Goal: Task Accomplishment & Management: Use online tool/utility

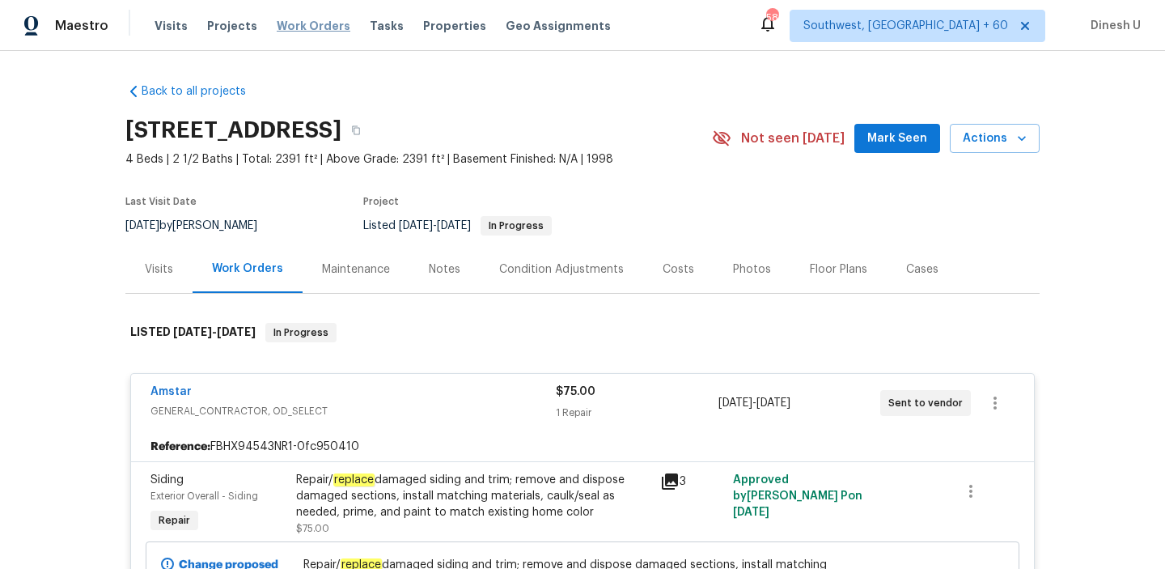
click at [284, 26] on span "Work Orders" at bounding box center [314, 26] width 74 height 16
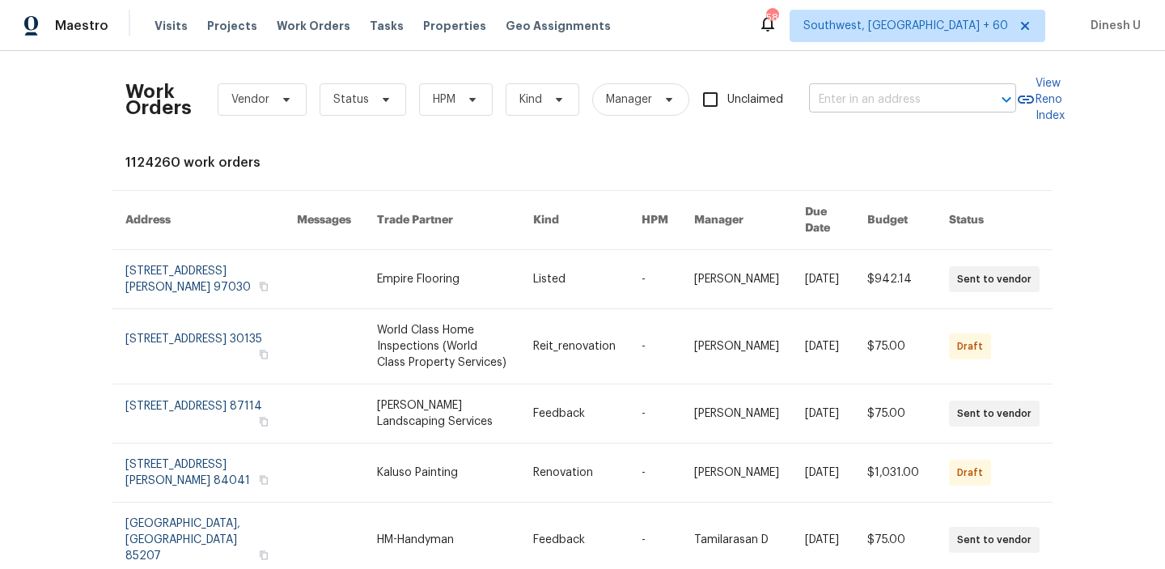
click at [849, 94] on input "text" at bounding box center [890, 99] width 162 height 25
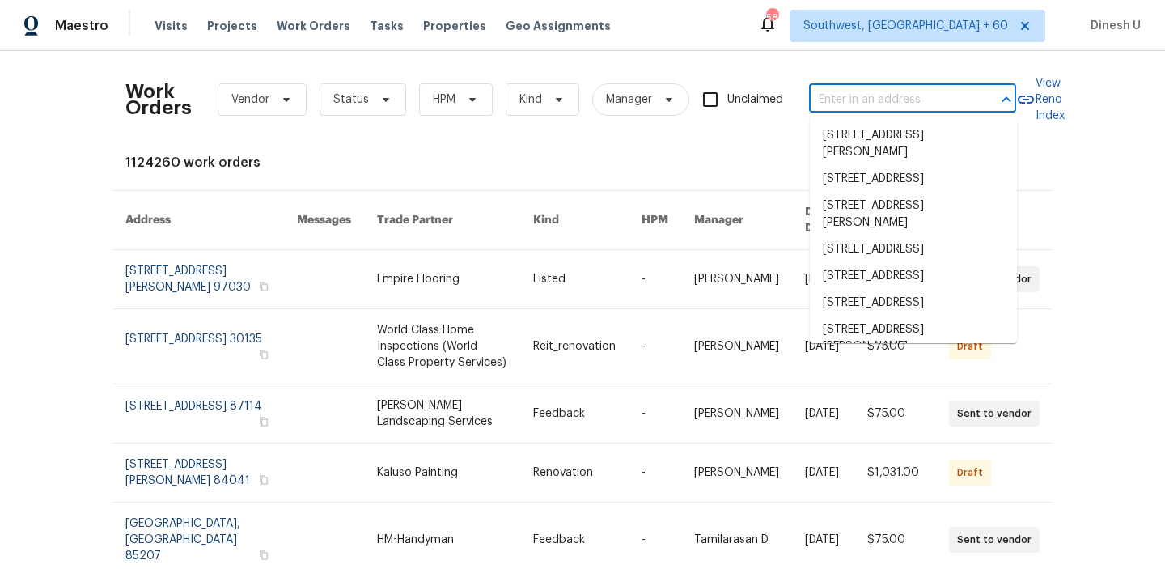
paste input "[STREET_ADDRESS][PERSON_NAME]"
type input "[STREET_ADDRESS][PERSON_NAME]"
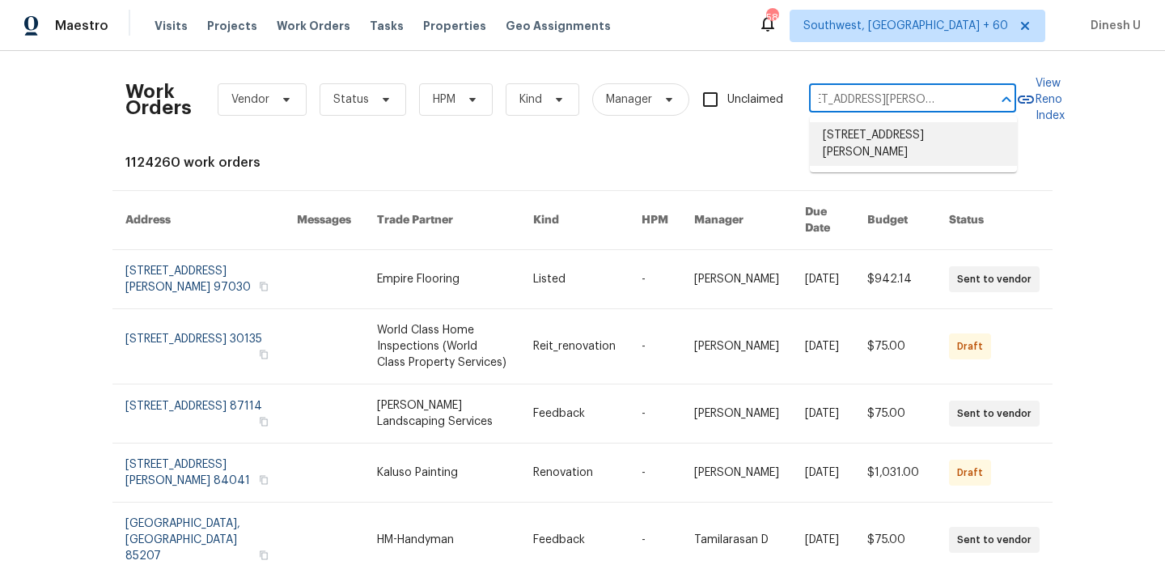
click at [830, 134] on li "[STREET_ADDRESS][PERSON_NAME]" at bounding box center [913, 144] width 207 height 44
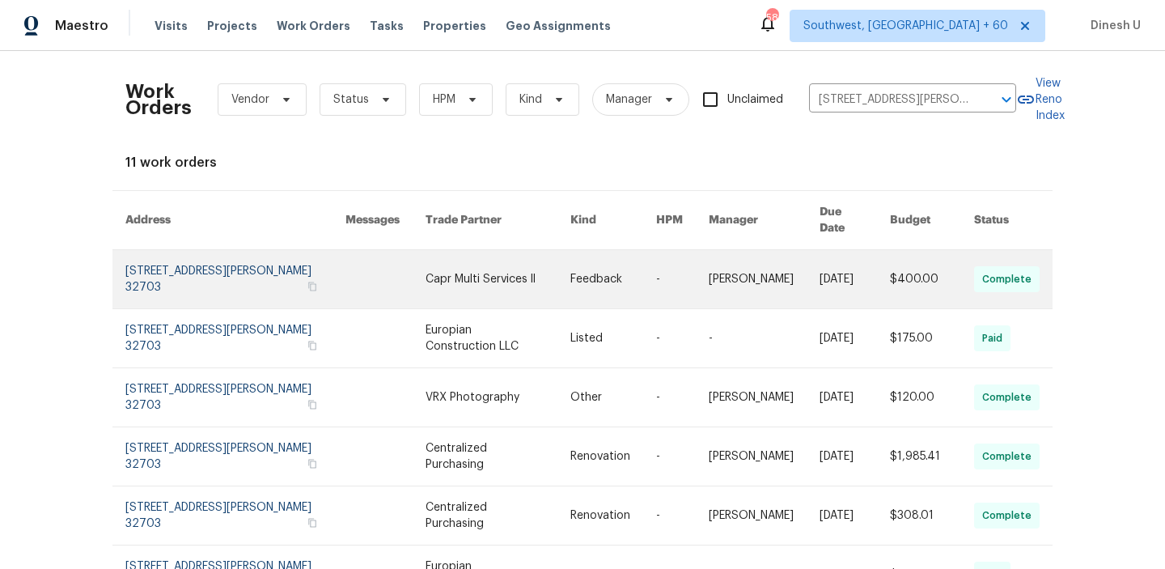
click at [183, 254] on link at bounding box center [235, 279] width 220 height 58
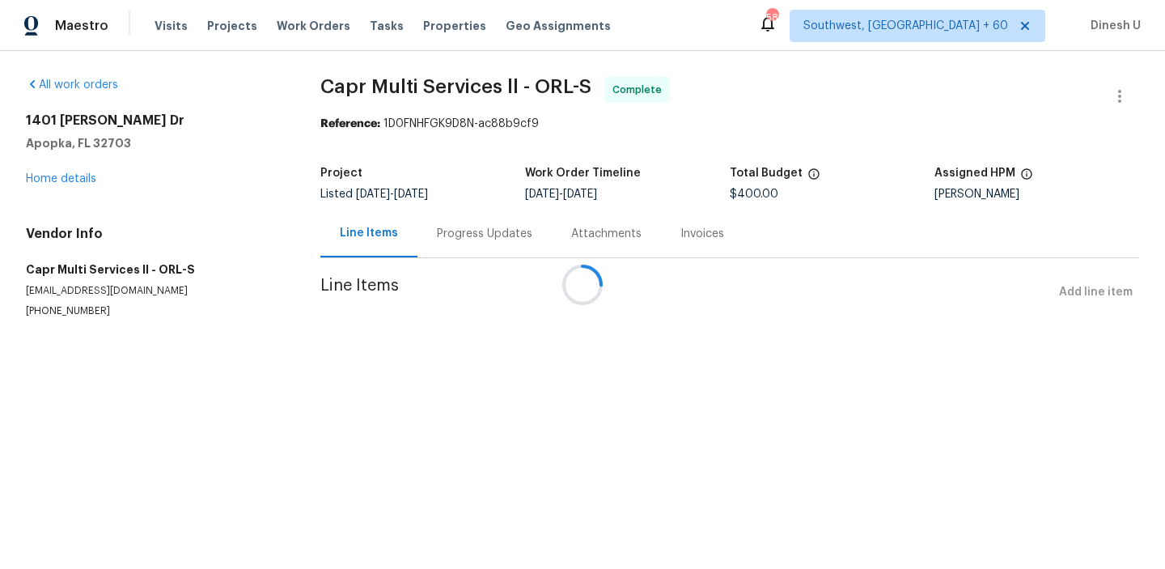
click at [57, 181] on div at bounding box center [582, 284] width 1165 height 569
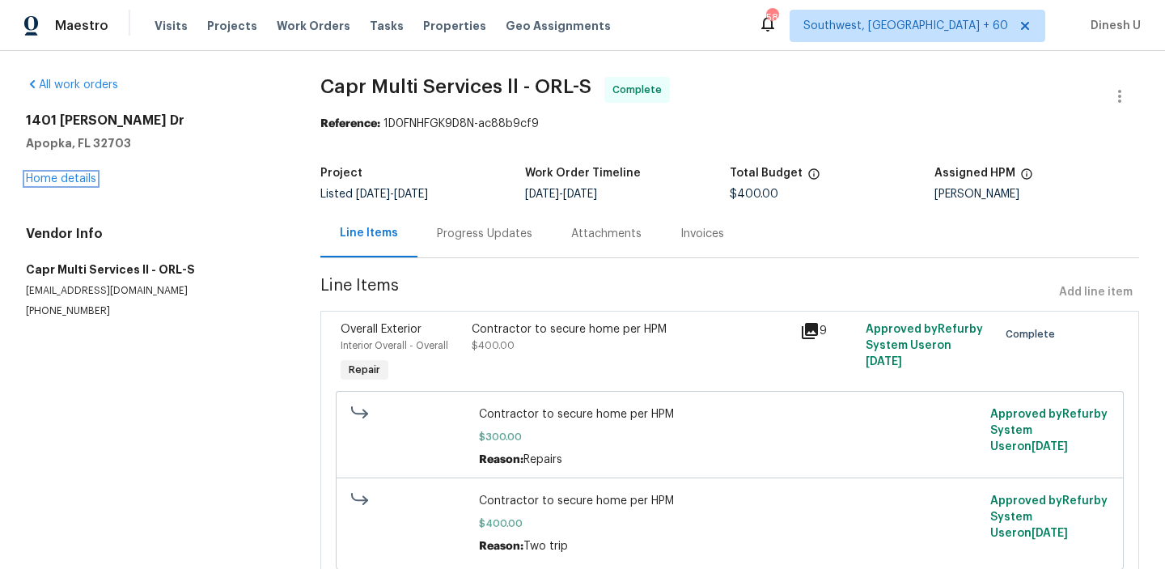
click at [57, 181] on link "Home details" at bounding box center [61, 178] width 70 height 11
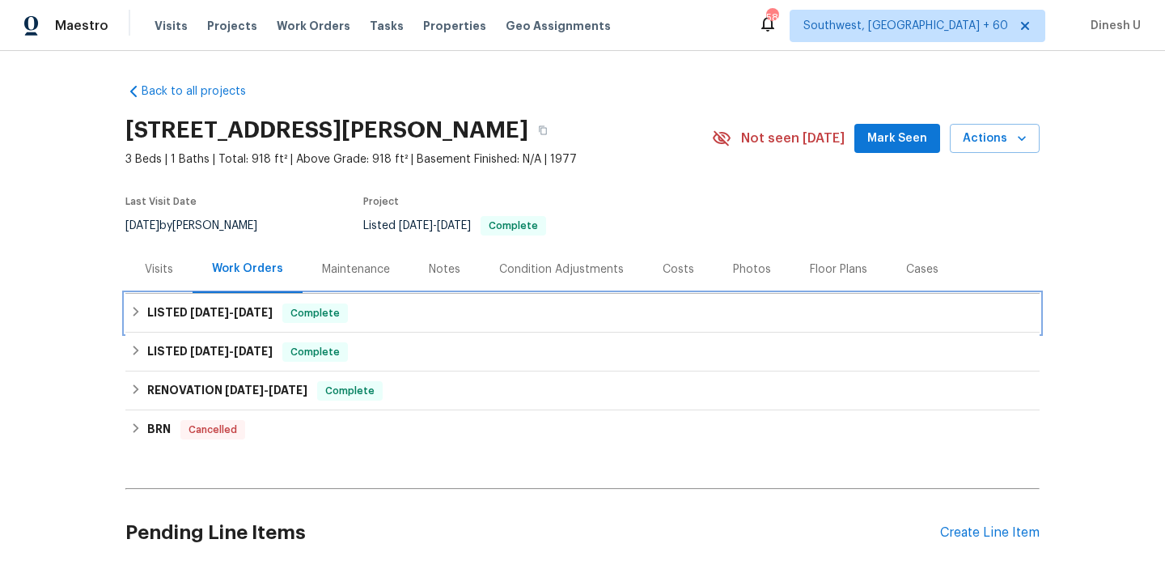
click at [260, 311] on span "[DATE]" at bounding box center [253, 312] width 39 height 11
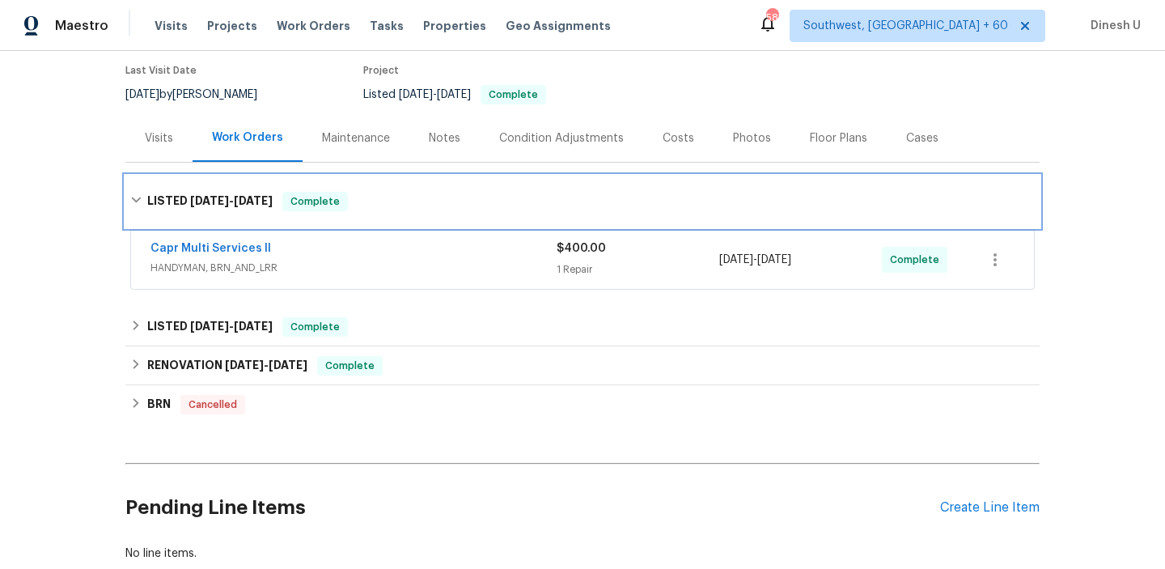
scroll to position [155, 0]
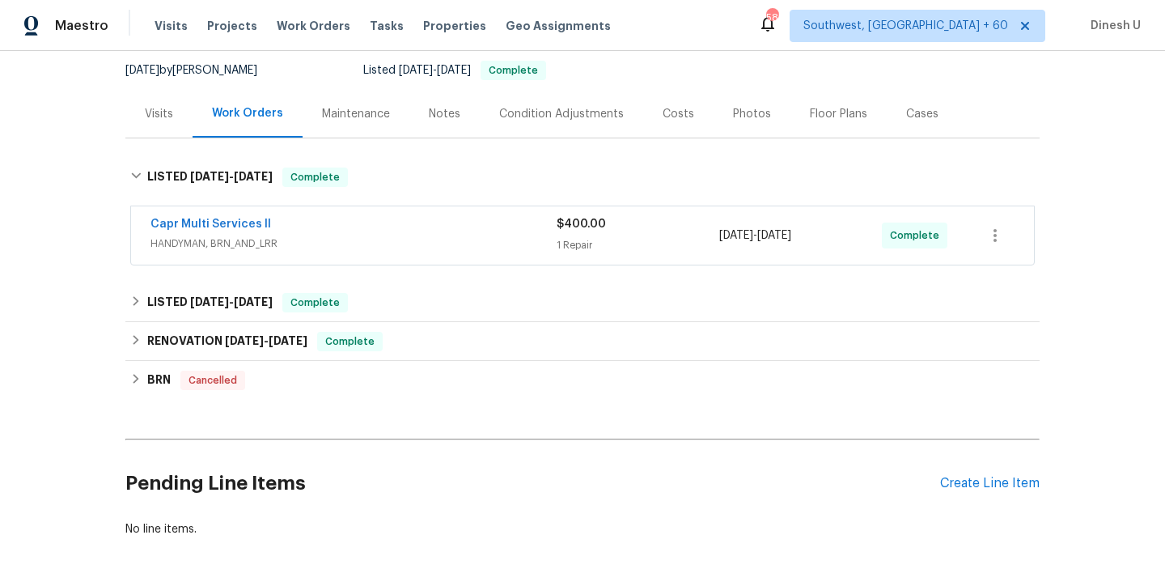
click at [586, 248] on div "1 Repair" at bounding box center [638, 245] width 163 height 16
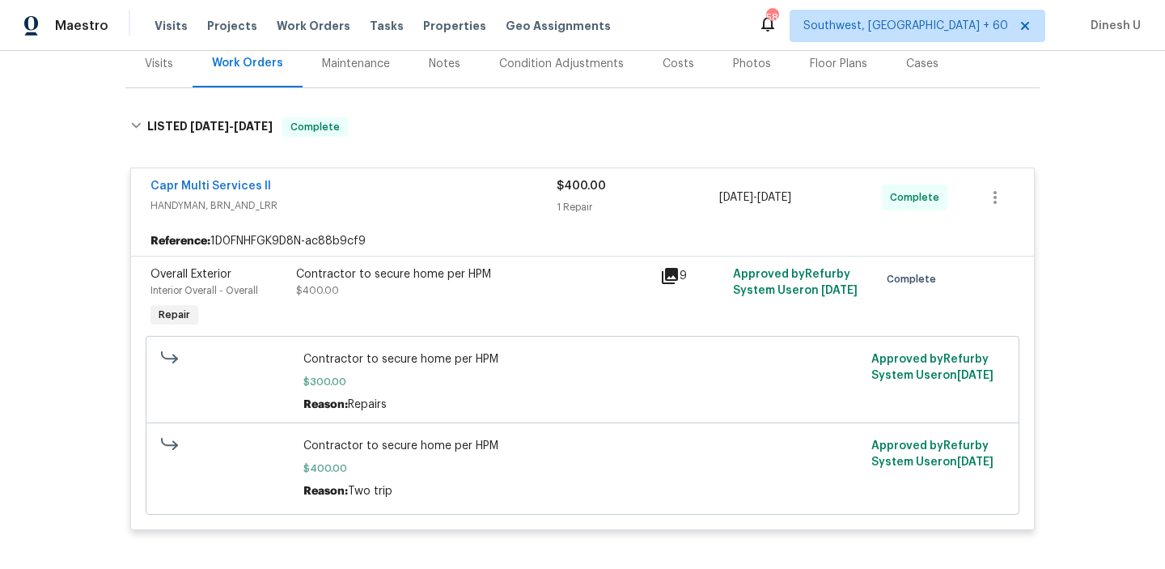
scroll to position [228, 0]
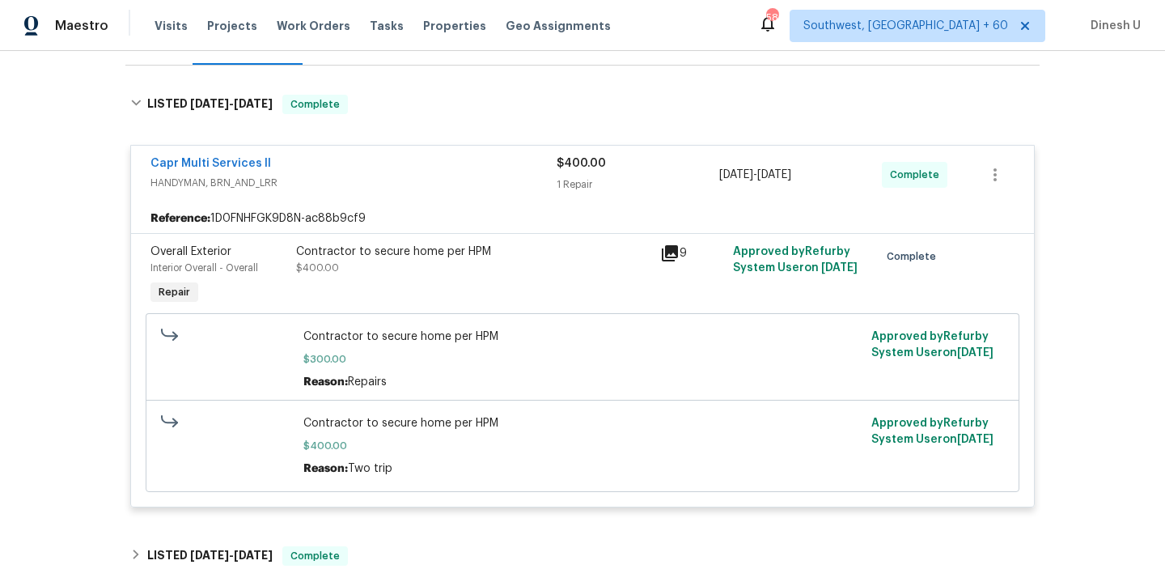
click at [675, 253] on icon at bounding box center [670, 253] width 16 height 16
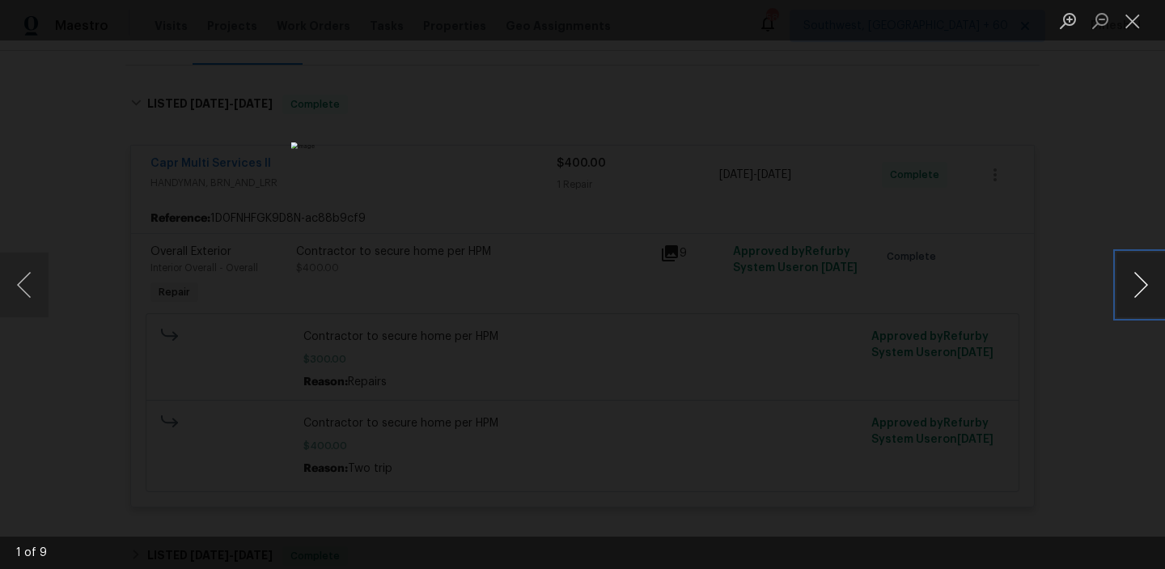
click at [1142, 282] on button "Next image" at bounding box center [1141, 284] width 49 height 65
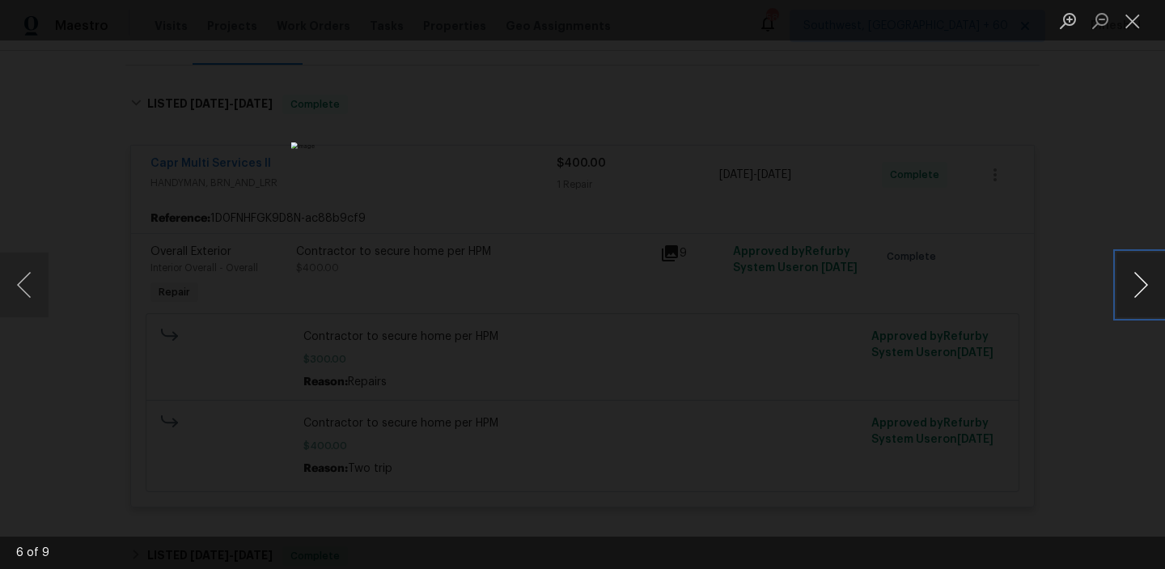
click at [1142, 282] on button "Next image" at bounding box center [1141, 284] width 49 height 65
click at [1139, 23] on button "Close lightbox" at bounding box center [1133, 20] width 32 height 28
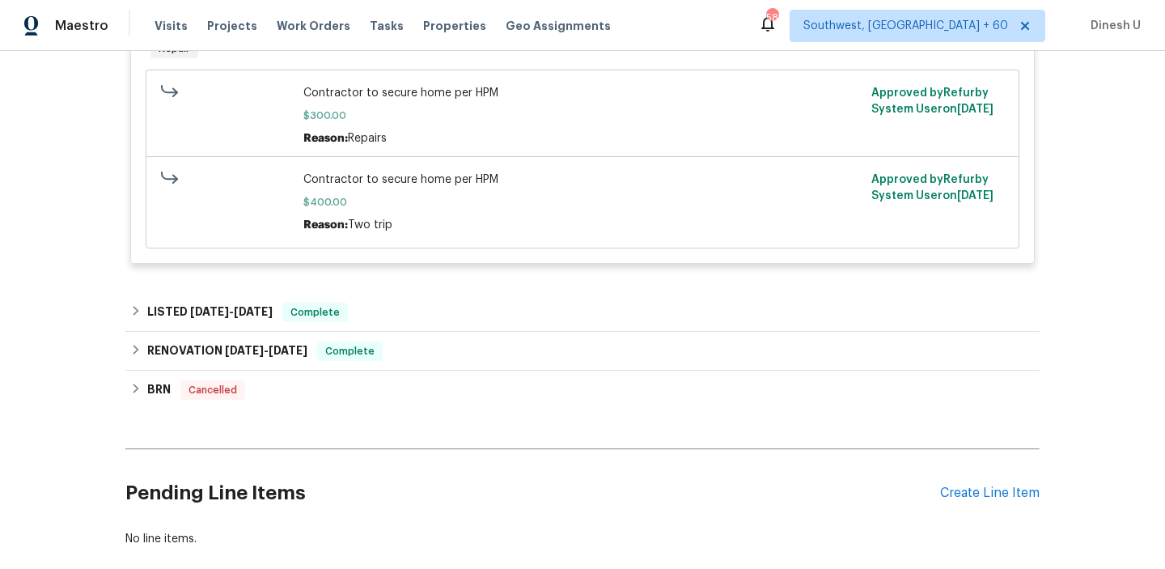
scroll to position [549, 0]
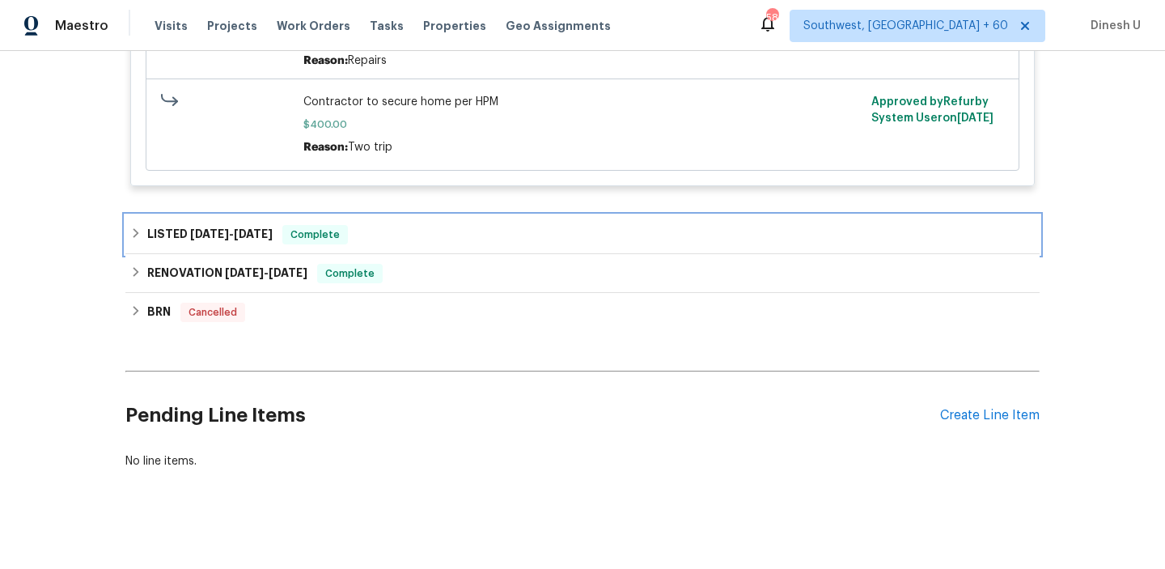
click at [227, 244] on h6 "LISTED [DATE] - [DATE]" at bounding box center [209, 234] width 125 height 19
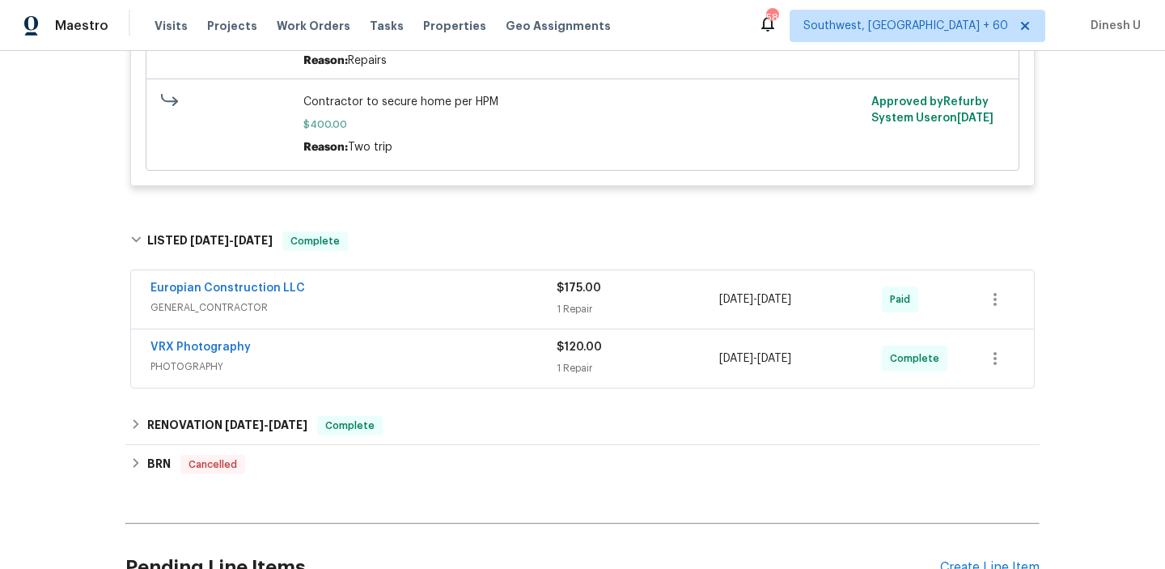
click at [568, 311] on div "1 Repair" at bounding box center [638, 309] width 163 height 16
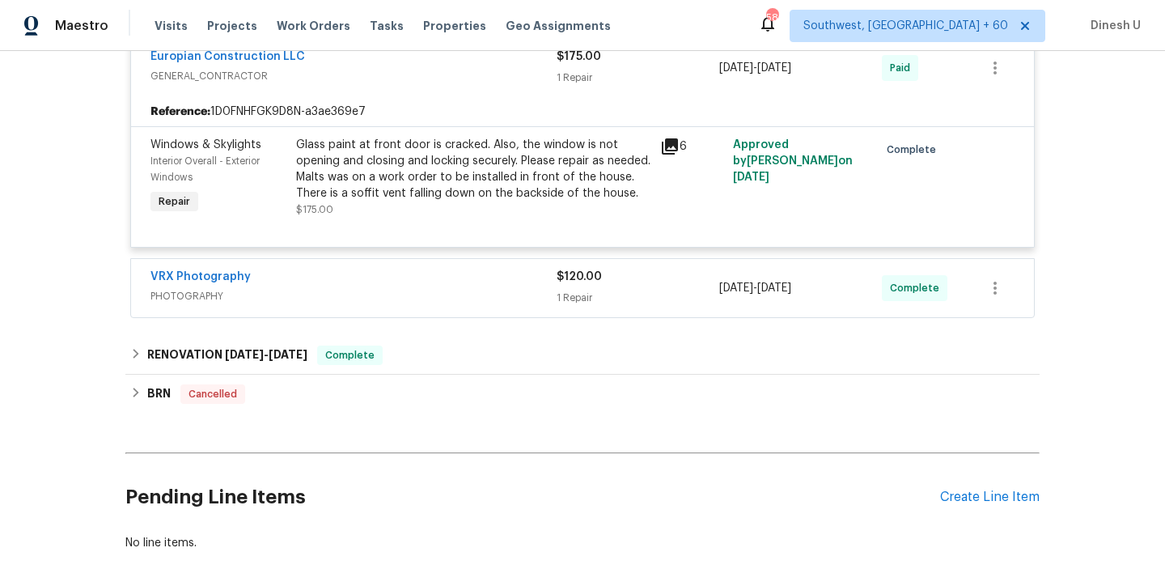
scroll to position [799, 0]
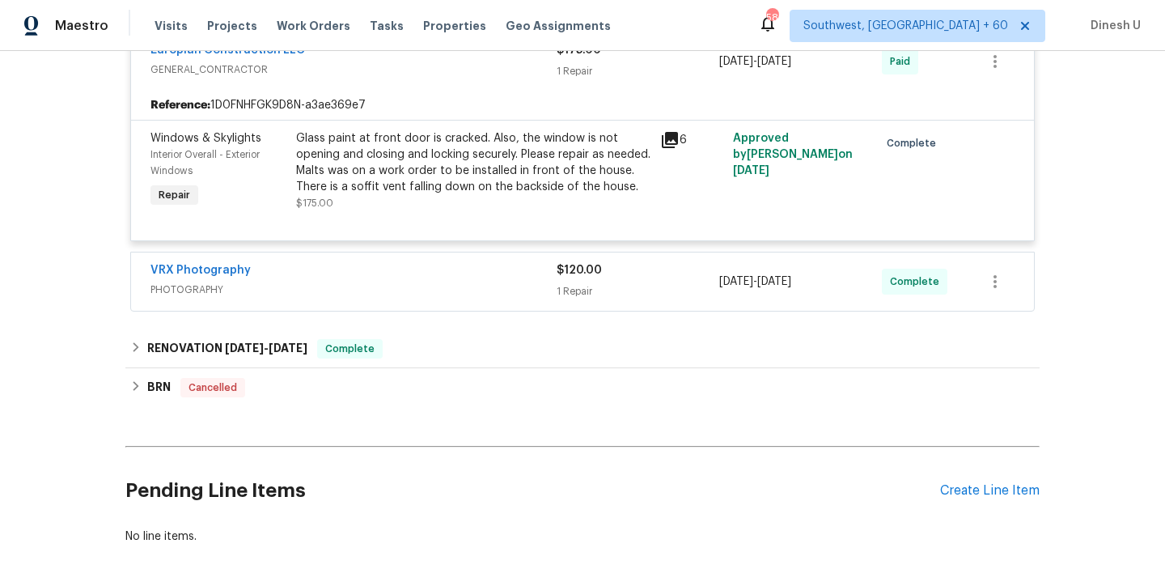
click at [576, 299] on div "1 Repair" at bounding box center [638, 291] width 163 height 16
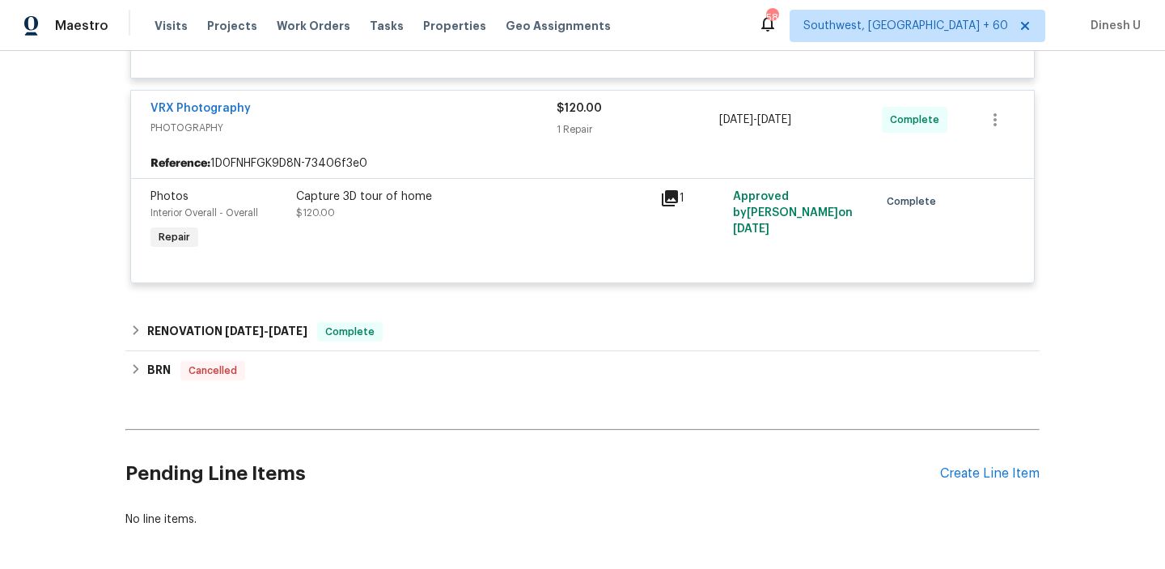
scroll to position [967, 0]
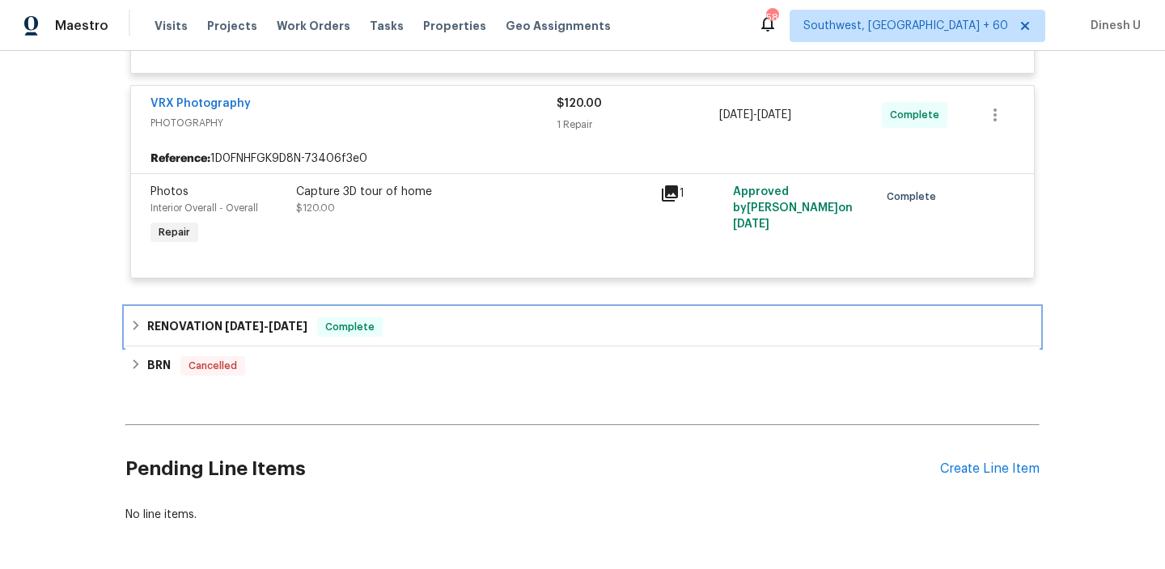
click at [261, 332] on span "[DATE] - [DATE]" at bounding box center [266, 325] width 83 height 11
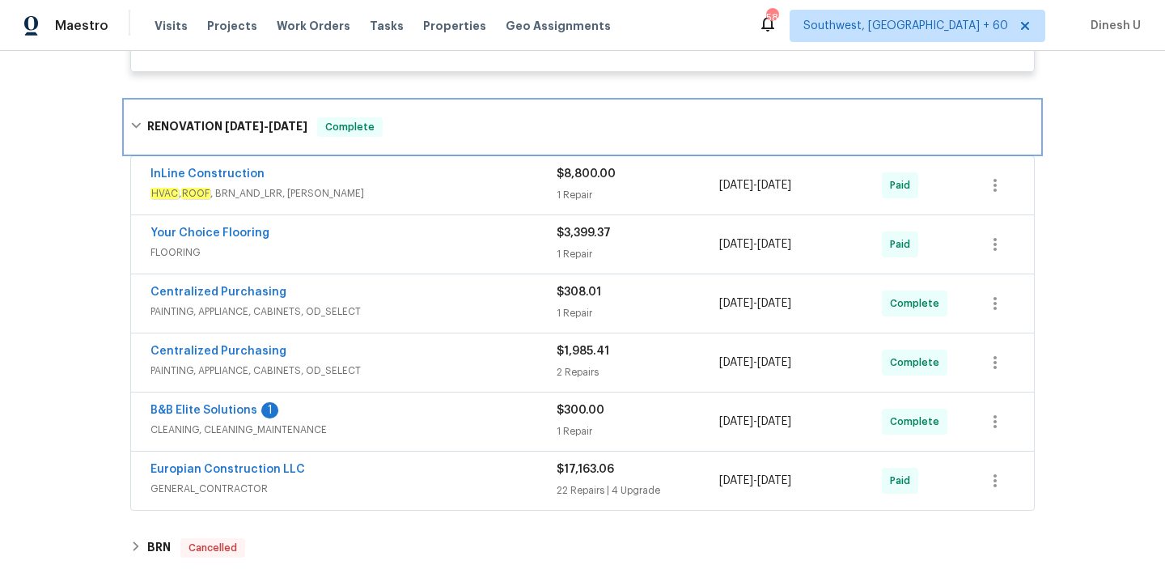
scroll to position [1180, 0]
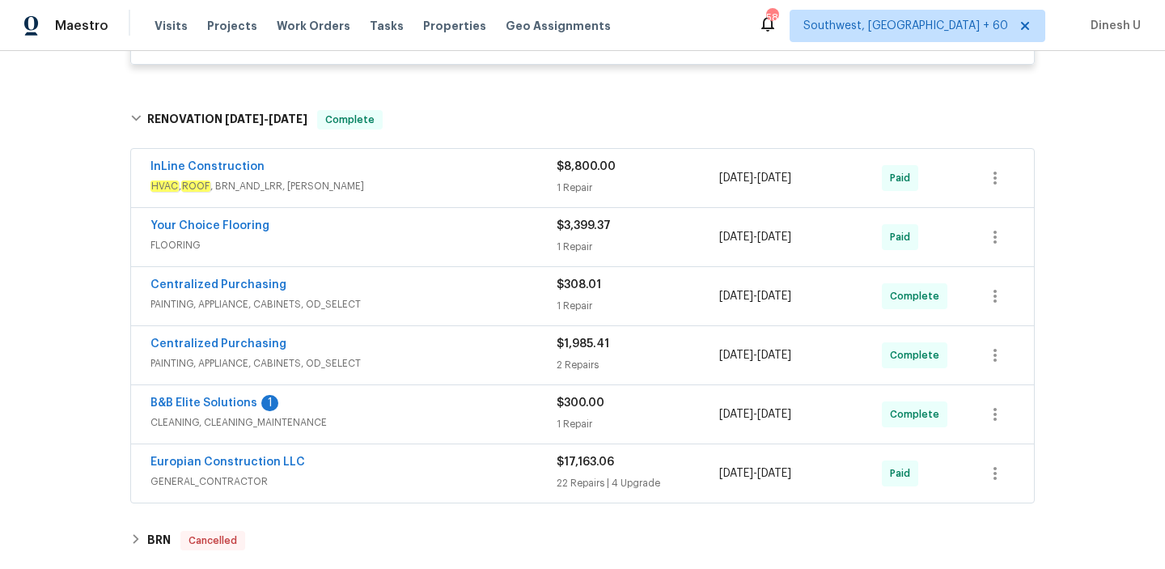
click at [562, 196] on div "1 Repair" at bounding box center [638, 188] width 163 height 16
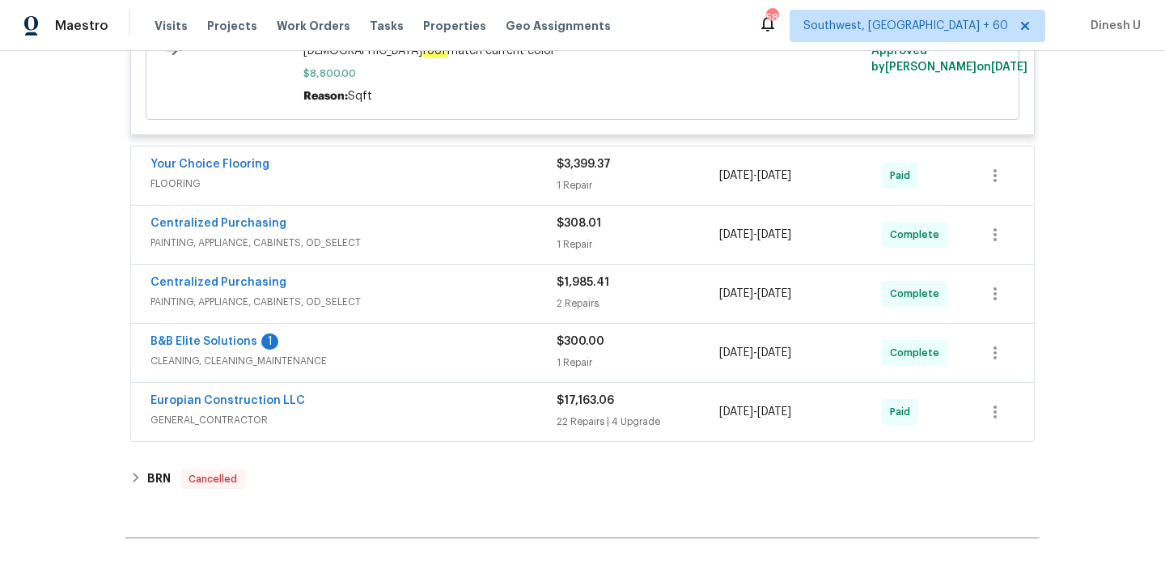
scroll to position [1504, 0]
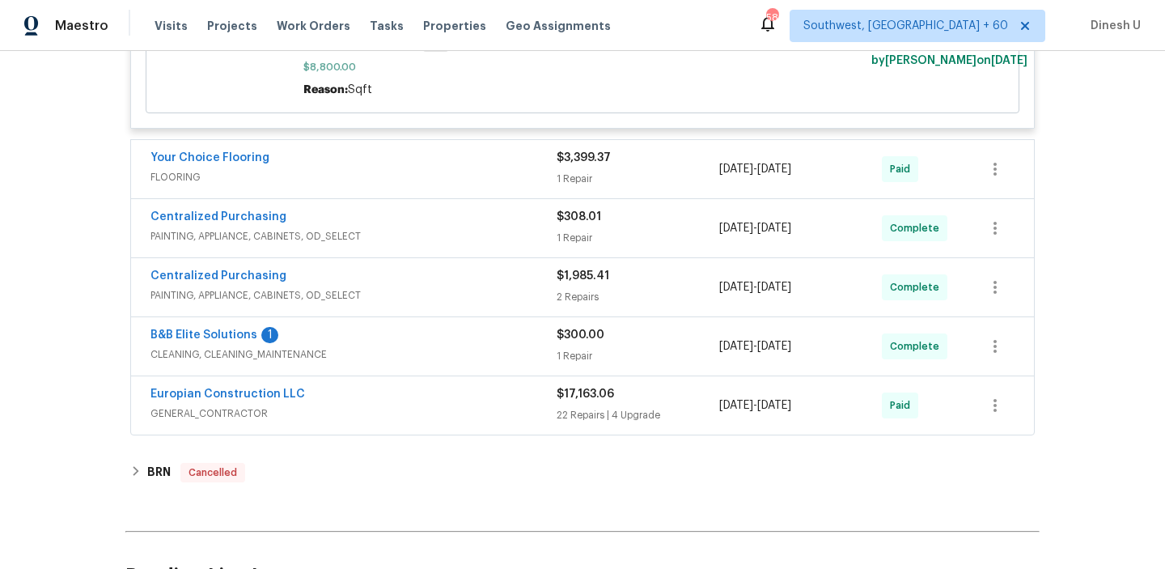
click at [569, 364] on div "1 Repair" at bounding box center [638, 356] width 163 height 16
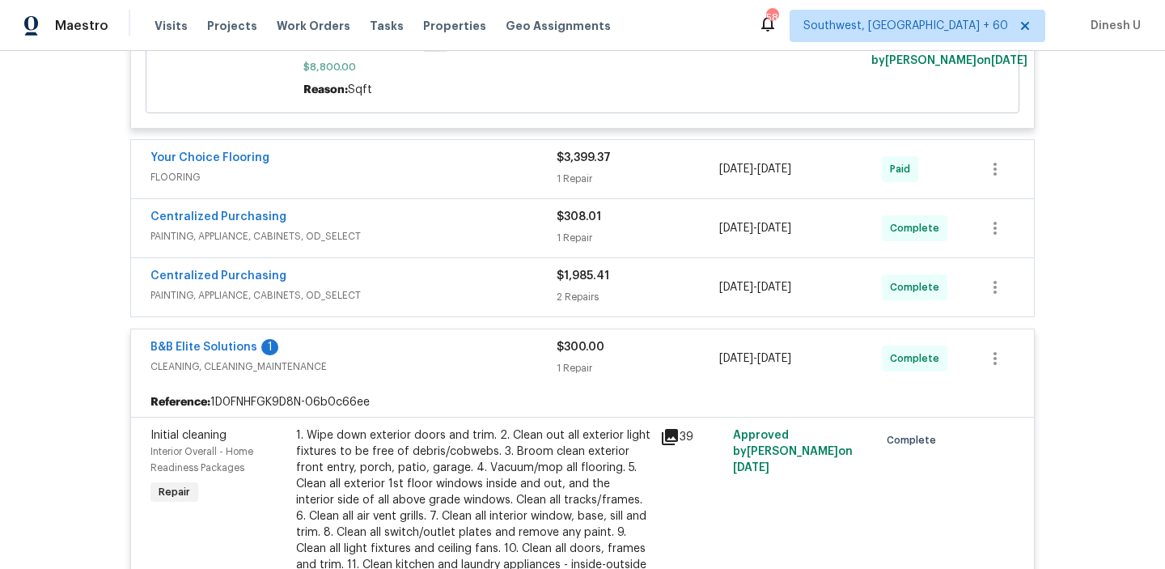
click at [553, 185] on span "FLOORING" at bounding box center [353, 177] width 406 height 16
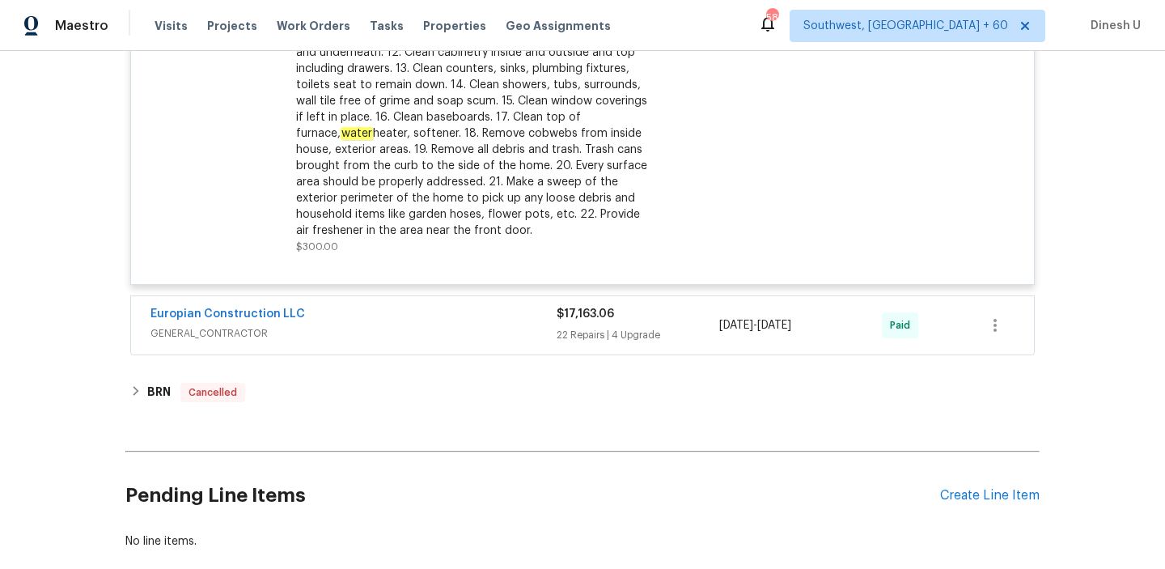
scroll to position [2300, 0]
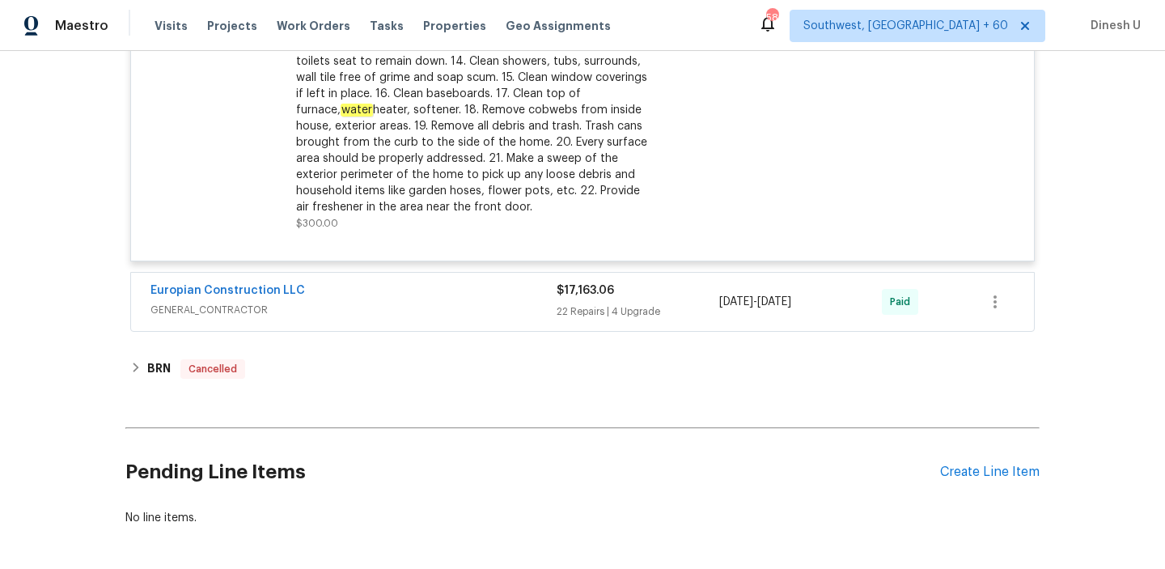
click at [567, 320] on div "22 Repairs | 4 Upgrade" at bounding box center [638, 311] width 163 height 16
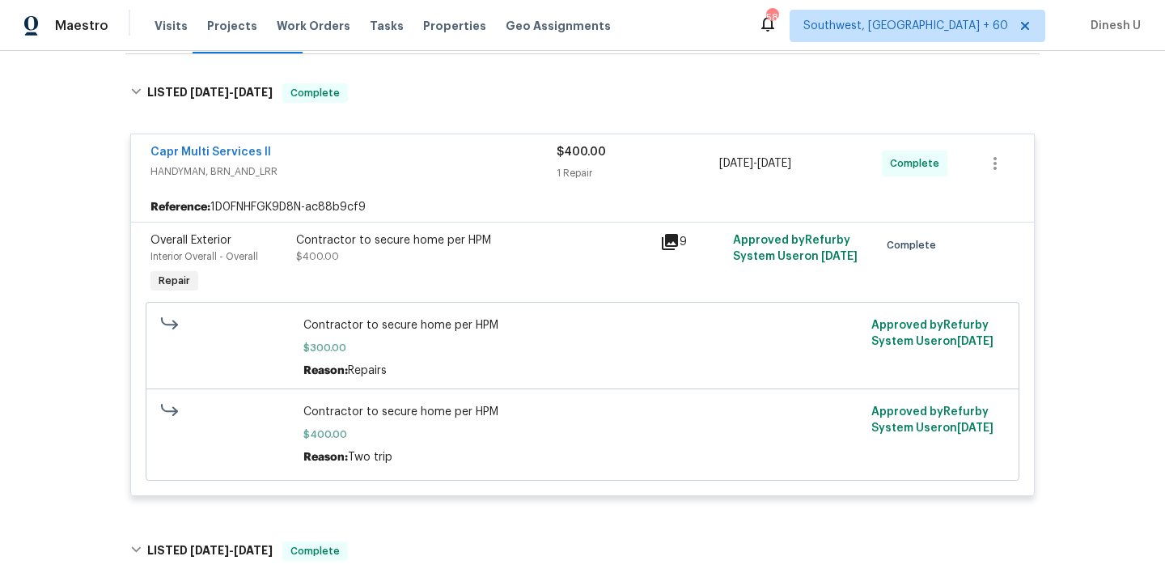
scroll to position [0, 0]
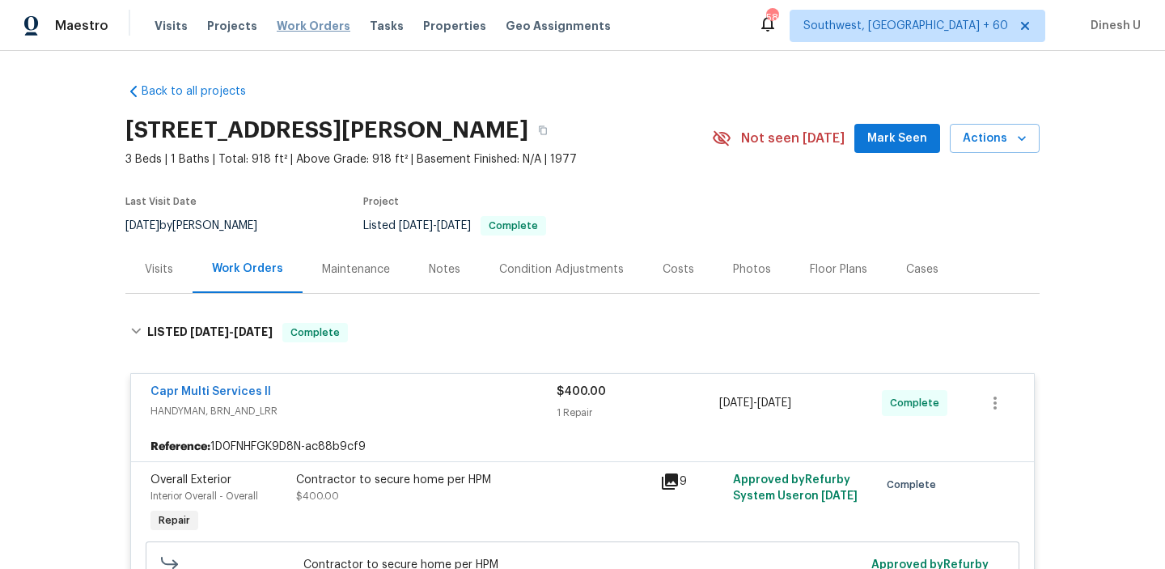
click at [278, 21] on span "Work Orders" at bounding box center [314, 26] width 74 height 16
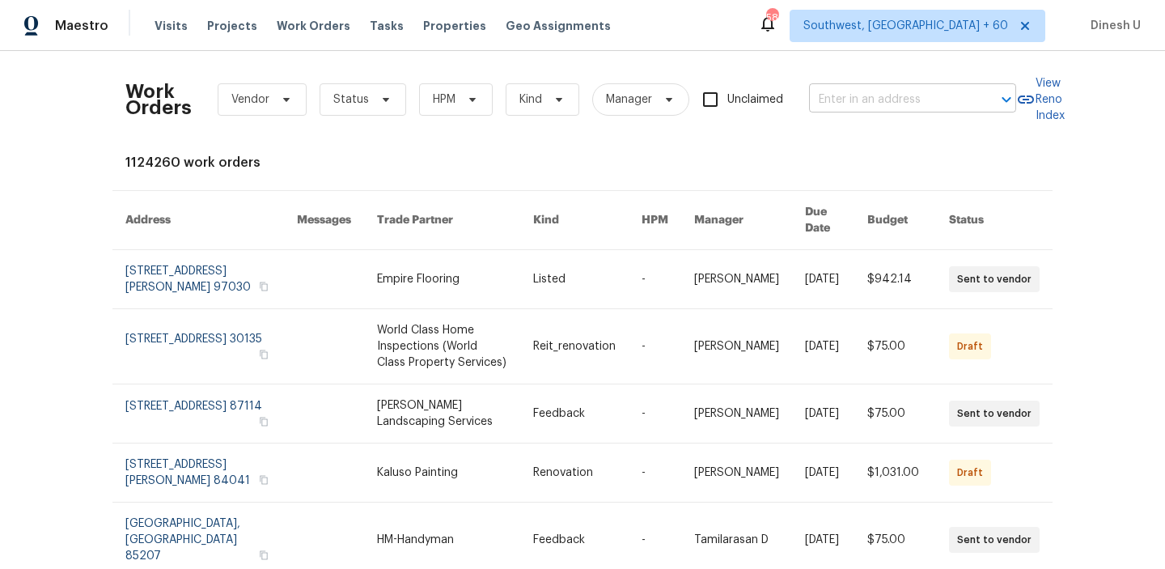
click at [845, 94] on input "text" at bounding box center [890, 99] width 162 height 25
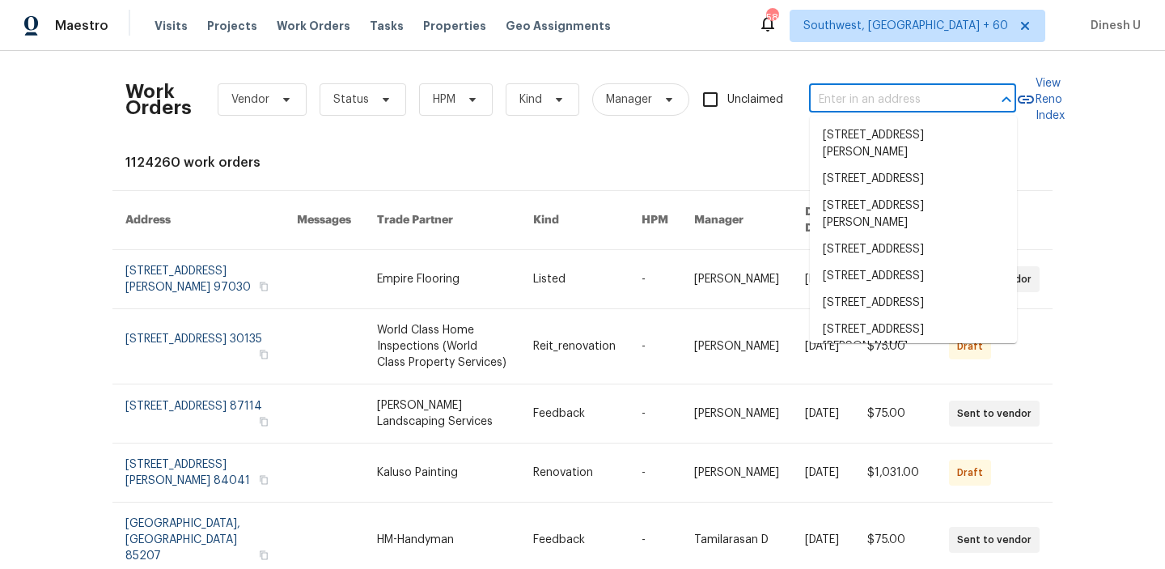
paste input "[STREET_ADDRESS]"
type input "[STREET_ADDRESS]"
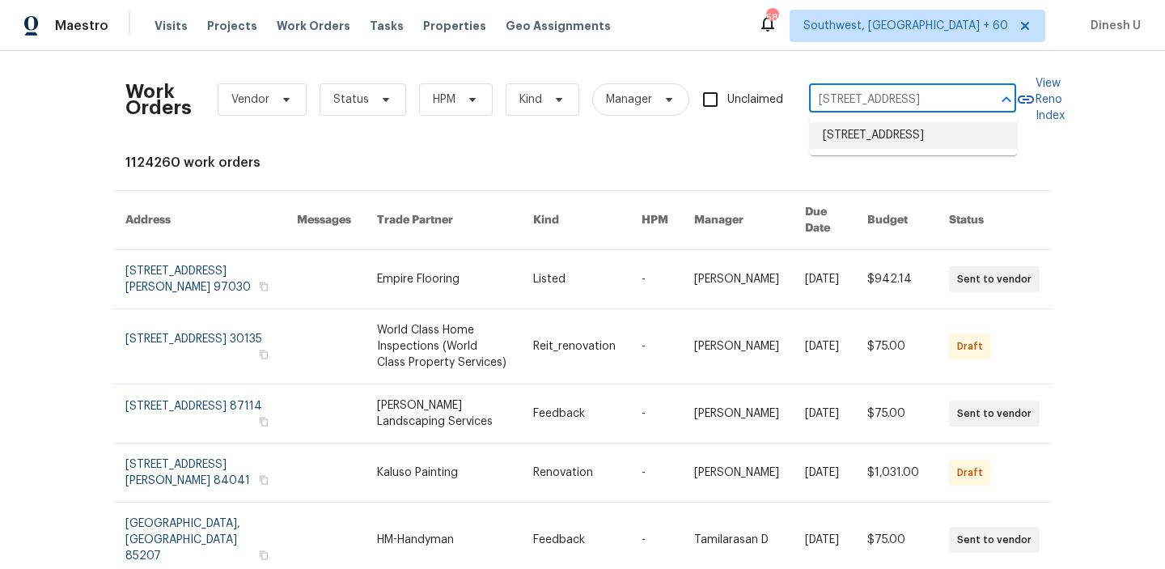
click at [840, 149] on li "[STREET_ADDRESS]" at bounding box center [913, 135] width 207 height 27
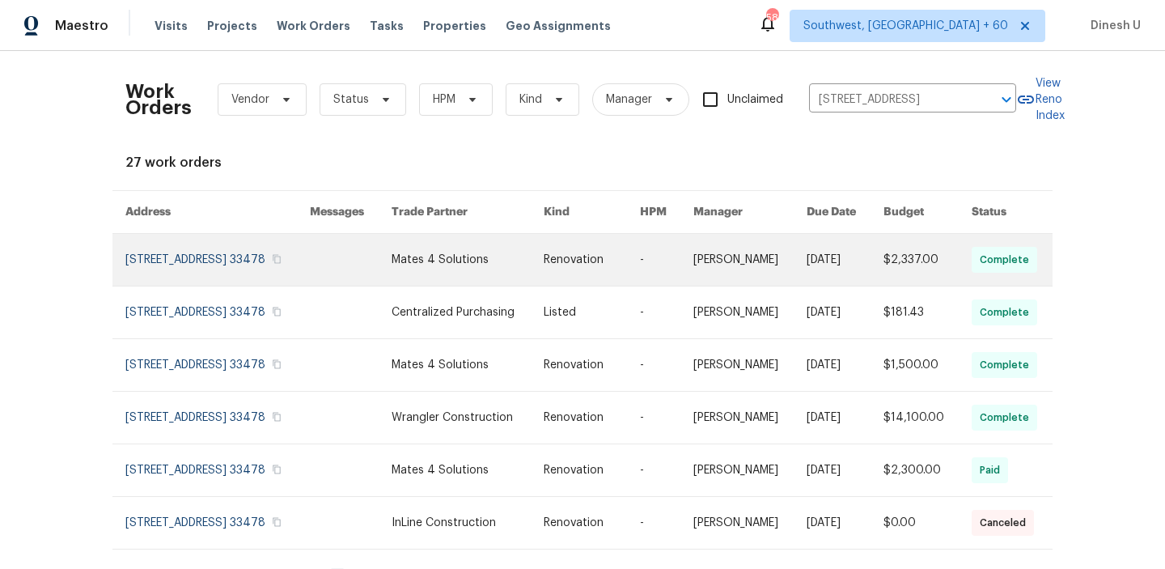
click at [146, 256] on link at bounding box center [217, 260] width 184 height 52
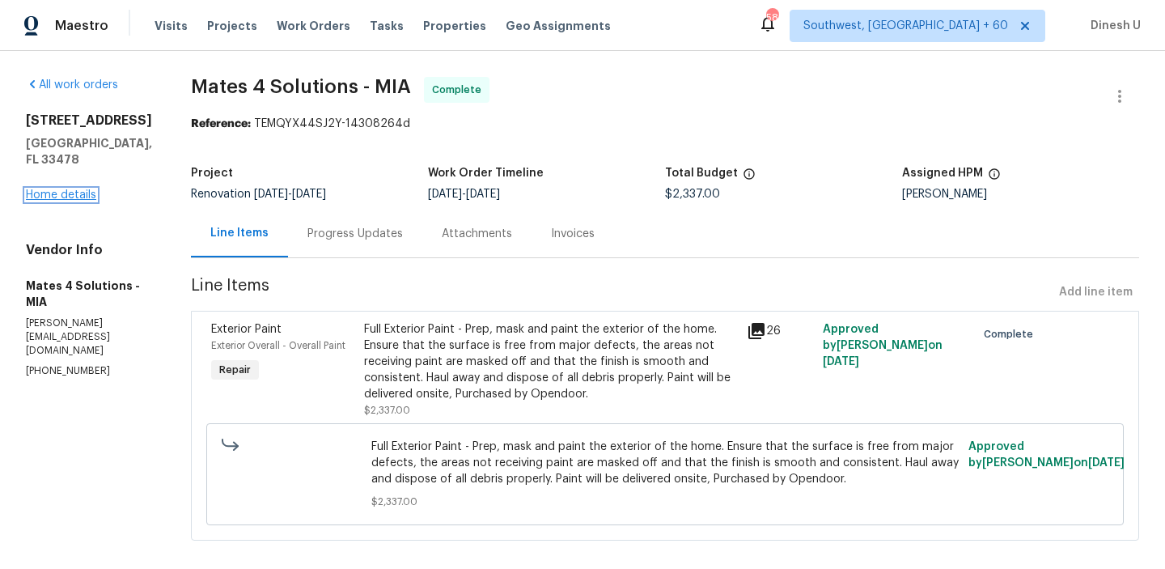
click at [47, 189] on link "Home details" at bounding box center [61, 194] width 70 height 11
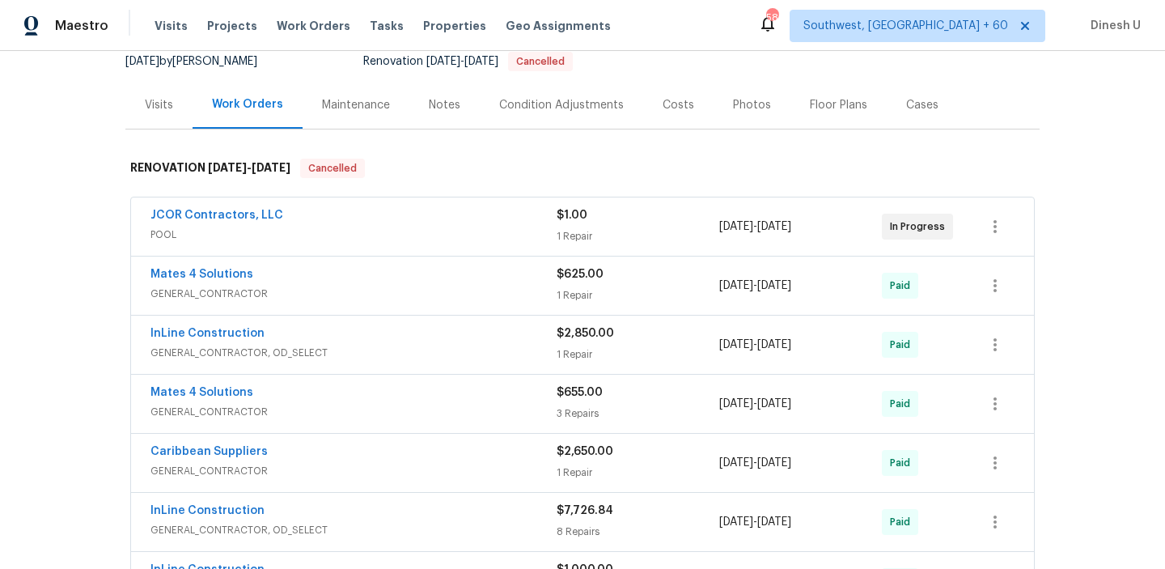
scroll to position [220, 0]
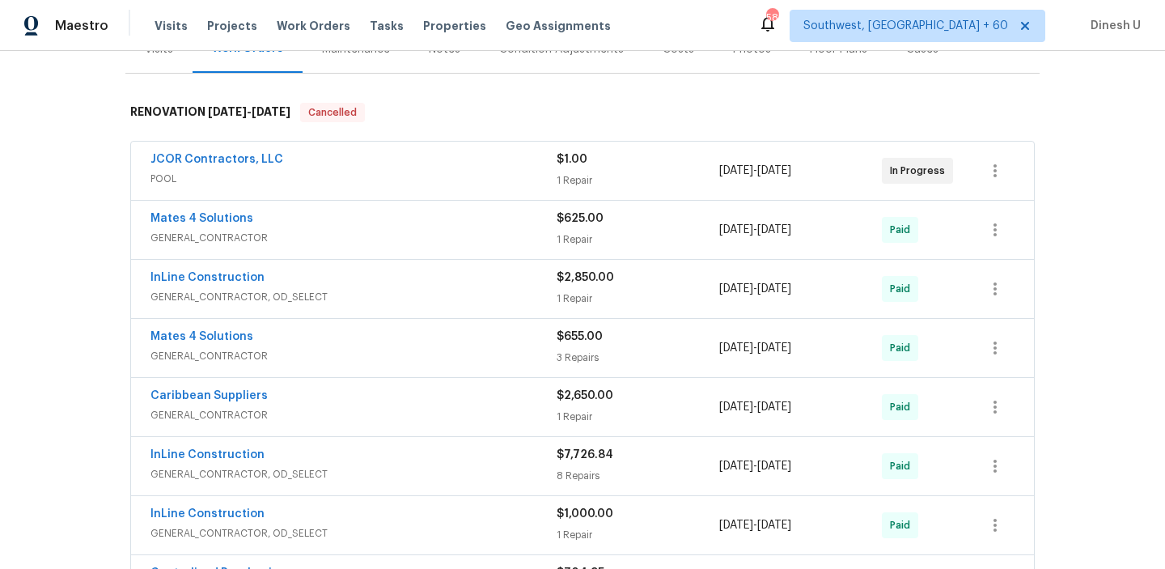
click at [568, 172] on div "1 Repair" at bounding box center [638, 180] width 163 height 16
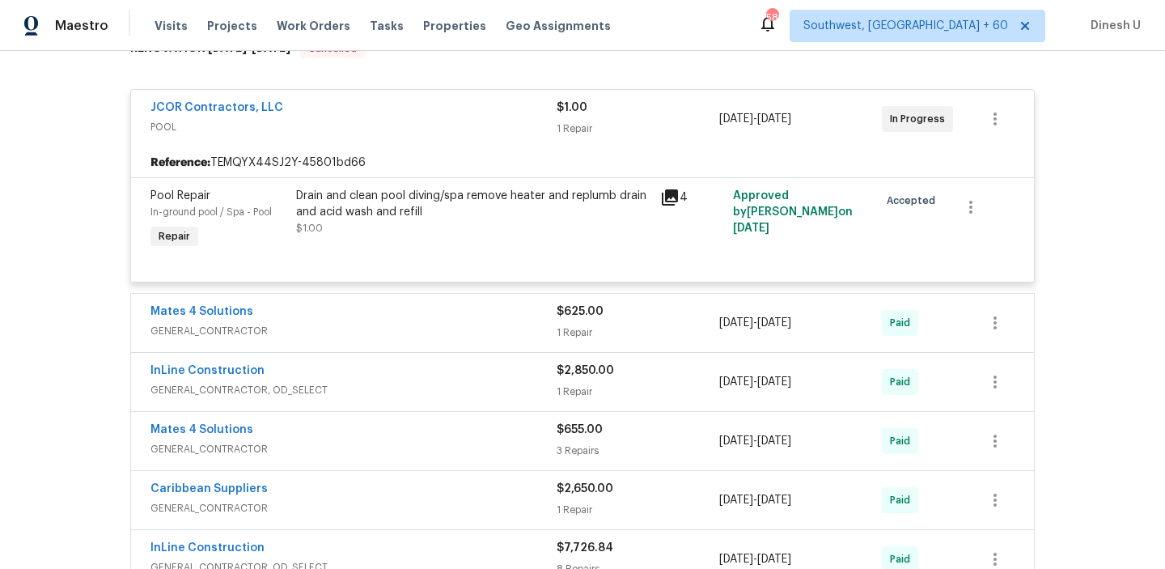
scroll to position [299, 0]
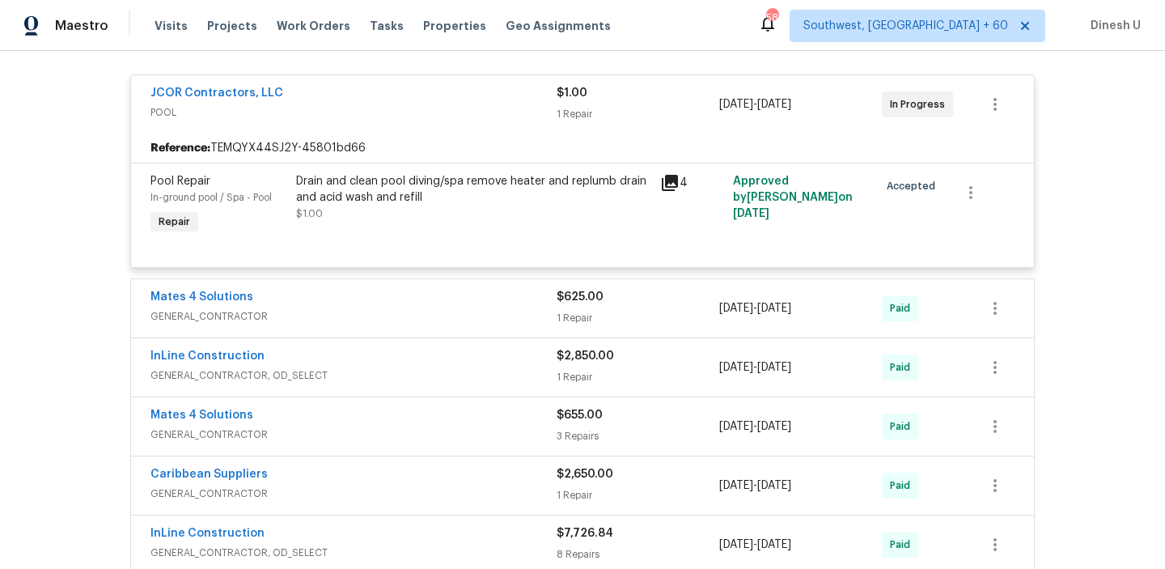
click at [566, 309] on div "$625.00 1 Repair" at bounding box center [638, 308] width 163 height 39
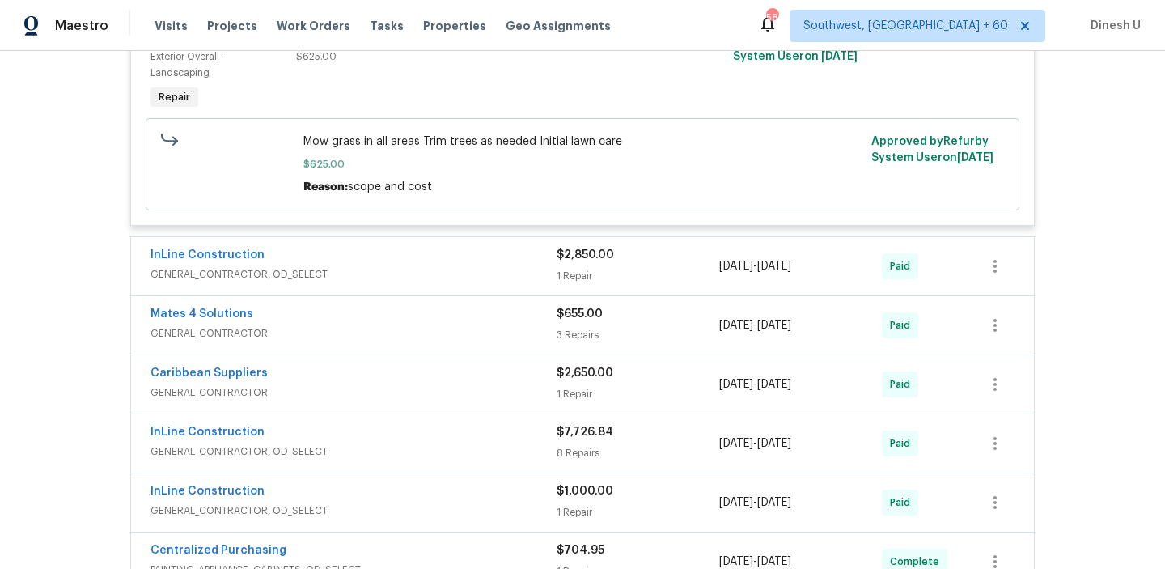
scroll to position [684, 0]
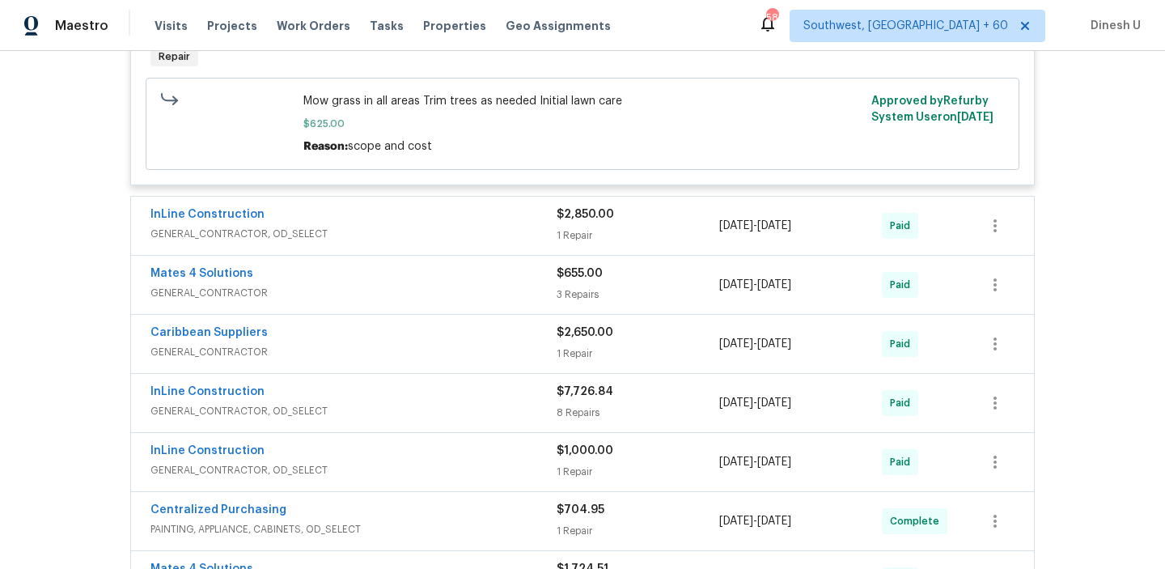
click at [579, 228] on div "1 Repair" at bounding box center [638, 235] width 163 height 16
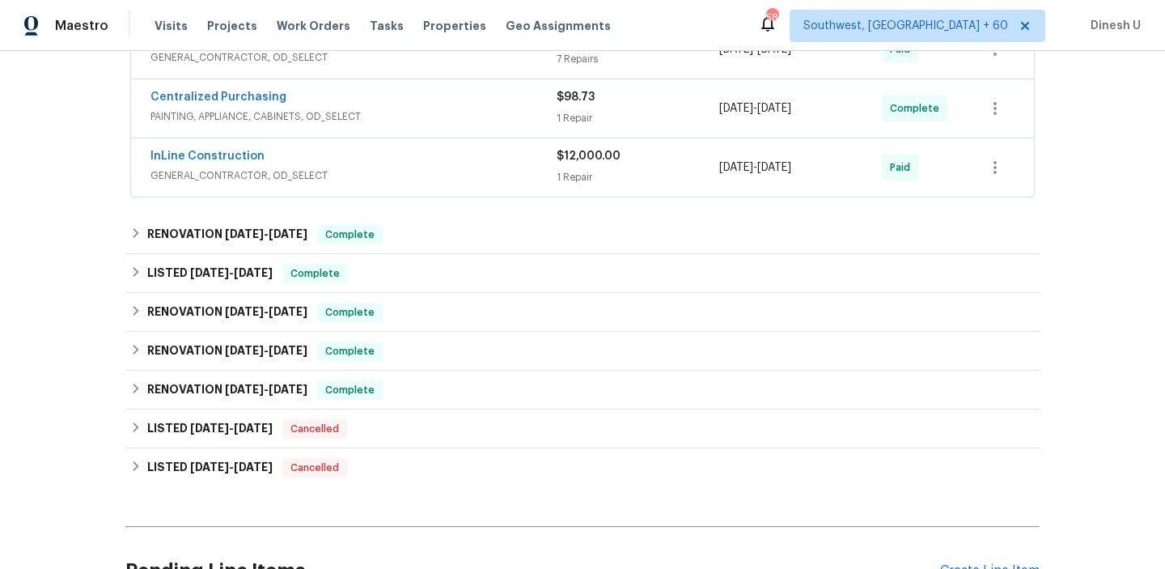
scroll to position [1508, 0]
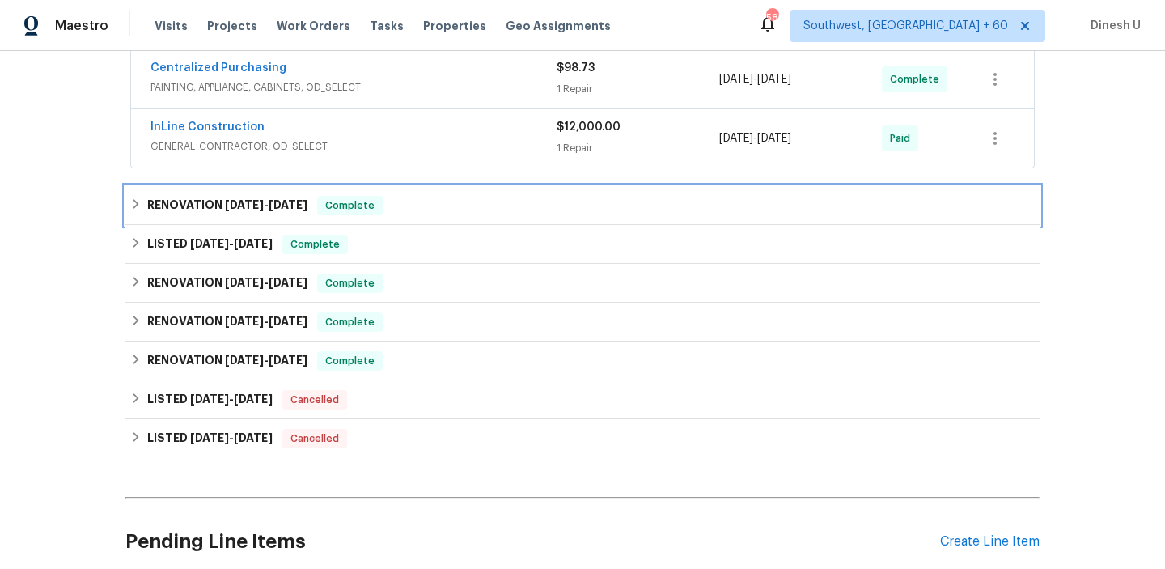
click at [261, 210] on span "[DATE]" at bounding box center [244, 204] width 39 height 11
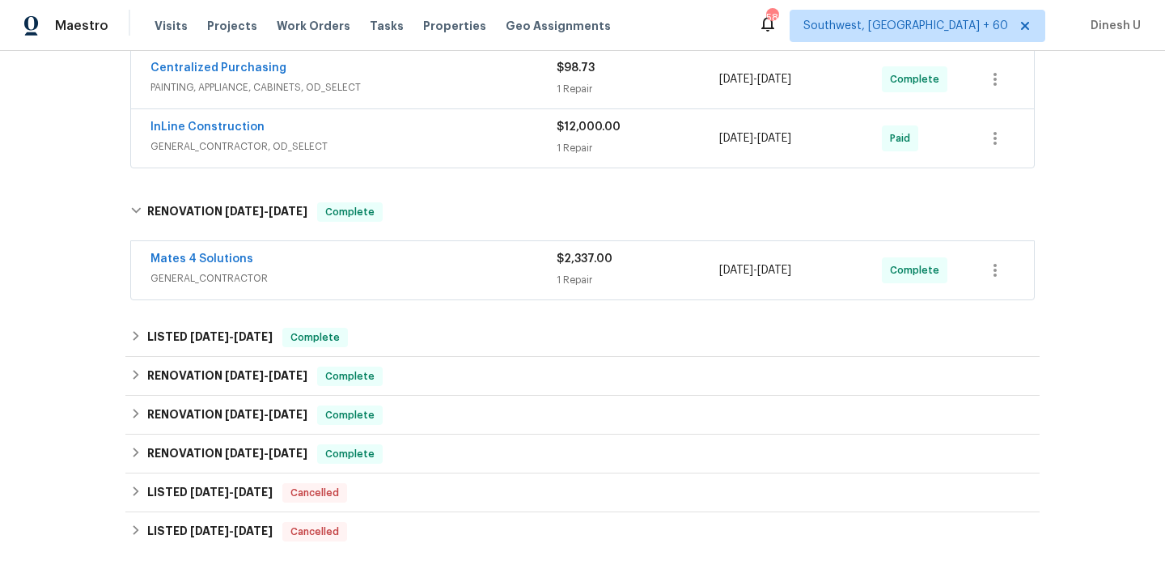
click at [574, 273] on div "1 Repair" at bounding box center [638, 280] width 163 height 16
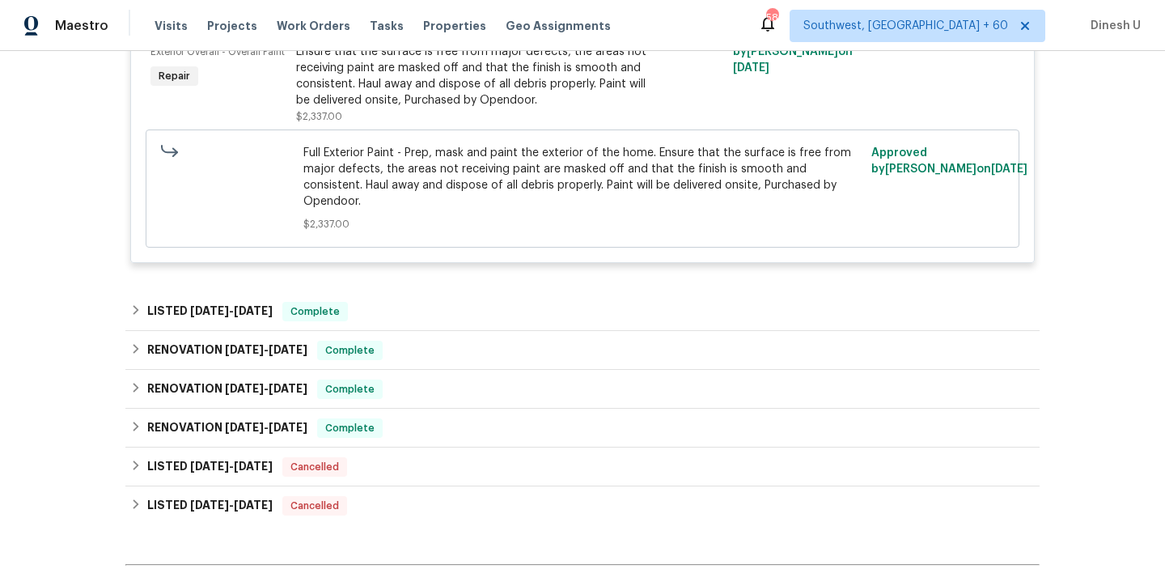
scroll to position [1841, 0]
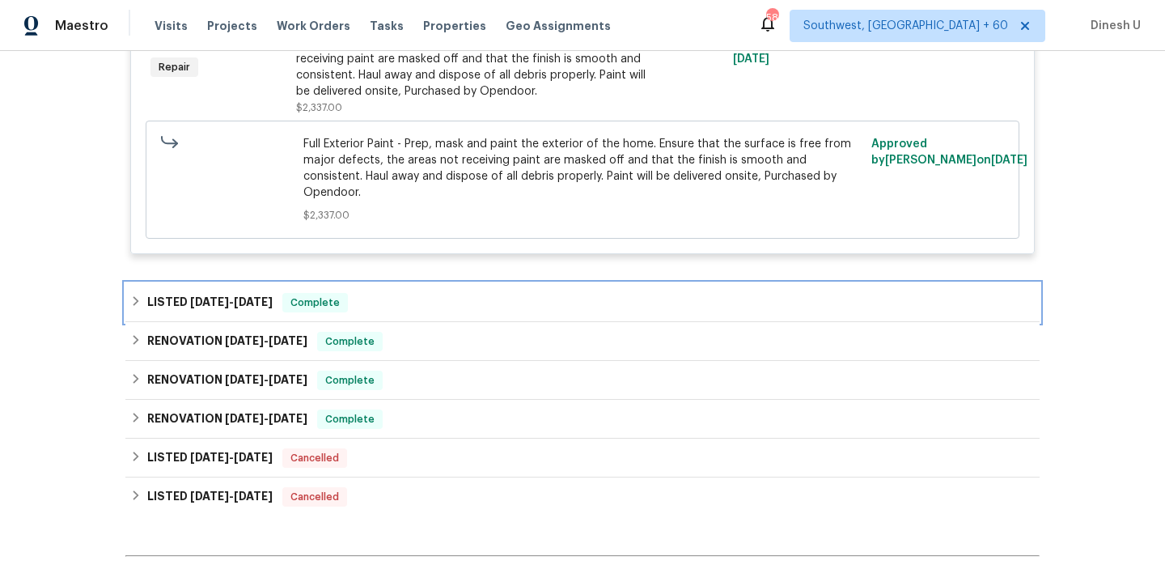
click at [273, 296] on span "[DATE]" at bounding box center [253, 301] width 39 height 11
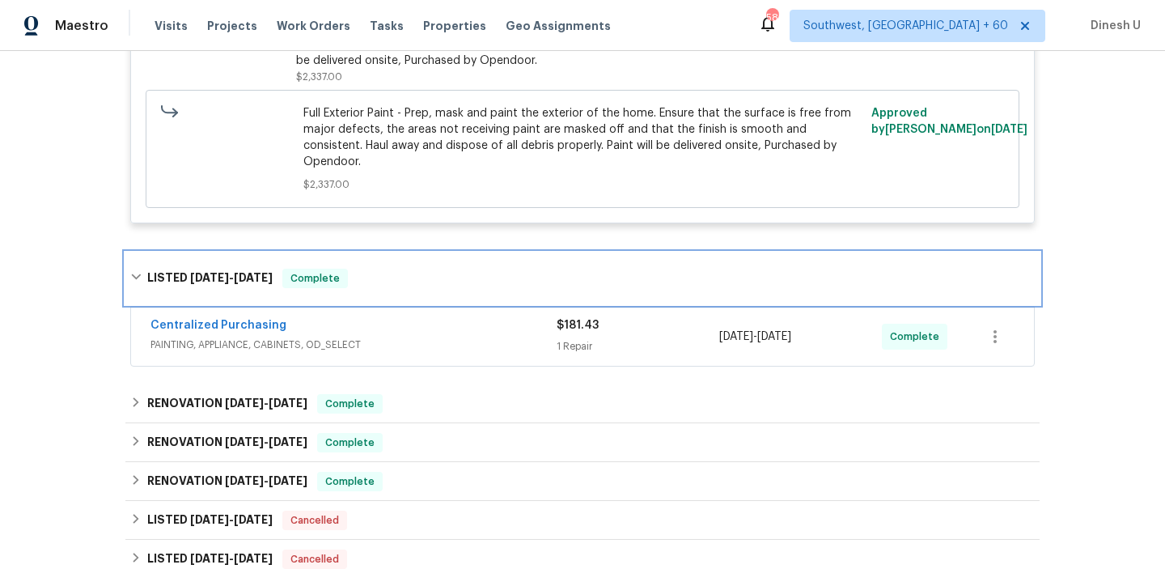
scroll to position [1927, 0]
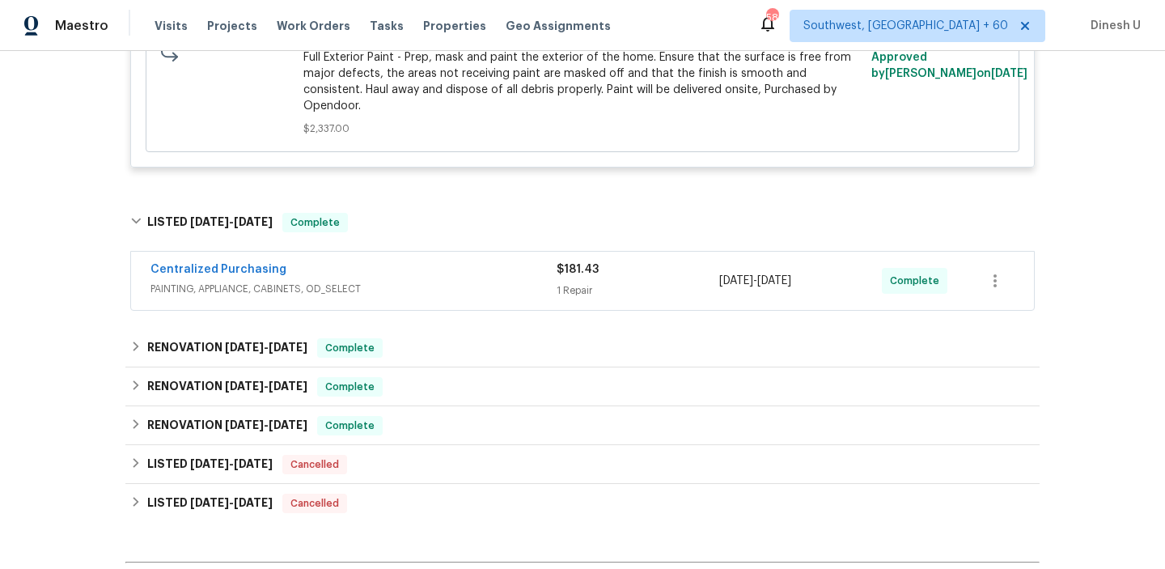
click at [569, 282] on div "1 Repair" at bounding box center [638, 290] width 163 height 16
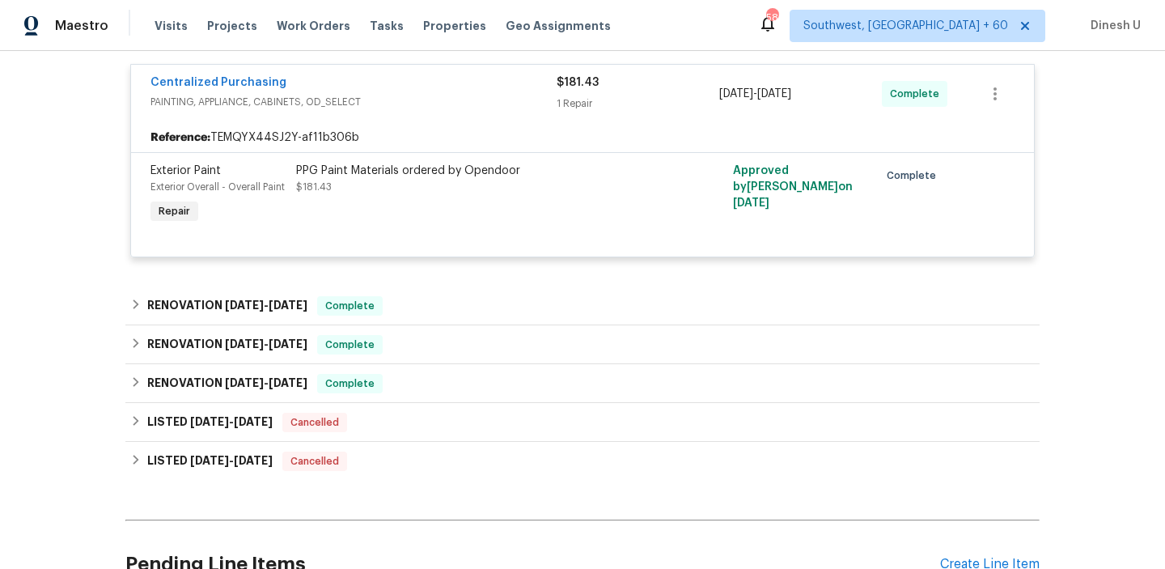
scroll to position [2155, 0]
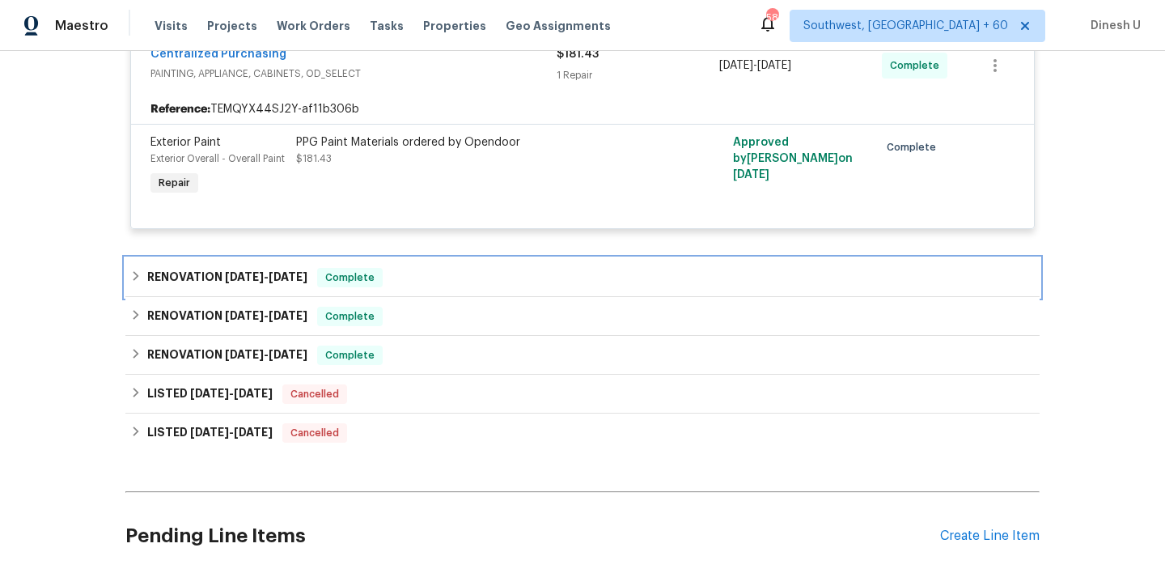
click at [237, 271] on span "[DATE]" at bounding box center [244, 276] width 39 height 11
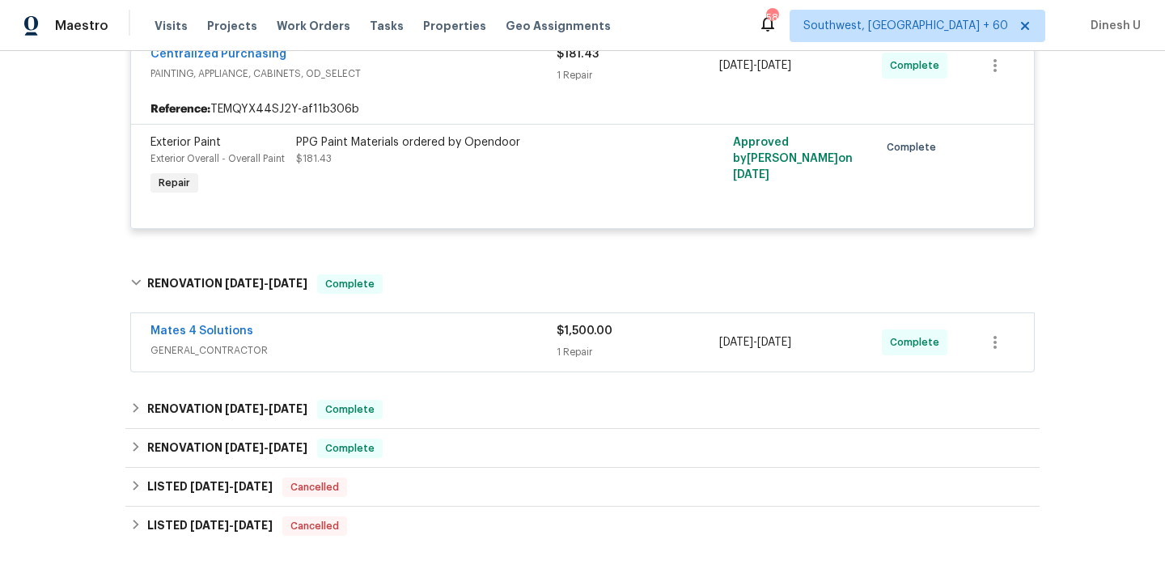
click at [561, 344] on div "1 Repair" at bounding box center [638, 352] width 163 height 16
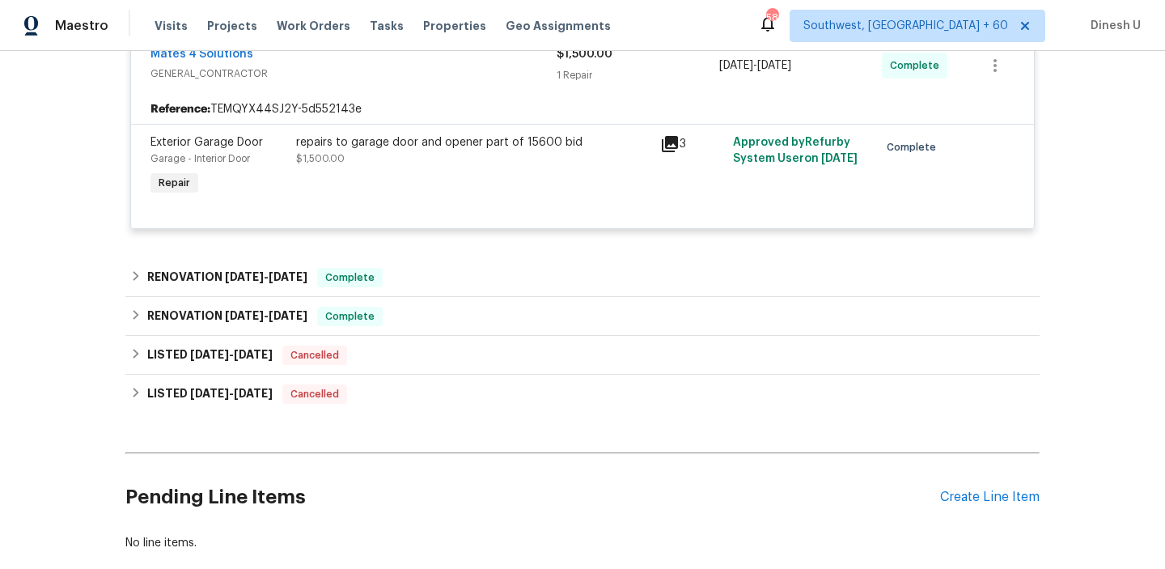
scroll to position [2447, 0]
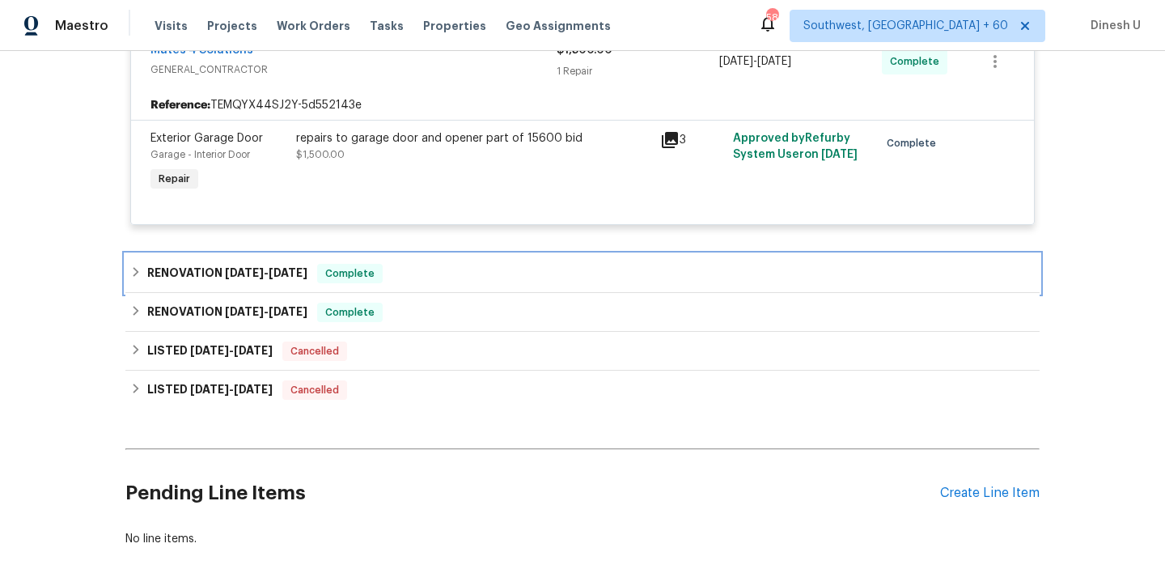
click at [278, 267] on span "[DATE]" at bounding box center [288, 272] width 39 height 11
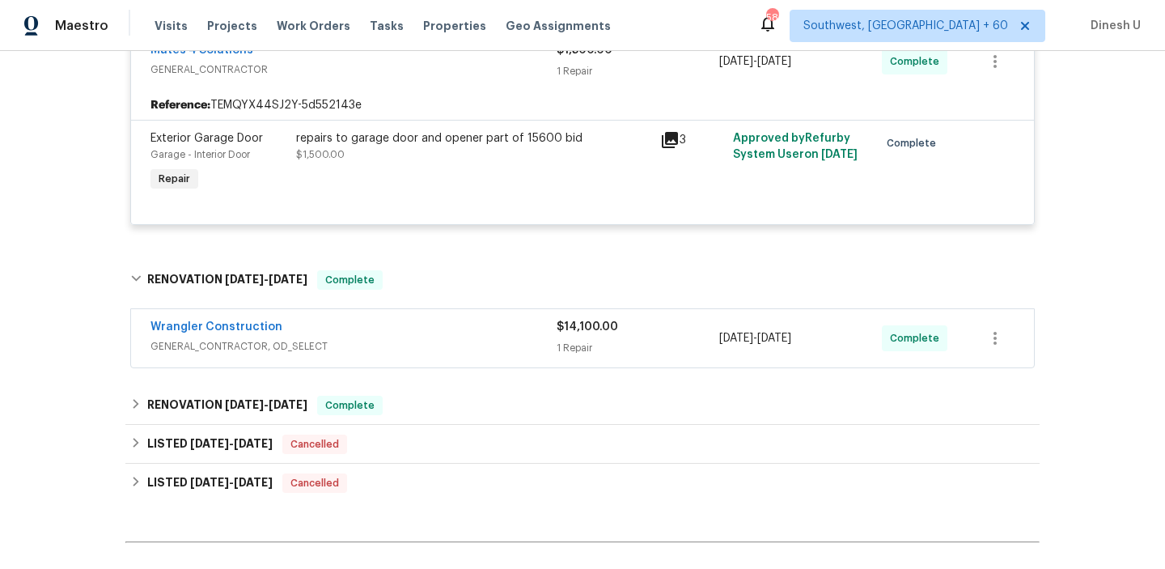
click at [573, 340] on div "1 Repair" at bounding box center [638, 348] width 163 height 16
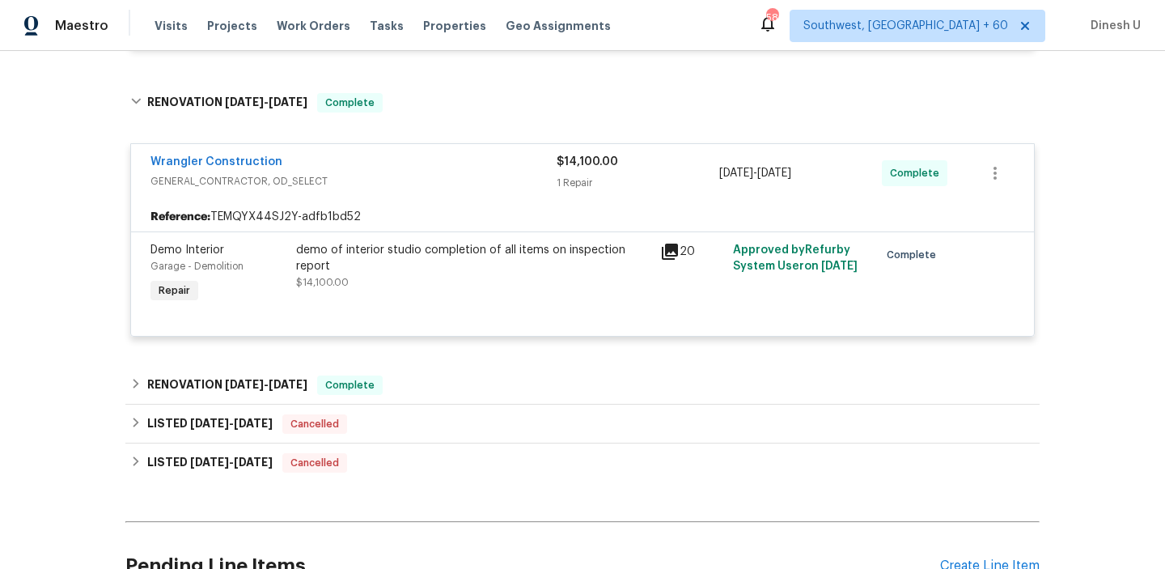
scroll to position [2626, 0]
click at [684, 240] on div "20" at bounding box center [691, 249] width 63 height 19
click at [665, 242] on icon at bounding box center [670, 250] width 16 height 16
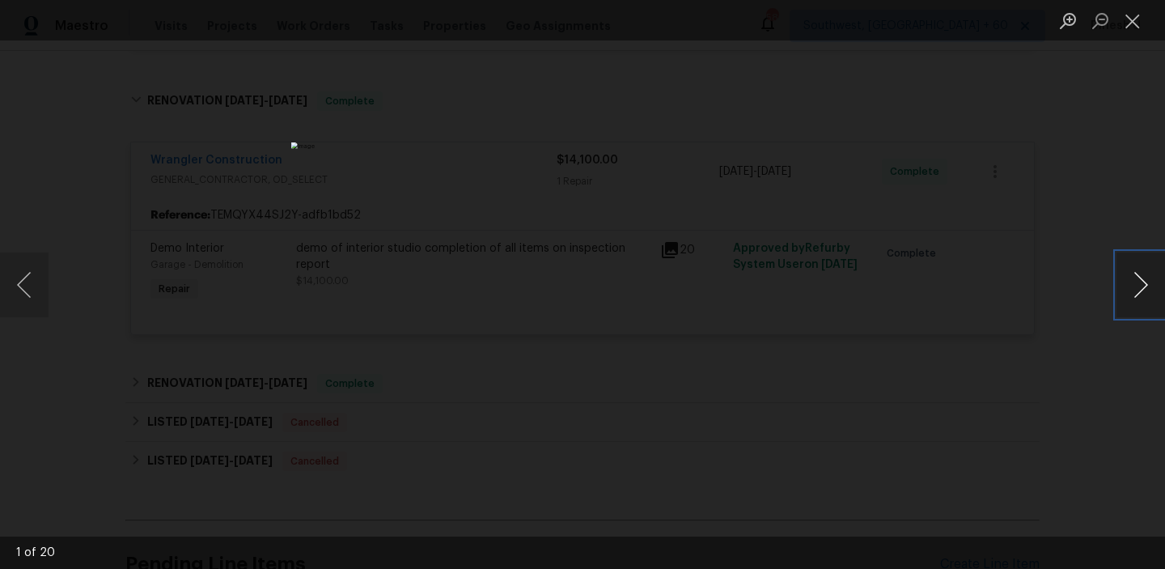
click at [1139, 289] on button "Next image" at bounding box center [1141, 284] width 49 height 65
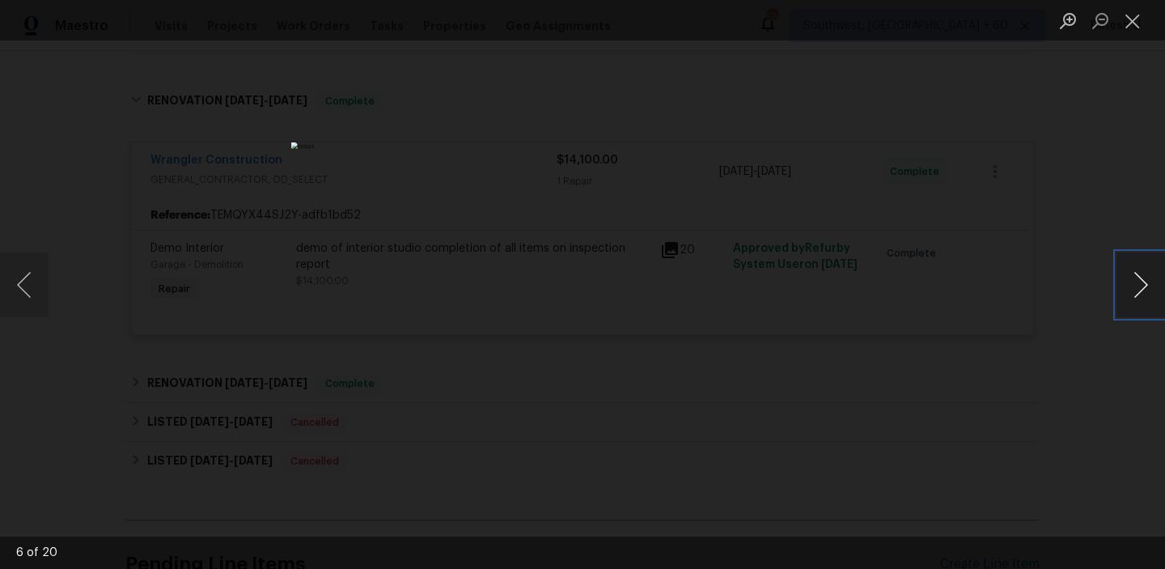
click at [1139, 289] on button "Next image" at bounding box center [1141, 284] width 49 height 65
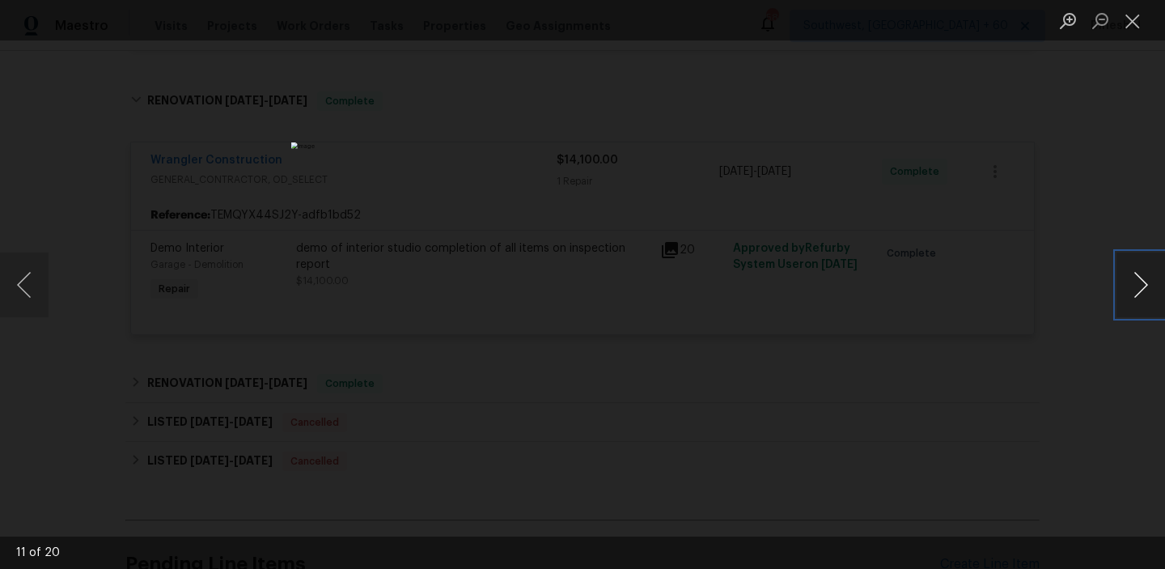
click at [1139, 289] on button "Next image" at bounding box center [1141, 284] width 49 height 65
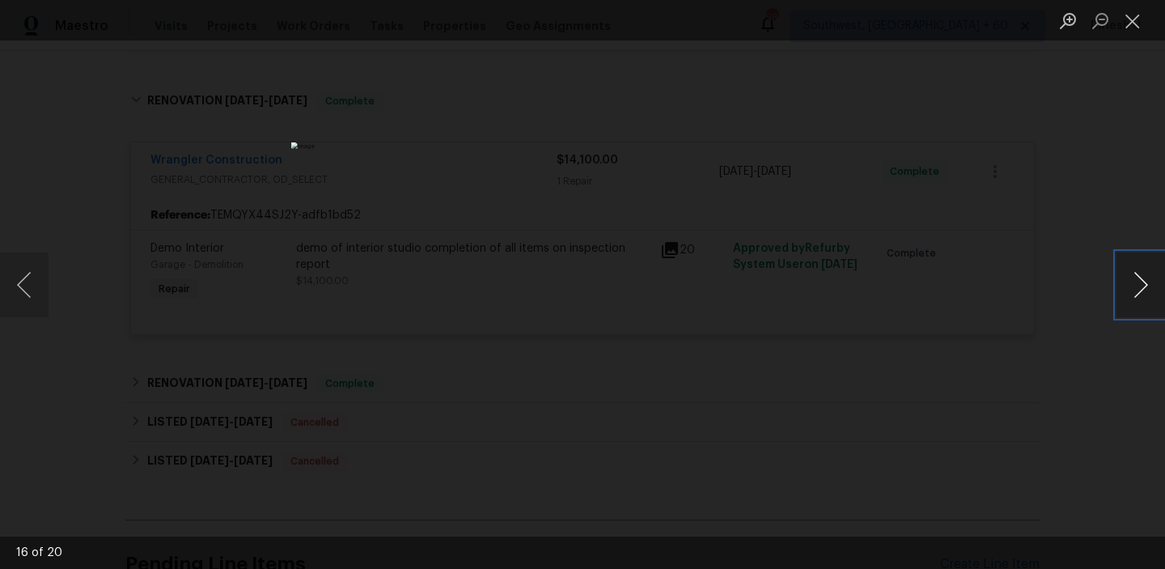
click at [1139, 289] on button "Next image" at bounding box center [1141, 284] width 49 height 65
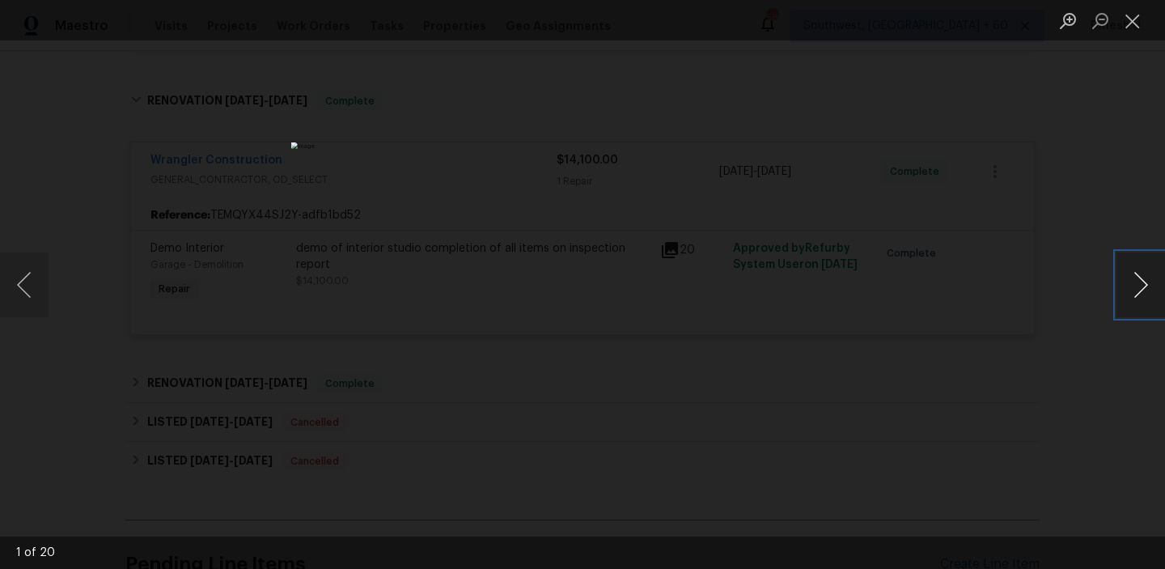
click at [1139, 289] on button "Next image" at bounding box center [1141, 284] width 49 height 65
click at [1144, 16] on button "Close lightbox" at bounding box center [1133, 20] width 32 height 28
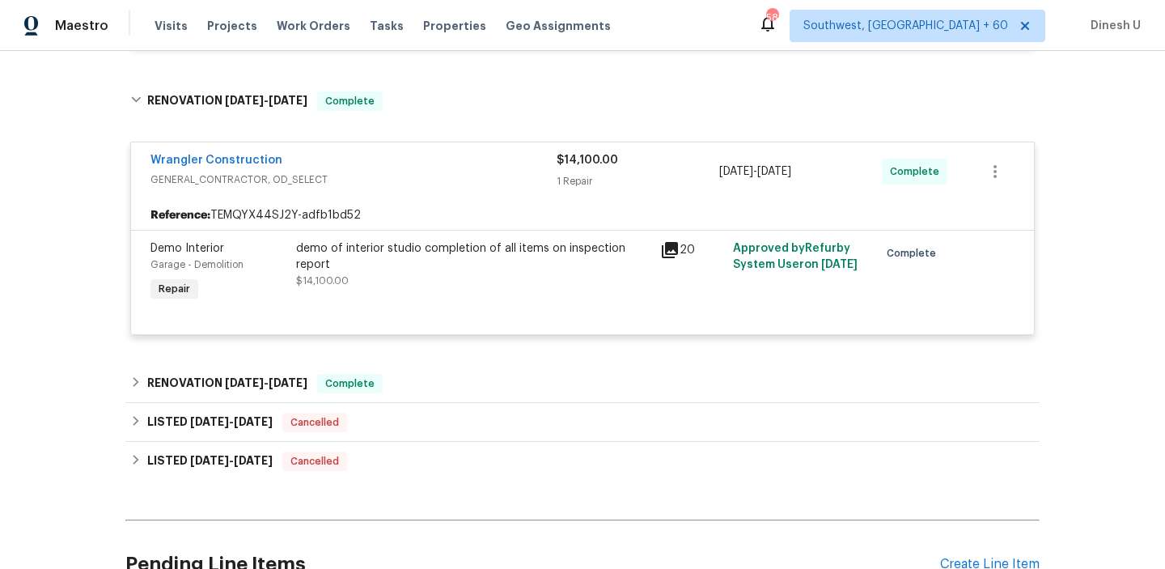
click at [413, 240] on div "demo of interior studio completion of all items on inspection report" at bounding box center [473, 256] width 354 height 32
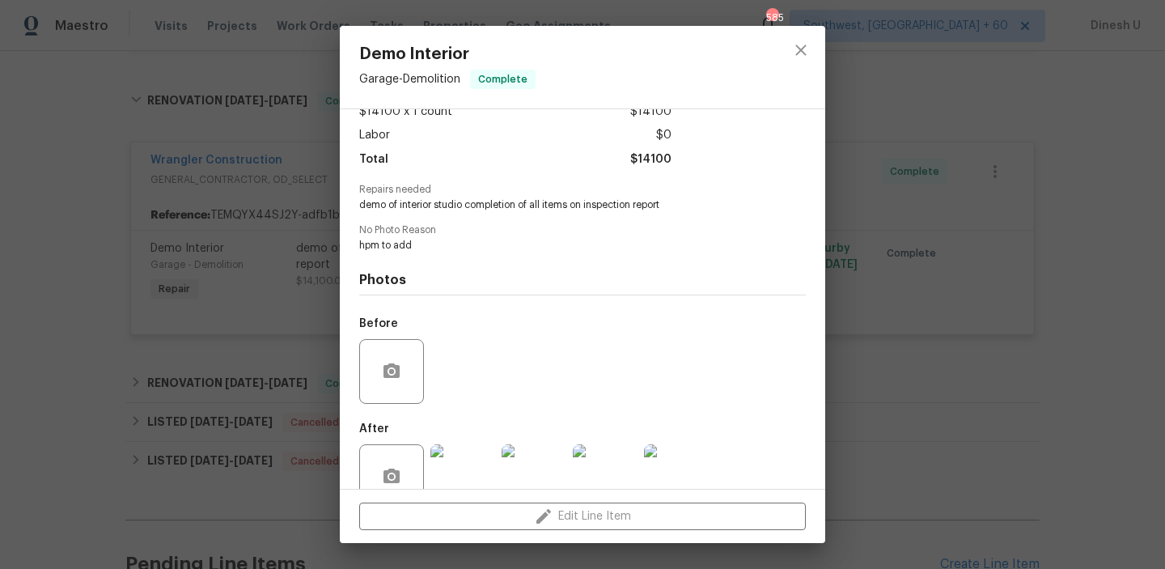
scroll to position [135, 0]
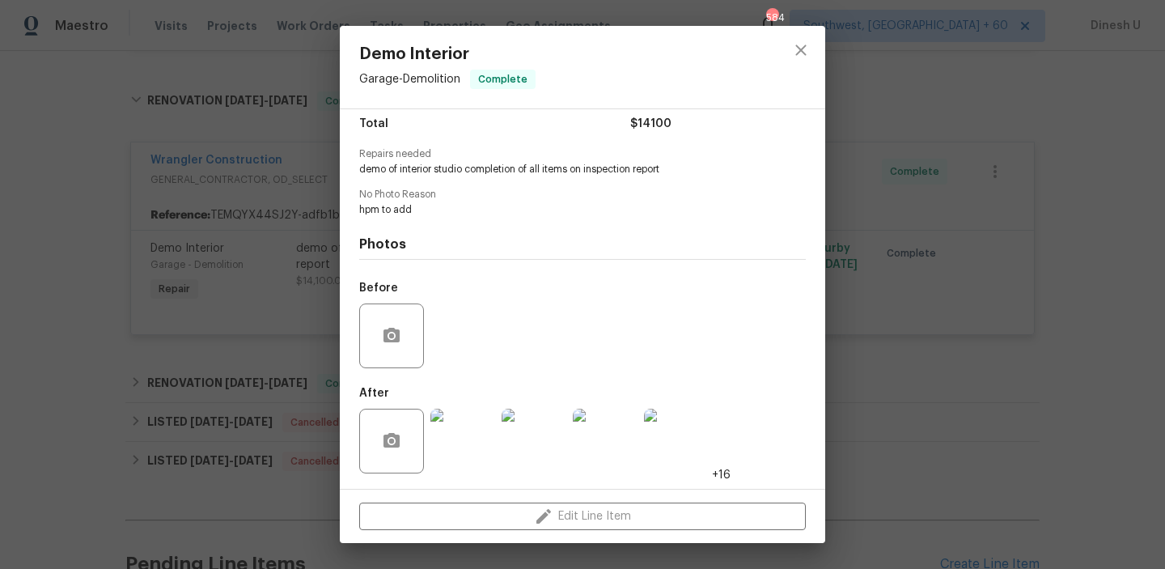
click at [468, 427] on img at bounding box center [462, 441] width 65 height 65
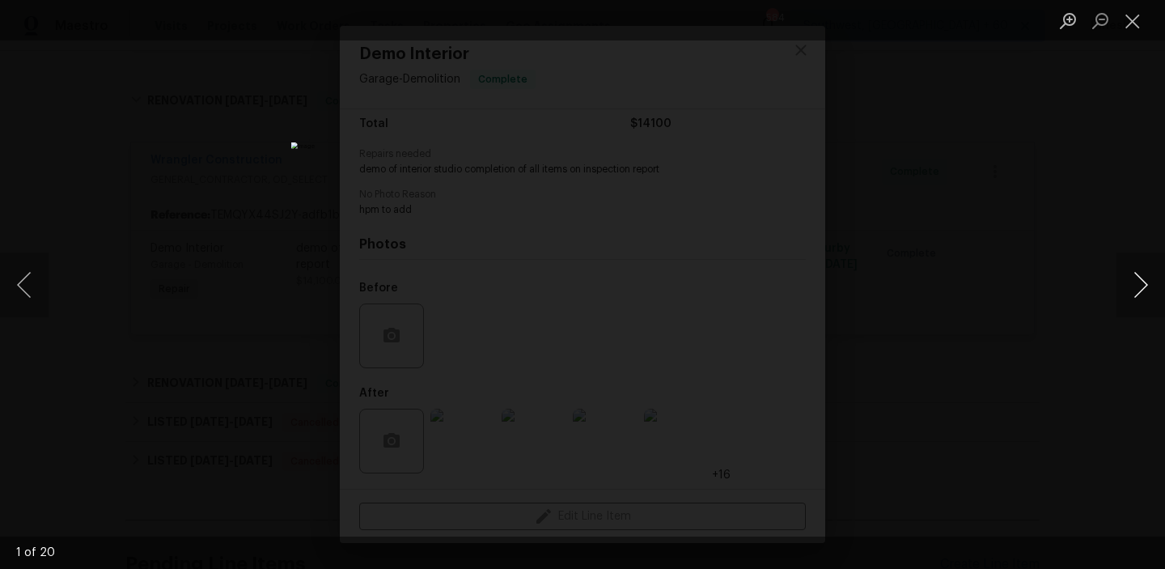
click at [1133, 287] on button "Next image" at bounding box center [1141, 284] width 49 height 65
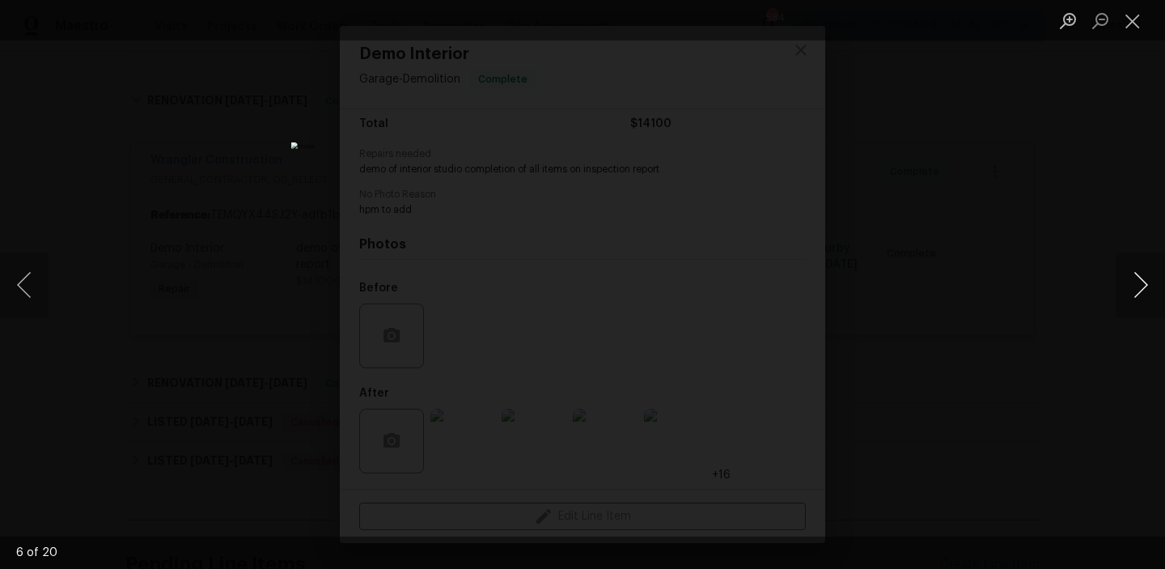
click at [1133, 287] on button "Next image" at bounding box center [1141, 284] width 49 height 65
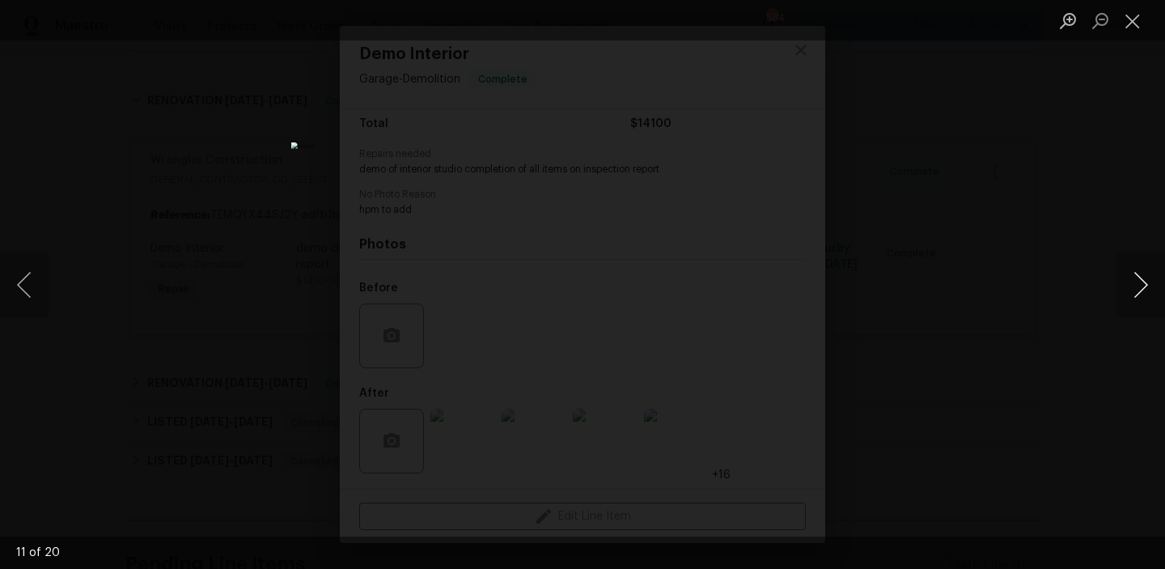
click at [1133, 287] on button "Next image" at bounding box center [1141, 284] width 49 height 65
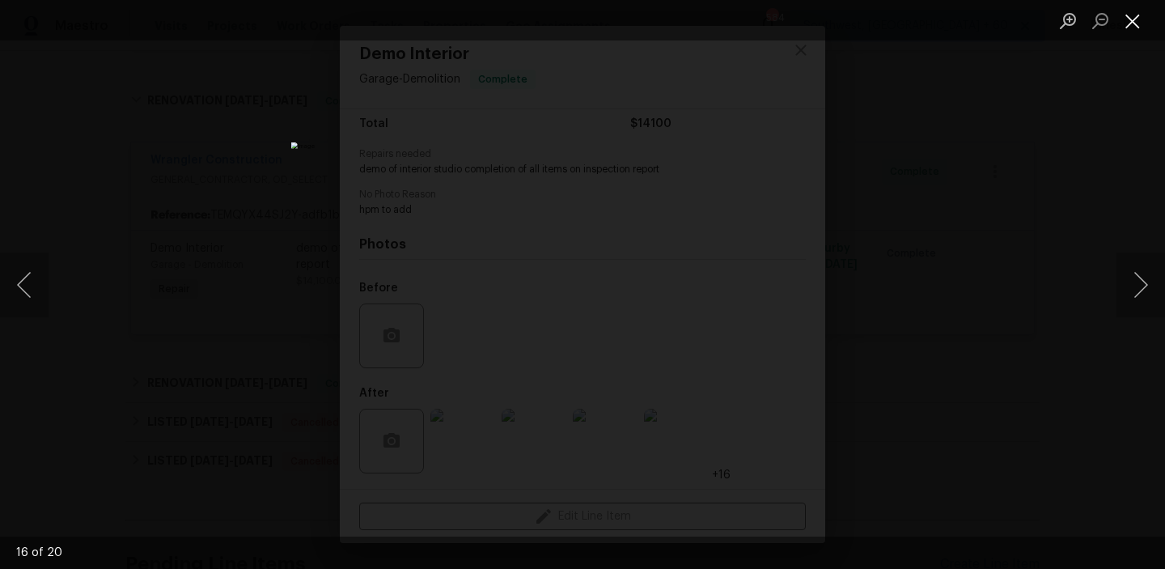
click at [1133, 24] on button "Close lightbox" at bounding box center [1133, 20] width 32 height 28
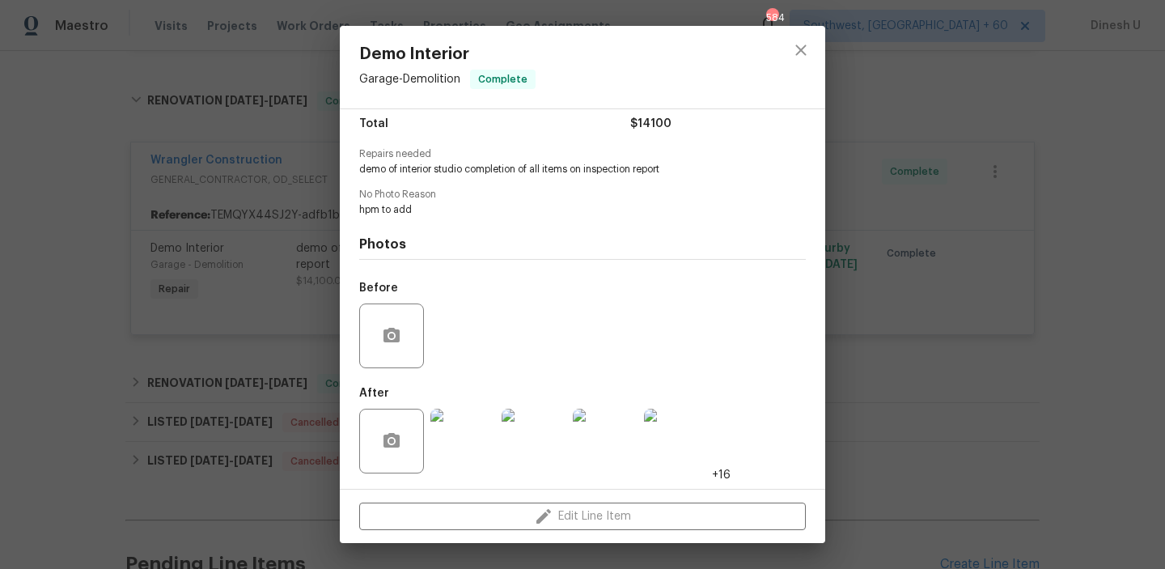
click at [207, 188] on div "Demo Interior Garage - Demolition Complete Vendor Wrangler Construction Account…" at bounding box center [582, 284] width 1165 height 569
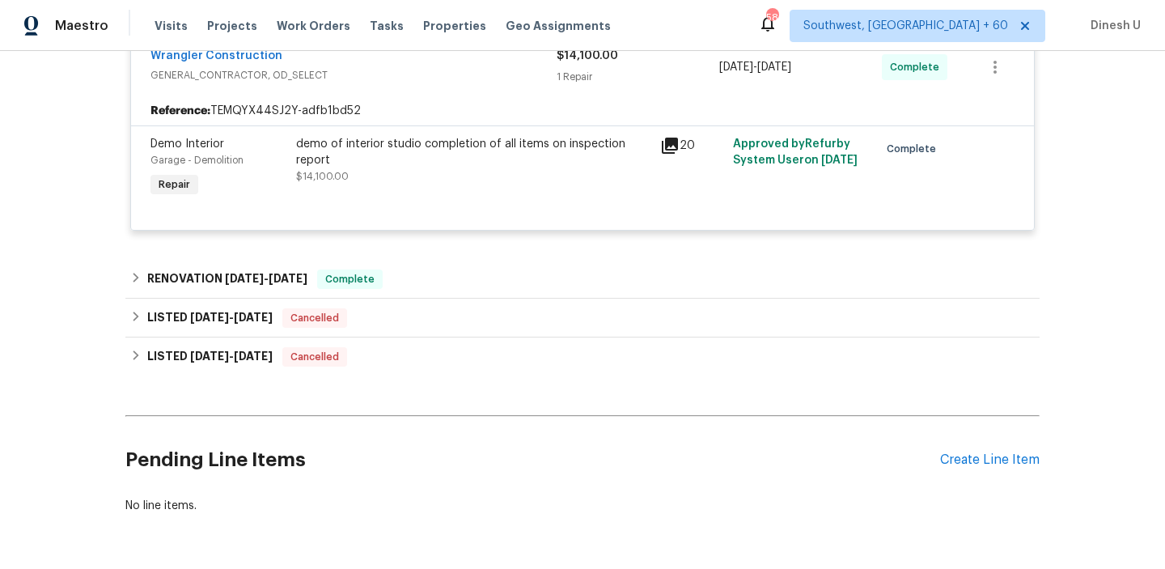
scroll to position [2735, 0]
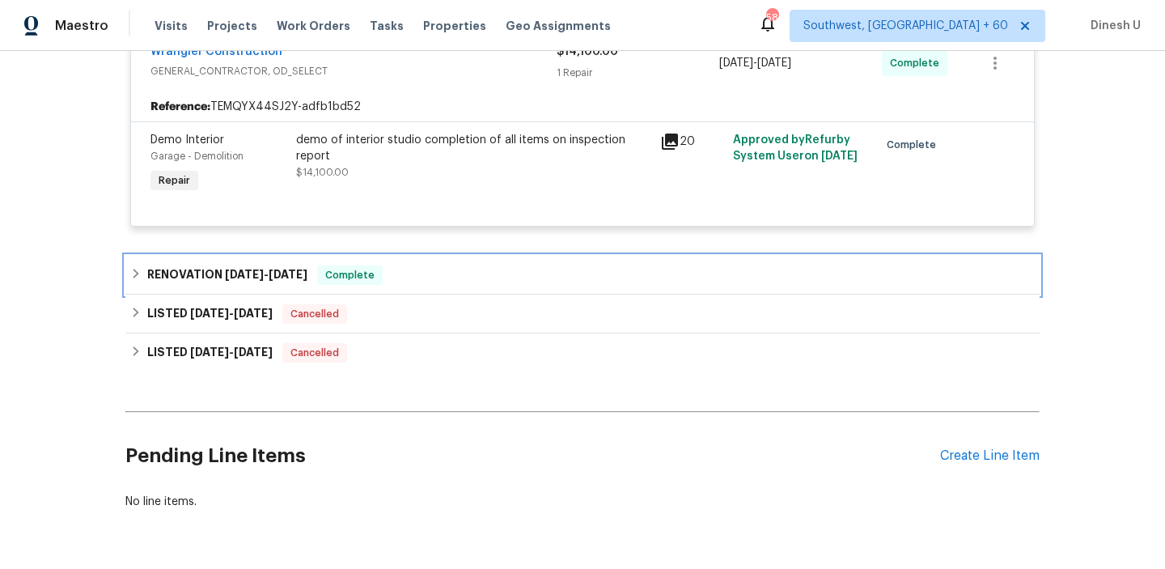
click at [278, 269] on span "[DATE]" at bounding box center [288, 274] width 39 height 11
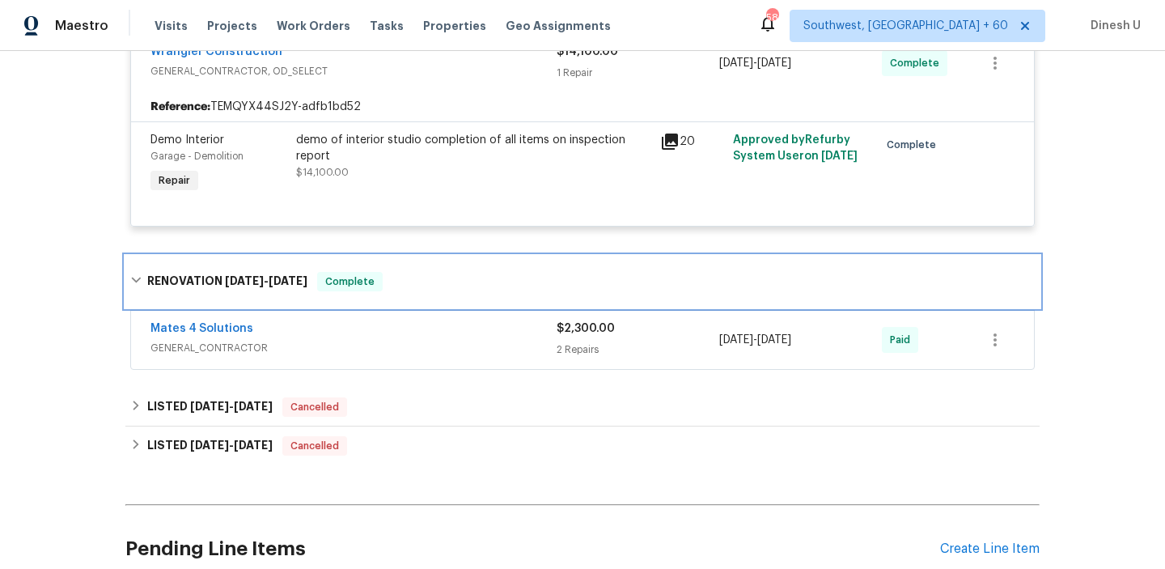
scroll to position [2743, 0]
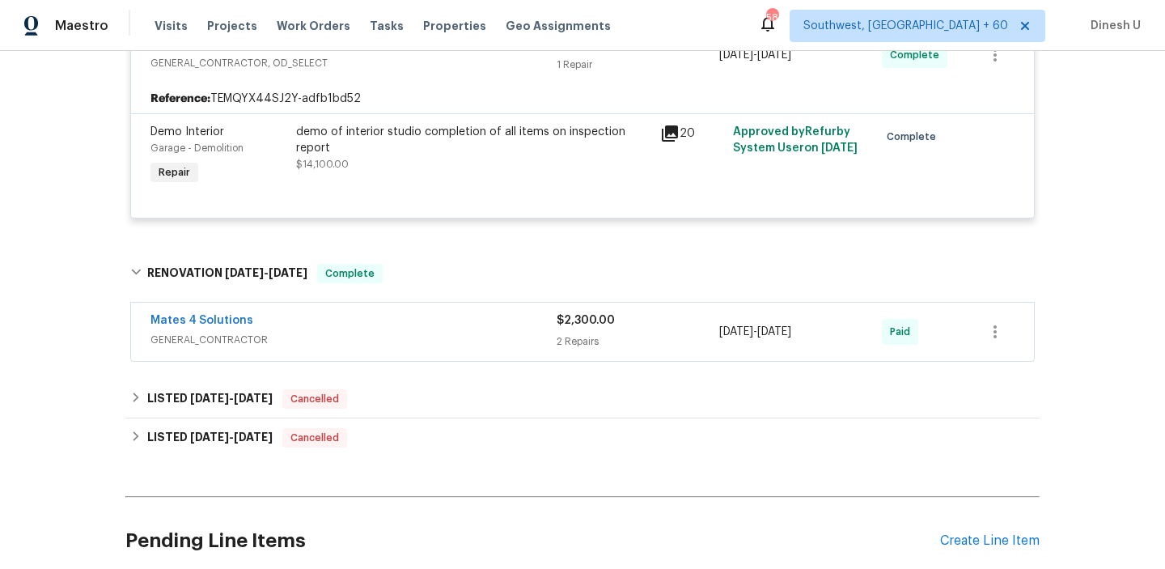
click at [570, 333] on div "2 Repairs" at bounding box center [638, 341] width 163 height 16
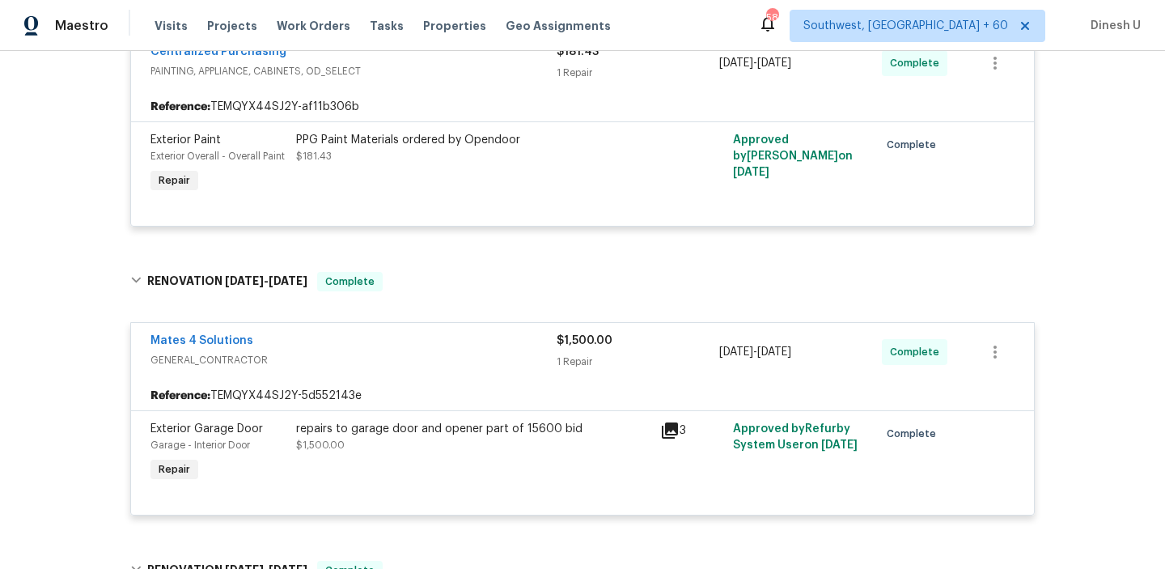
scroll to position [2158, 0]
click at [669, 420] on icon at bounding box center [669, 429] width 19 height 19
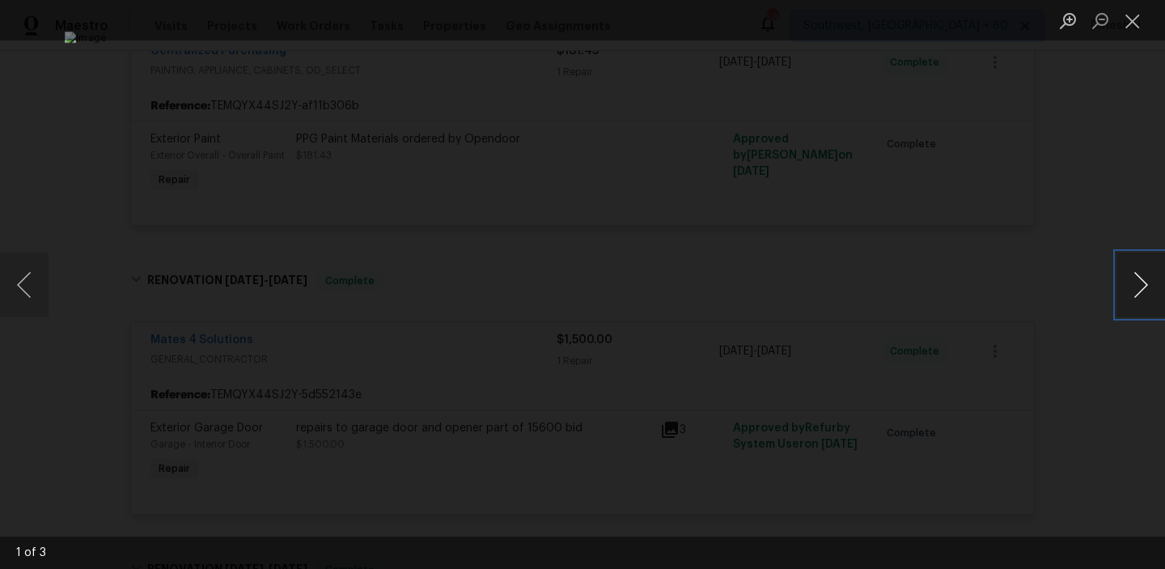
click at [1138, 286] on button "Next image" at bounding box center [1141, 284] width 49 height 65
click at [1133, 23] on button "Close lightbox" at bounding box center [1133, 20] width 32 height 28
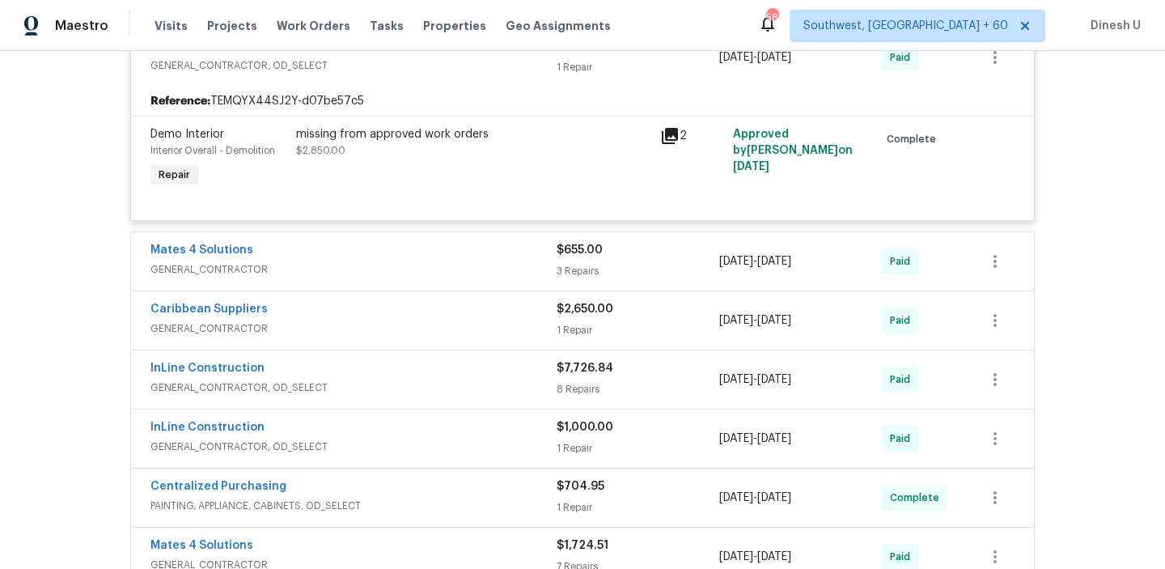
scroll to position [882, 0]
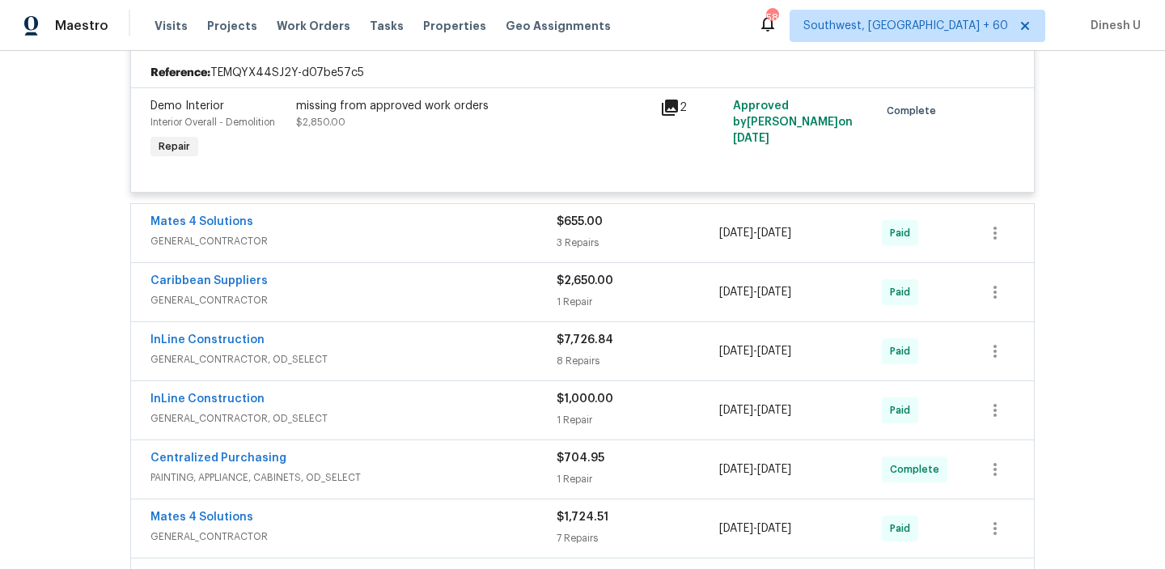
click at [570, 240] on div "3 Repairs" at bounding box center [638, 243] width 163 height 16
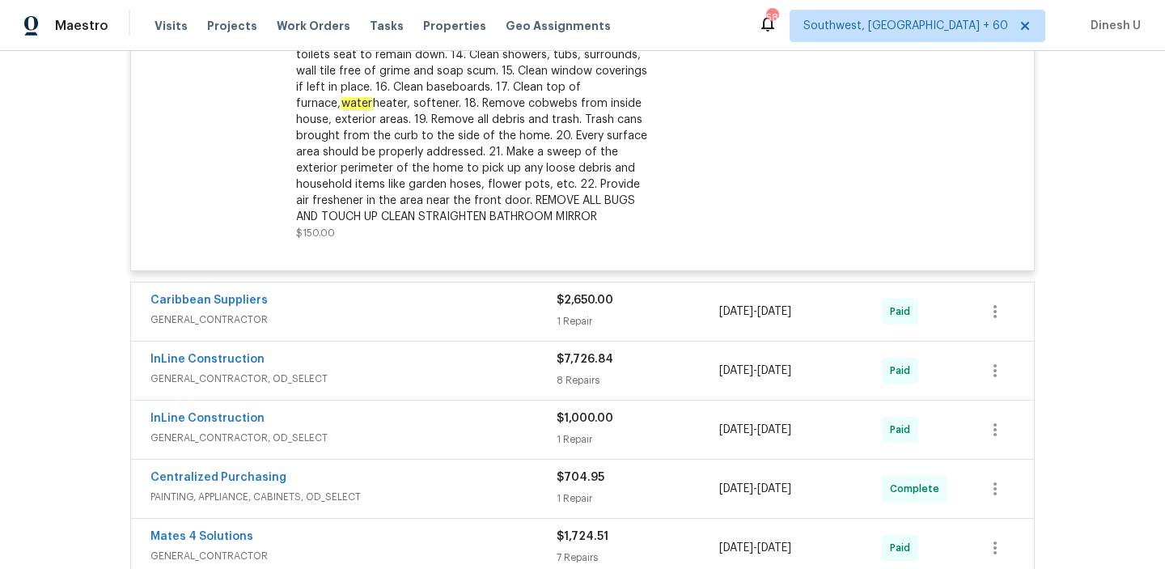
scroll to position [1739, 0]
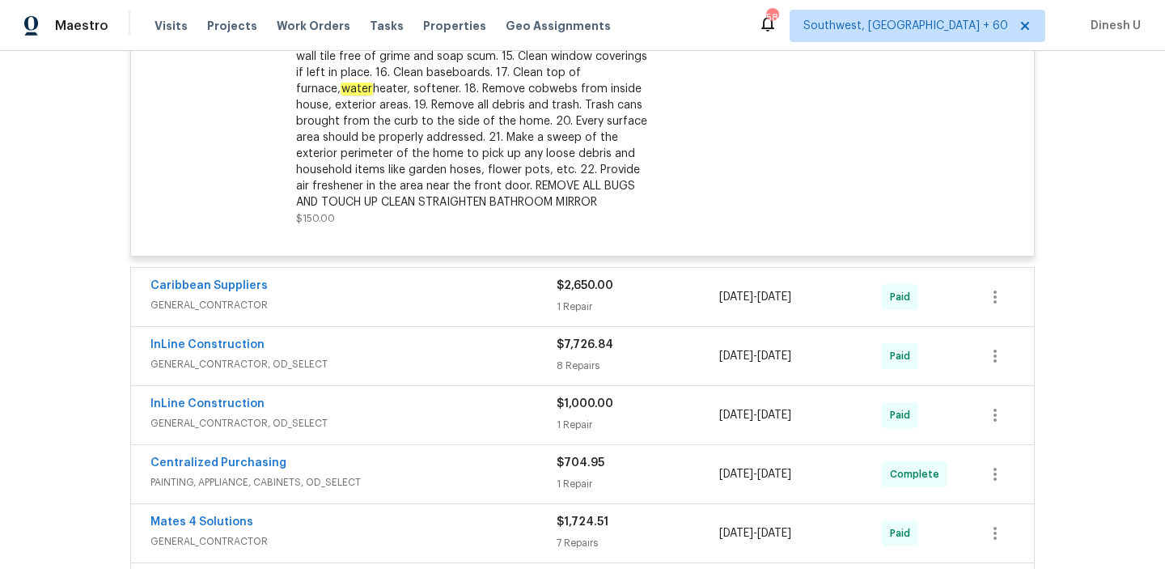
click at [583, 315] on div "1 Repair" at bounding box center [638, 307] width 163 height 16
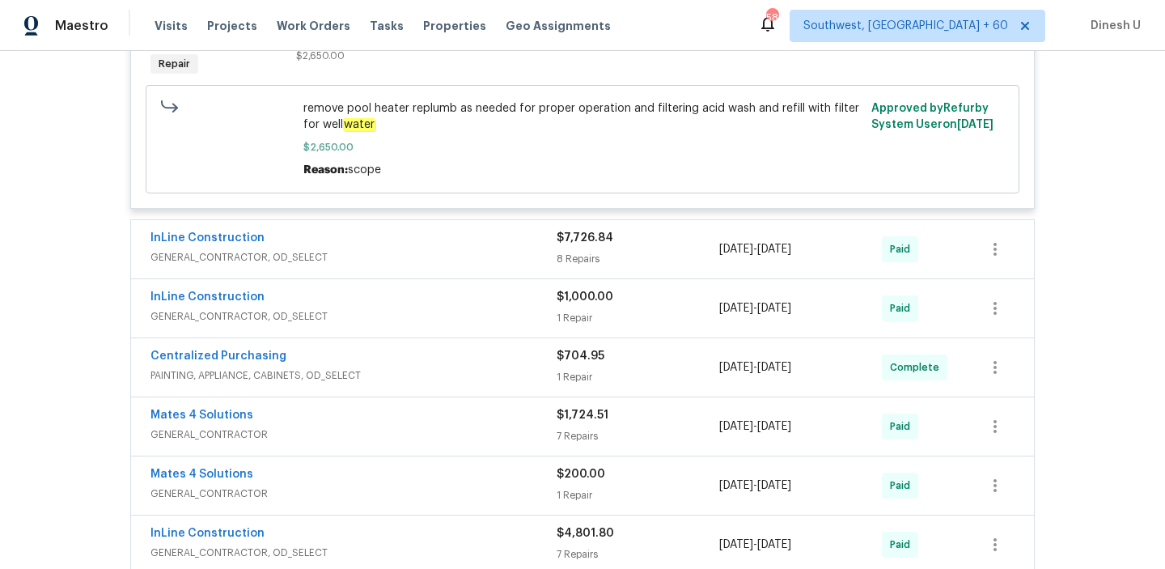
scroll to position [2111, 0]
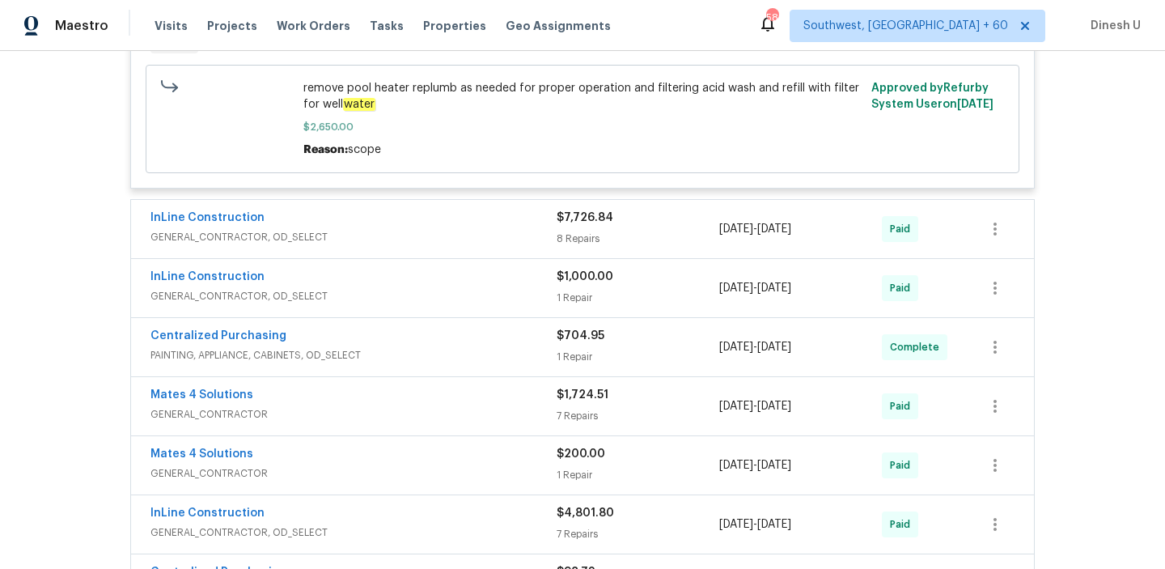
click at [571, 223] on span "$7,726.84" at bounding box center [585, 217] width 57 height 11
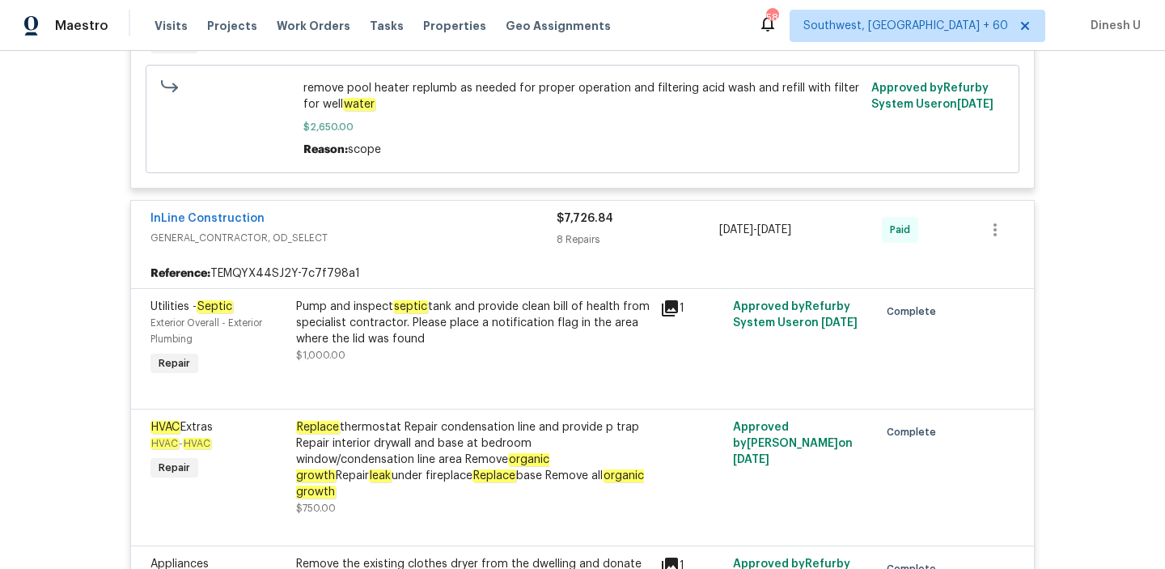
click at [561, 235] on div "8 Repairs" at bounding box center [638, 239] width 163 height 16
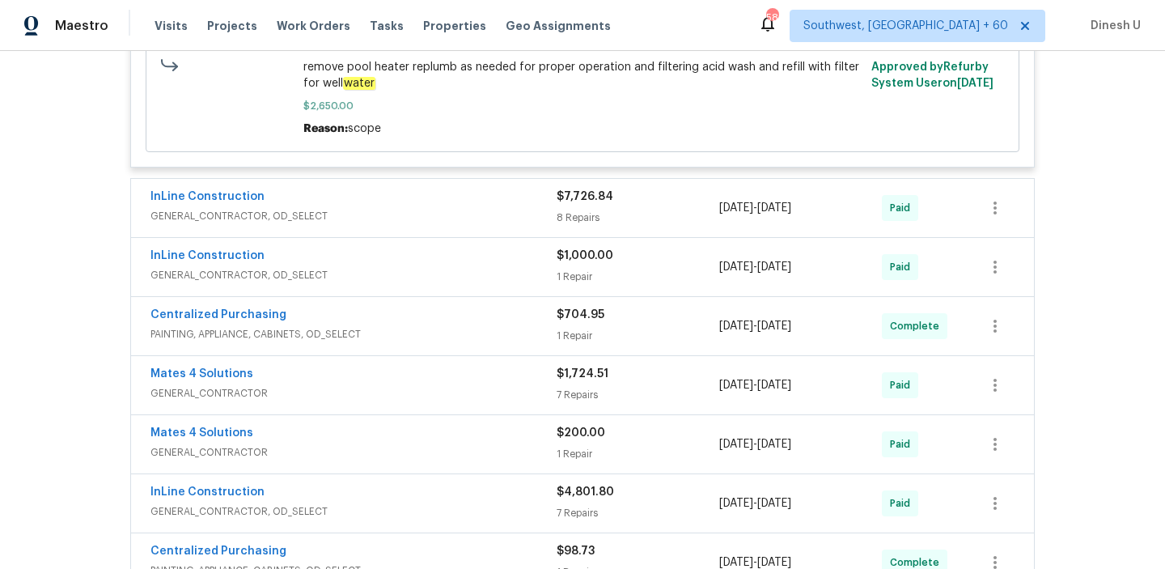
scroll to position [2135, 0]
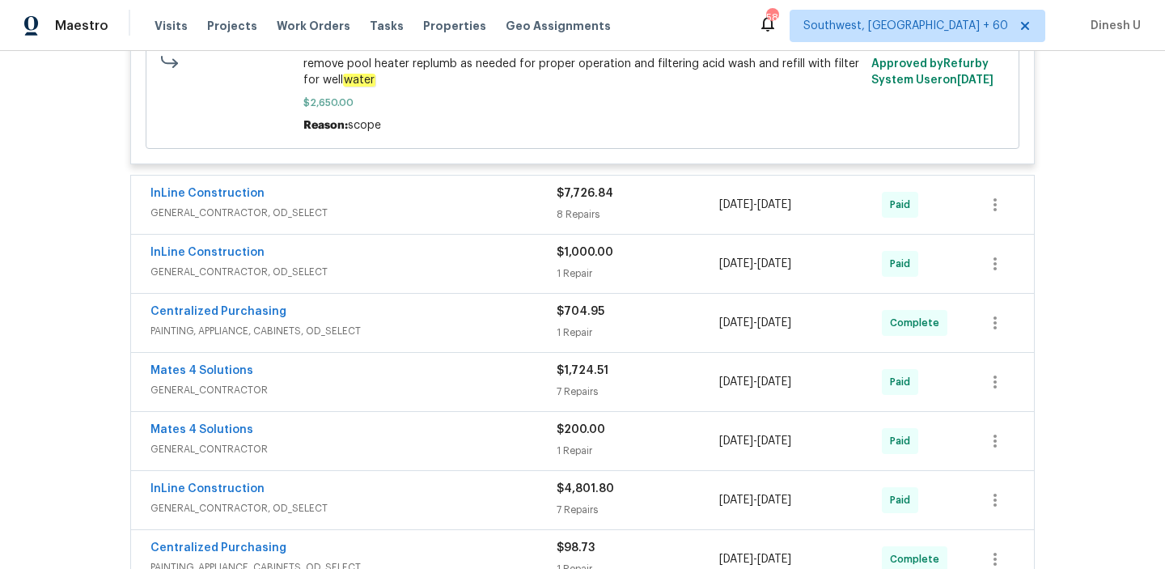
click at [578, 214] on div "8 Repairs" at bounding box center [638, 214] width 163 height 16
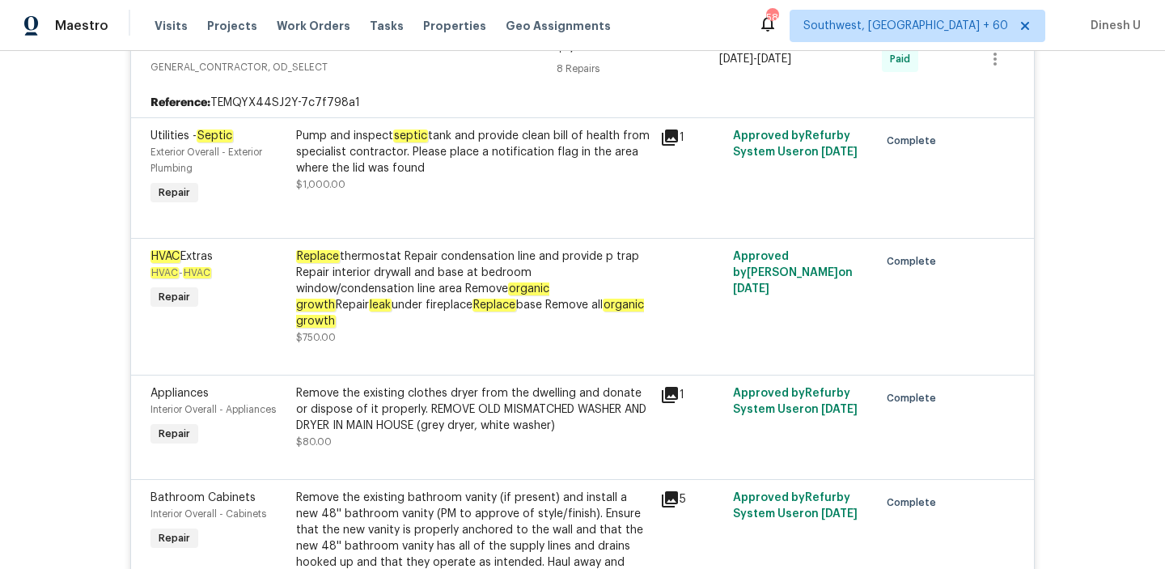
scroll to position [2280, 0]
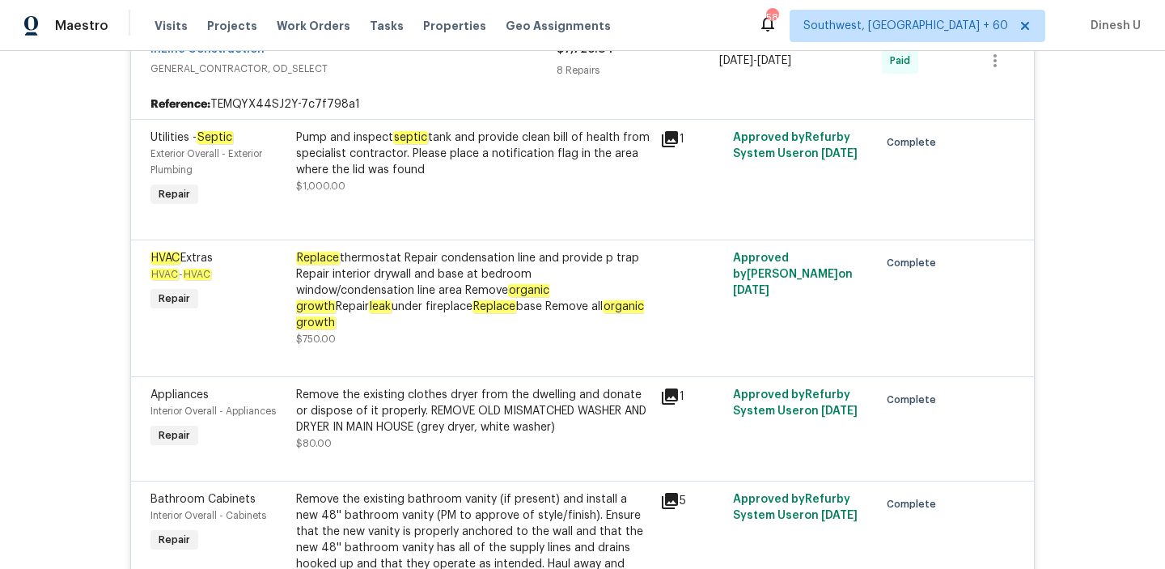
click at [598, 281] on div "Replace thermostat Repair condensation line and provide p trap Repair interior …" at bounding box center [473, 290] width 354 height 81
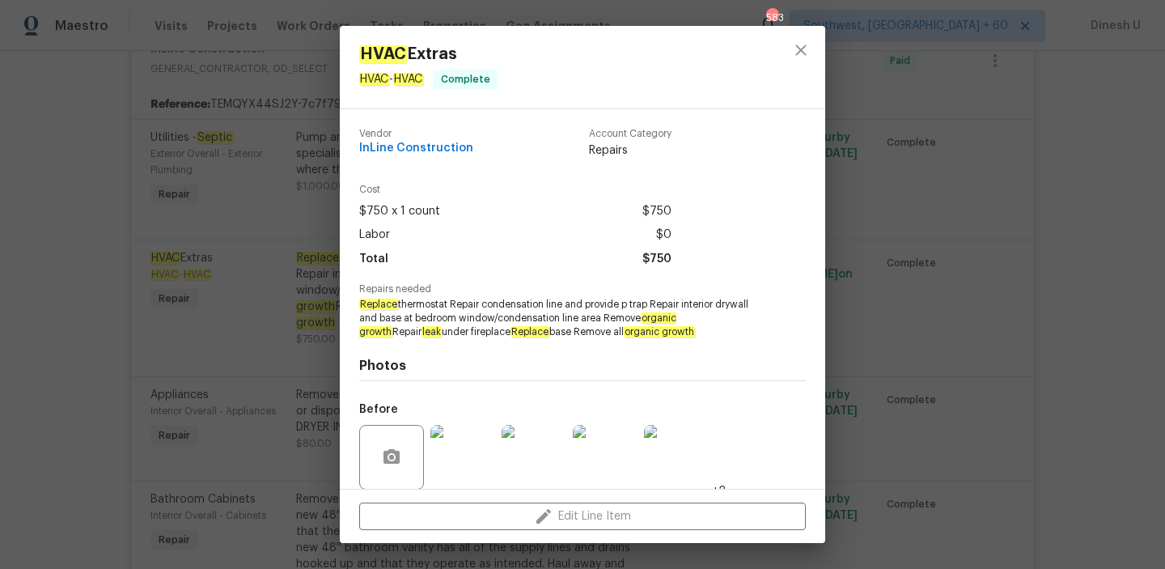
scroll to position [122, 0]
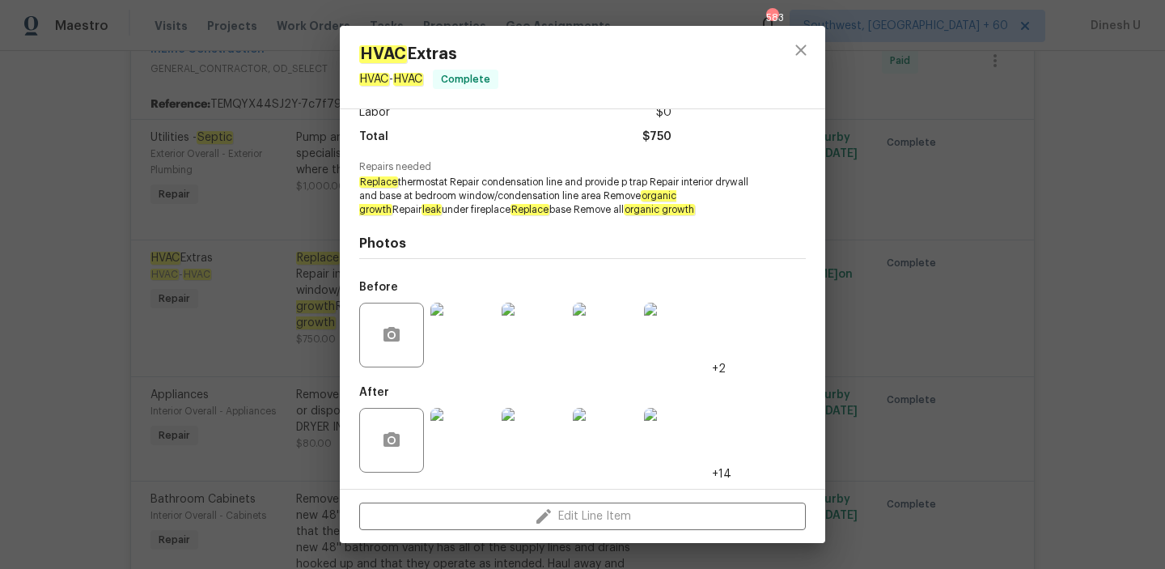
click at [472, 354] on img at bounding box center [462, 335] width 65 height 65
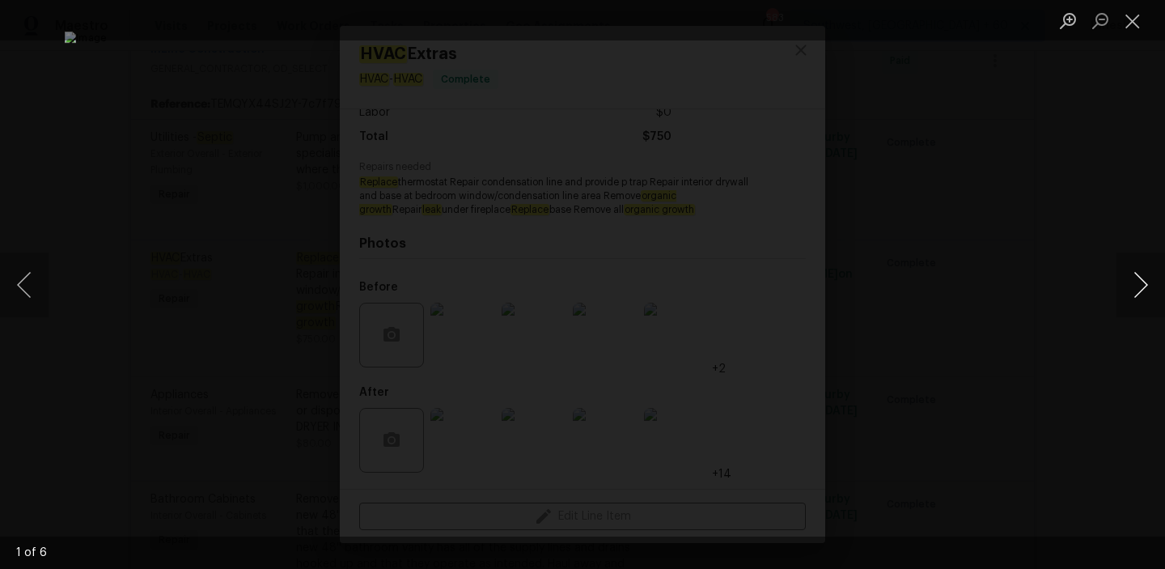
click at [1146, 285] on button "Next image" at bounding box center [1141, 284] width 49 height 65
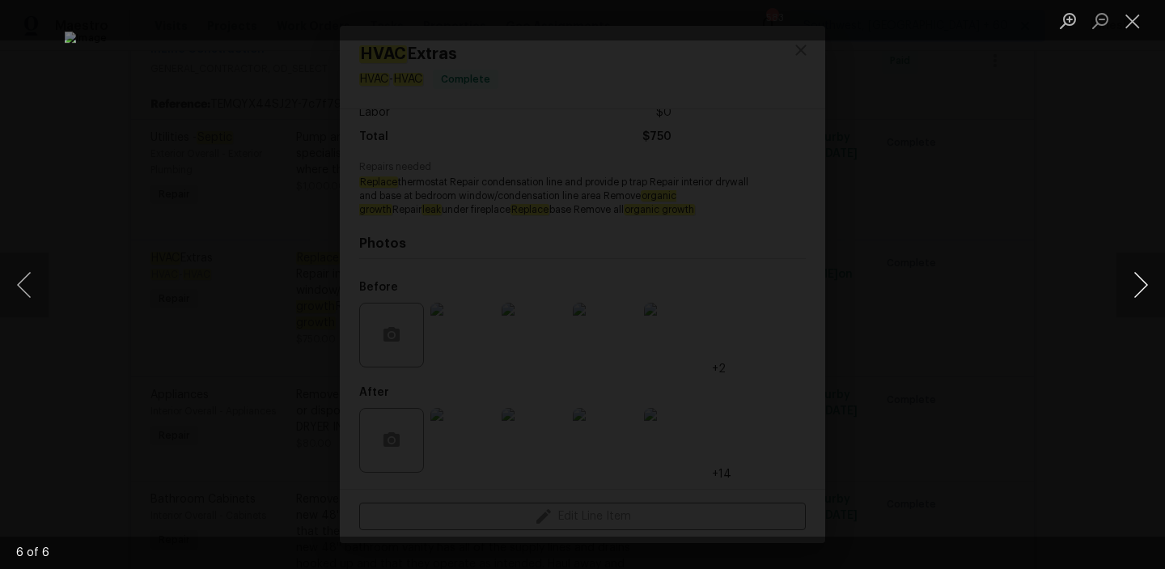
click at [1146, 285] on button "Next image" at bounding box center [1141, 284] width 49 height 65
click at [1138, 21] on button "Close lightbox" at bounding box center [1133, 20] width 32 height 28
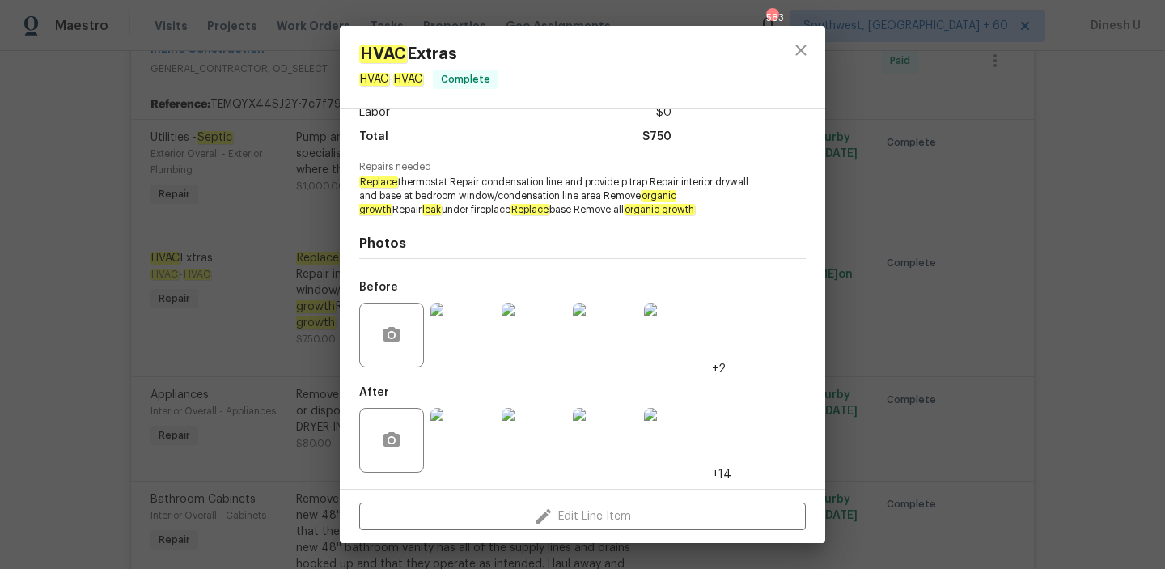
click at [466, 416] on img at bounding box center [462, 440] width 65 height 65
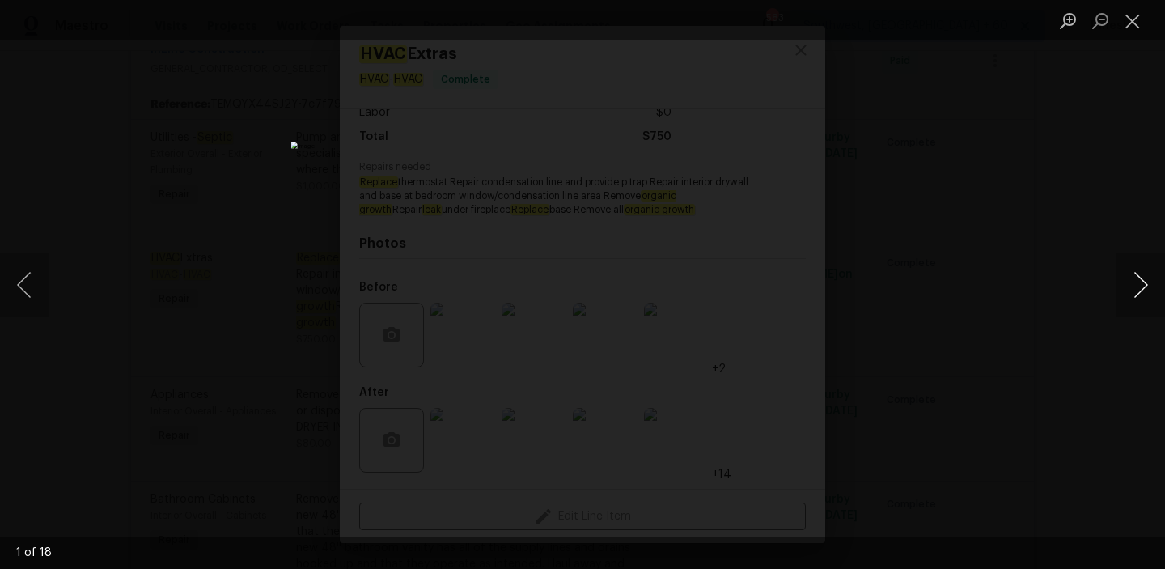
click at [1136, 283] on button "Next image" at bounding box center [1141, 284] width 49 height 65
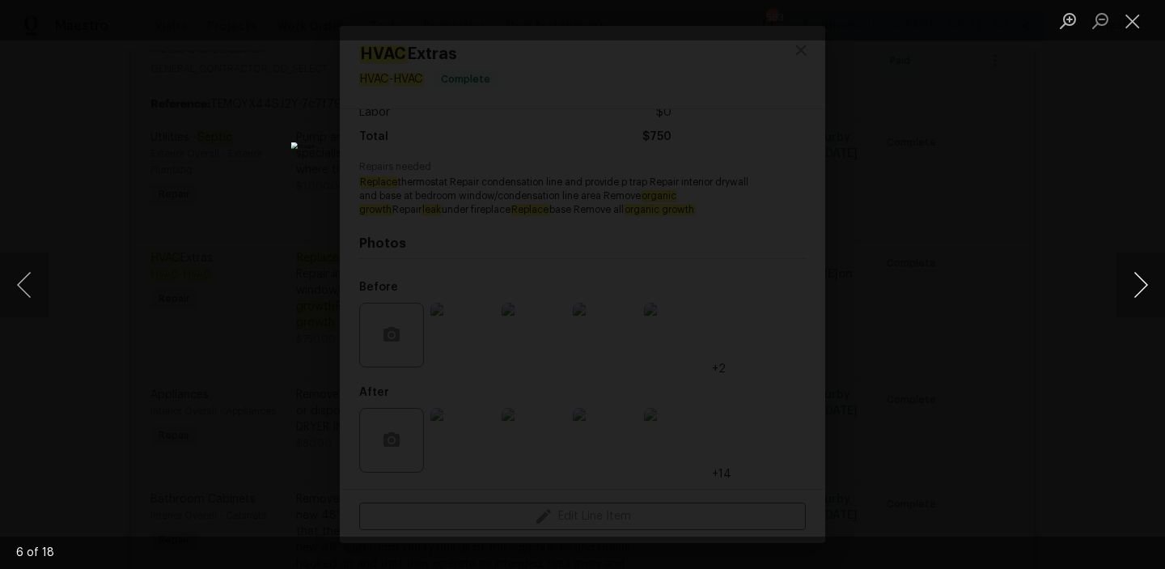
click at [1136, 283] on button "Next image" at bounding box center [1141, 284] width 49 height 65
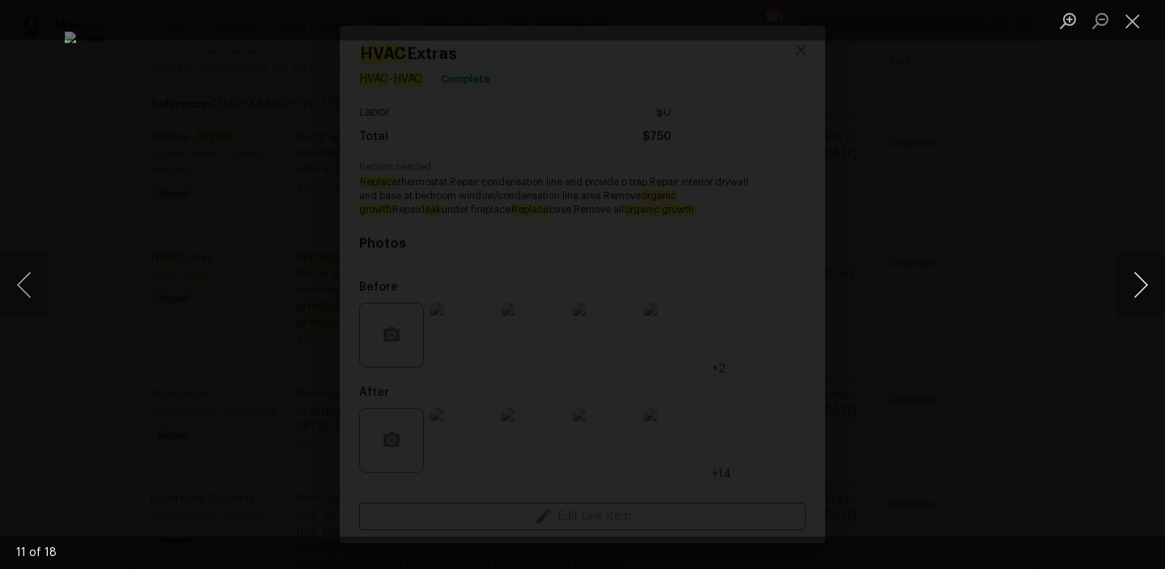
click at [1136, 283] on button "Next image" at bounding box center [1141, 284] width 49 height 65
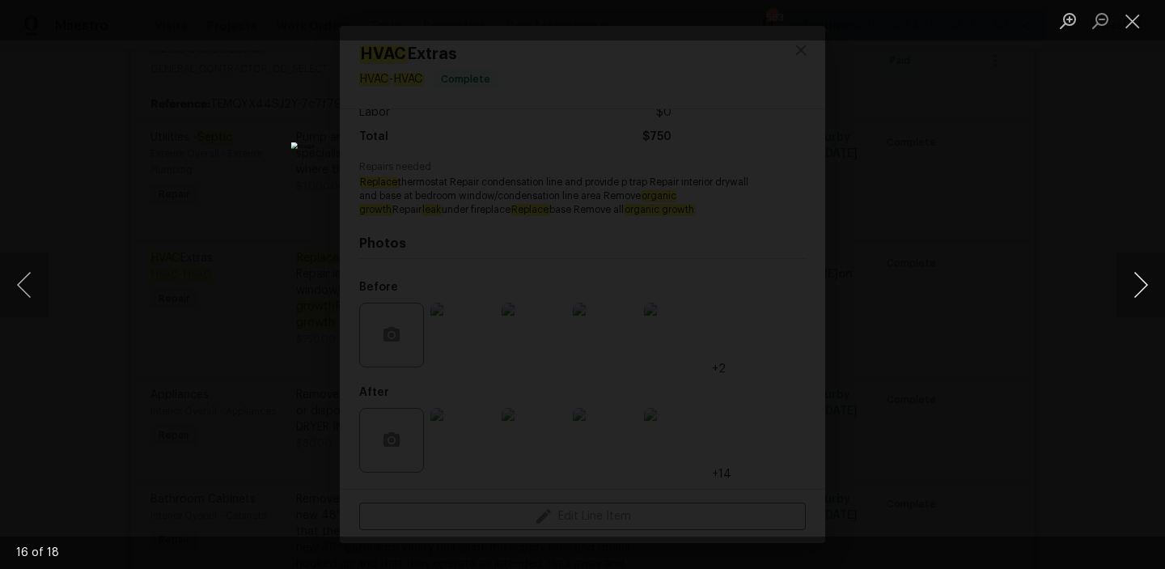
click at [1136, 283] on button "Next image" at bounding box center [1141, 284] width 49 height 65
click at [32, 280] on button "Previous image" at bounding box center [24, 284] width 49 height 65
click at [909, 452] on div "Lightbox" at bounding box center [582, 284] width 1165 height 569
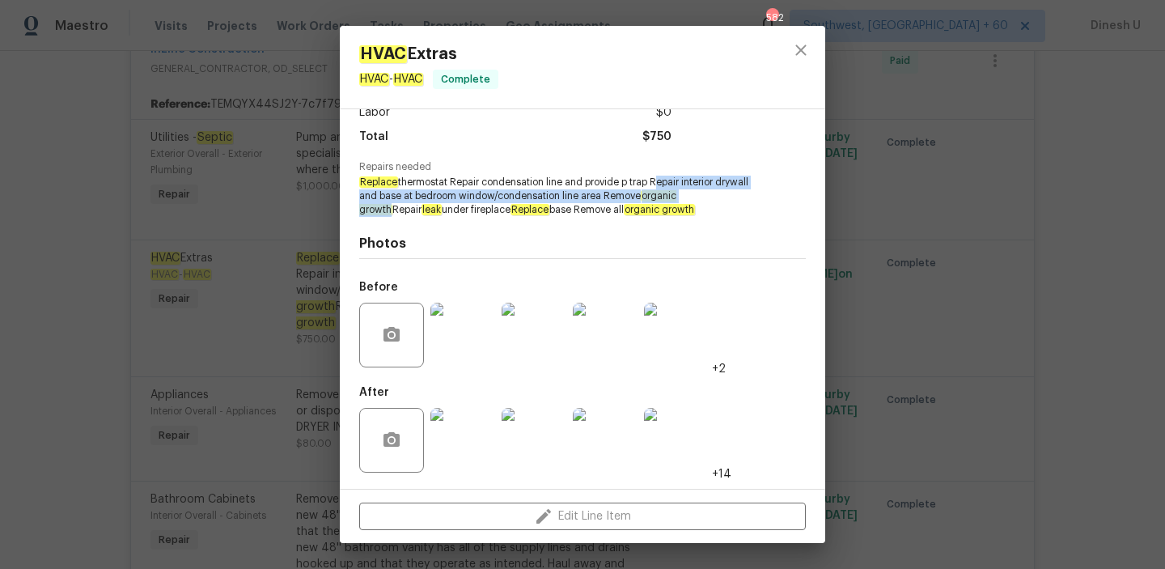
drag, startPoint x: 654, startPoint y: 182, endPoint x: 714, endPoint y: 198, distance: 62.0
click at [714, 198] on span "Replace thermostat Repair condensation line and provide p trap Repair interior …" at bounding box center [560, 196] width 402 height 40
click at [294, 189] on div "HVAC Extras HVAC - HVAC Complete Vendor InLine Construction Account Category Re…" at bounding box center [582, 284] width 1165 height 569
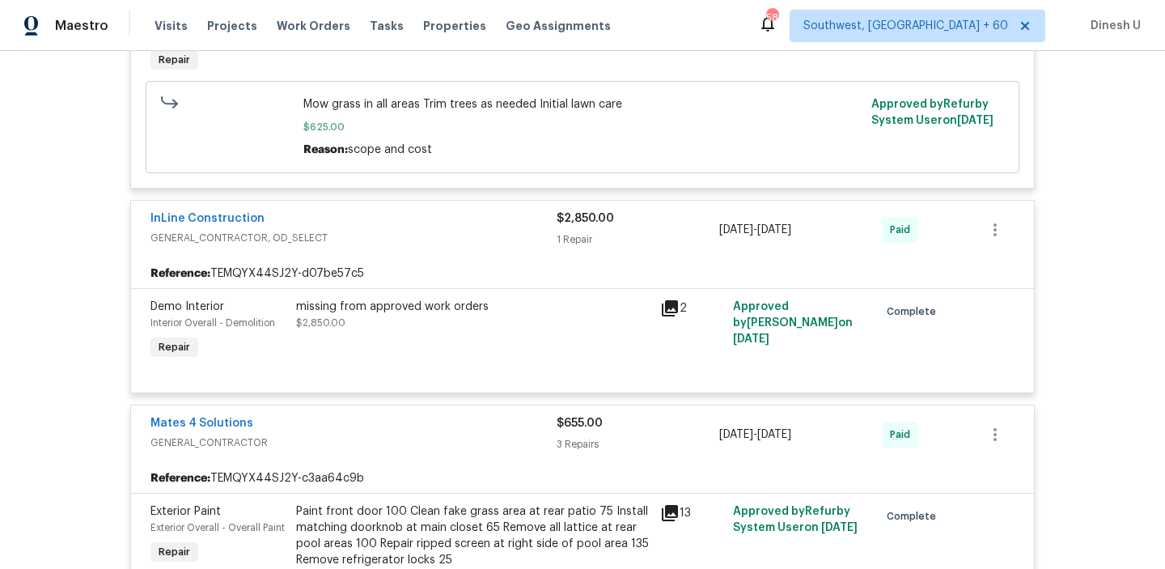
scroll to position [0, 0]
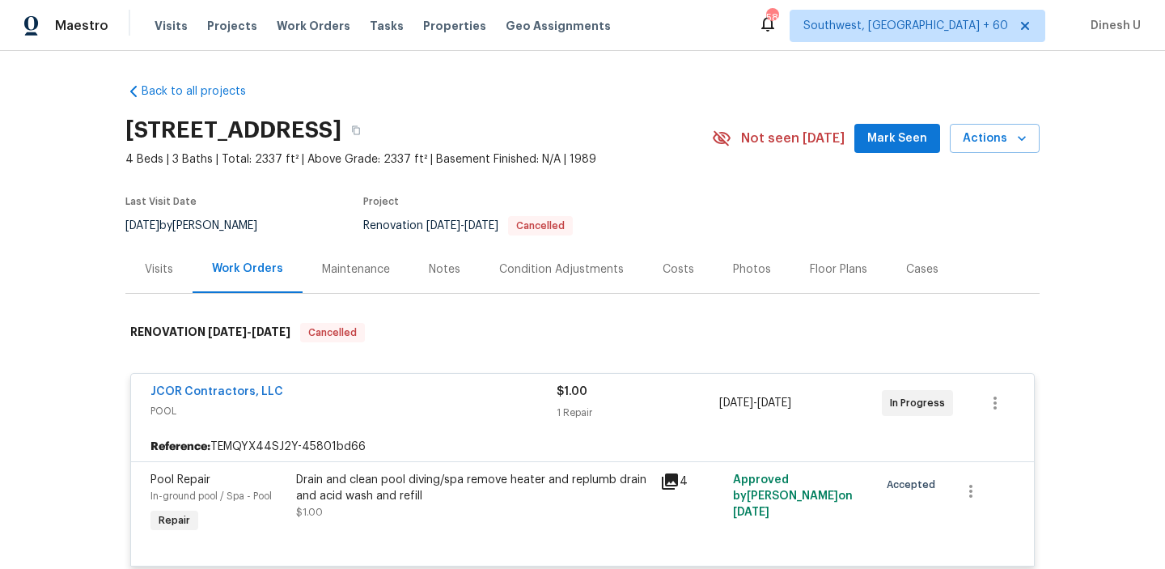
click at [170, 269] on div "Visits" at bounding box center [159, 269] width 28 height 16
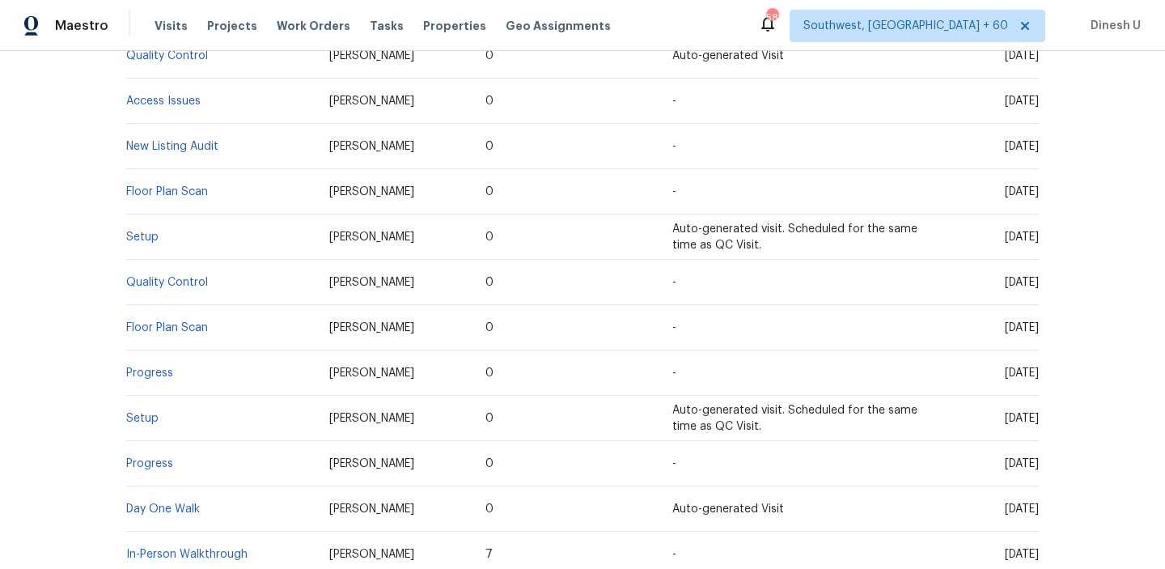
scroll to position [953, 0]
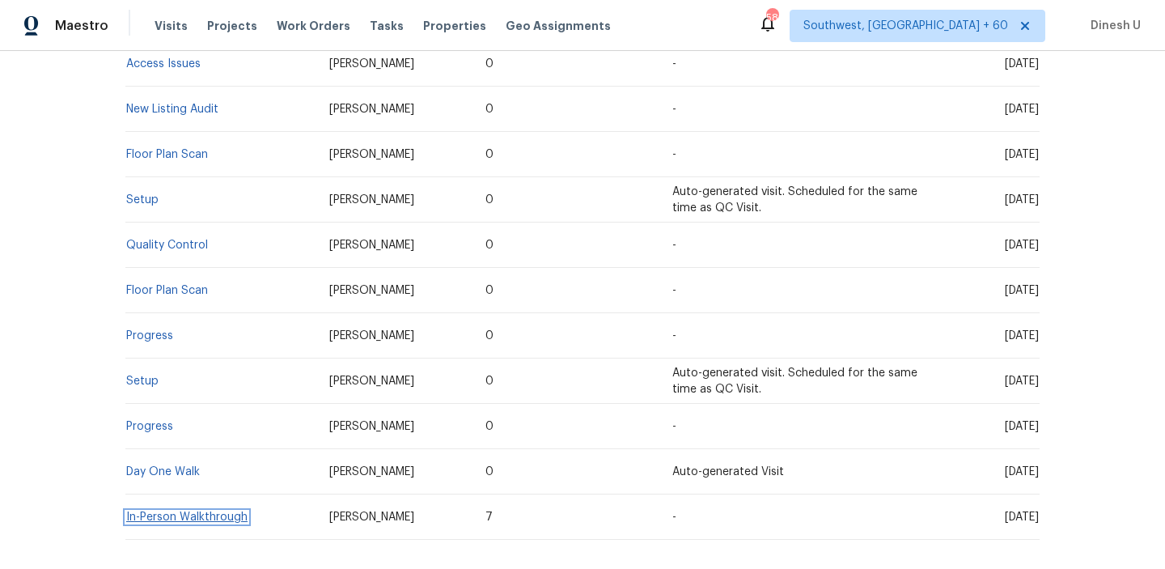
click at [157, 511] on link "In-Person Walkthrough" at bounding box center [186, 516] width 121 height 11
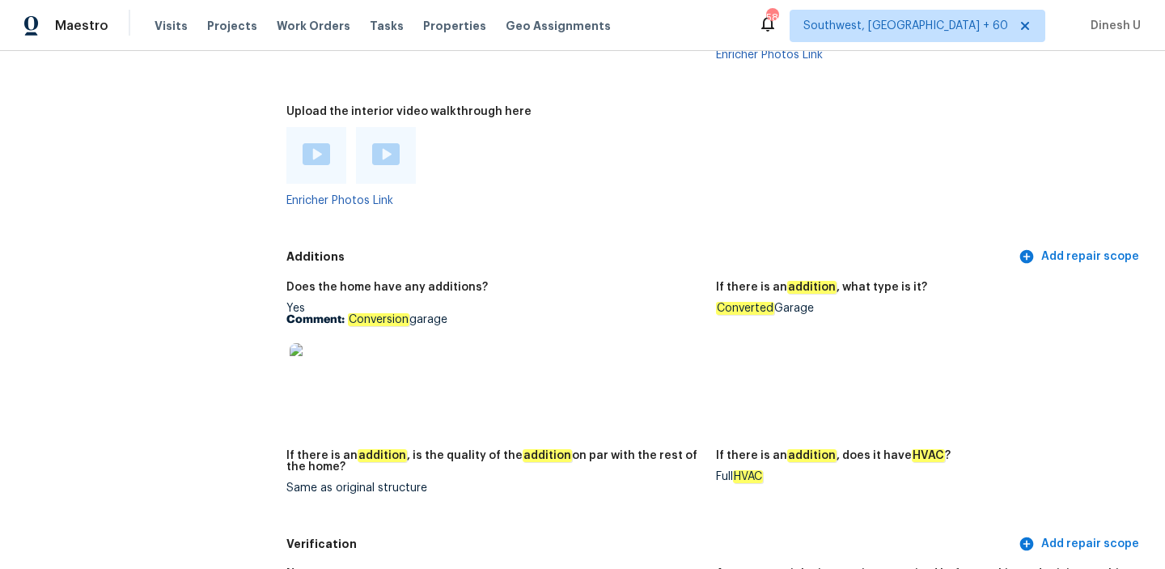
scroll to position [3677, 0]
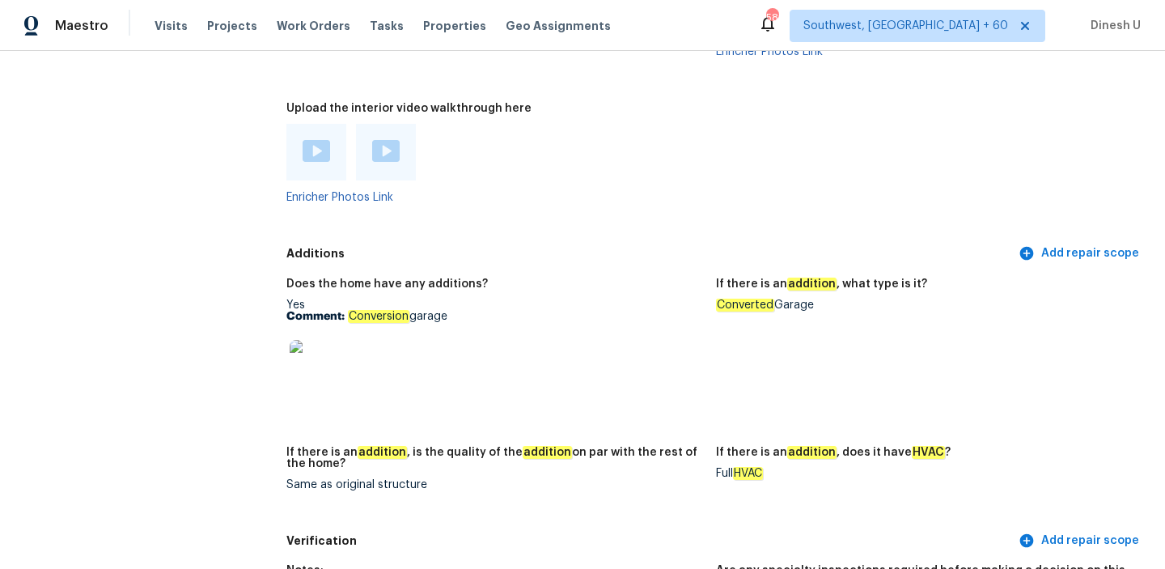
click at [307, 350] on img at bounding box center [316, 366] width 52 height 52
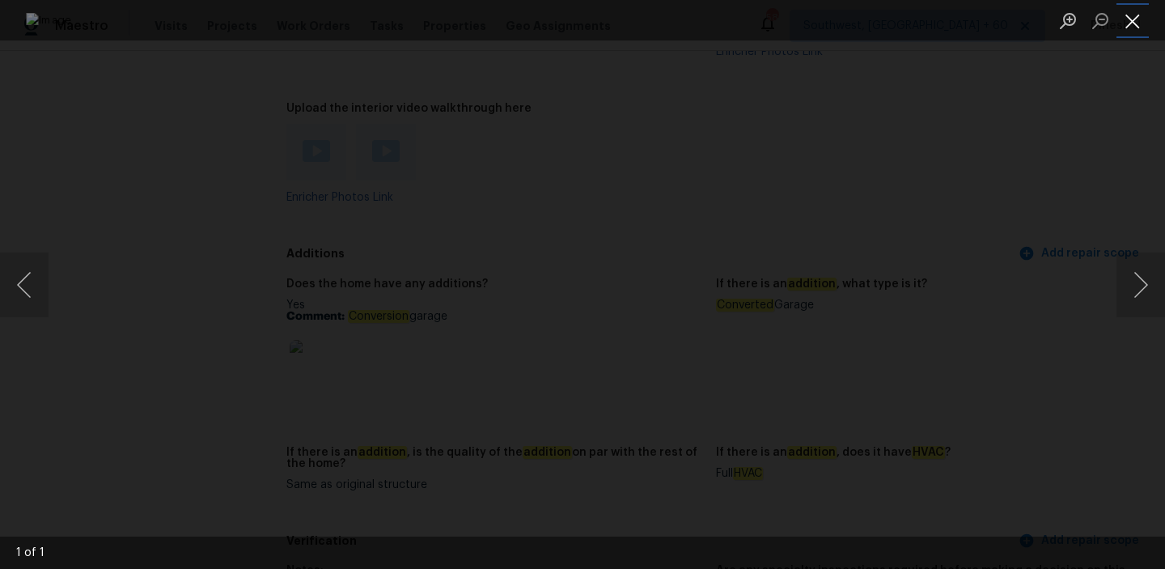
click at [1128, 21] on button "Close lightbox" at bounding box center [1133, 20] width 32 height 28
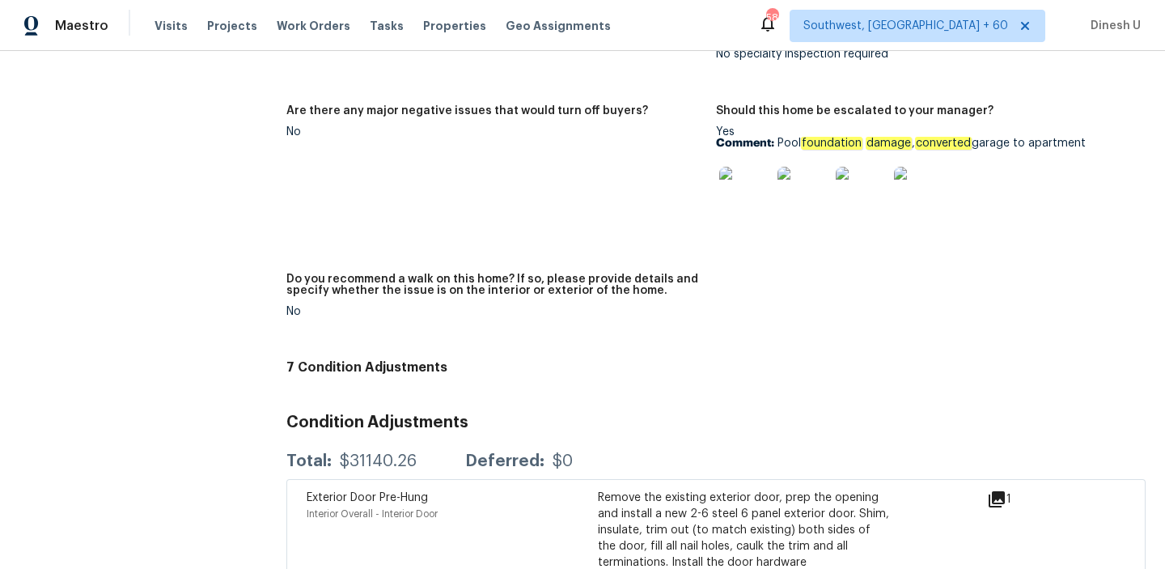
scroll to position [4219, 0]
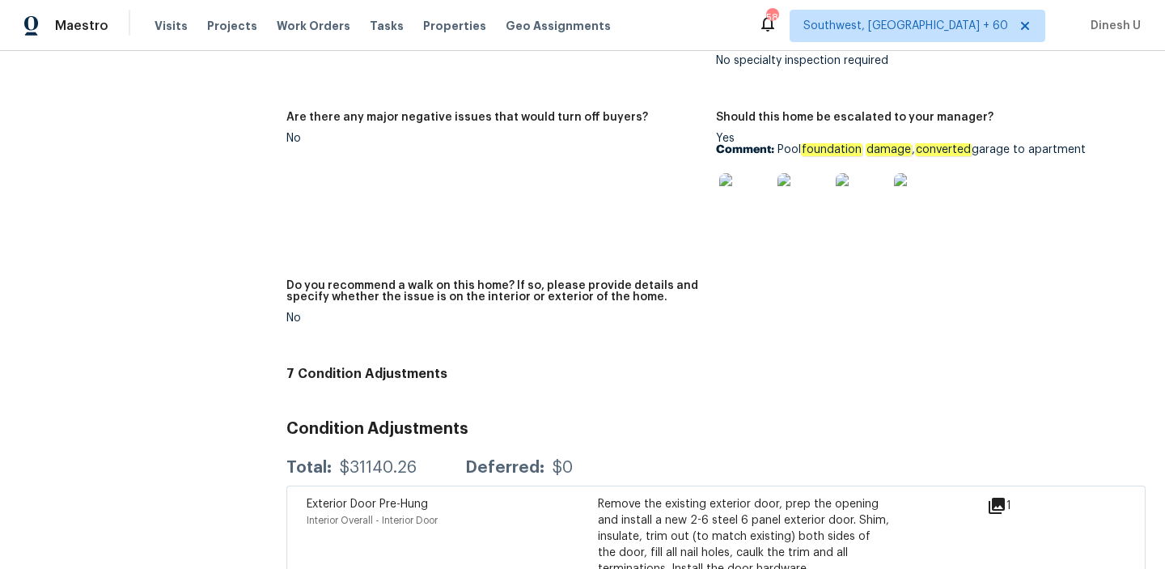
click at [736, 191] on img at bounding box center [745, 199] width 52 height 52
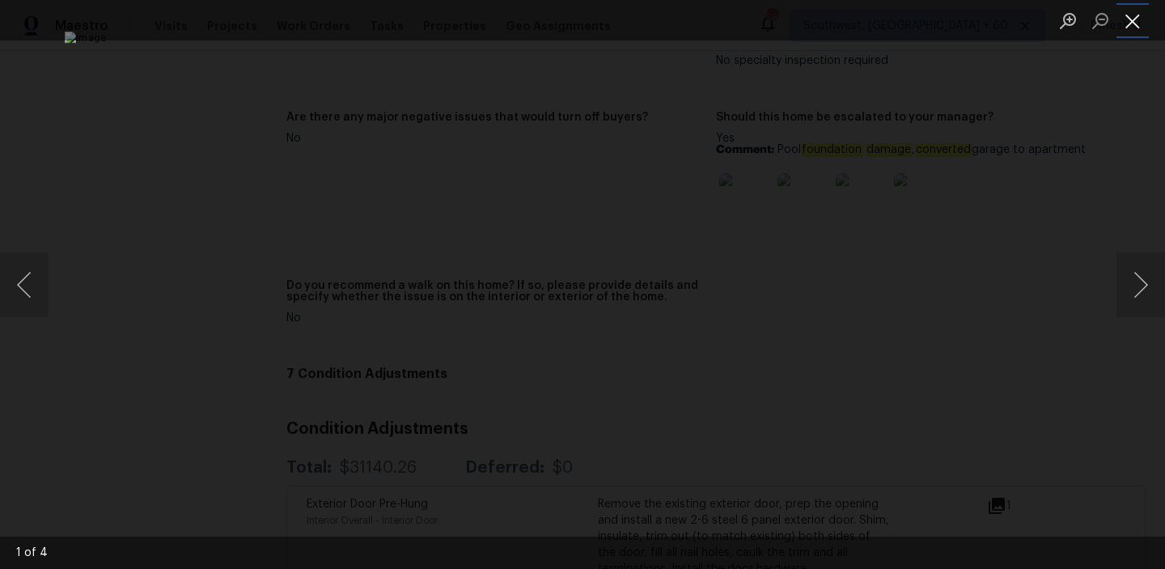
click at [1127, 11] on button "Close lightbox" at bounding box center [1133, 20] width 32 height 28
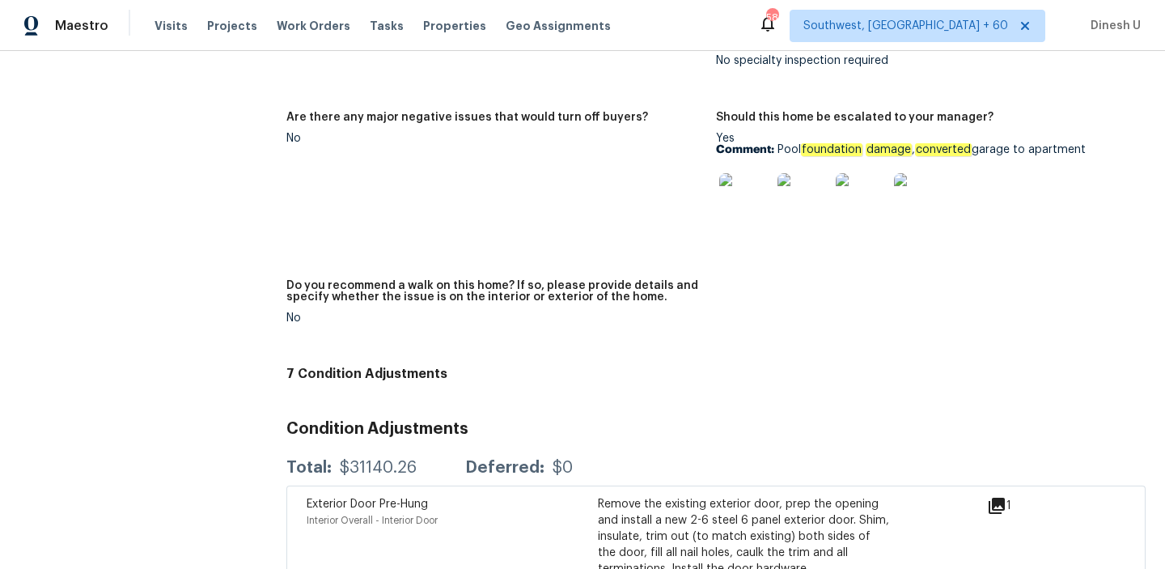
click at [735, 181] on img at bounding box center [745, 199] width 52 height 52
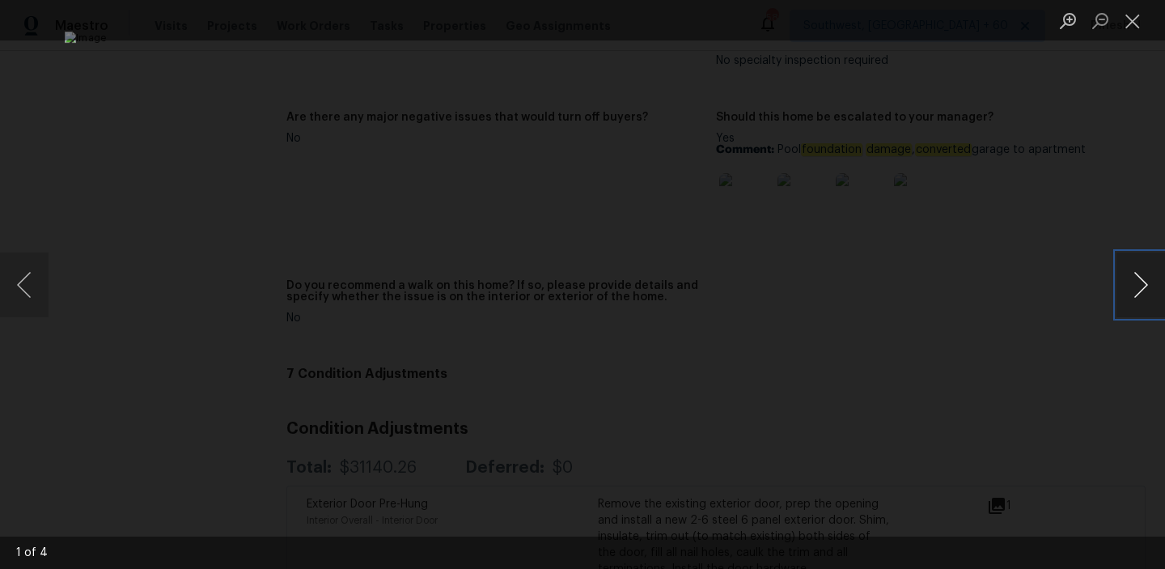
click at [1141, 287] on button "Next image" at bounding box center [1141, 284] width 49 height 65
click at [1129, 12] on button "Close lightbox" at bounding box center [1133, 20] width 32 height 28
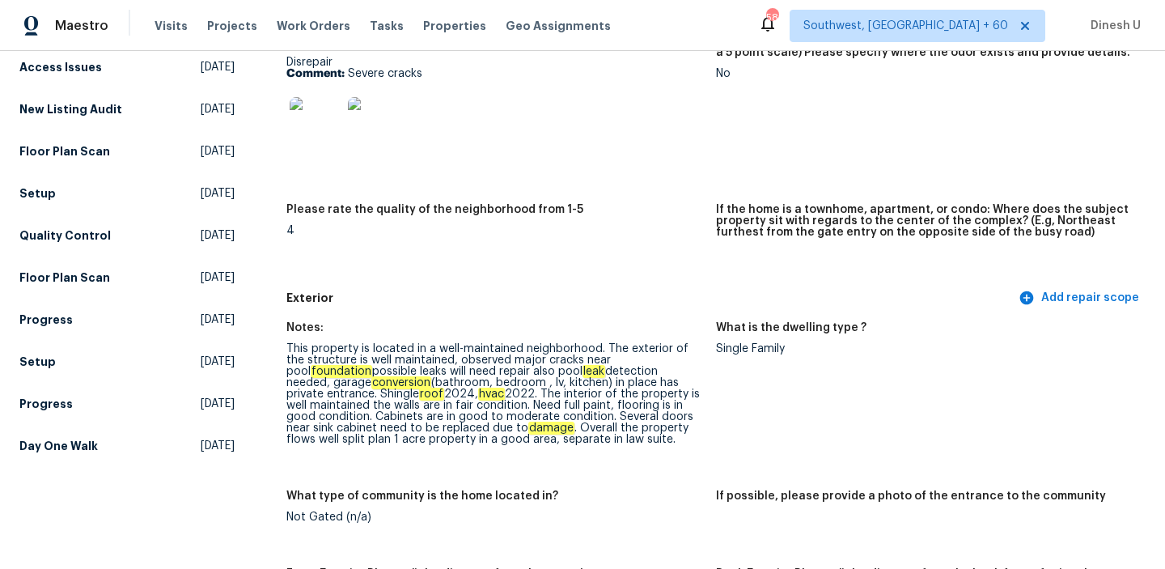
scroll to position [0, 0]
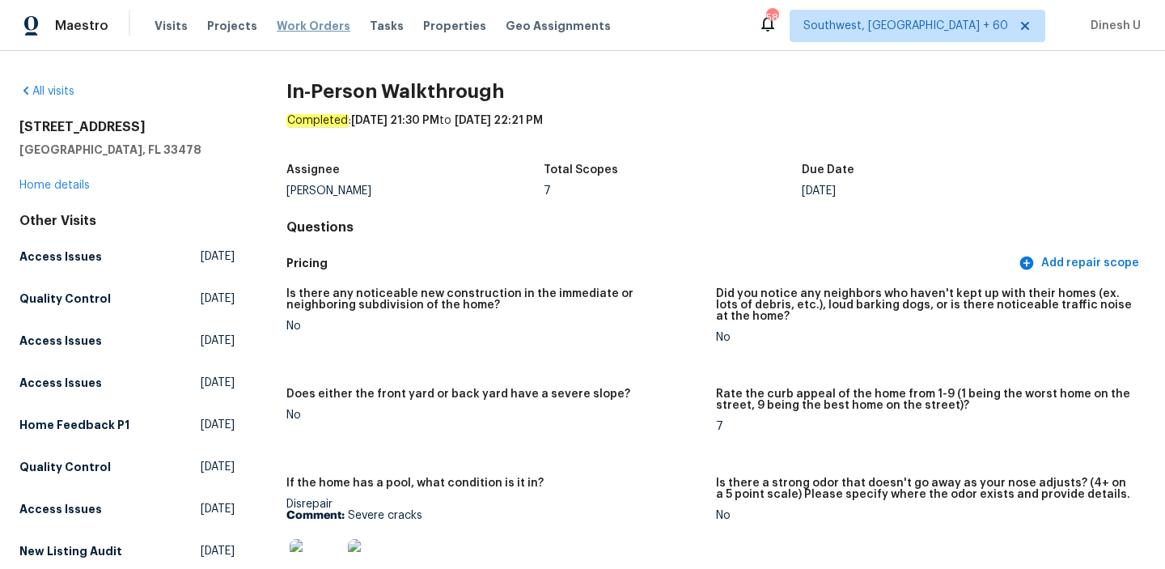
click at [280, 30] on span "Work Orders" at bounding box center [314, 26] width 74 height 16
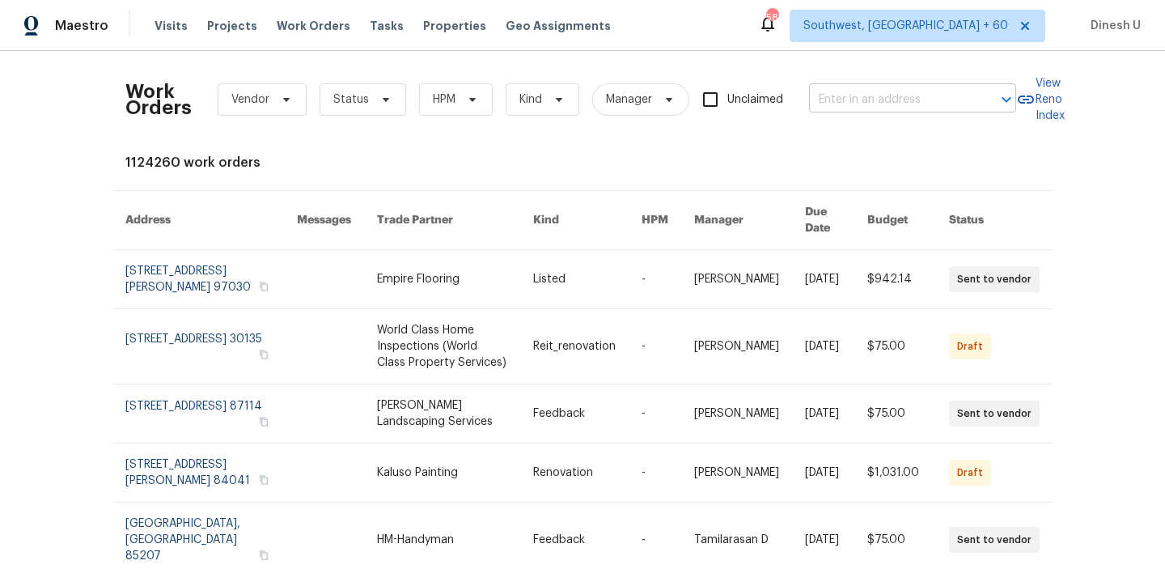
click at [829, 92] on input "text" at bounding box center [890, 99] width 162 height 25
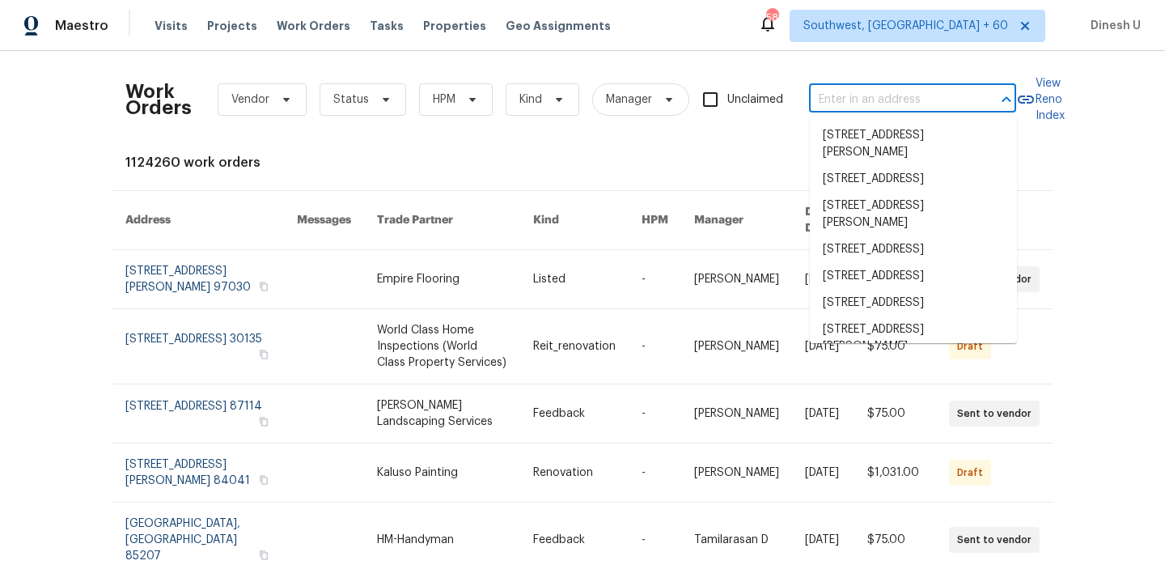
paste input "[STREET_ADDRESS]"
type input "[STREET_ADDRESS]"
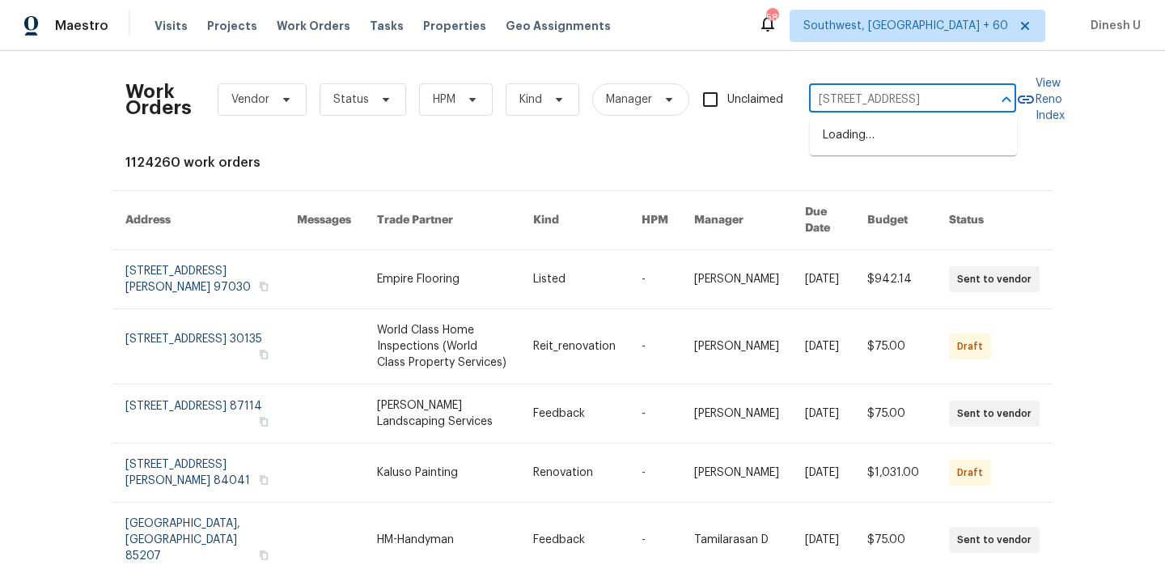
scroll to position [0, 31]
click at [833, 133] on li "[STREET_ADDRESS]" at bounding box center [913, 135] width 207 height 27
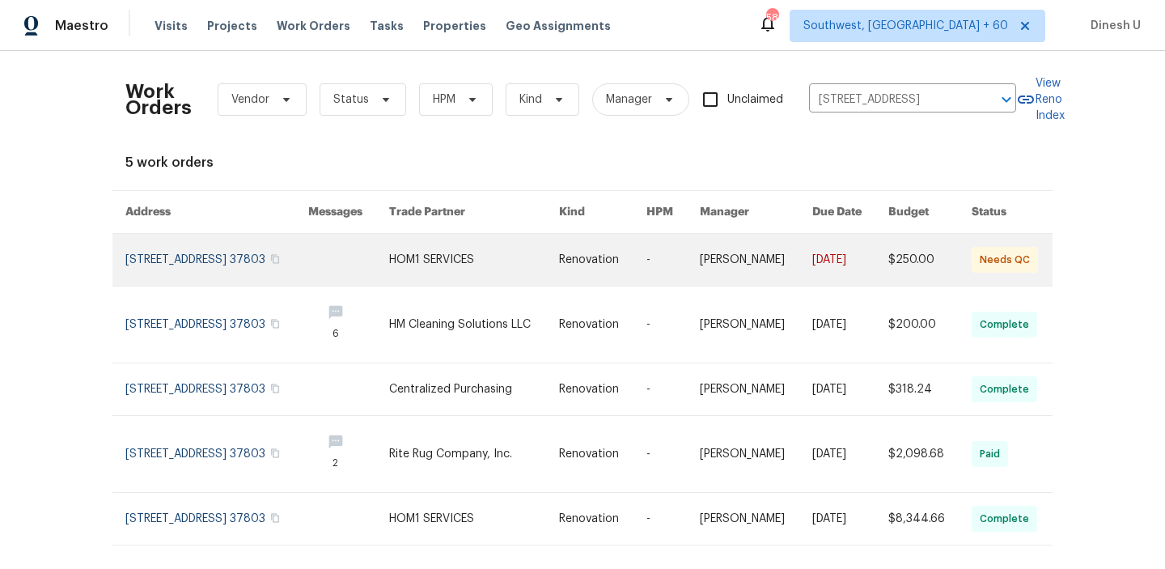
click at [166, 264] on link at bounding box center [216, 260] width 183 height 52
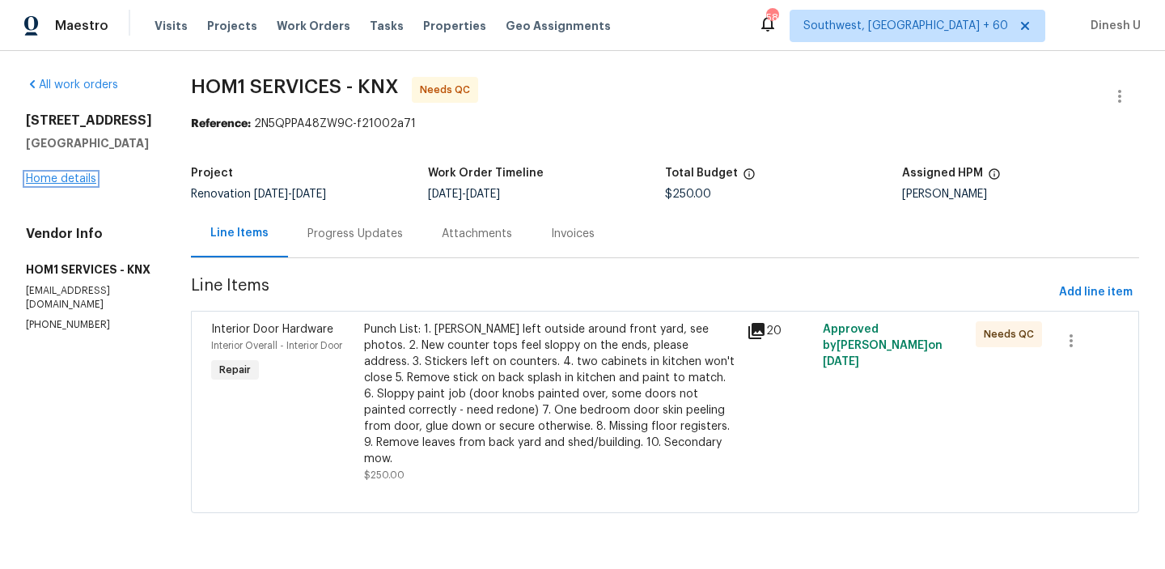
click at [66, 184] on link "Home details" at bounding box center [61, 178] width 70 height 11
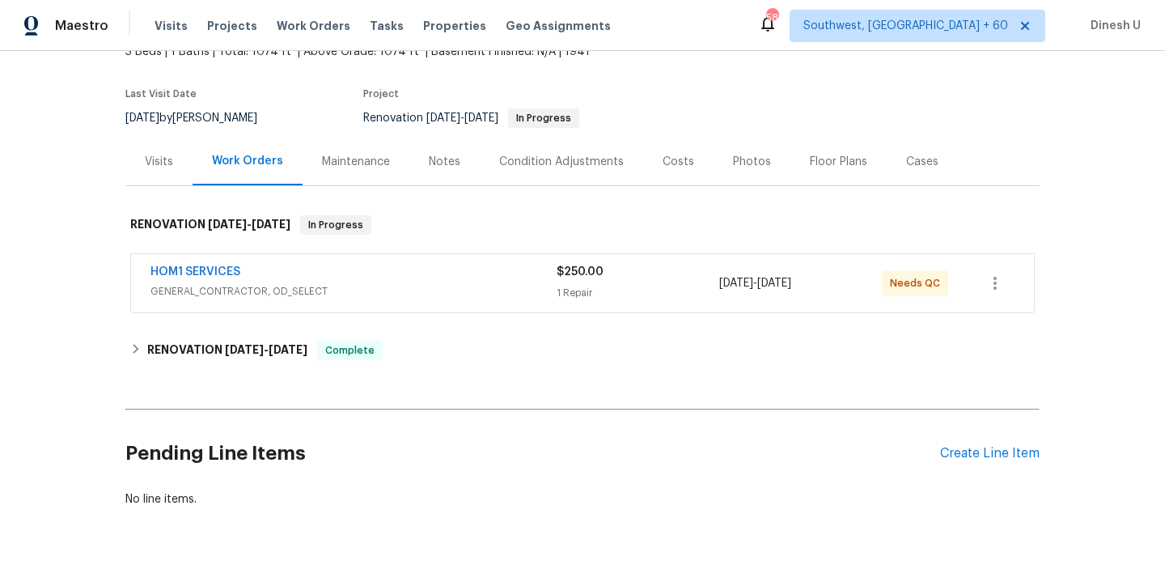
scroll to position [142, 0]
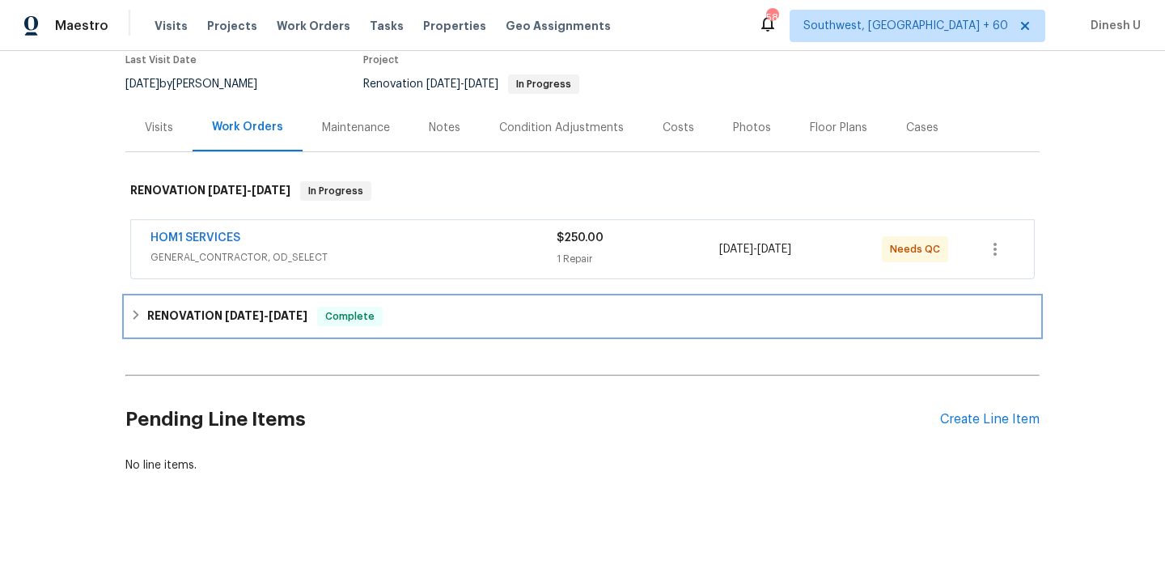
click at [278, 324] on h6 "RENOVATION [DATE] - [DATE]" at bounding box center [227, 316] width 160 height 19
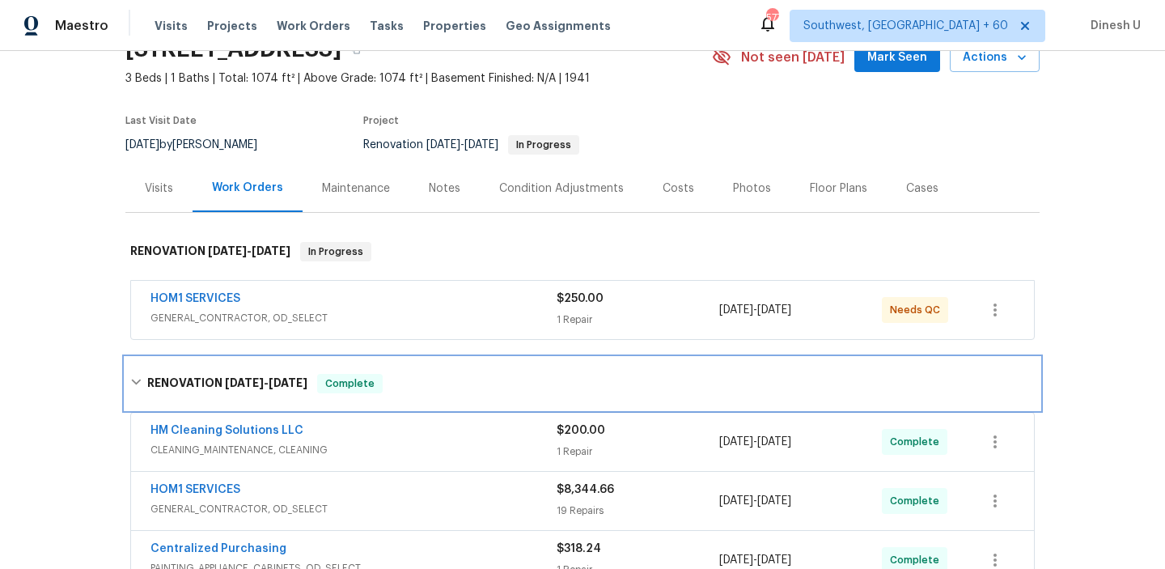
scroll to position [0, 0]
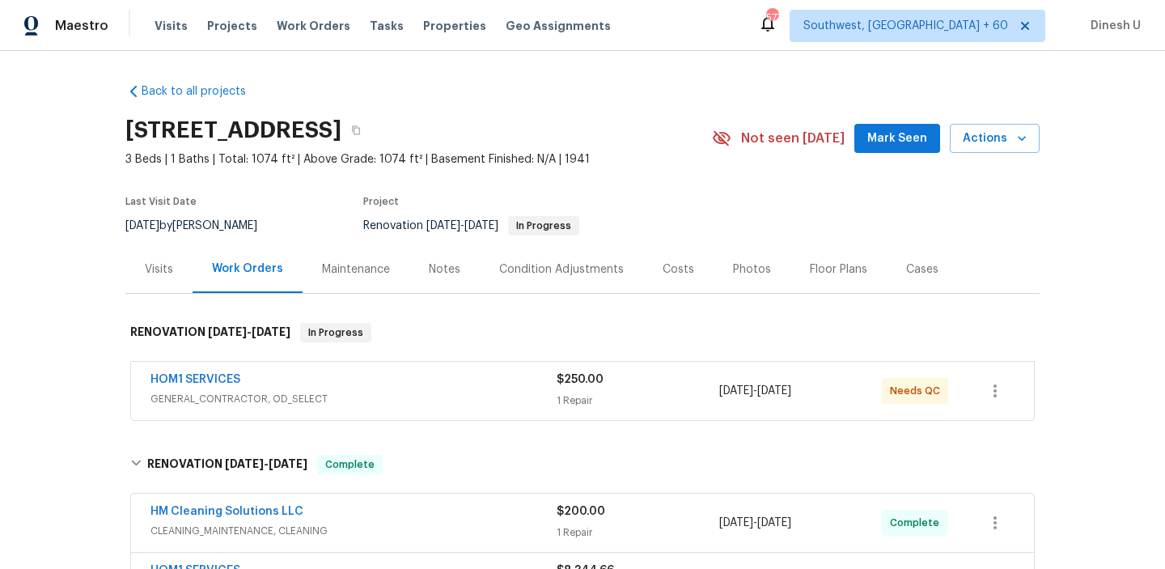
click at [157, 266] on div "Visits" at bounding box center [159, 269] width 28 height 16
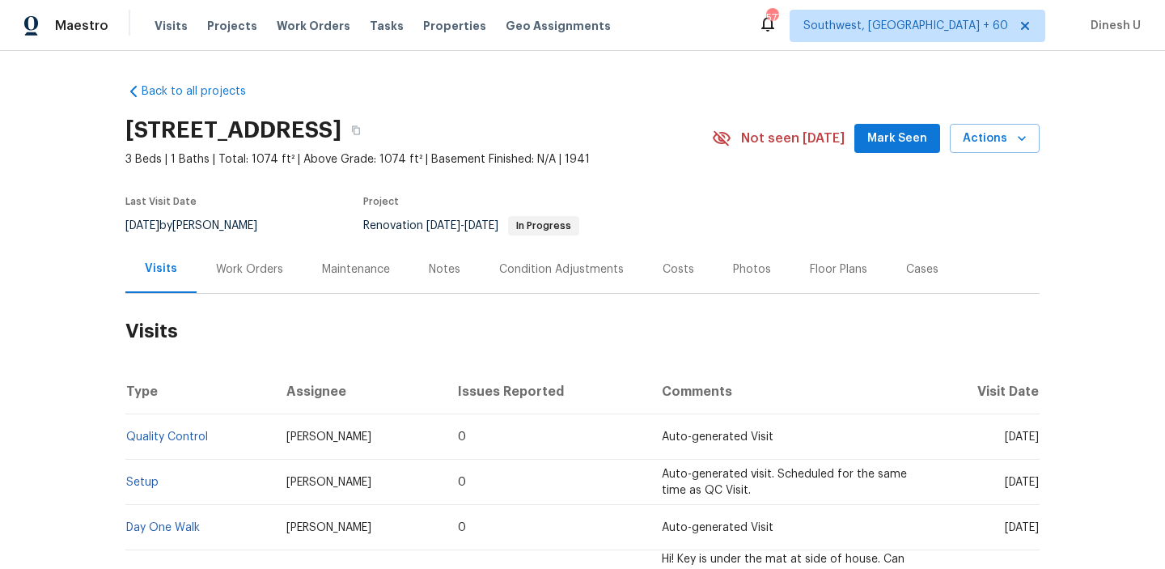
click at [238, 270] on div "Work Orders" at bounding box center [249, 269] width 67 height 16
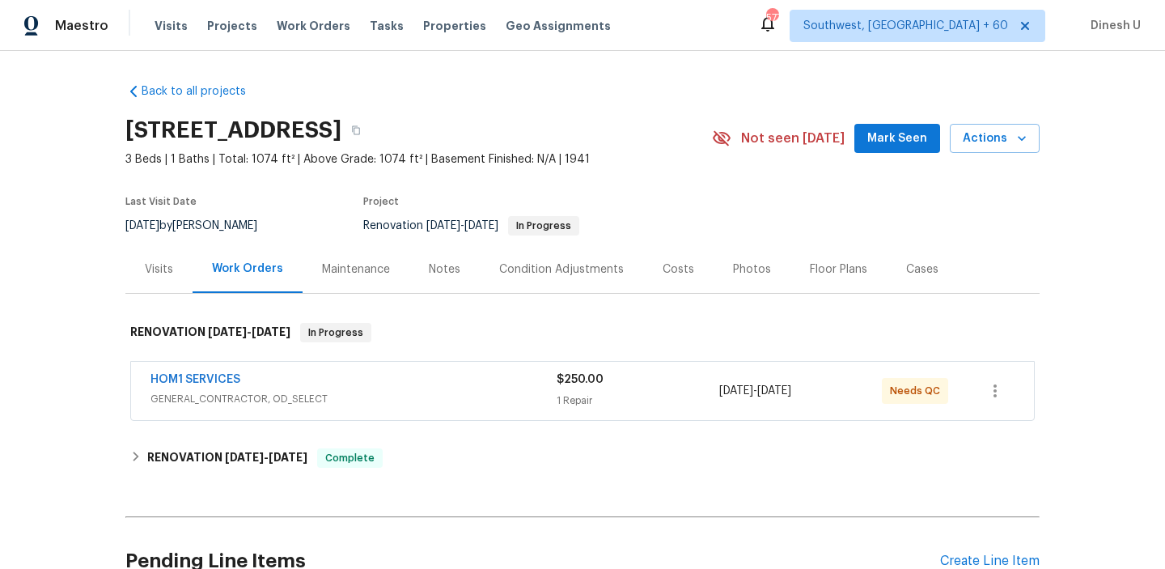
scroll to position [156, 0]
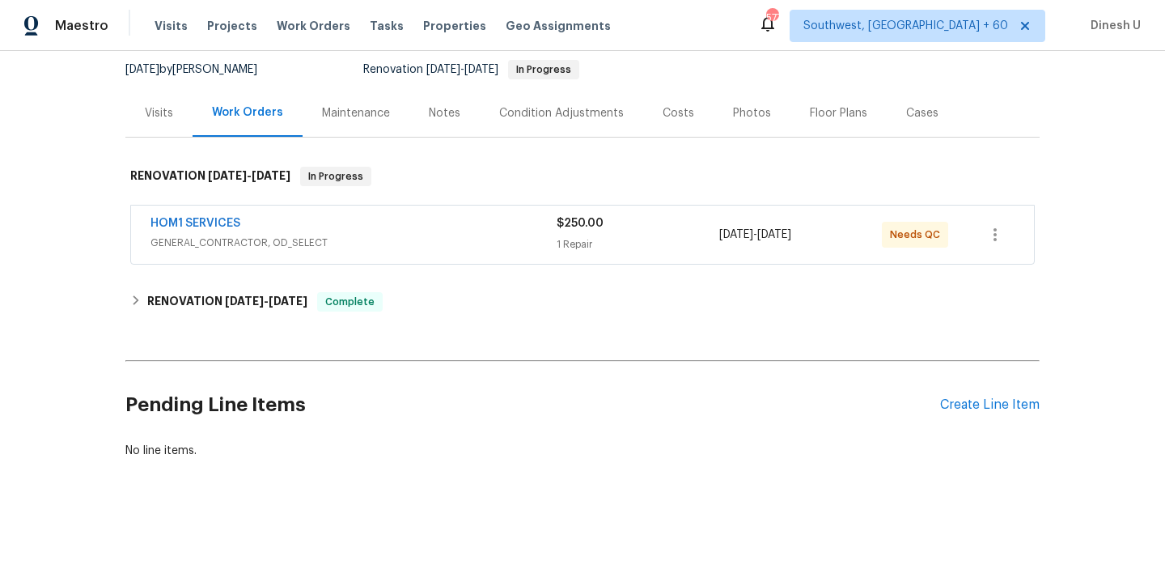
click at [576, 243] on div "1 Repair" at bounding box center [638, 244] width 163 height 16
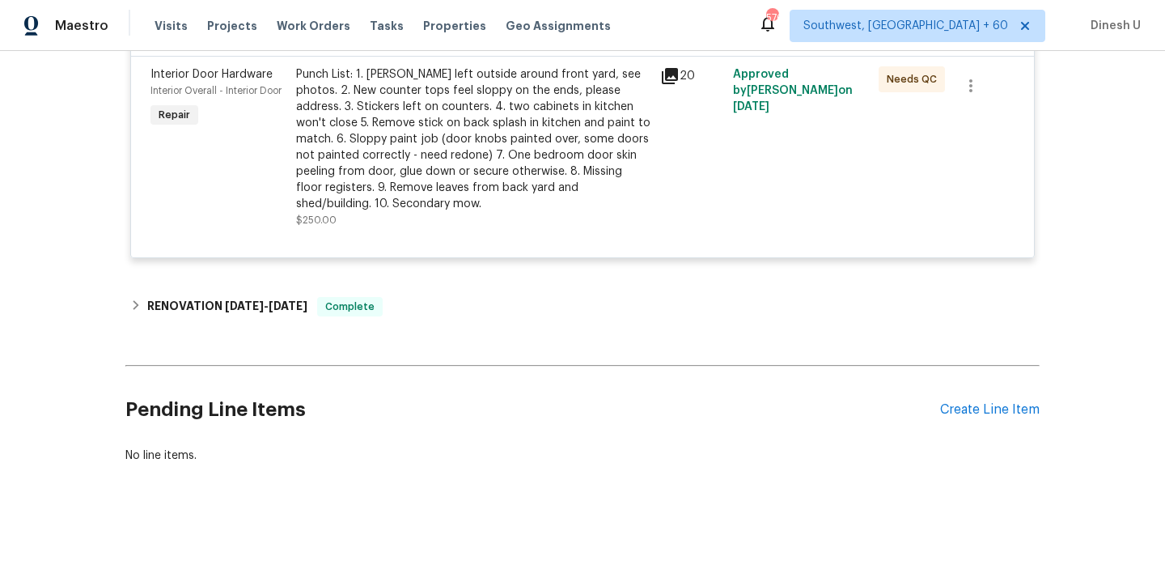
scroll to position [410, 0]
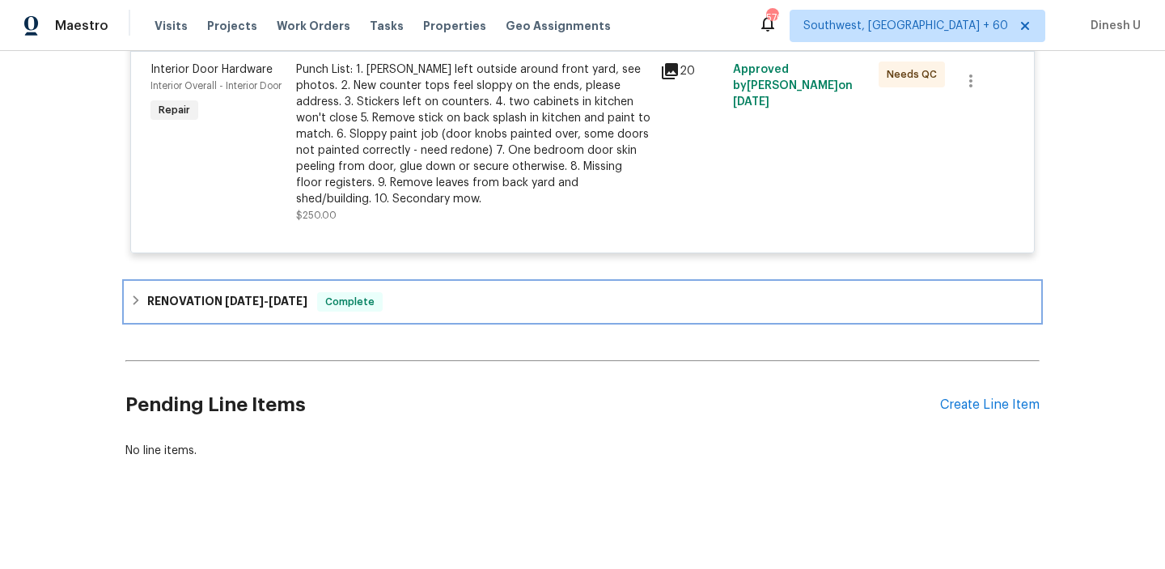
click at [248, 298] on span "[DATE]" at bounding box center [244, 300] width 39 height 11
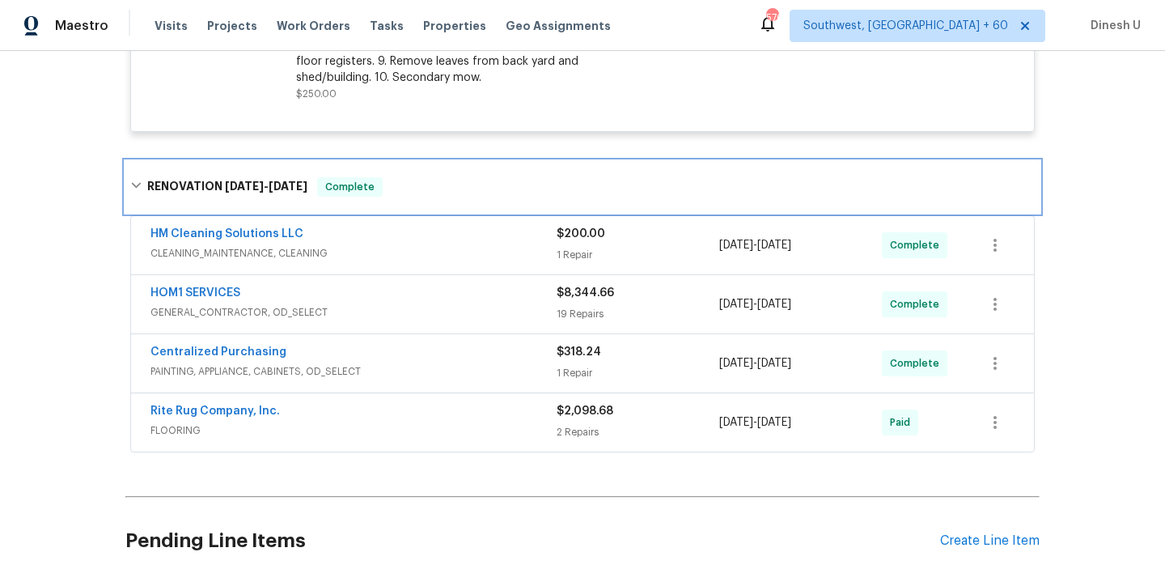
scroll to position [551, 0]
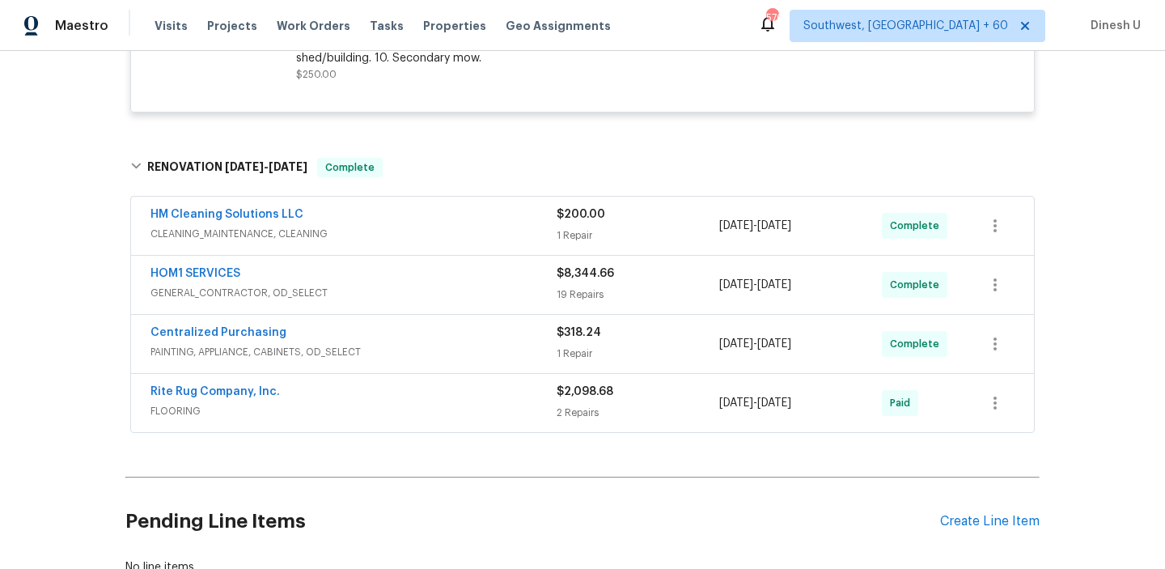
click at [551, 231] on span "CLEANING_MAINTENANCE, CLEANING" at bounding box center [353, 234] width 406 height 16
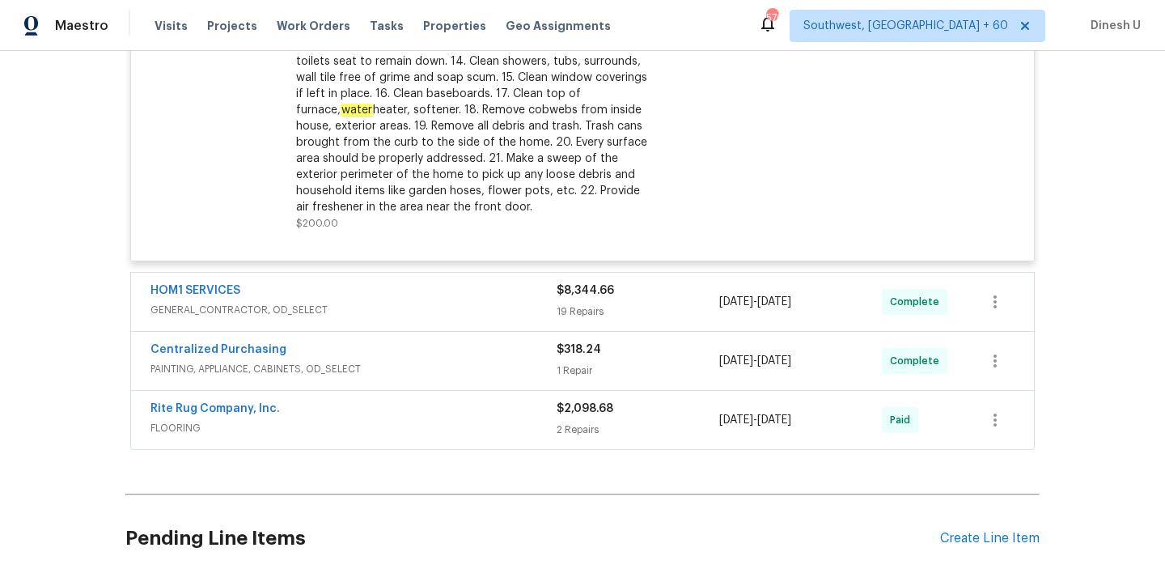
scroll to position [1107, 0]
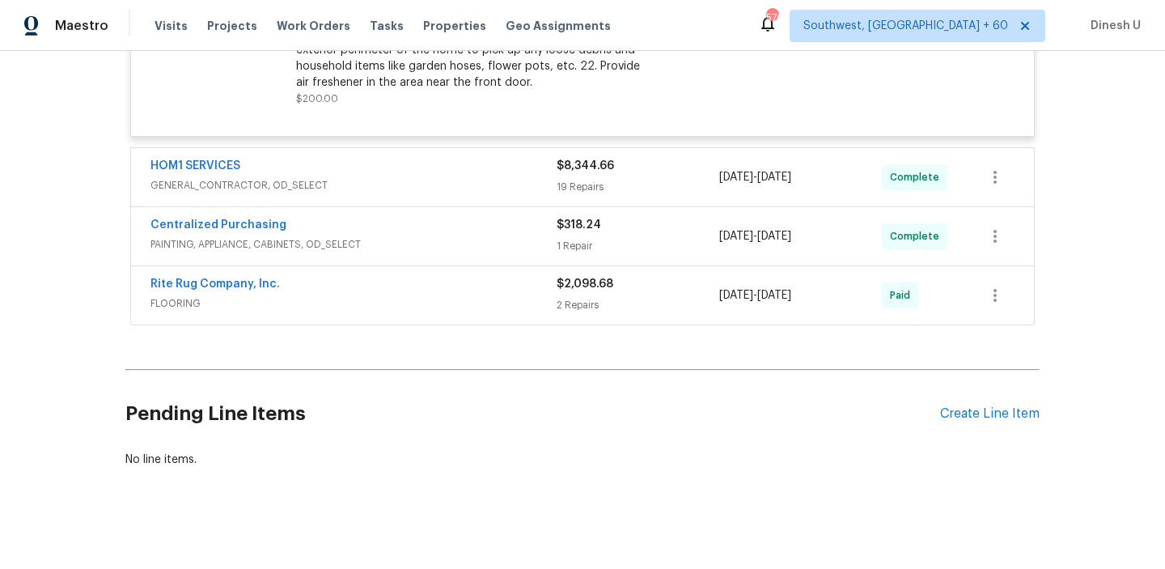
click at [556, 179] on span "GENERAL_CONTRACTOR, OD_SELECT" at bounding box center [353, 185] width 406 height 16
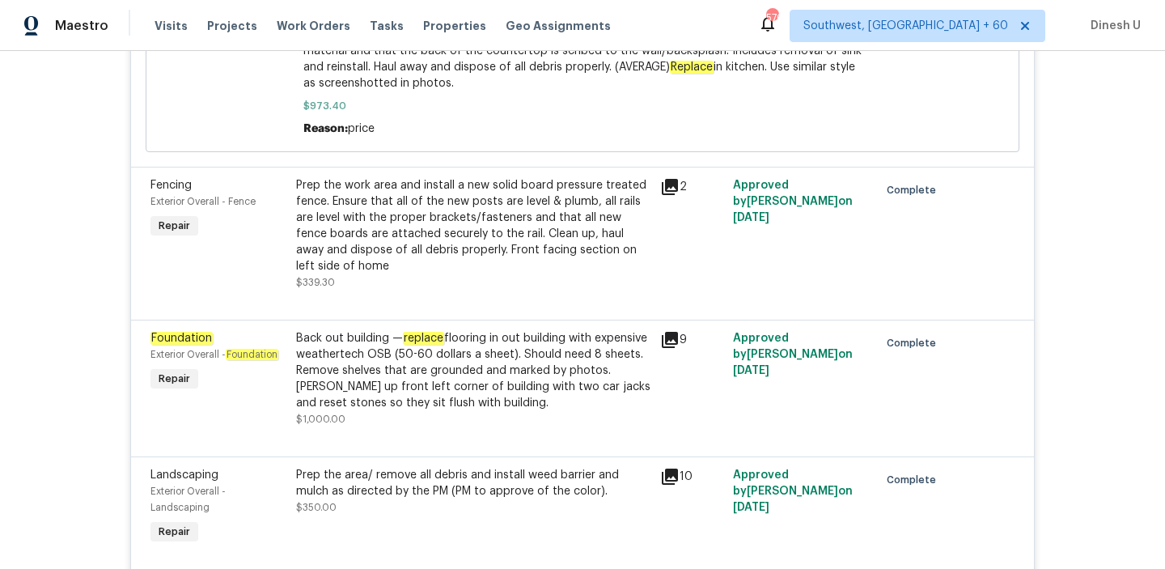
scroll to position [1788, 0]
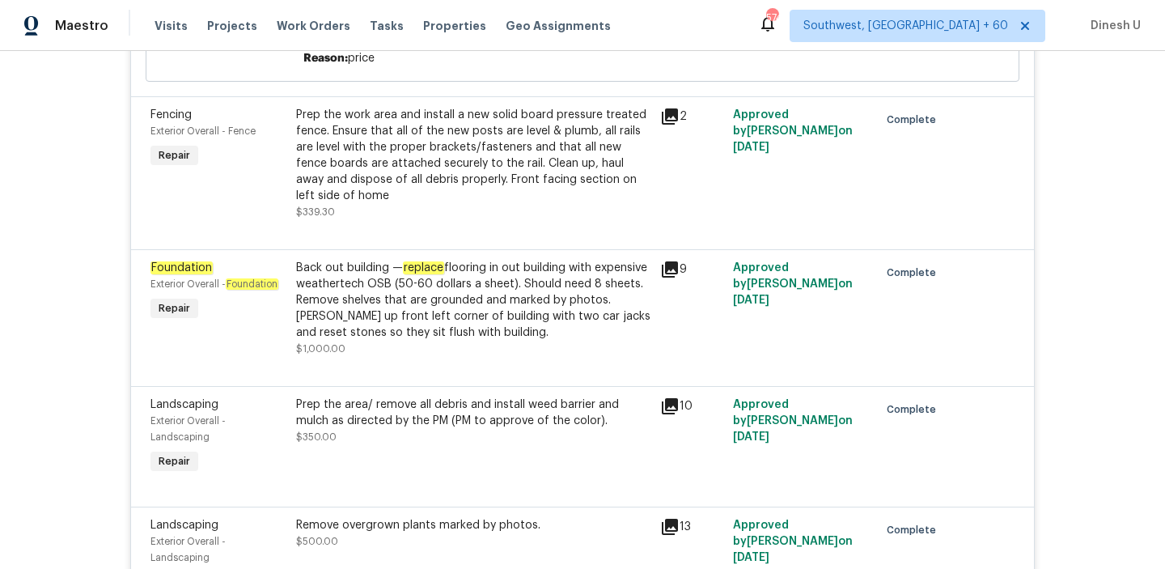
click at [482, 167] on div "Prep the work area and install a new solid board pressure treated fence. Ensure…" at bounding box center [473, 155] width 354 height 97
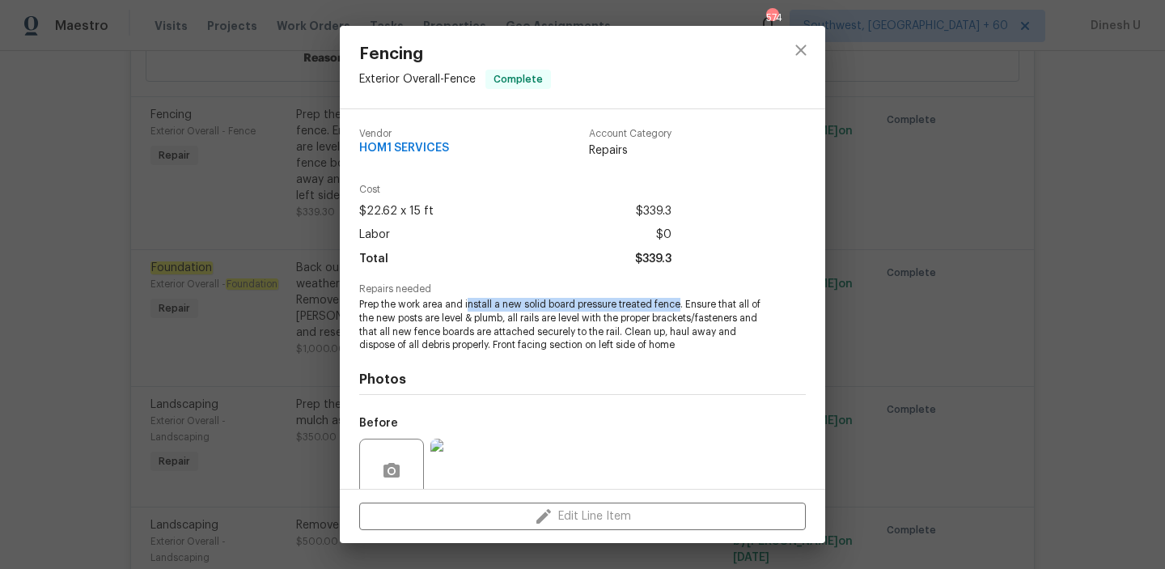
drag, startPoint x: 468, startPoint y: 306, endPoint x: 682, endPoint y: 309, distance: 213.6
click at [682, 309] on span "Prep the work area and install a new solid board pressure treated fence. Ensure…" at bounding box center [560, 325] width 402 height 54
copy span "nstall a new solid board pressure treated fence"
click at [307, 319] on div "Fencing Exterior Overall - Fence Complete Vendor HOM1 SERVICES Account Category…" at bounding box center [582, 284] width 1165 height 569
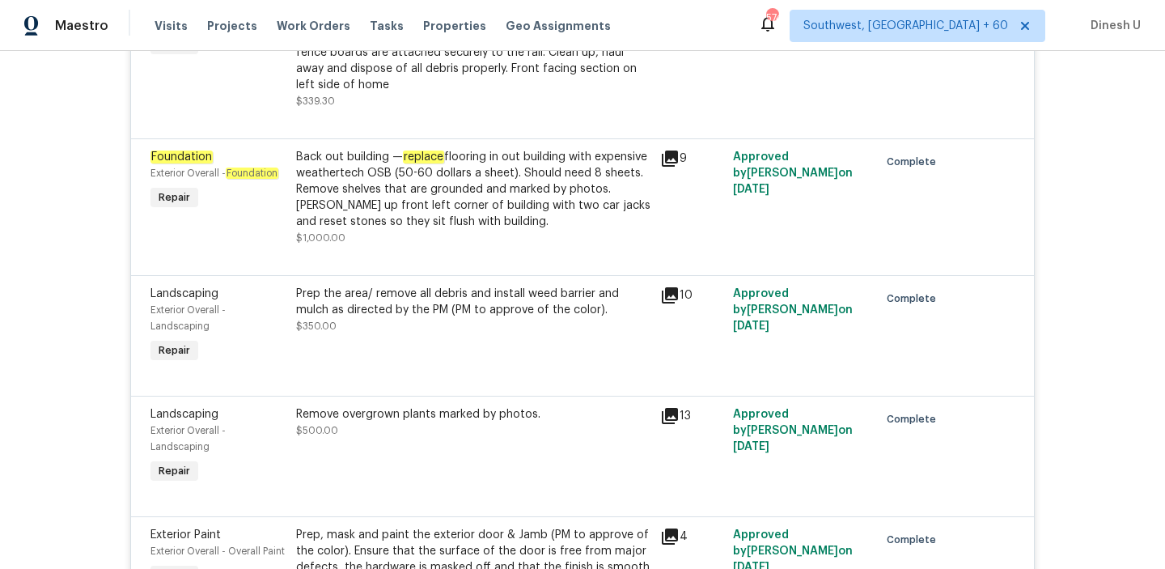
scroll to position [1918, 0]
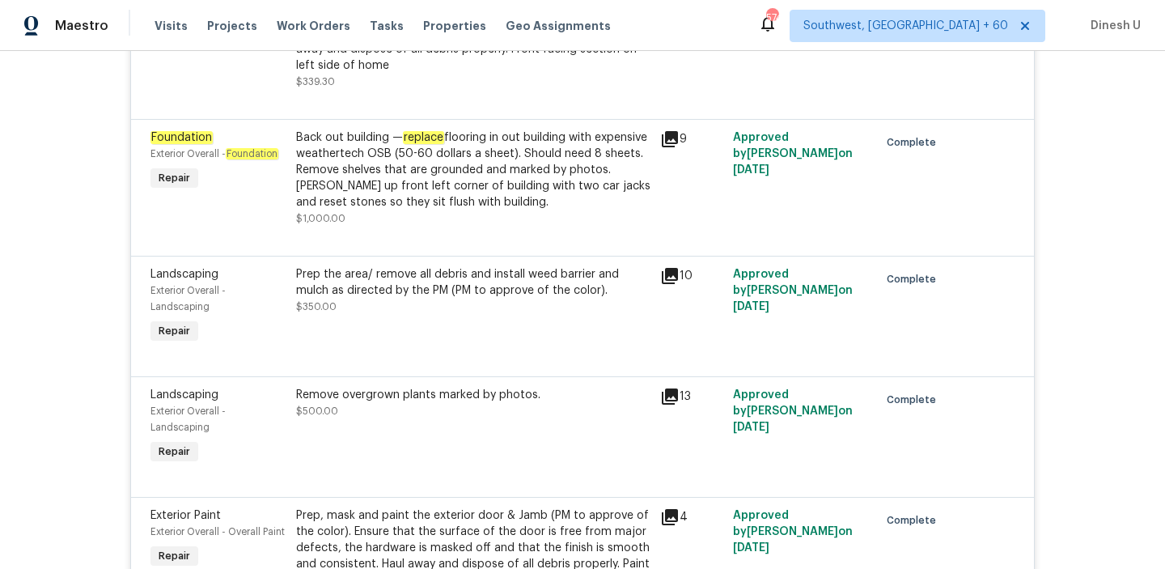
click at [465, 172] on div "Back out building — replace flooring in out building with expensive weathertech…" at bounding box center [473, 169] width 354 height 81
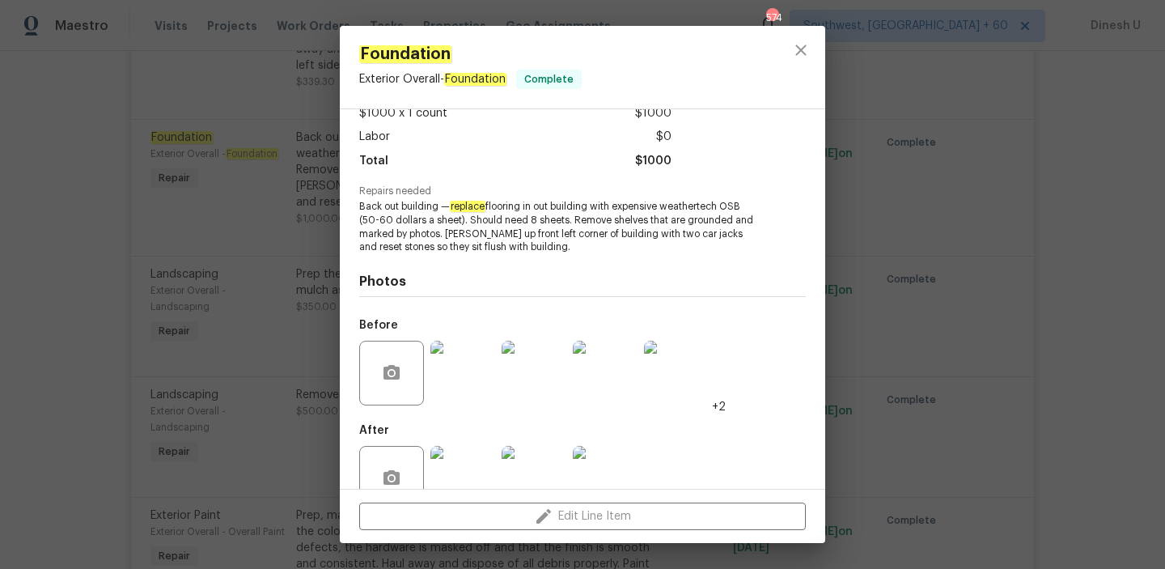
scroll to position [136, 0]
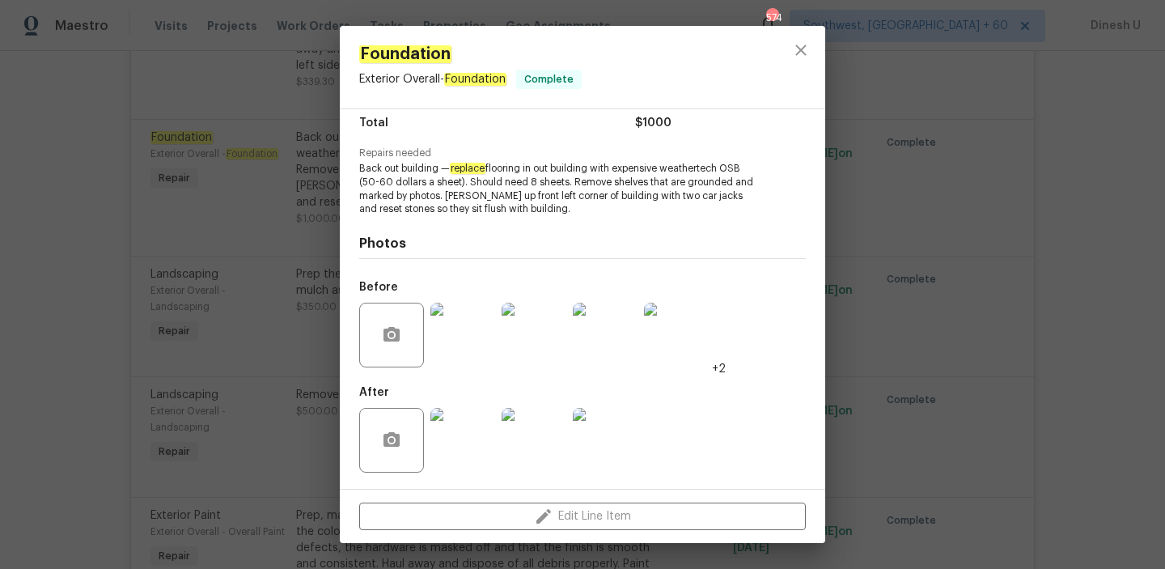
click at [472, 423] on img at bounding box center [462, 440] width 65 height 65
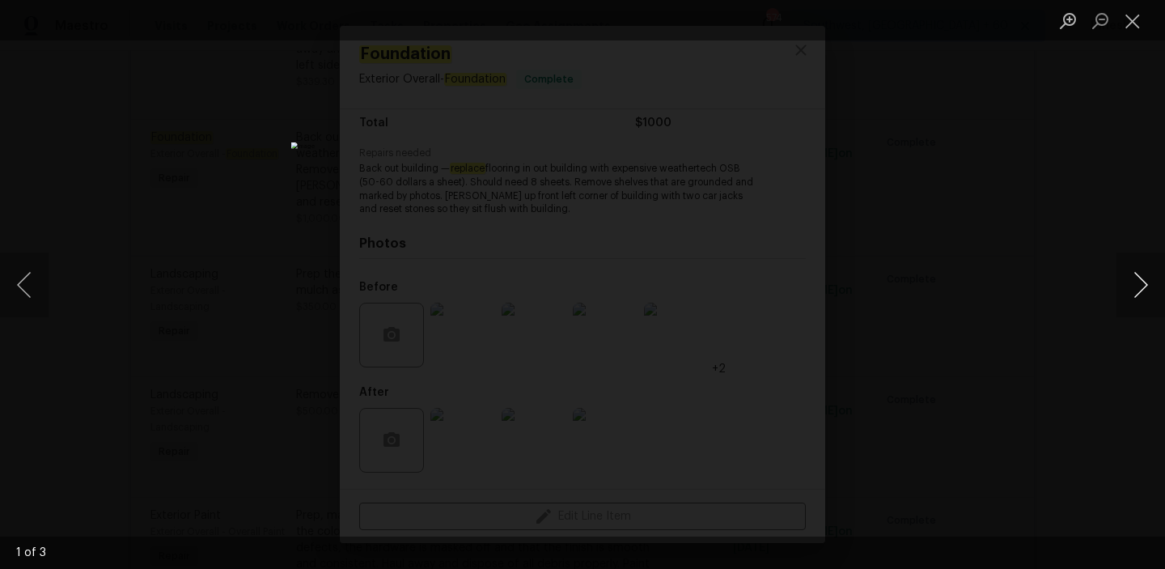
click at [1138, 279] on button "Next image" at bounding box center [1141, 284] width 49 height 65
click at [1137, 19] on button "Close lightbox" at bounding box center [1133, 20] width 32 height 28
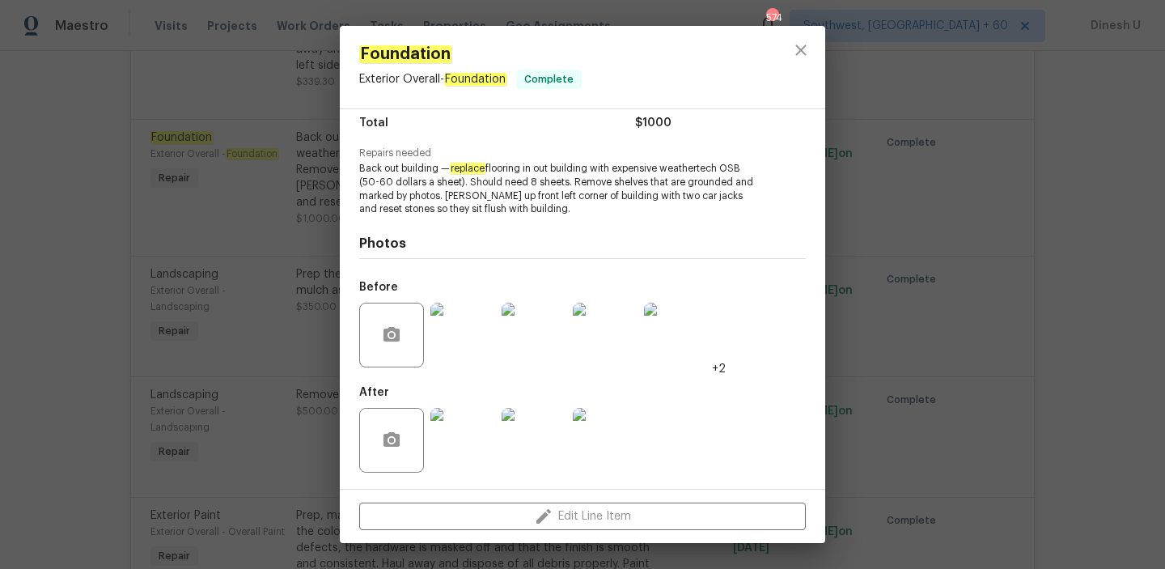
click at [459, 317] on img at bounding box center [462, 335] width 65 height 65
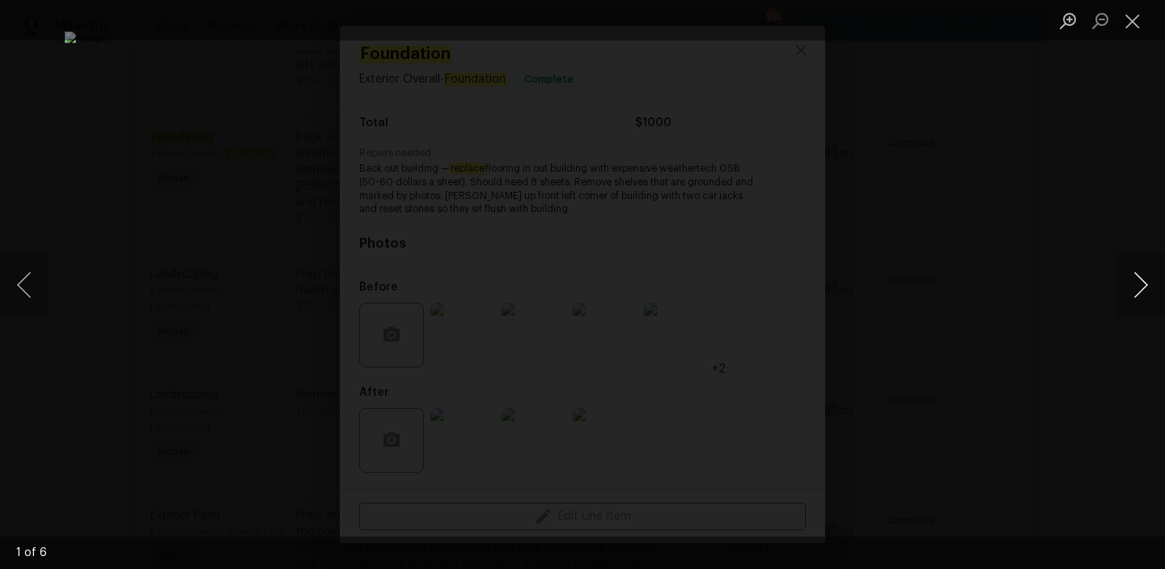
click at [1137, 290] on button "Next image" at bounding box center [1141, 284] width 49 height 65
click at [1148, 288] on button "Next image" at bounding box center [1141, 284] width 49 height 65
click at [1138, 24] on button "Close lightbox" at bounding box center [1133, 20] width 32 height 28
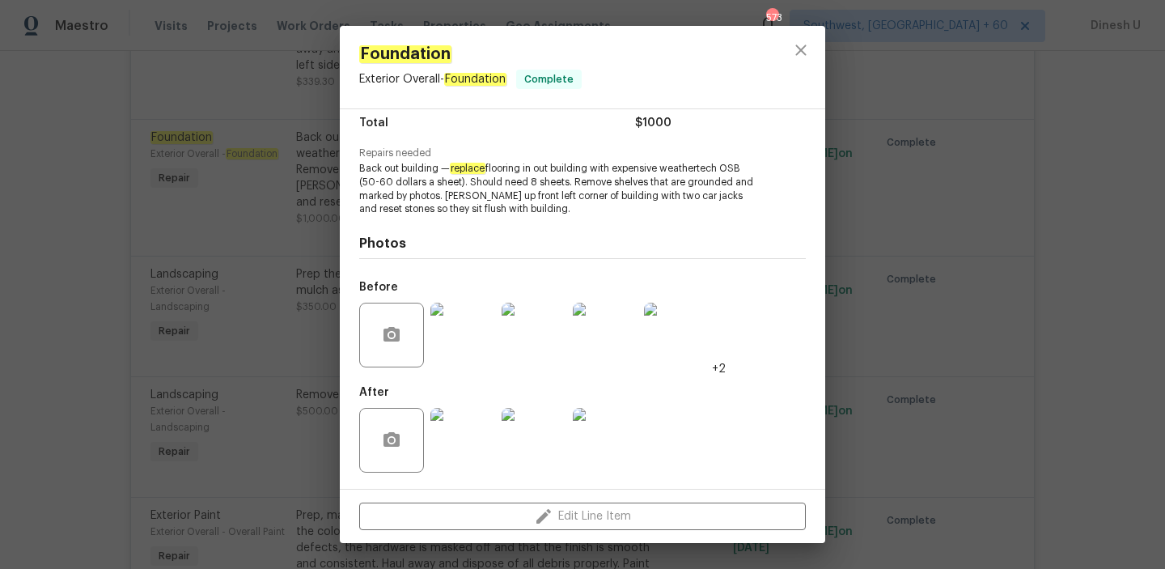
click at [302, 196] on div "Foundation Exterior Overall - Foundation Complete Vendor HOM1 SERVICES Account …" at bounding box center [582, 284] width 1165 height 569
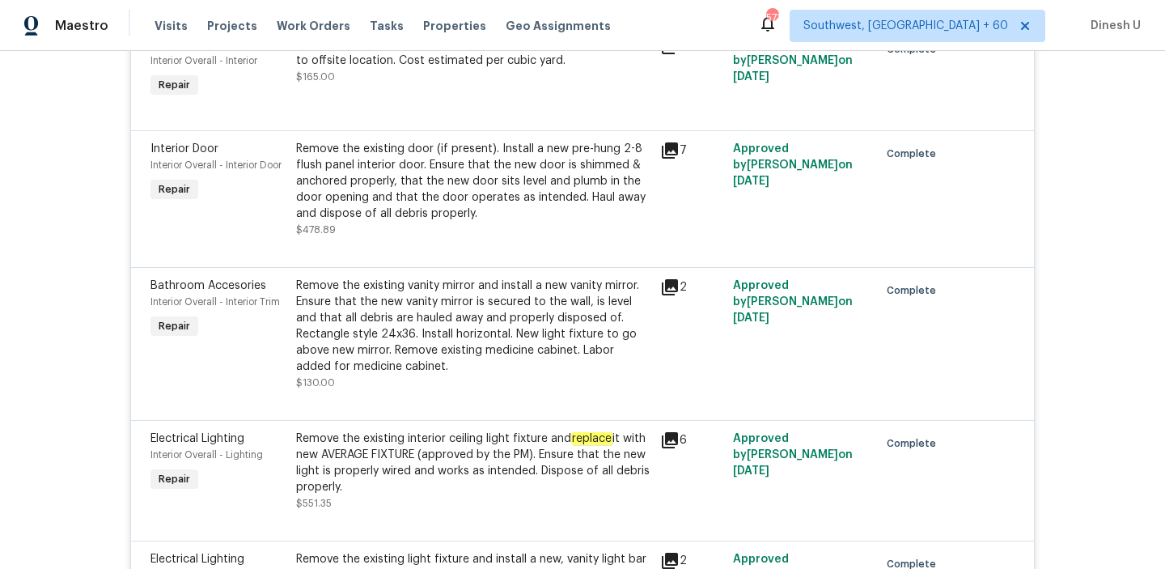
scroll to position [3221, 0]
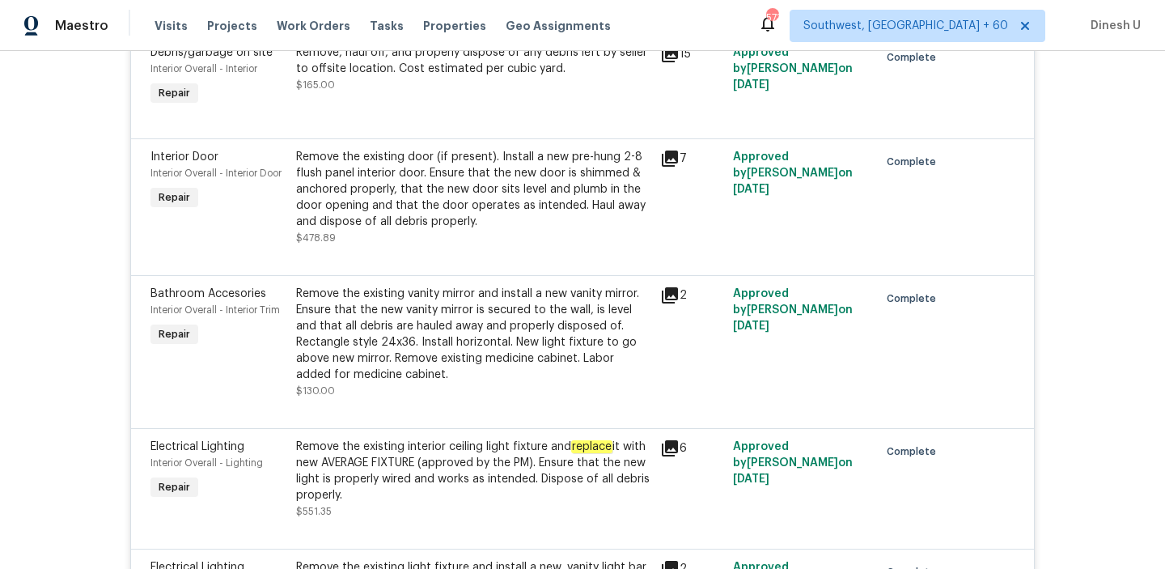
click at [663, 150] on icon at bounding box center [670, 158] width 16 height 16
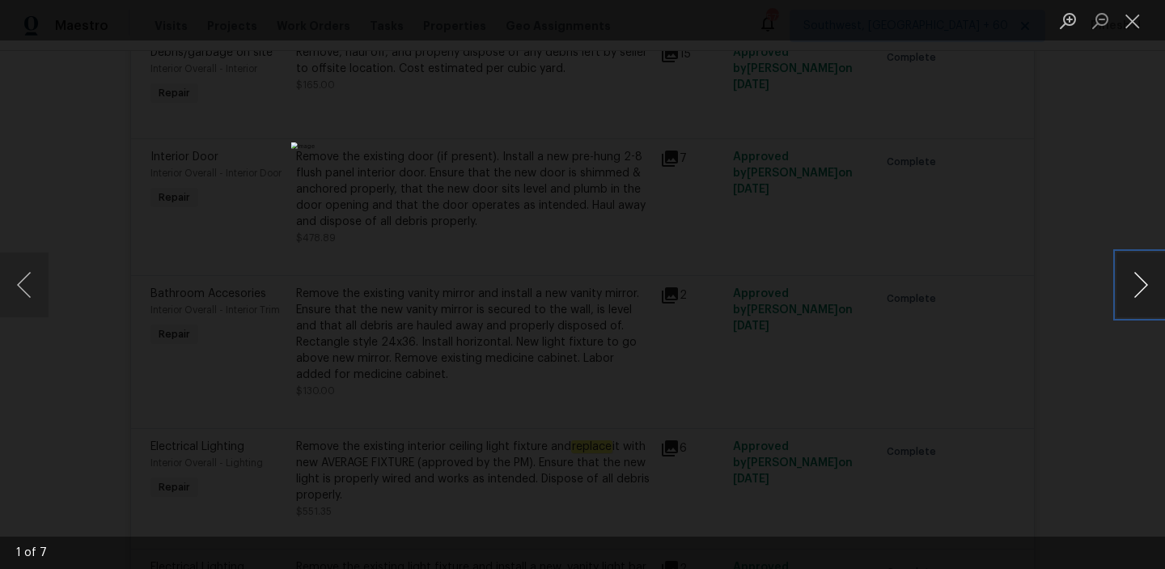
click at [1144, 288] on button "Next image" at bounding box center [1141, 284] width 49 height 65
click at [1137, 25] on button "Close lightbox" at bounding box center [1133, 20] width 32 height 28
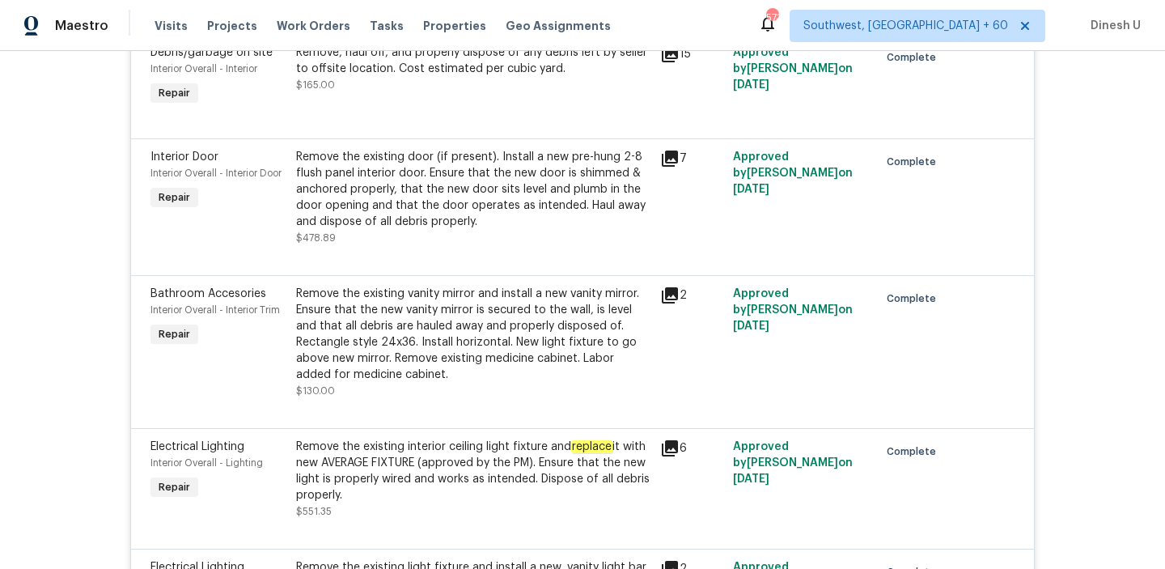
click at [500, 149] on div "Remove the existing door (if present). Install a new pre-hung 2-8 flush panel i…" at bounding box center [473, 189] width 354 height 81
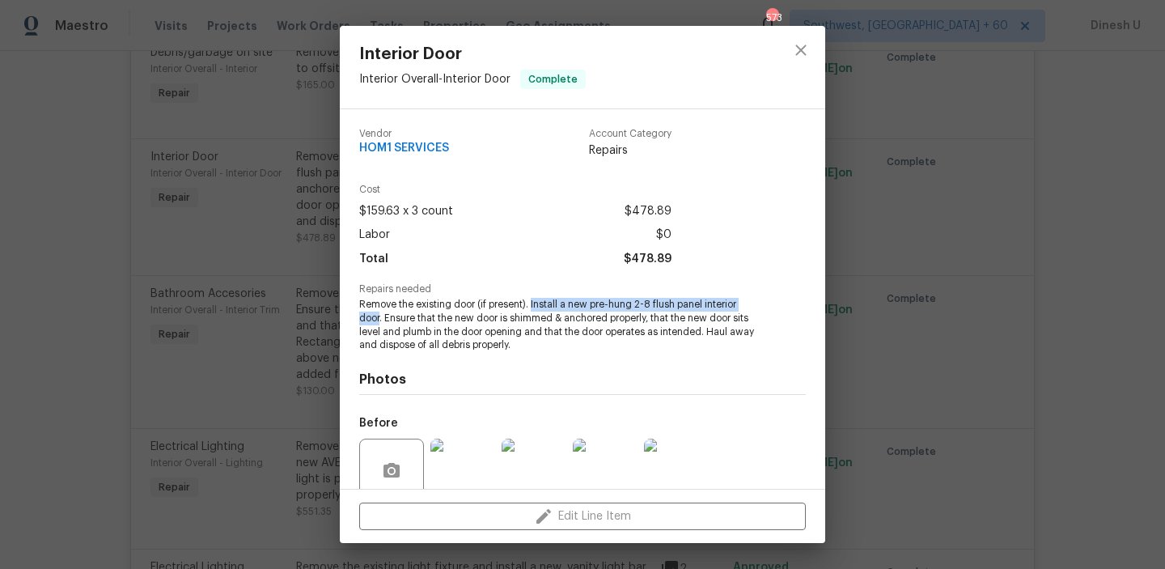
drag, startPoint x: 532, startPoint y: 307, endPoint x: 379, endPoint y: 320, distance: 153.5
click at [379, 320] on span "Remove the existing door (if present). Install a new pre-hung 2-8 flush panel i…" at bounding box center [560, 325] width 402 height 54
copy span "Install a new pre-hung 2-8 flush panel interior door"
click at [310, 315] on div "Interior Door Interior Overall - Interior Door Complete Vendor HOM1 SERVICES Ac…" at bounding box center [582, 284] width 1165 height 569
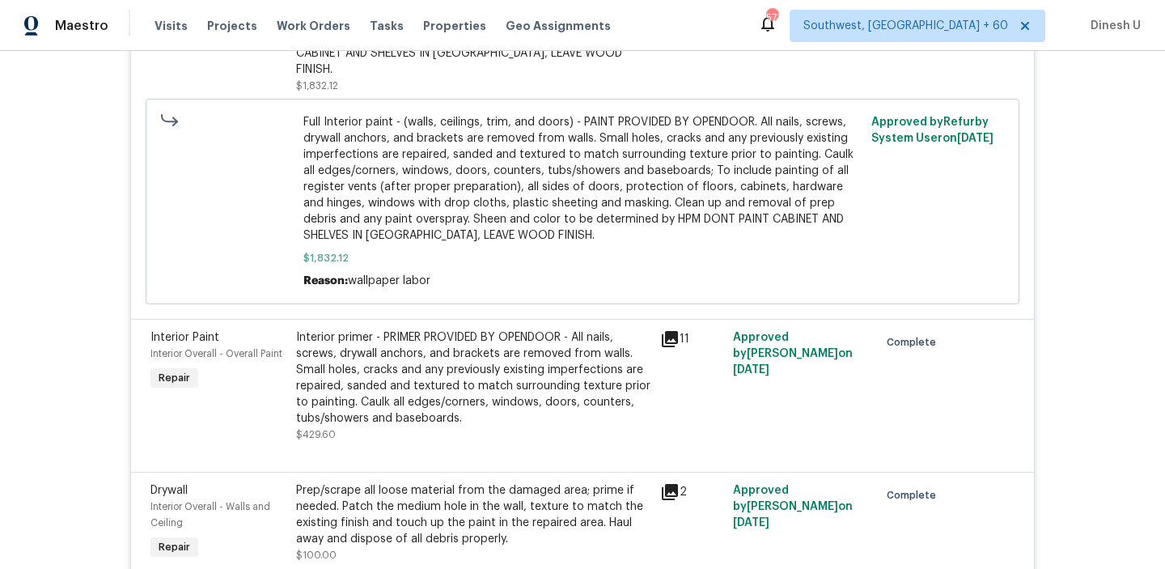
click at [668, 270] on div "Full Interior paint - (walls, ceilings, trim, and doors) - PAINT PROVIDED BY OP…" at bounding box center [583, 202] width 874 height 206
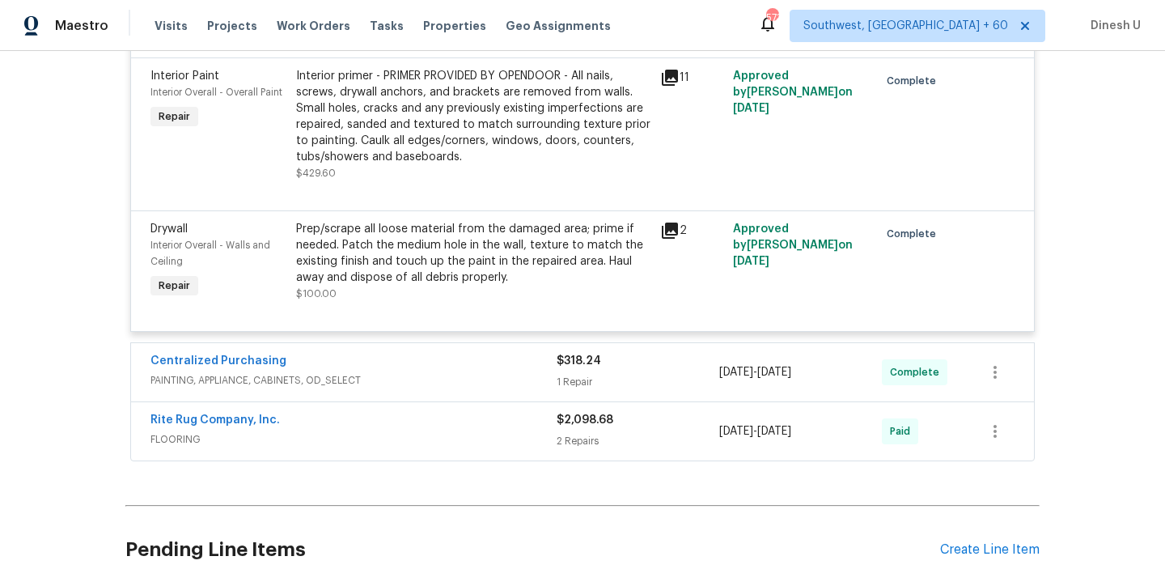
scroll to position [4299, 0]
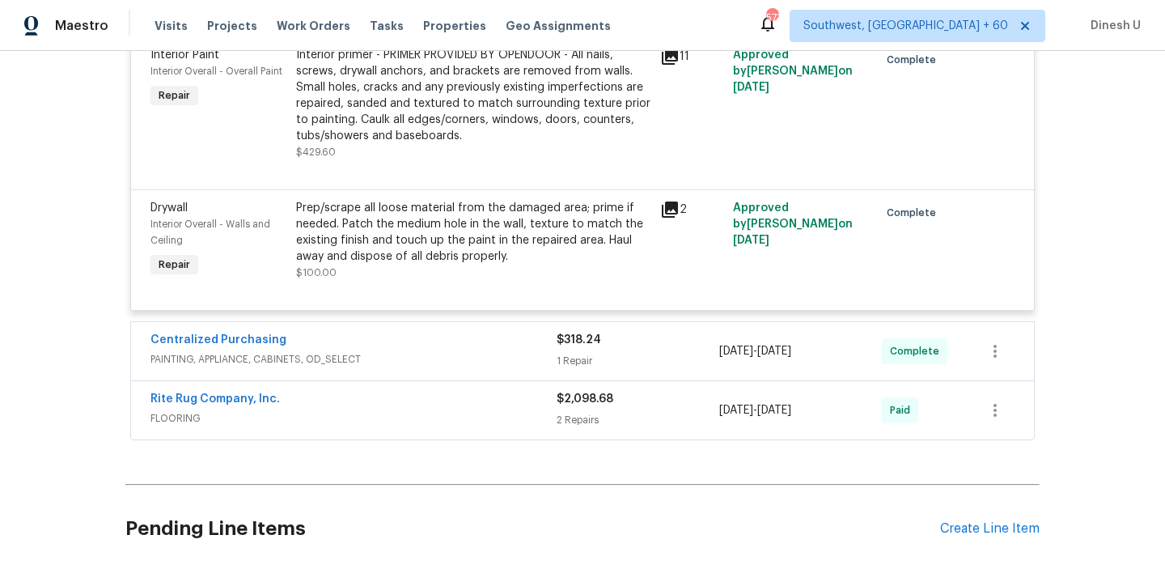
click at [670, 201] on icon at bounding box center [670, 209] width 16 height 16
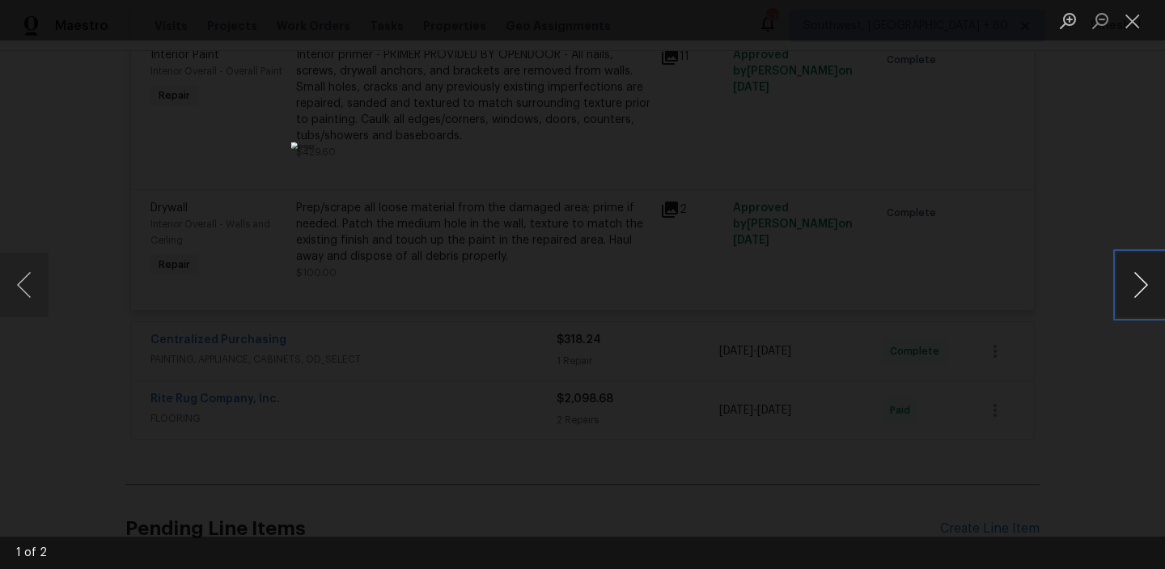
click at [1133, 282] on button "Next image" at bounding box center [1141, 284] width 49 height 65
click at [1125, 27] on button "Close lightbox" at bounding box center [1133, 20] width 32 height 28
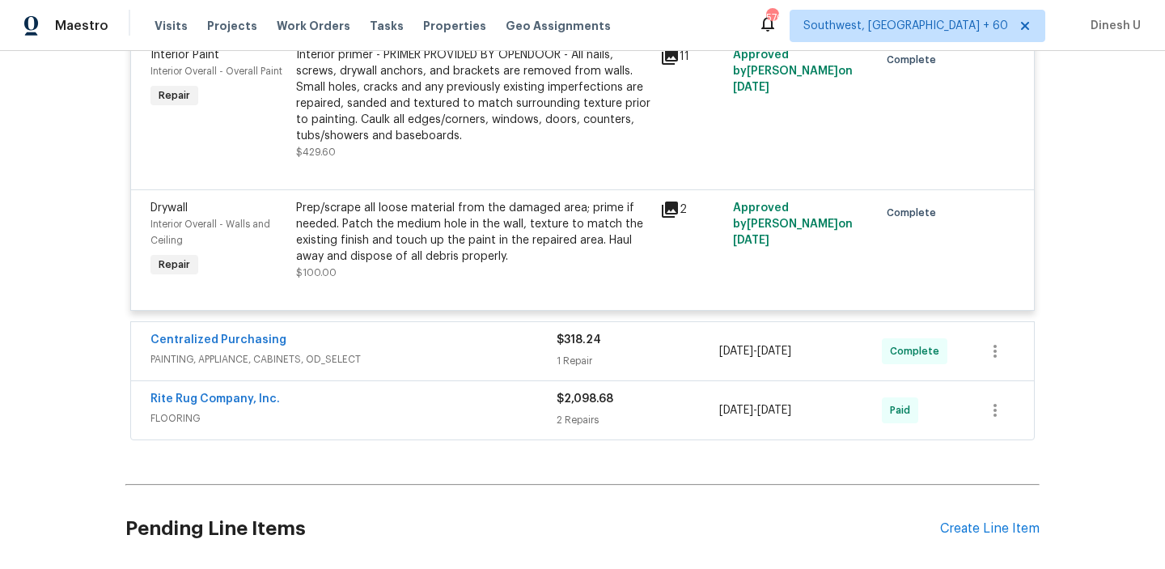
scroll to position [4367, 0]
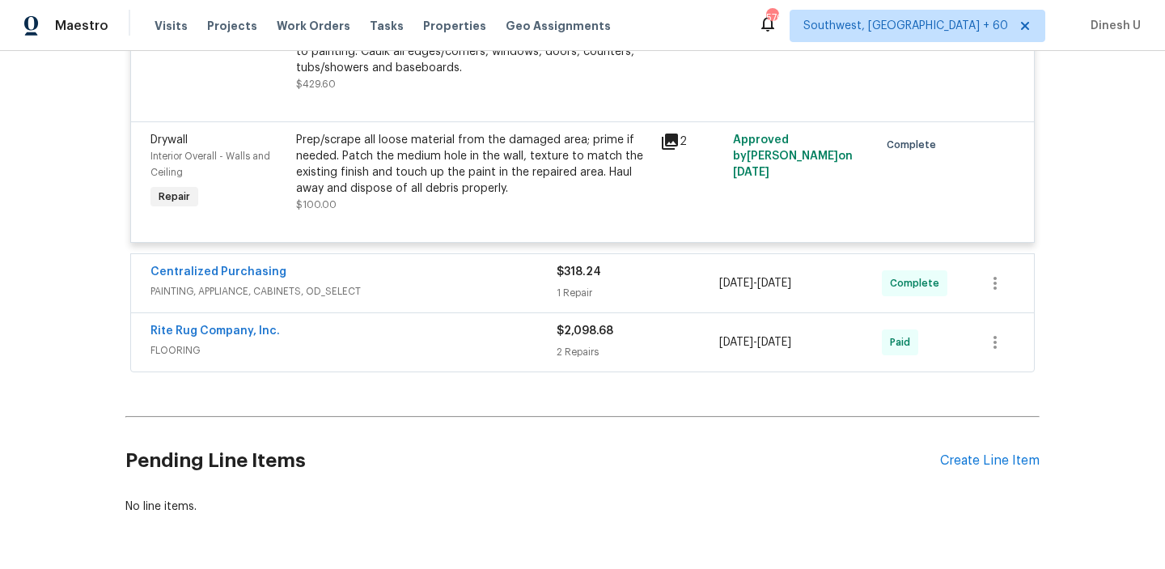
click at [578, 285] on div "1 Repair" at bounding box center [638, 293] width 163 height 16
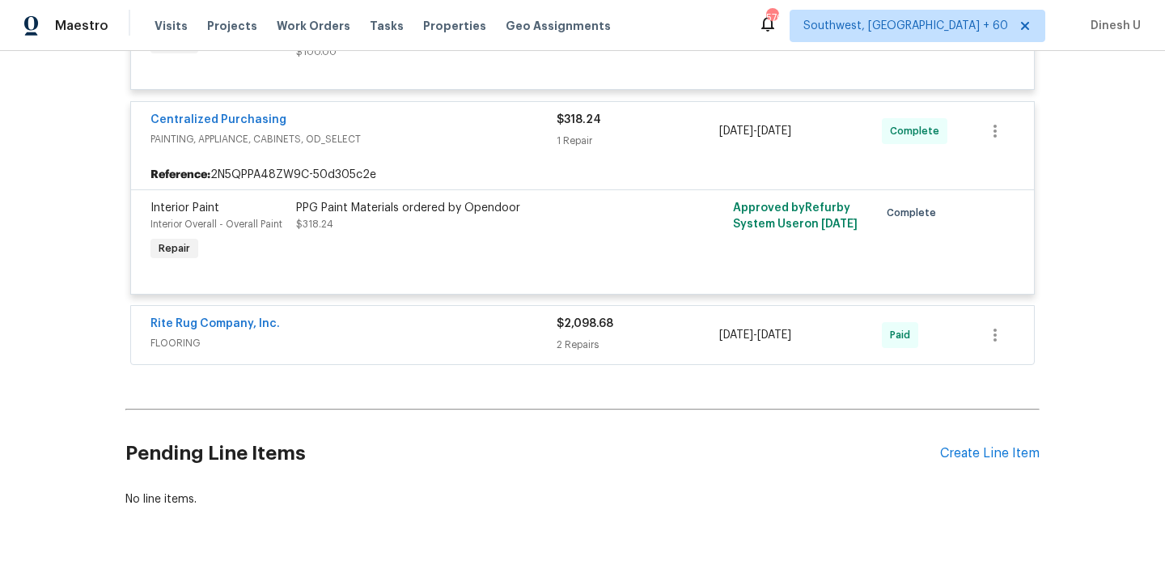
scroll to position [4548, 0]
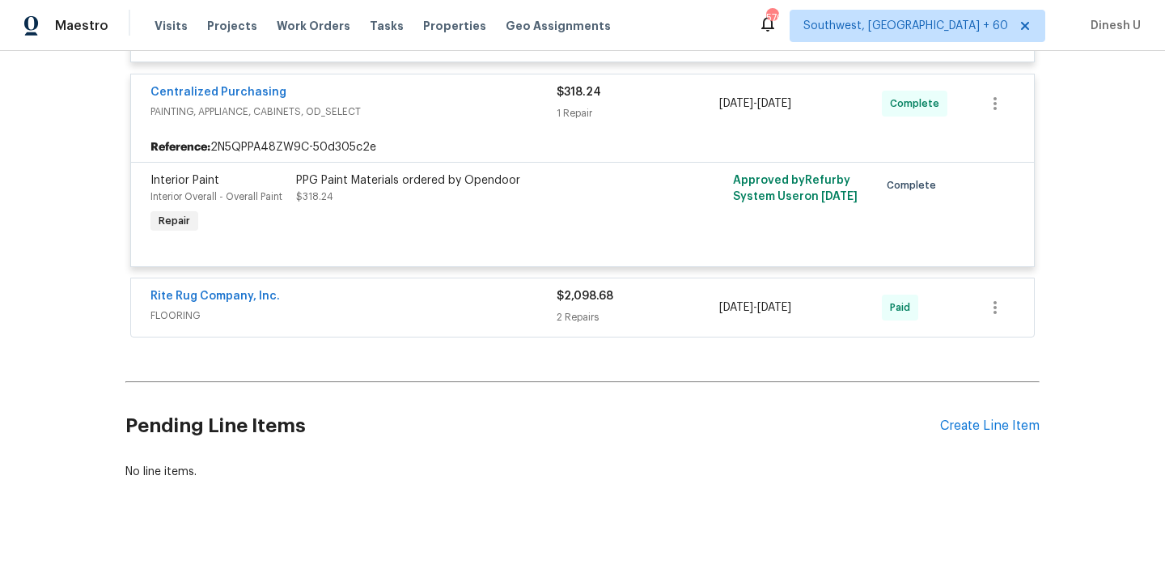
click at [569, 309] on div "2 Repairs" at bounding box center [638, 317] width 163 height 16
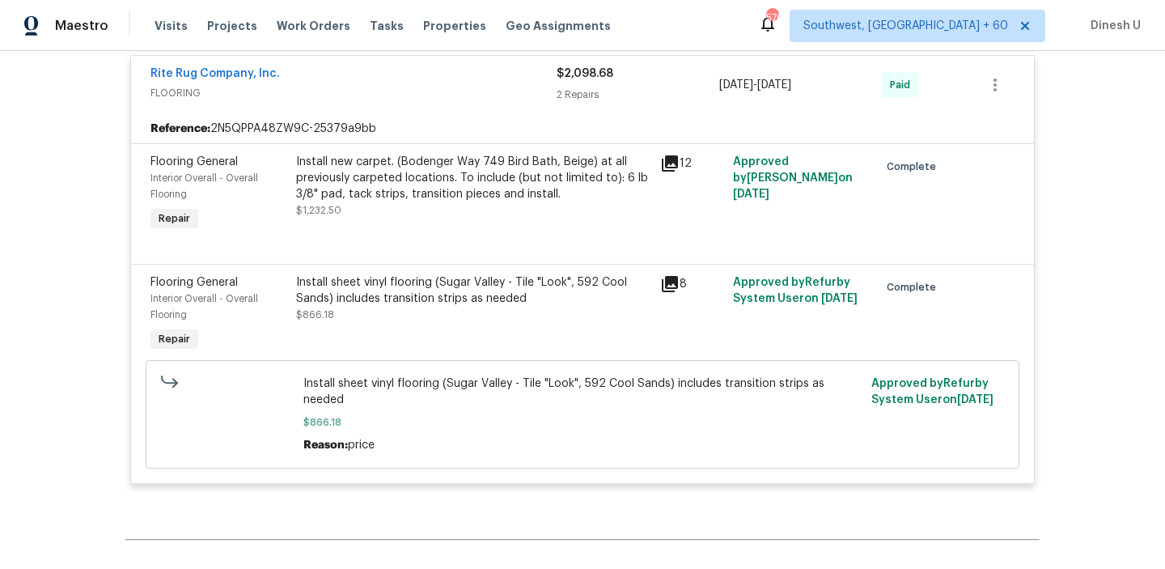
scroll to position [4685, 0]
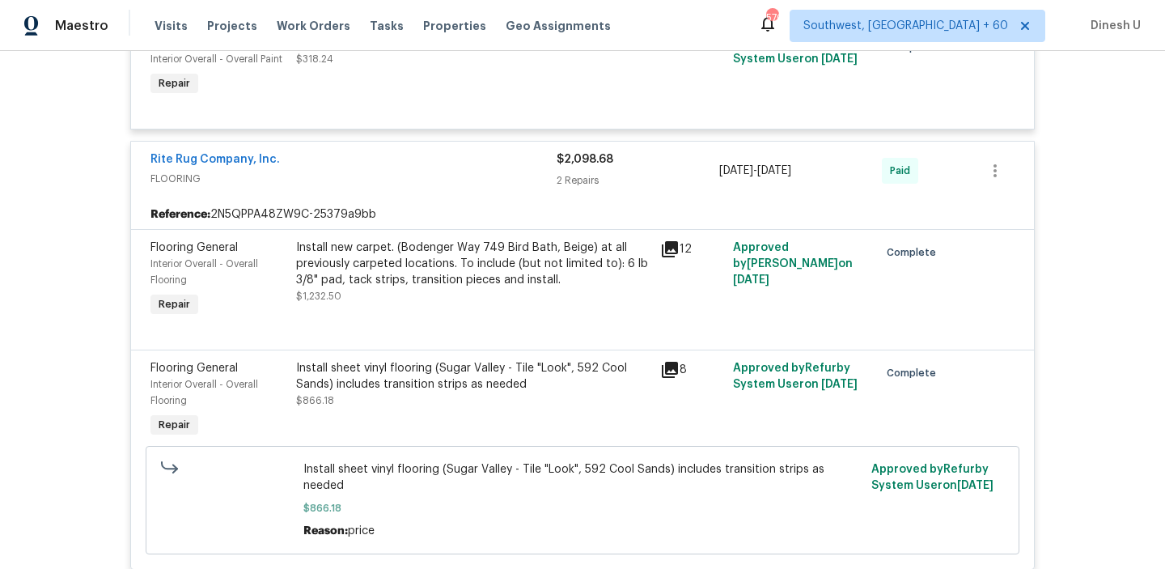
click at [355, 239] on div "Install new carpet. (Bodenger Way 749 Bird Bath, Beige) at all previously carpe…" at bounding box center [473, 263] width 354 height 49
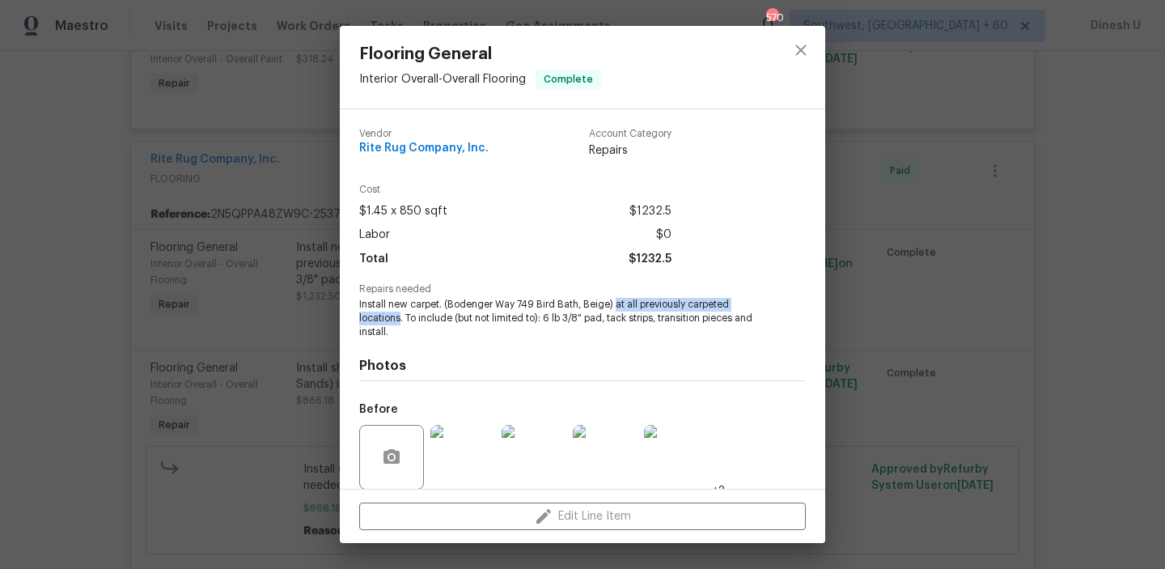
drag, startPoint x: 615, startPoint y: 306, endPoint x: 400, endPoint y: 318, distance: 215.6
click at [400, 318] on span "Install new carpet. (Bodenger Way 749 Bird Bath, Beige) at all previously carpe…" at bounding box center [560, 318] width 402 height 40
copy span "at all previously carpeted locations"
click at [165, 336] on div "Flooring General Interior Overall - Overall Flooring Complete Vendor Rite Rug C…" at bounding box center [582, 284] width 1165 height 569
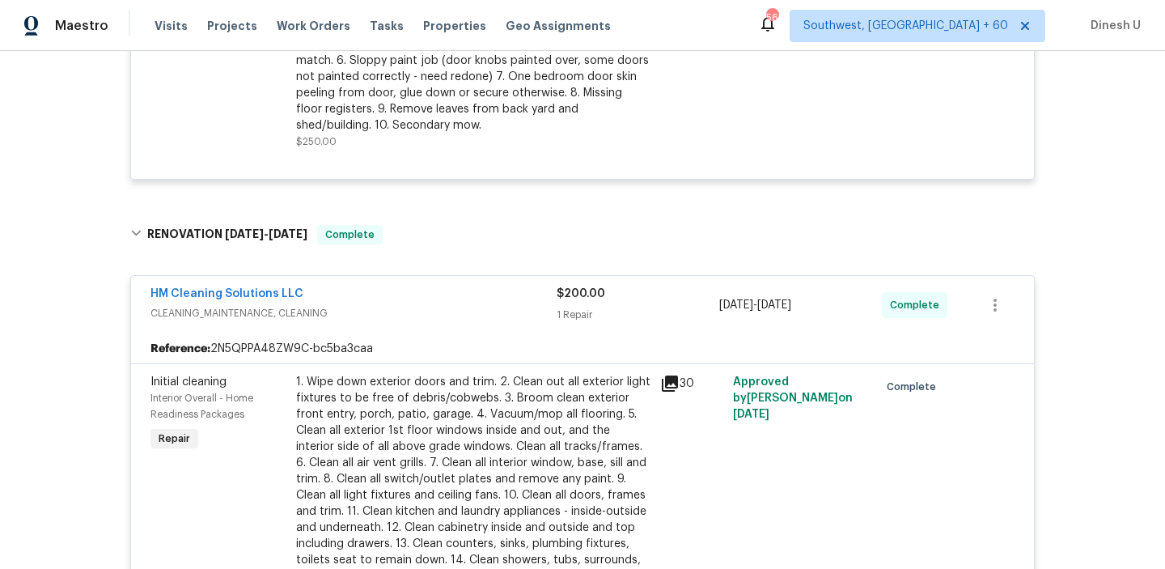
scroll to position [0, 0]
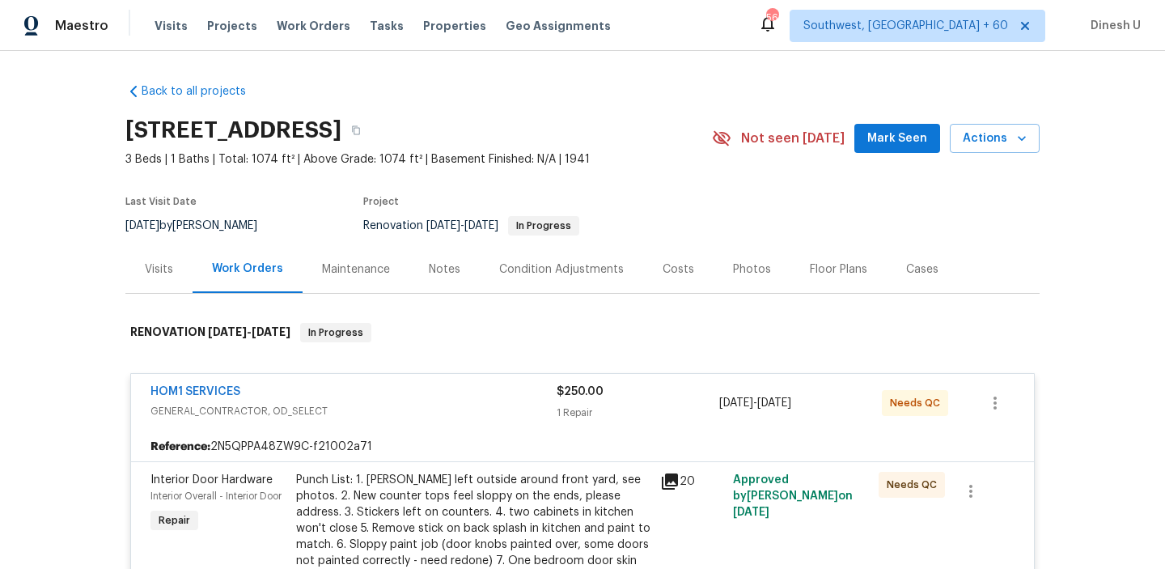
click at [155, 263] on div "Visits" at bounding box center [159, 269] width 28 height 16
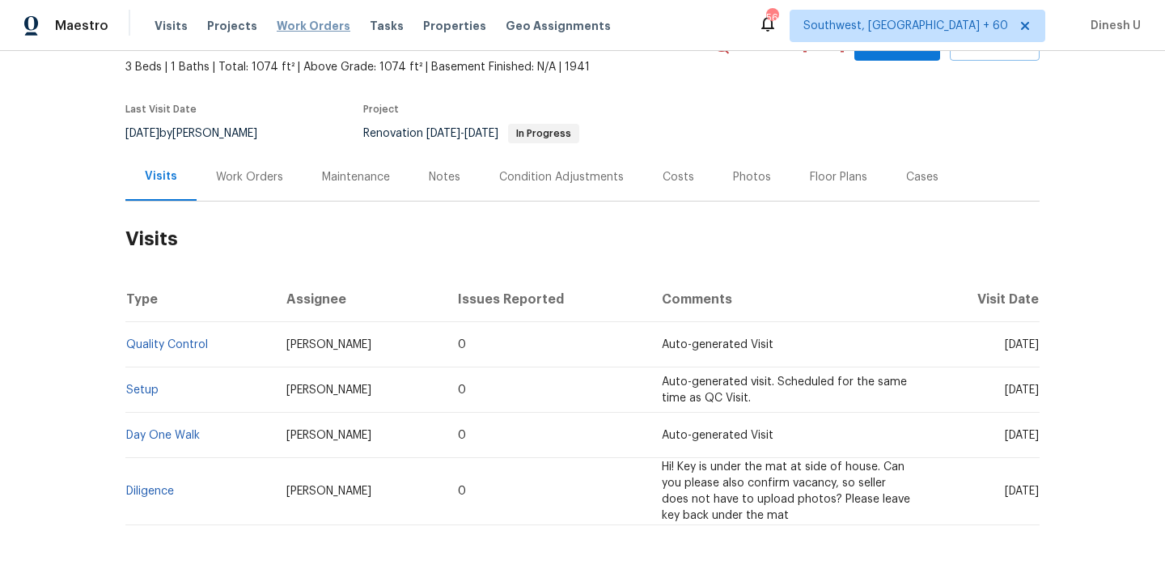
scroll to position [101, 0]
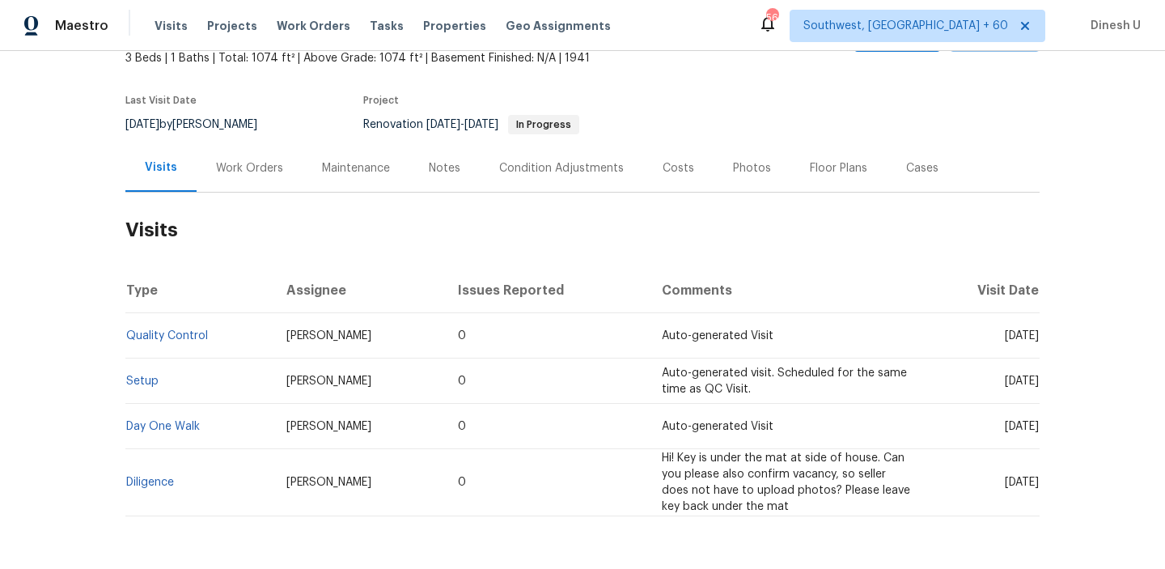
click at [134, 388] on td "Setup" at bounding box center [199, 380] width 148 height 45
click at [142, 380] on link "Setup" at bounding box center [142, 380] width 32 height 11
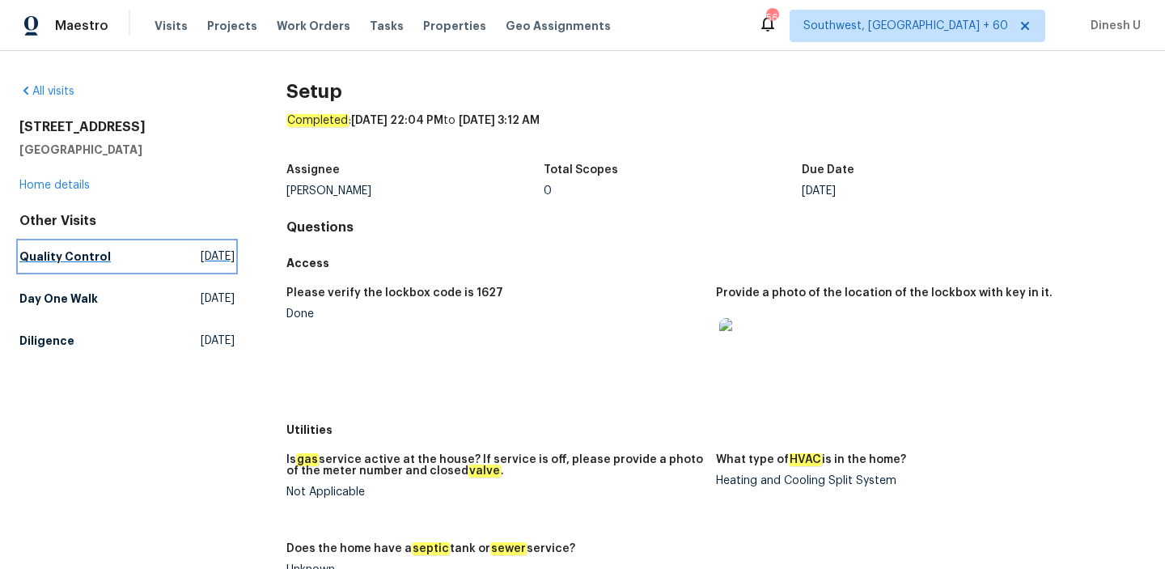
click at [201, 256] on span "[DATE]" at bounding box center [218, 256] width 34 height 16
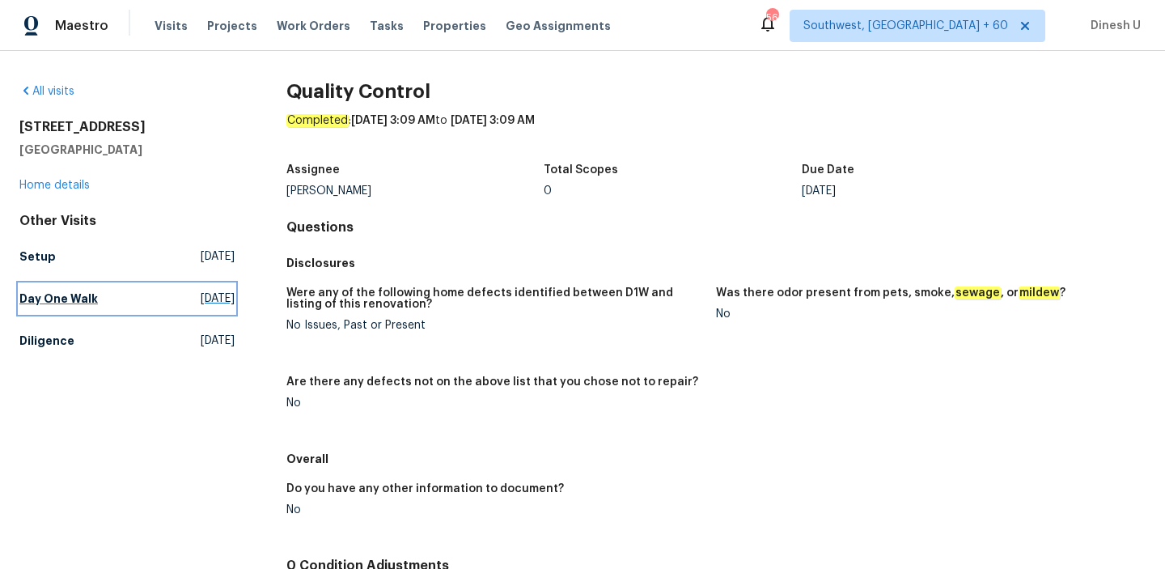
click at [201, 294] on span "[DATE]" at bounding box center [218, 298] width 34 height 16
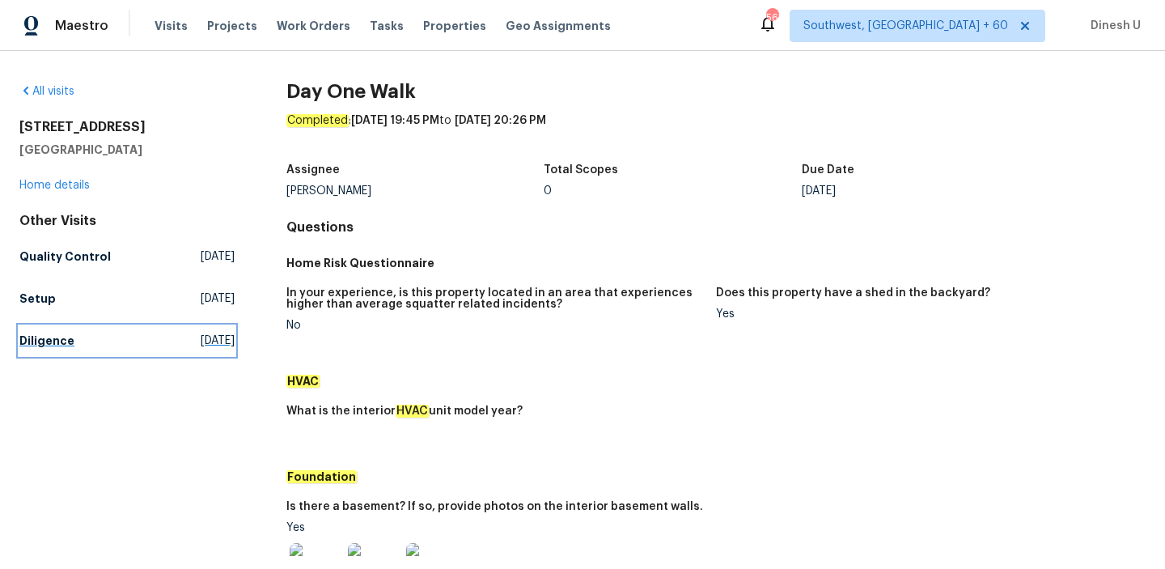
click at [201, 335] on span "[DATE]" at bounding box center [218, 341] width 34 height 16
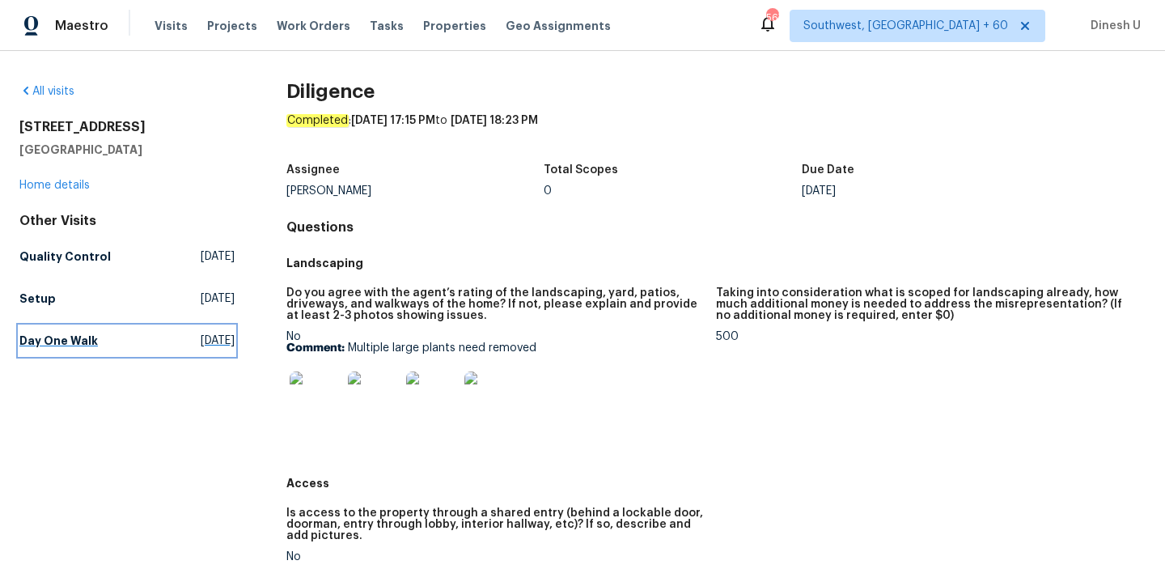
click at [227, 342] on span "[DATE]" at bounding box center [218, 341] width 34 height 16
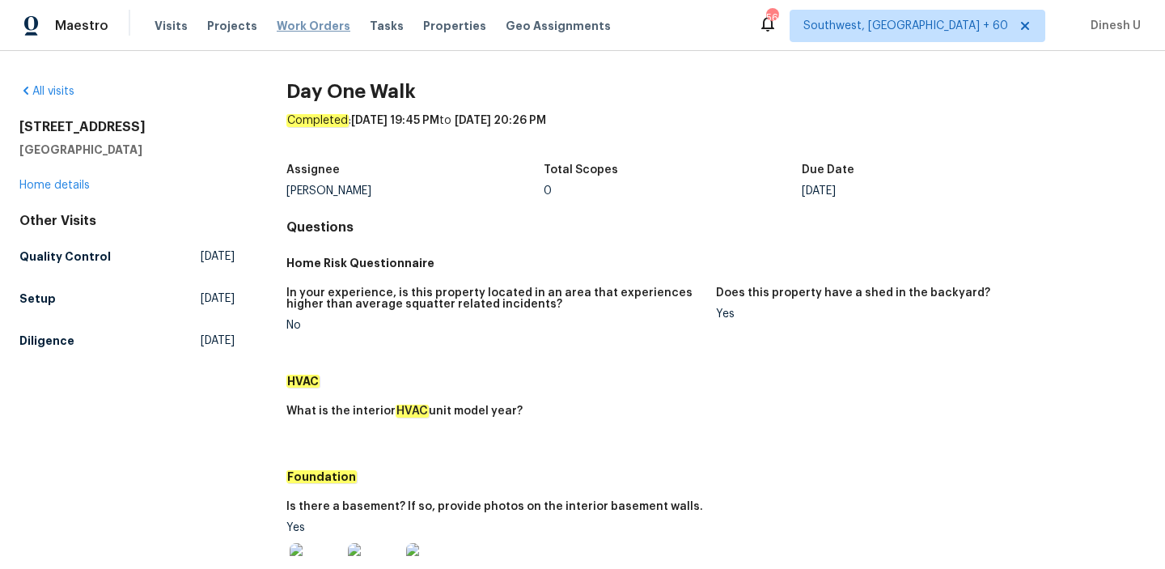
click at [299, 28] on span "Work Orders" at bounding box center [314, 26] width 74 height 16
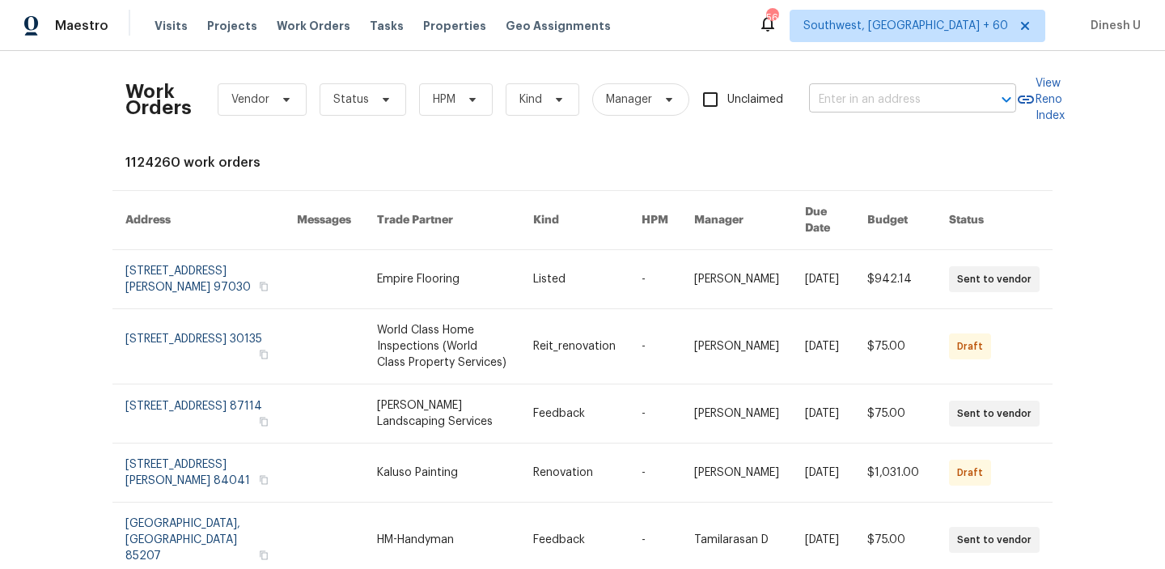
click at [850, 100] on input "text" at bounding box center [890, 99] width 162 height 25
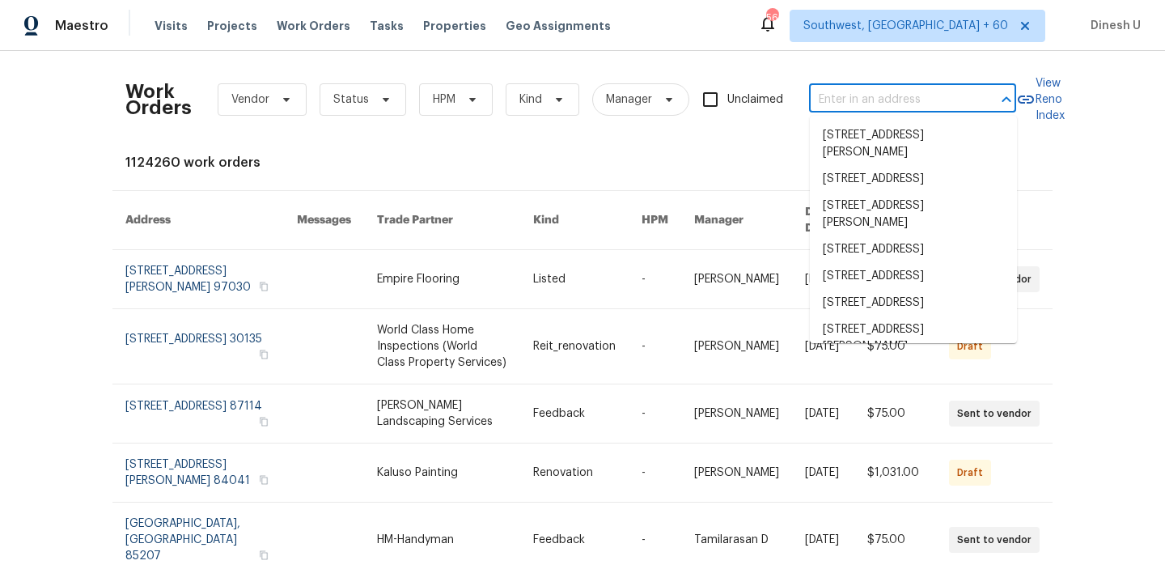
paste input "[STREET_ADDRESS][PERSON_NAME]"
type input "[STREET_ADDRESS][PERSON_NAME]"
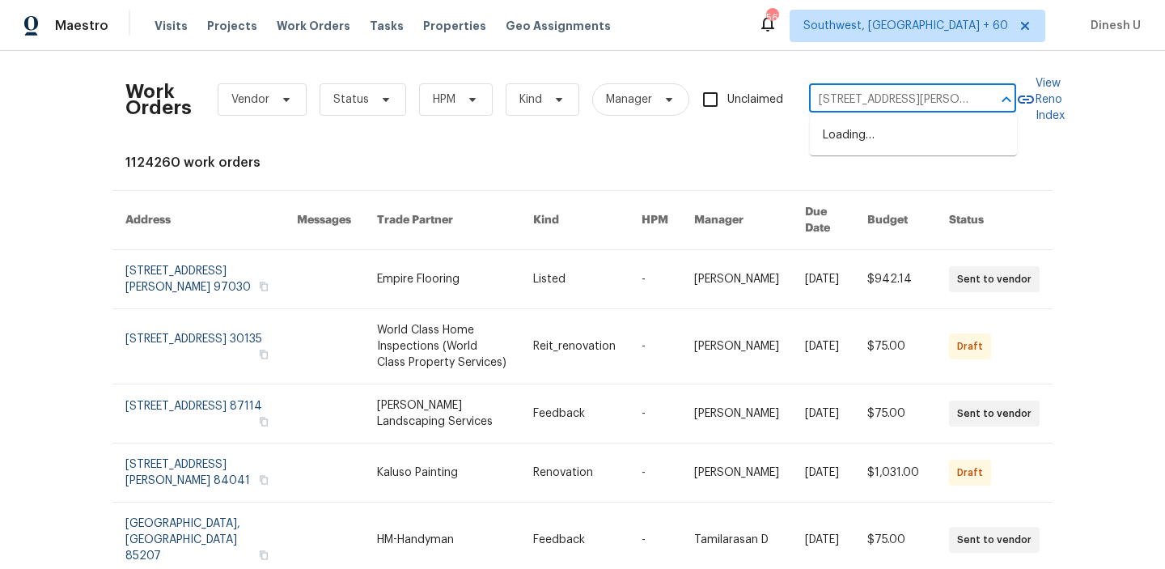
scroll to position [0, 30]
click at [840, 141] on li "[STREET_ADDRESS][PERSON_NAME]" at bounding box center [913, 144] width 207 height 44
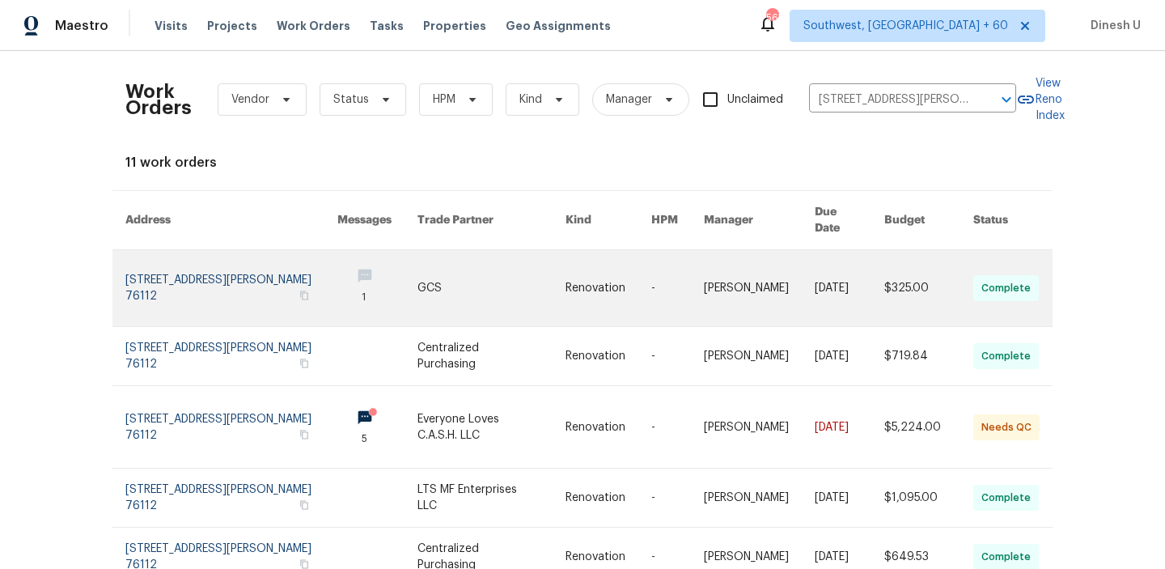
click at [186, 254] on link at bounding box center [231, 288] width 212 height 76
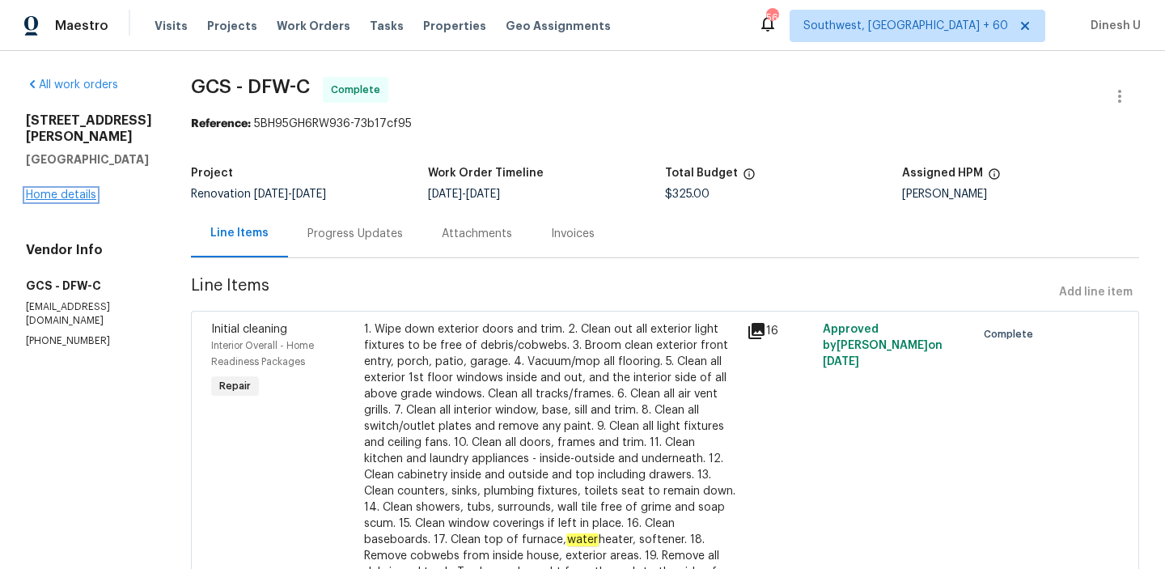
click at [70, 189] on link "Home details" at bounding box center [61, 194] width 70 height 11
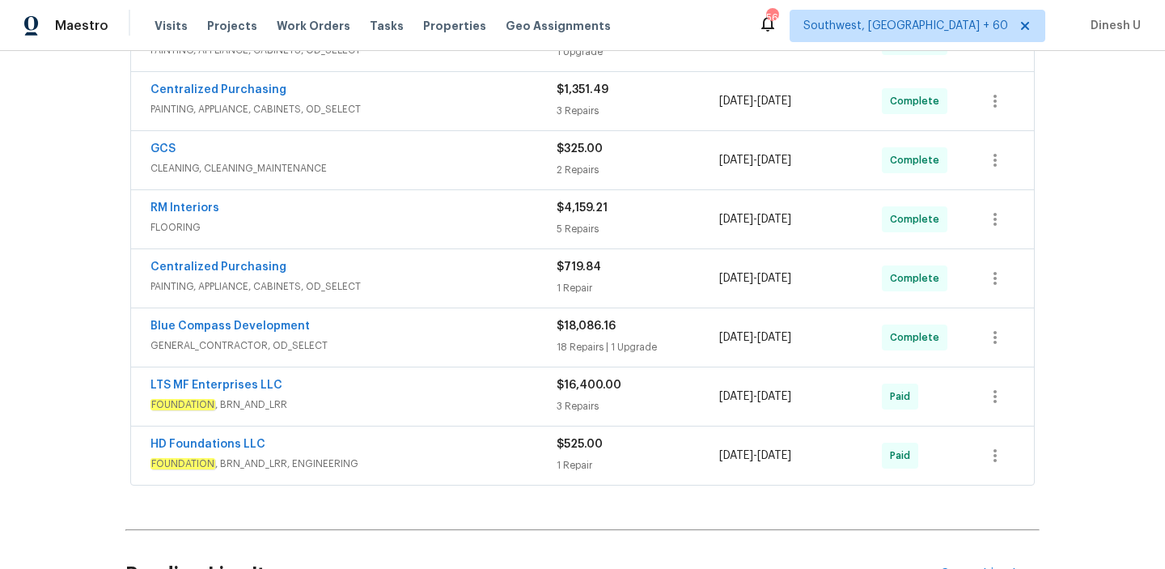
scroll to position [467, 0]
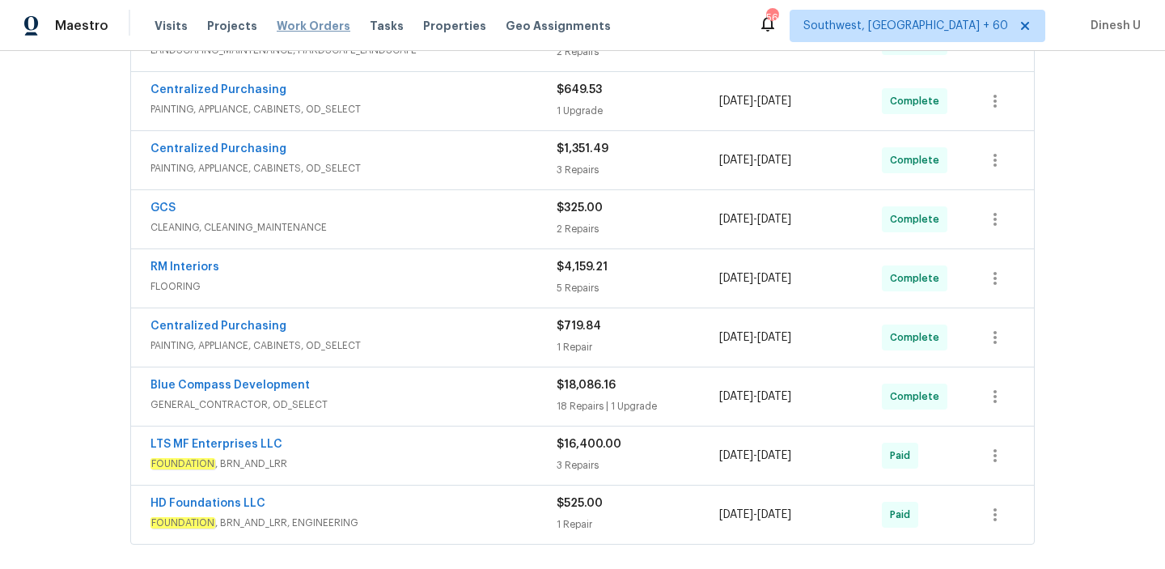
click at [314, 23] on span "Work Orders" at bounding box center [314, 26] width 74 height 16
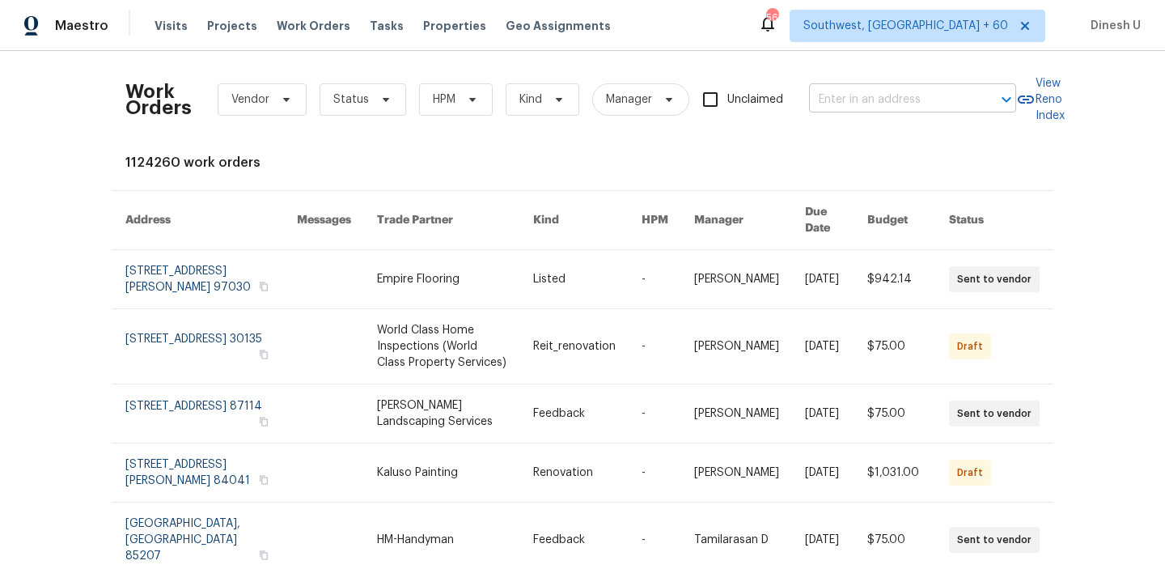
click at [846, 95] on input "text" at bounding box center [890, 99] width 162 height 25
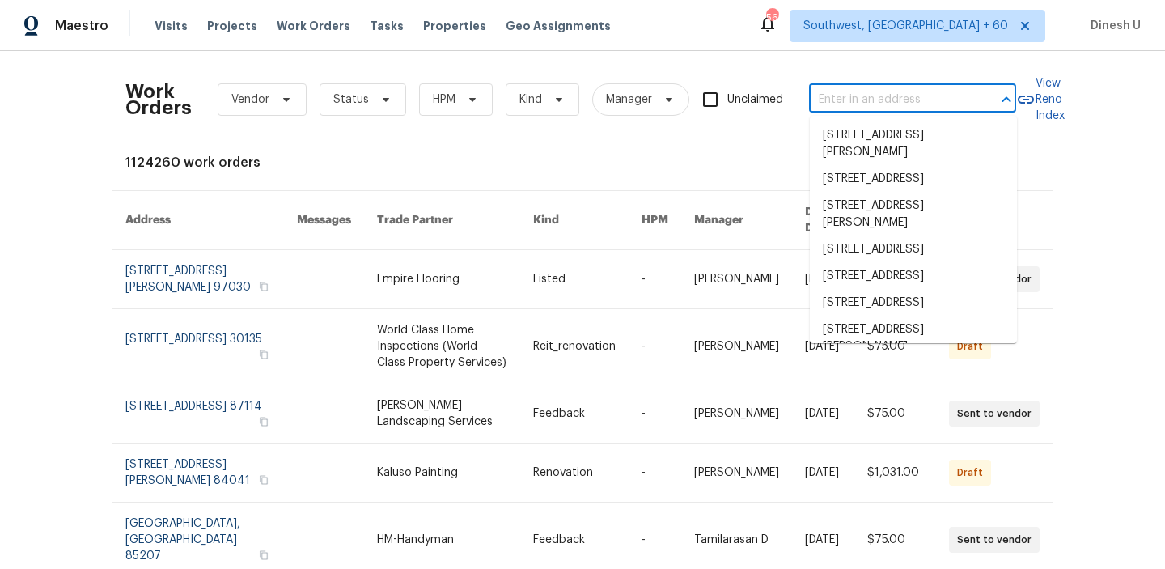
paste input "[STREET_ADDRESS][PERSON_NAME]"
type input "[STREET_ADDRESS][PERSON_NAME]"
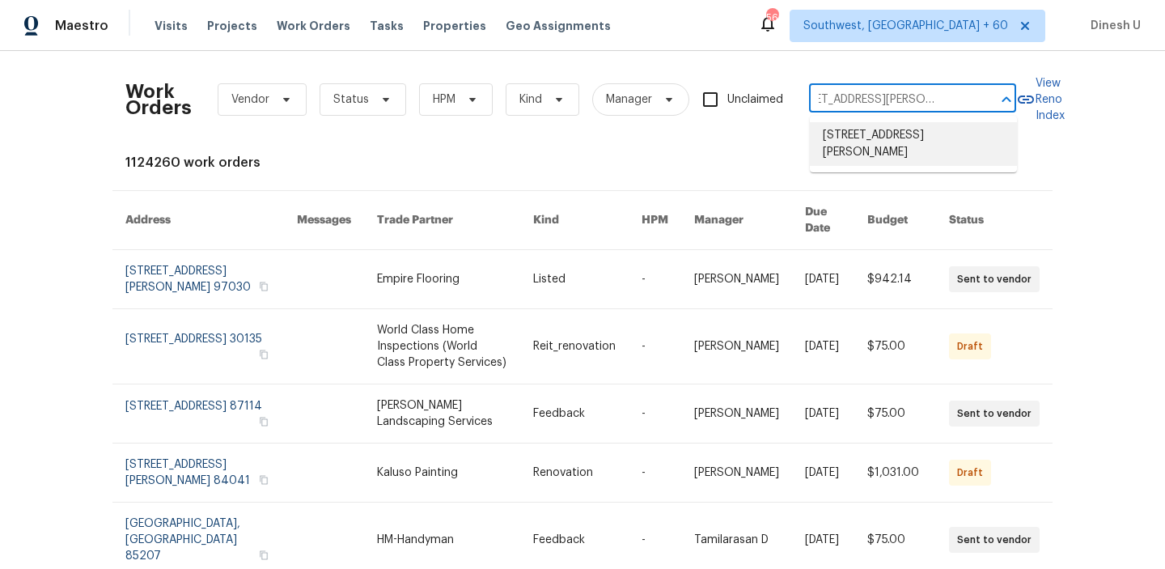
click at [839, 138] on li "[STREET_ADDRESS][PERSON_NAME]" at bounding box center [913, 144] width 207 height 44
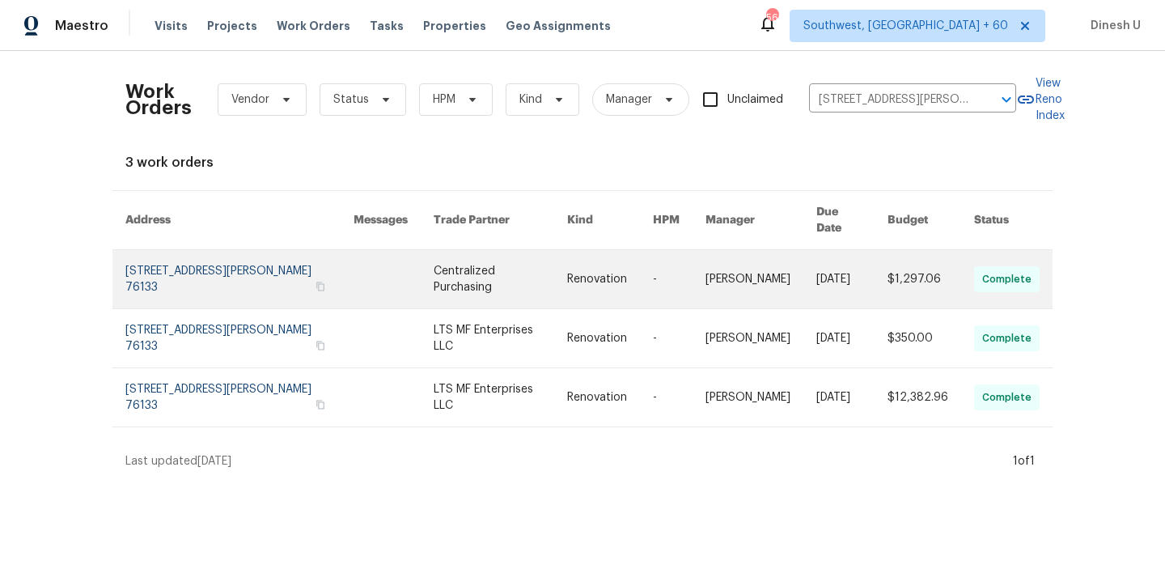
click at [162, 250] on link at bounding box center [239, 279] width 228 height 58
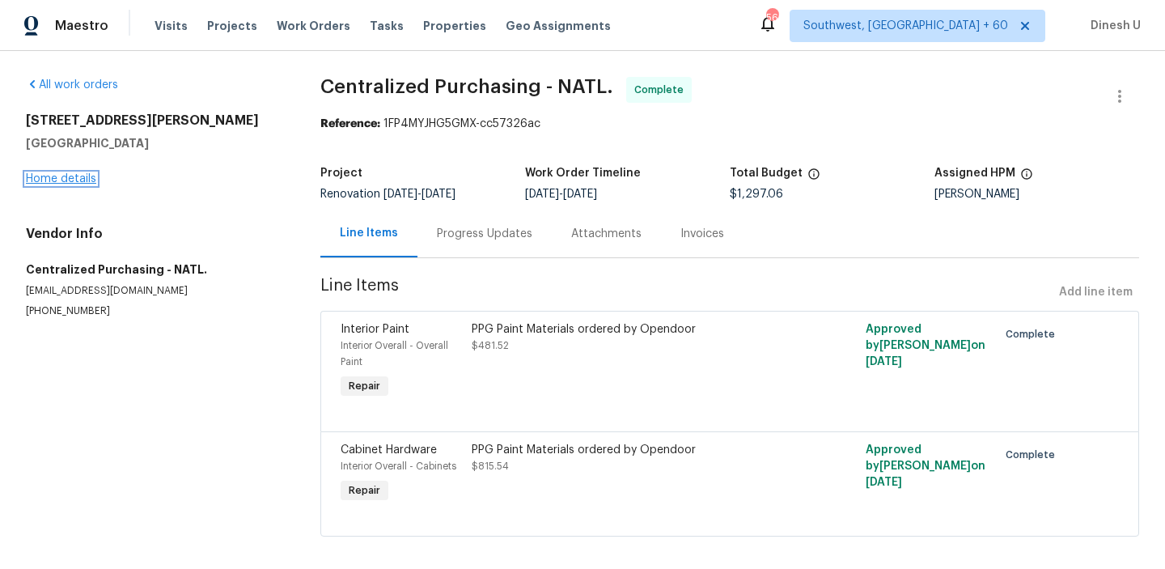
click at [62, 178] on link "Home details" at bounding box center [61, 178] width 70 height 11
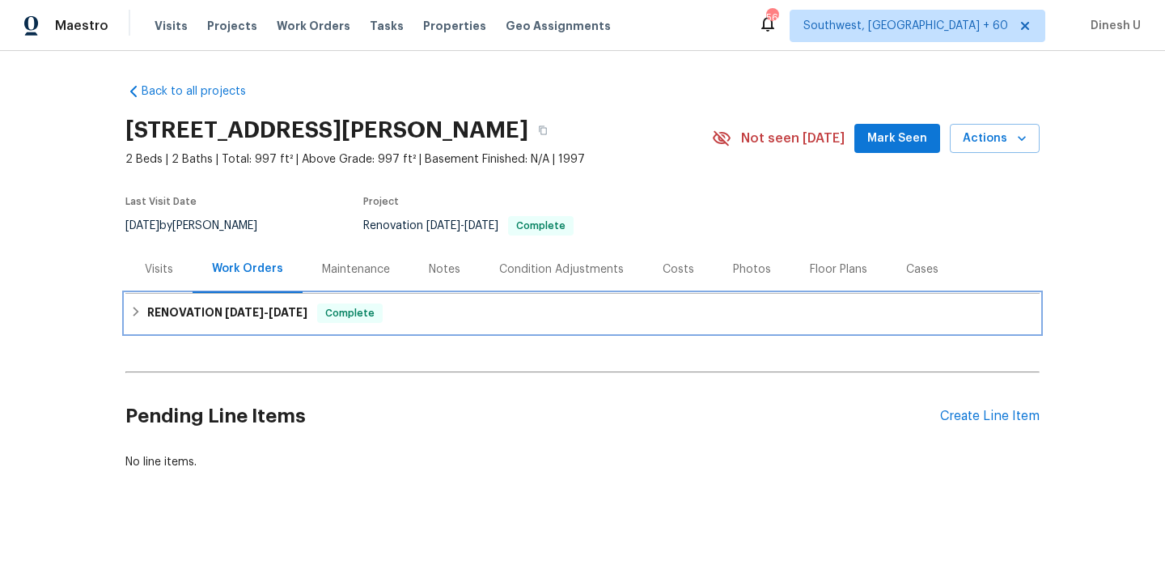
click at [222, 308] on h6 "RENOVATION [DATE] - [DATE]" at bounding box center [227, 312] width 160 height 19
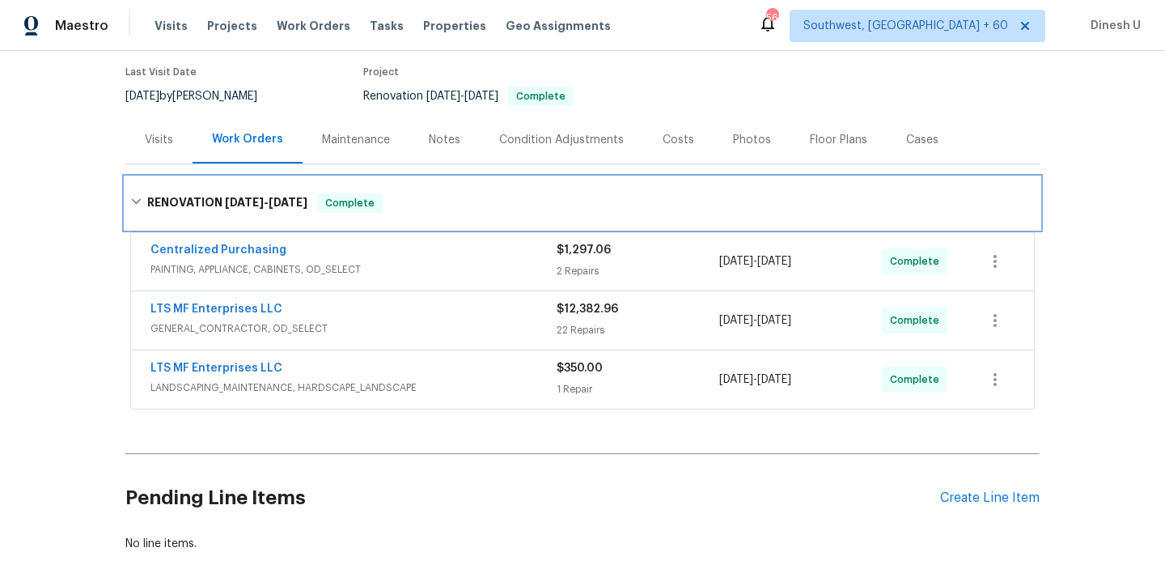
scroll to position [184, 0]
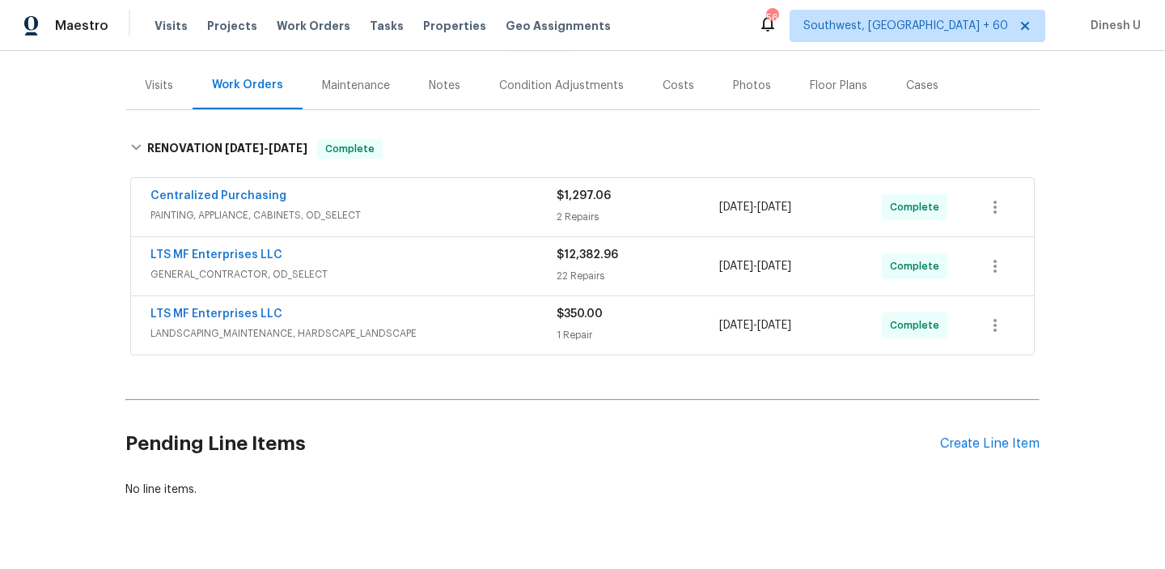
click at [586, 212] on div "2 Repairs" at bounding box center [638, 217] width 163 height 16
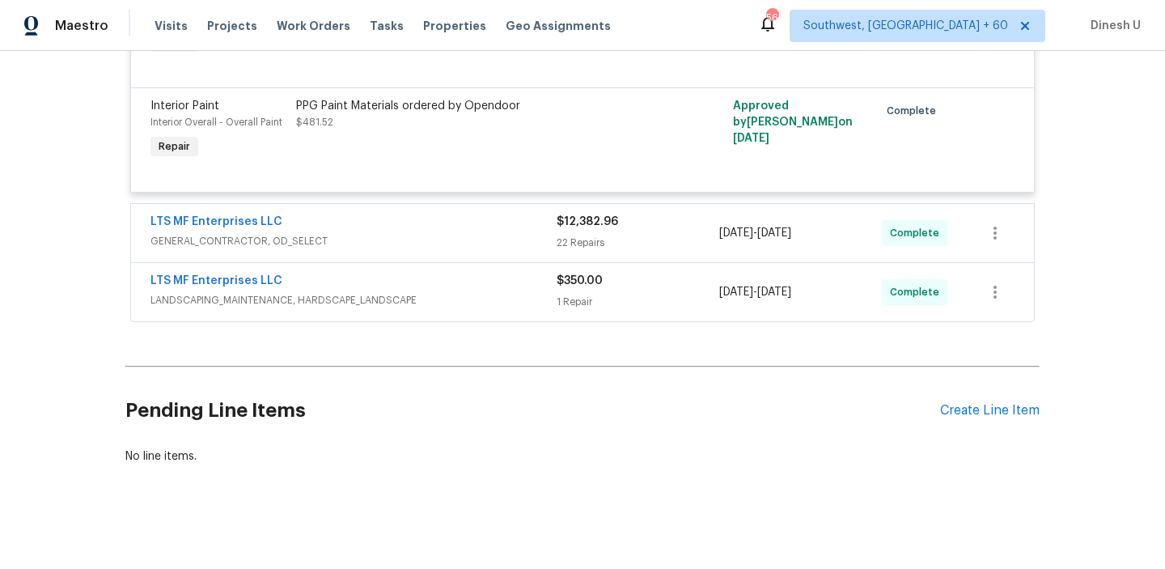
scroll to position [485, 0]
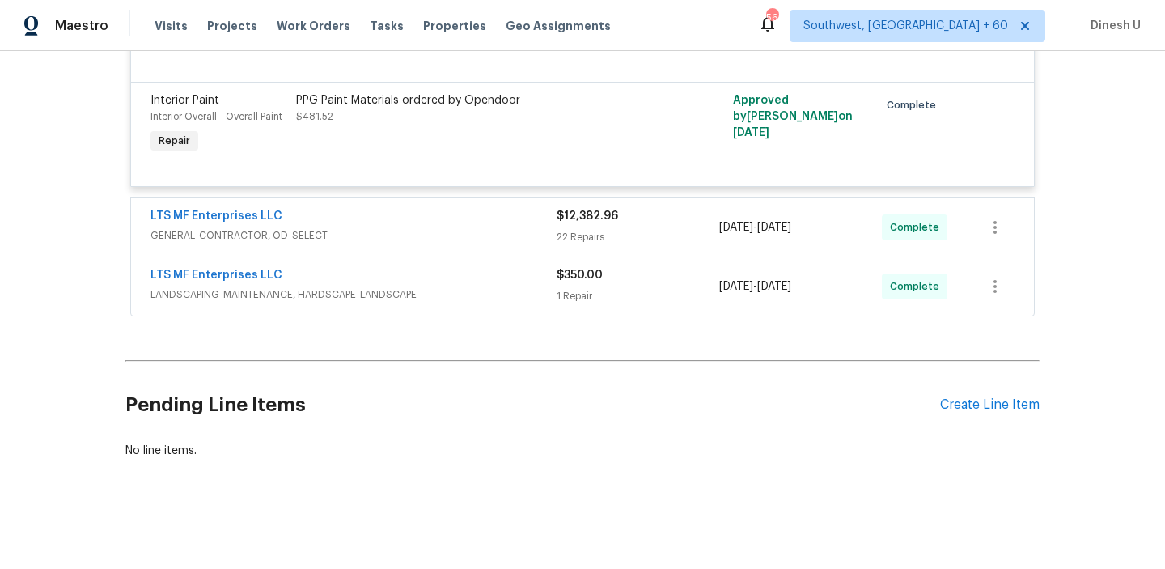
click at [590, 248] on div "LTS MF Enterprises LLC GENERAL_CONTRACTOR, OD_SELECT $12,382.96 22 Repairs [DAT…" at bounding box center [582, 227] width 903 height 58
click at [561, 237] on div "22 Repairs" at bounding box center [638, 237] width 163 height 16
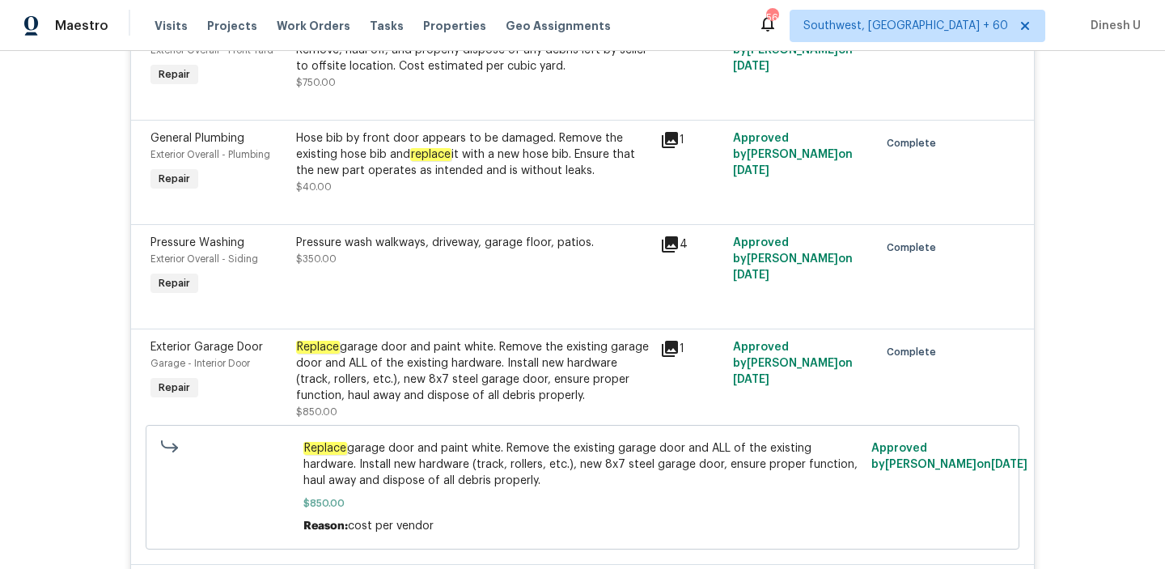
scroll to position [1125, 0]
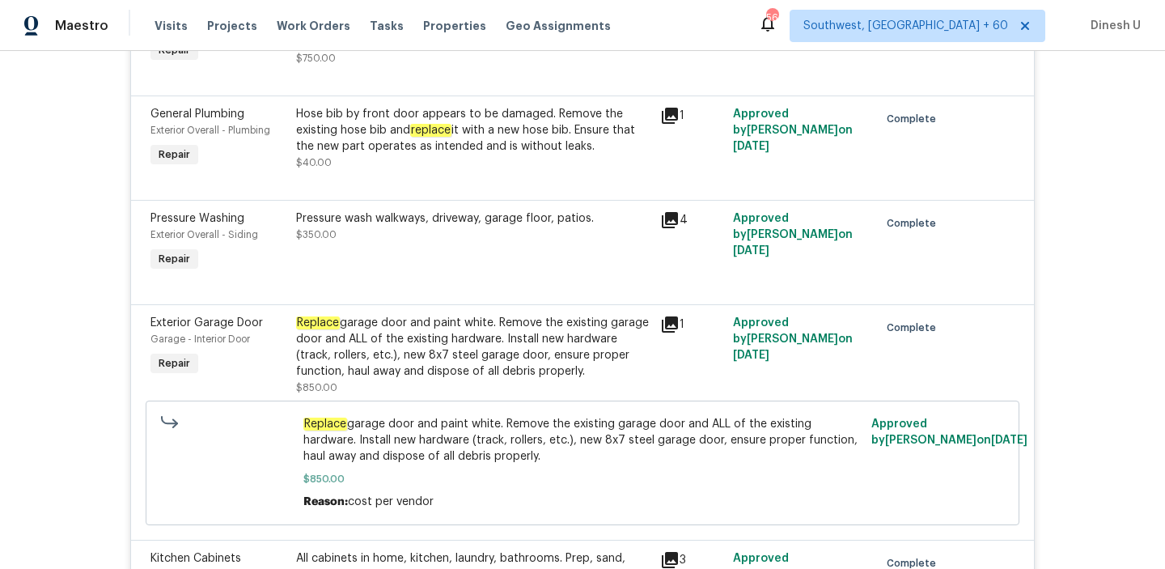
click at [677, 125] on icon at bounding box center [669, 115] width 19 height 19
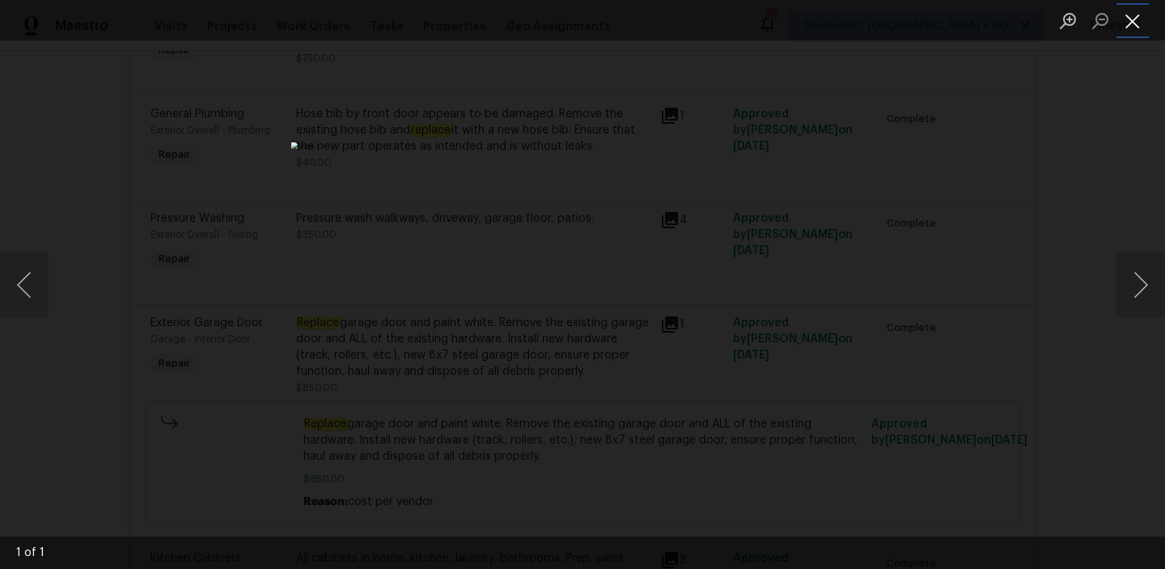
click at [1135, 14] on button "Close lightbox" at bounding box center [1133, 20] width 32 height 28
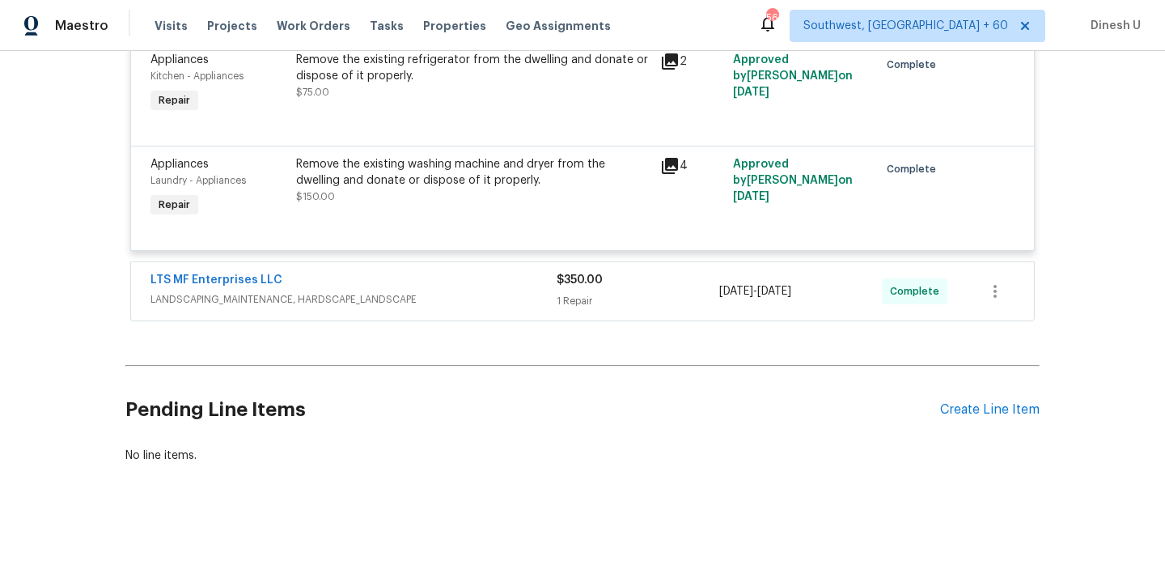
scroll to position [3929, 0]
click at [580, 285] on div "$350.00 1 Repair" at bounding box center [638, 290] width 163 height 39
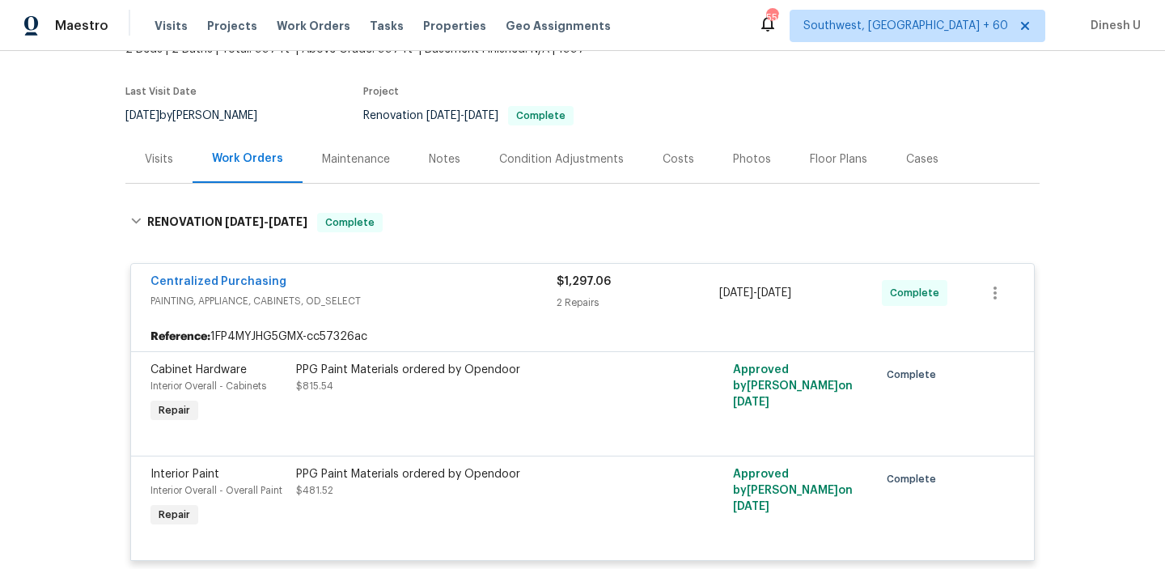
scroll to position [0, 0]
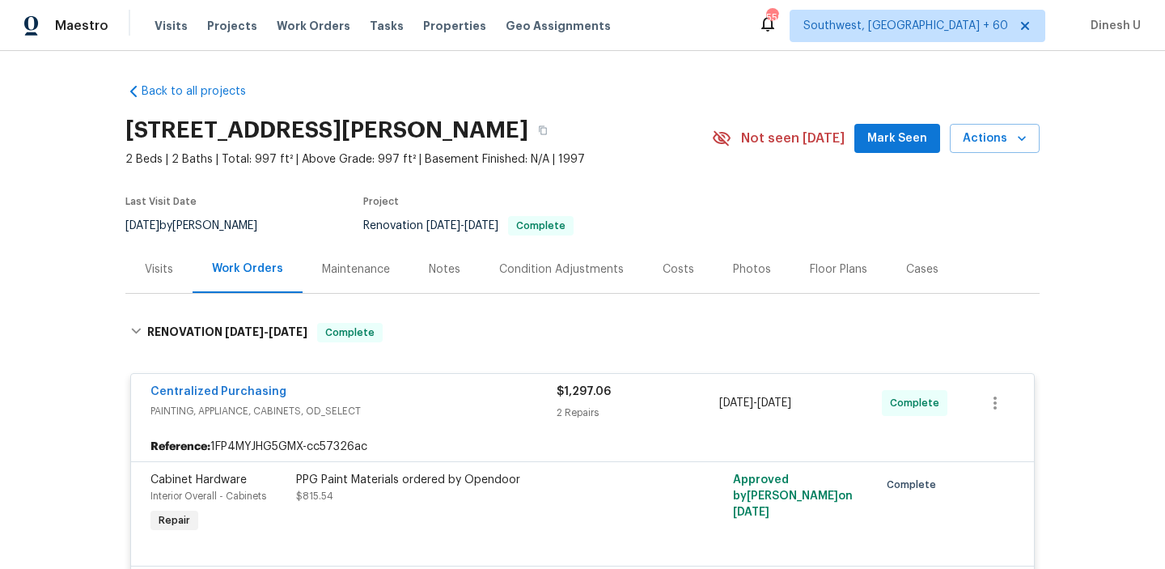
click at [150, 272] on div "Visits" at bounding box center [159, 269] width 28 height 16
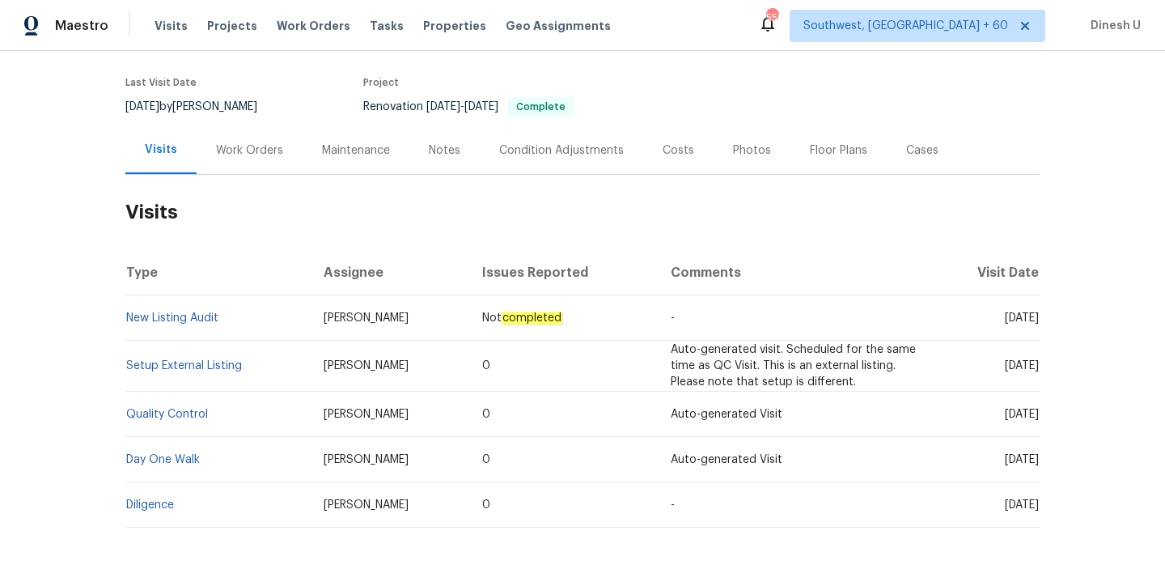
scroll to position [188, 0]
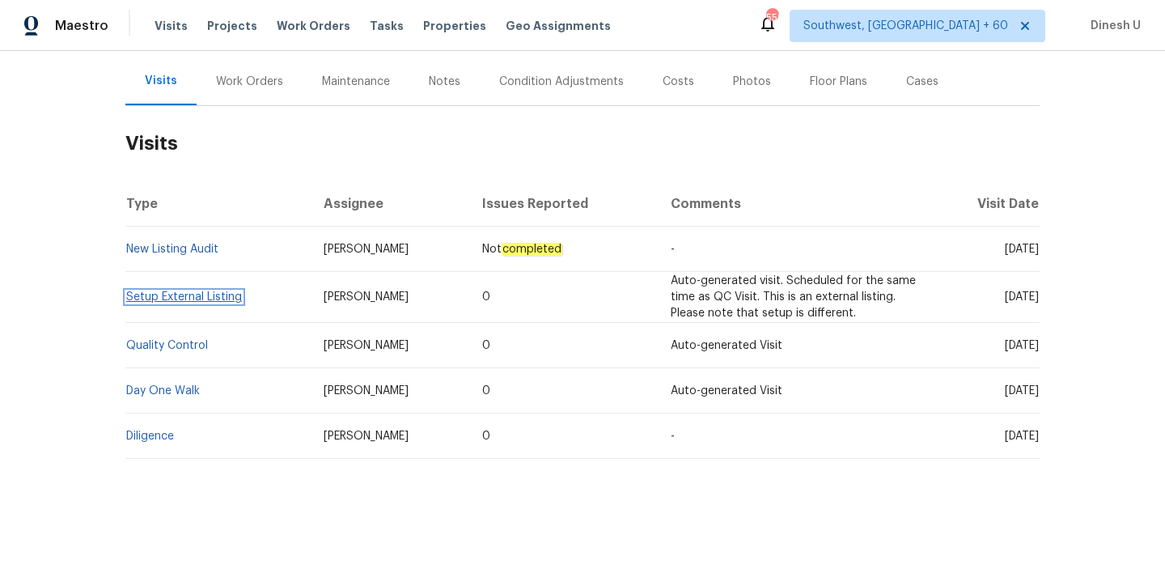
click at [150, 294] on link "Setup External Listing" at bounding box center [184, 296] width 116 height 11
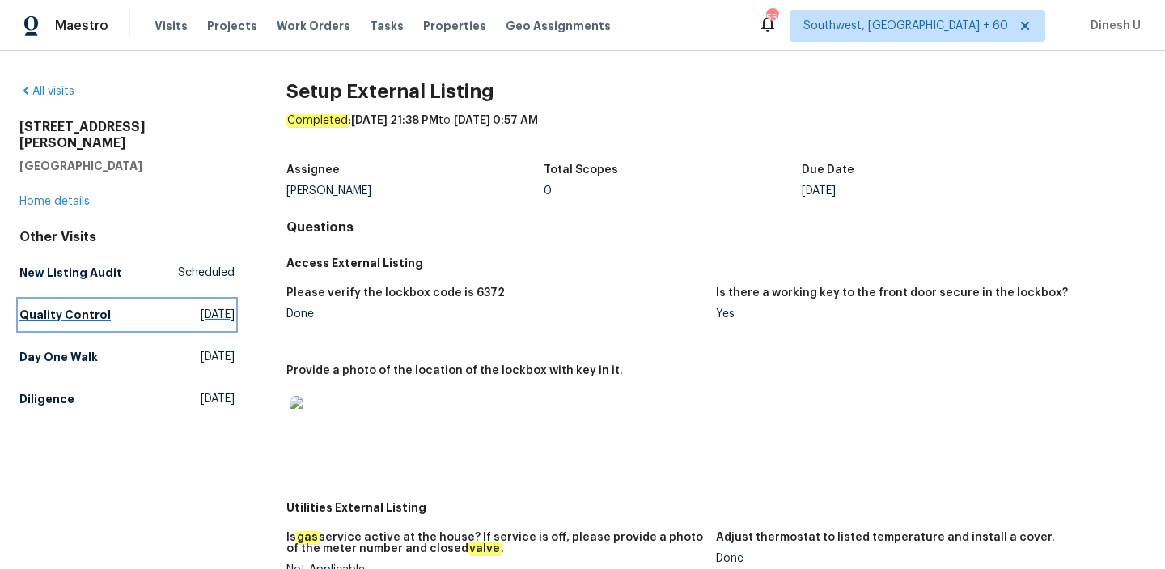
click at [201, 307] on span "[DATE]" at bounding box center [218, 315] width 34 height 16
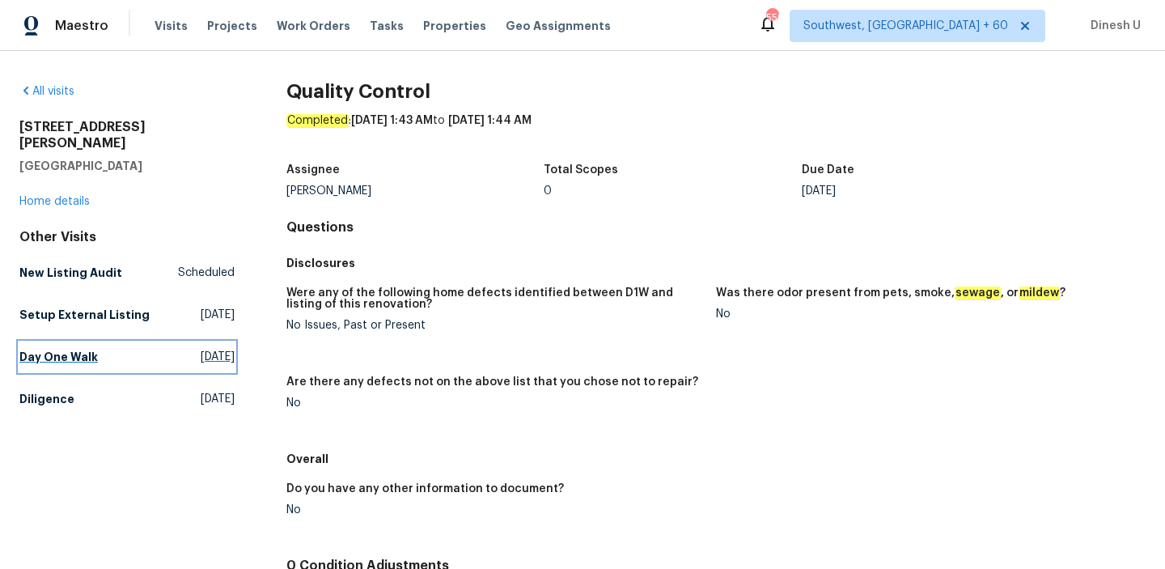
click at [201, 349] on span "[DATE]" at bounding box center [218, 357] width 34 height 16
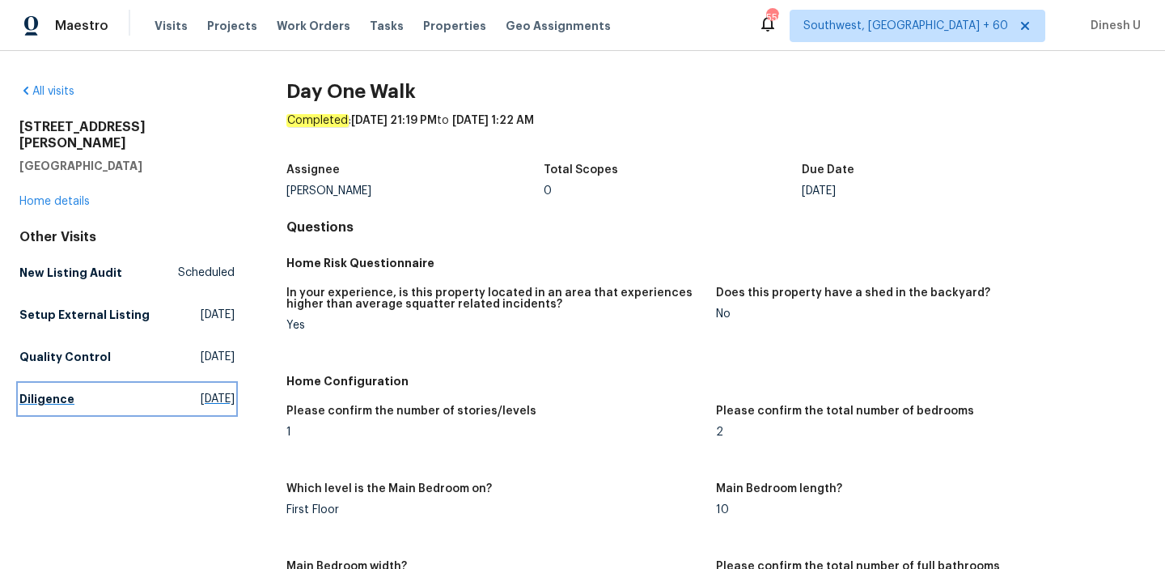
click at [201, 391] on span "[DATE]" at bounding box center [218, 399] width 34 height 16
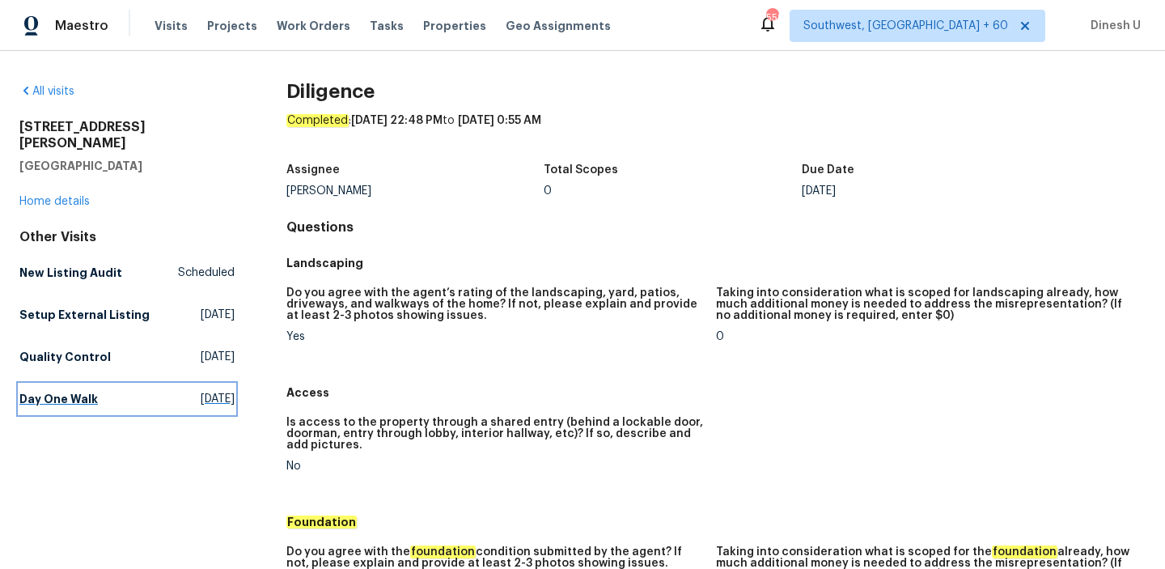
click at [201, 391] on span "[DATE]" at bounding box center [218, 399] width 34 height 16
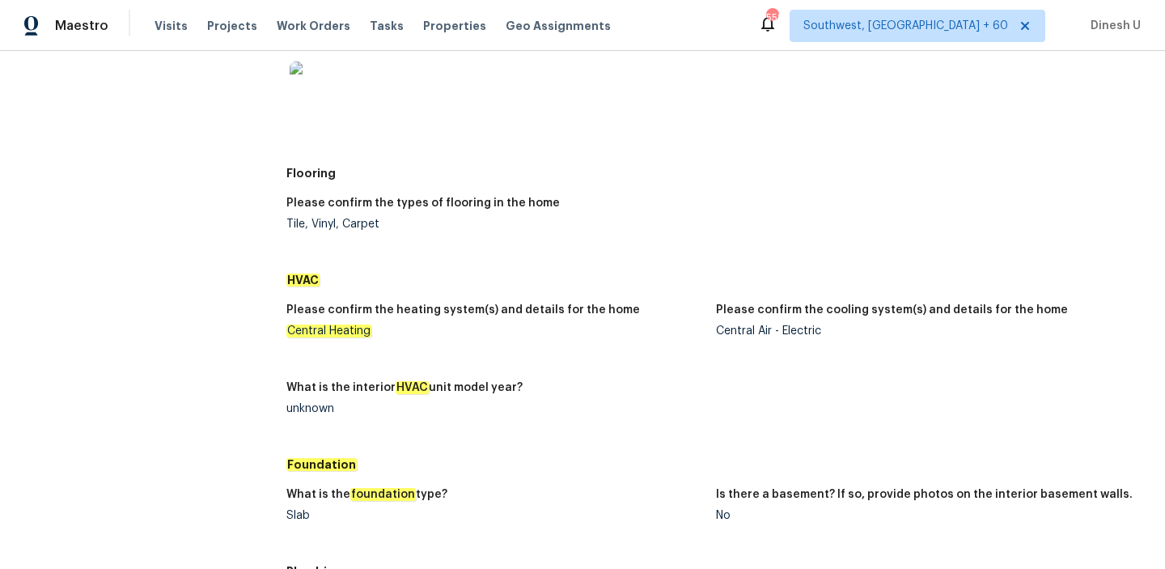
scroll to position [1261, 0]
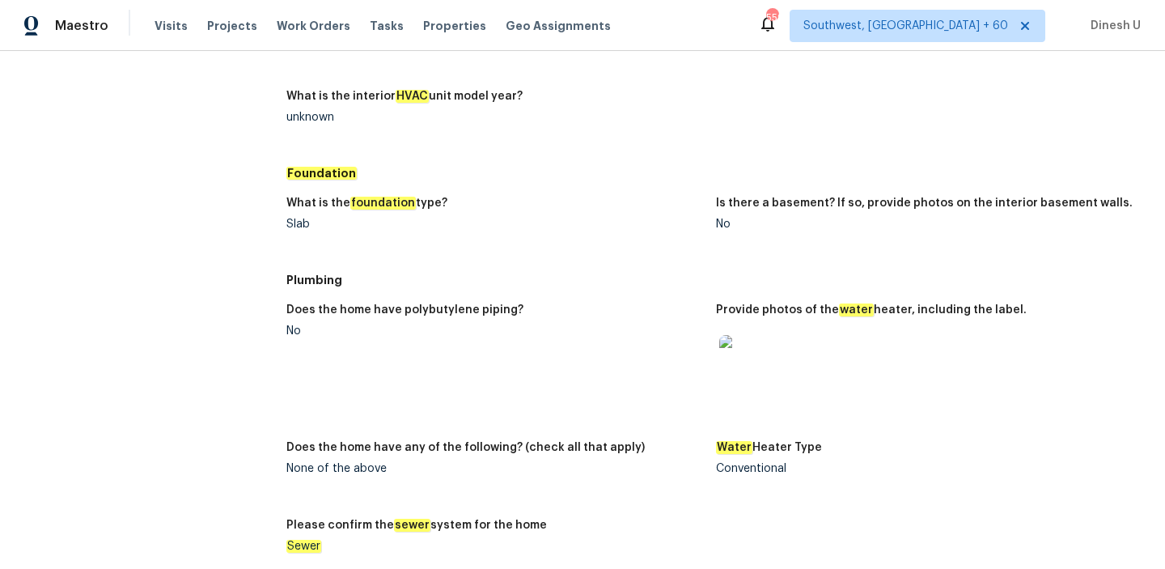
click at [761, 352] on img at bounding box center [745, 361] width 52 height 52
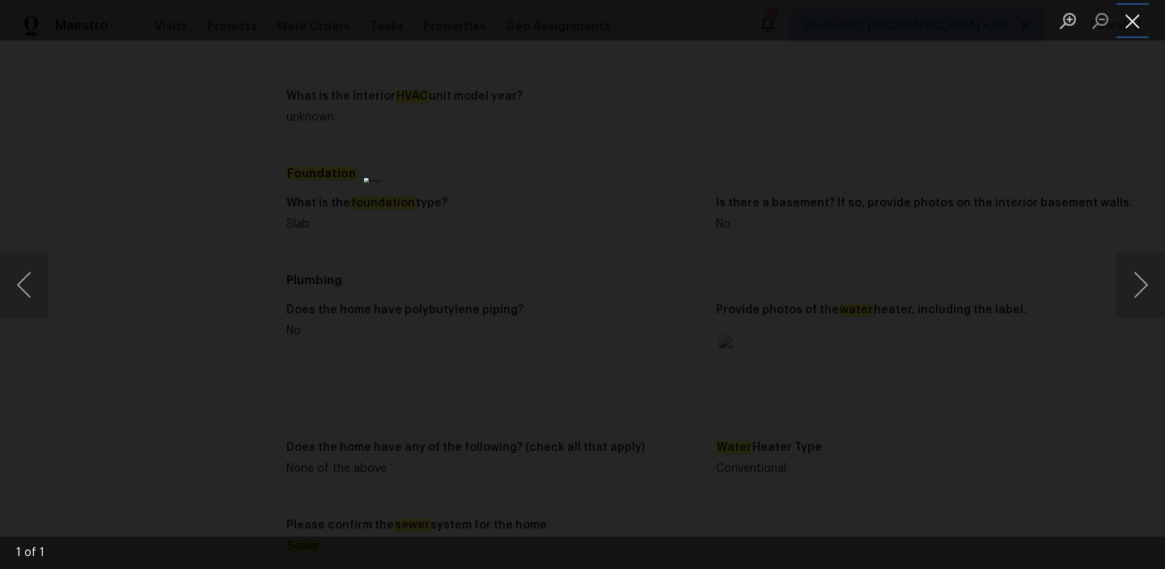
click at [1138, 15] on button "Close lightbox" at bounding box center [1133, 20] width 32 height 28
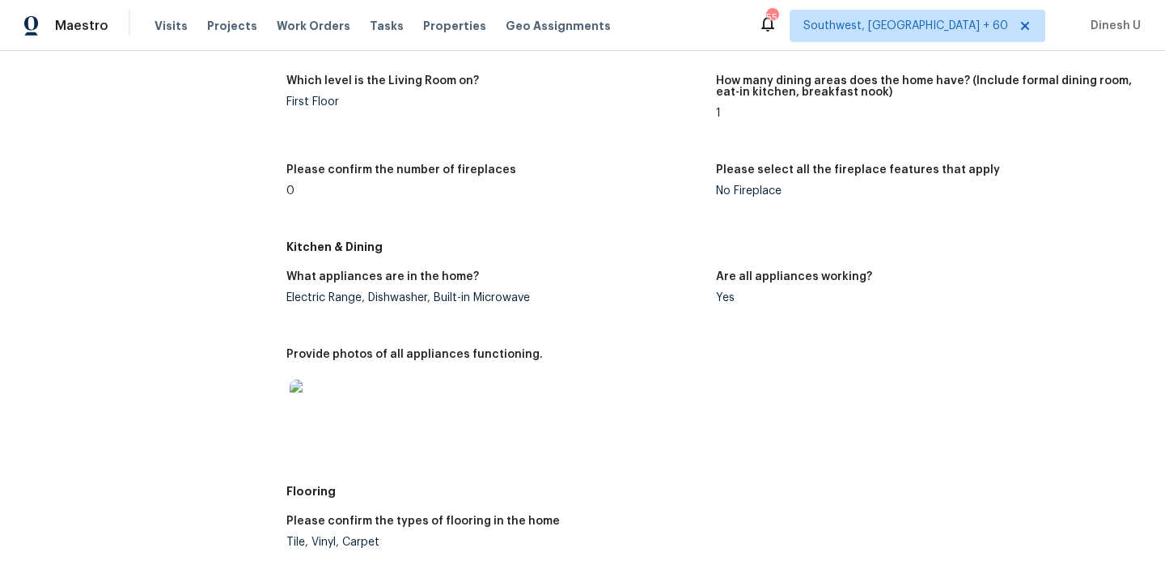
scroll to position [325, 0]
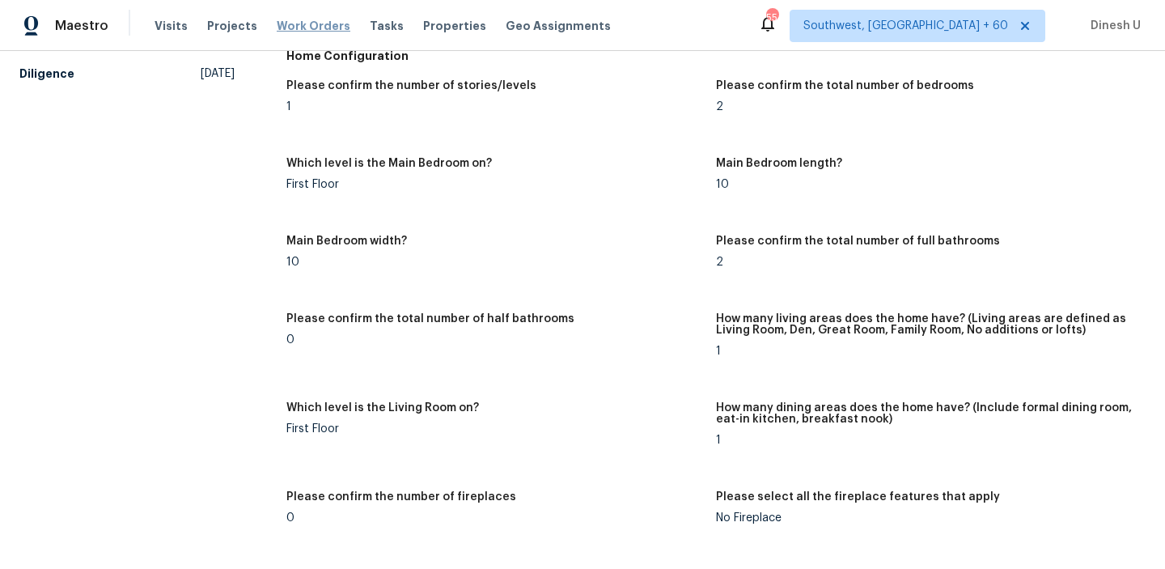
click at [302, 28] on span "Work Orders" at bounding box center [314, 26] width 74 height 16
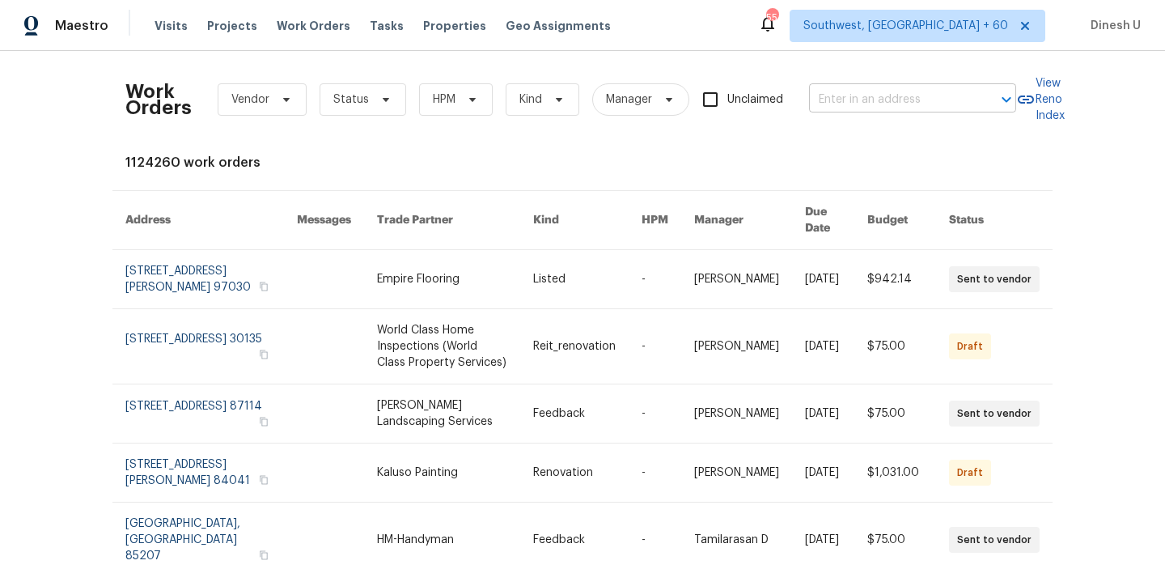
click at [881, 95] on input "text" at bounding box center [890, 99] width 162 height 25
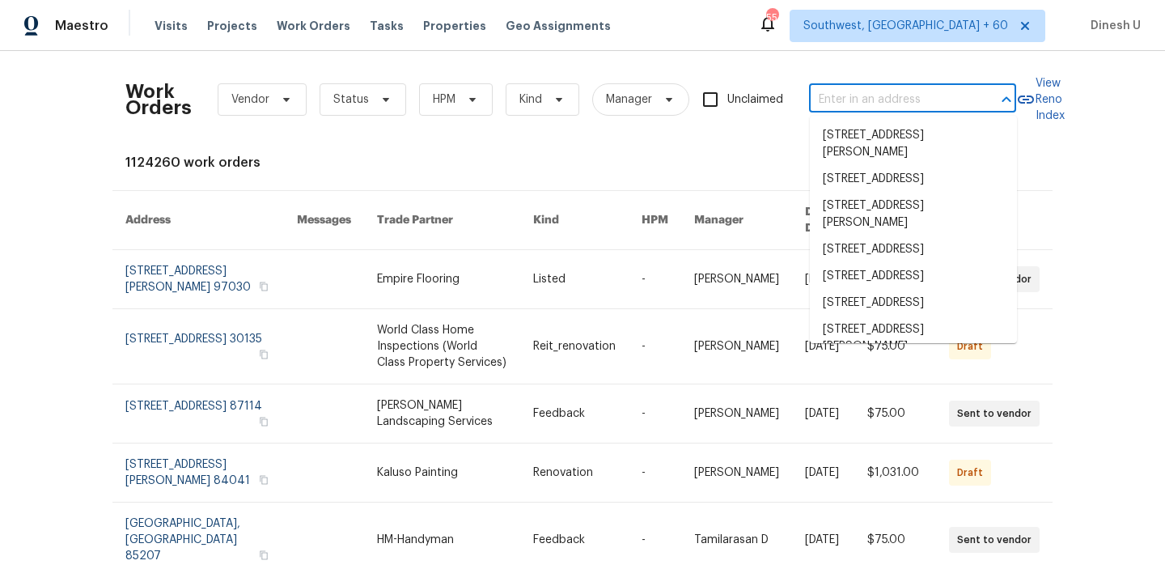
paste input "[STREET_ADDRESS]"
type input "[STREET_ADDRESS]"
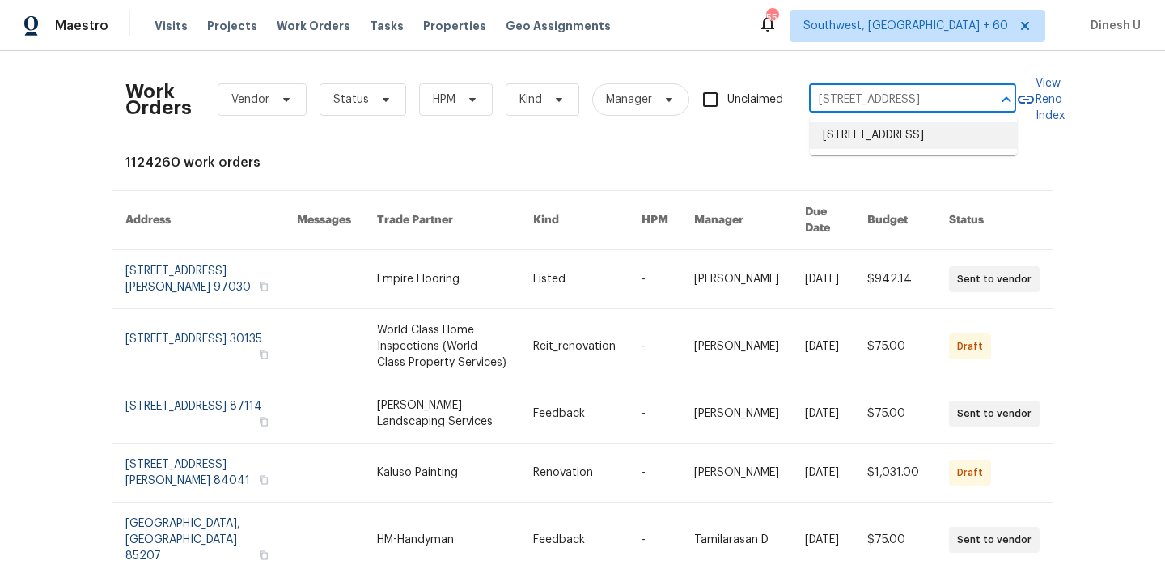
click at [853, 139] on li "[STREET_ADDRESS]" at bounding box center [913, 135] width 207 height 27
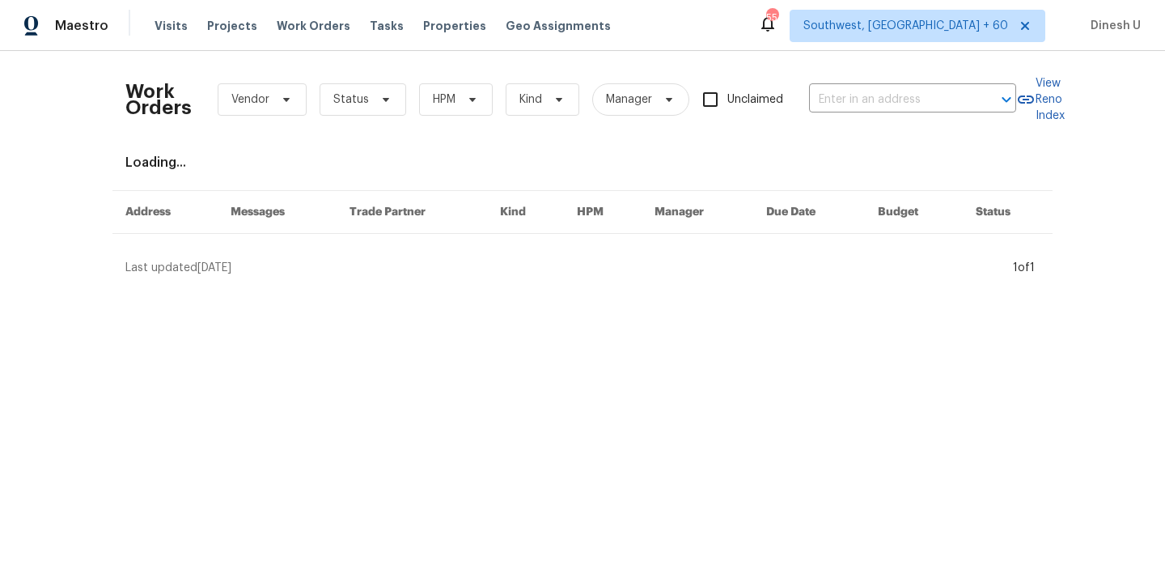
type input "[STREET_ADDRESS]"
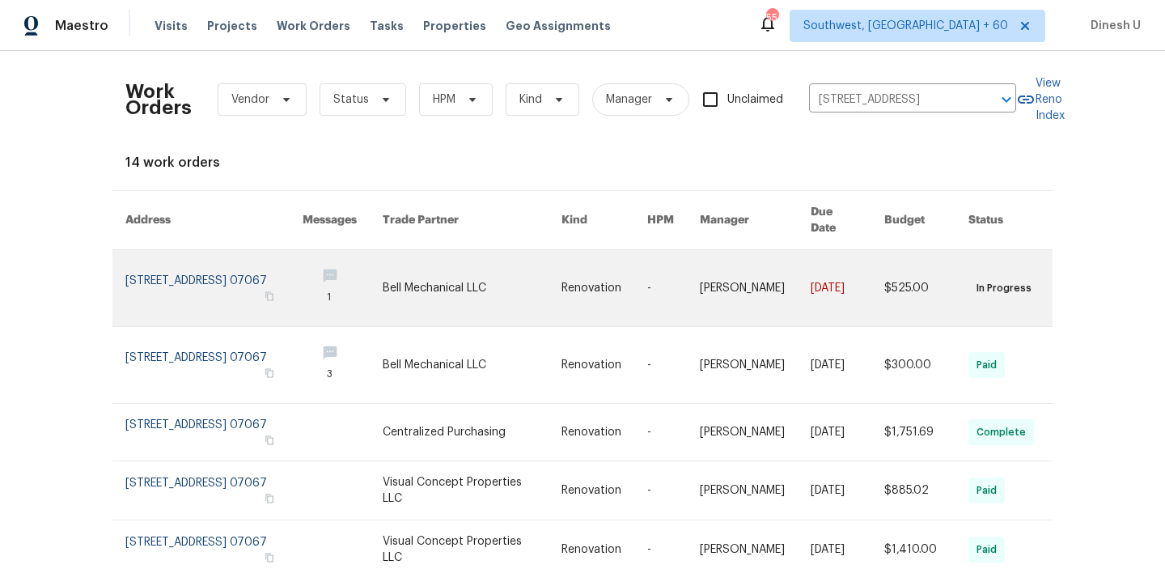
click at [142, 262] on link at bounding box center [213, 288] width 177 height 76
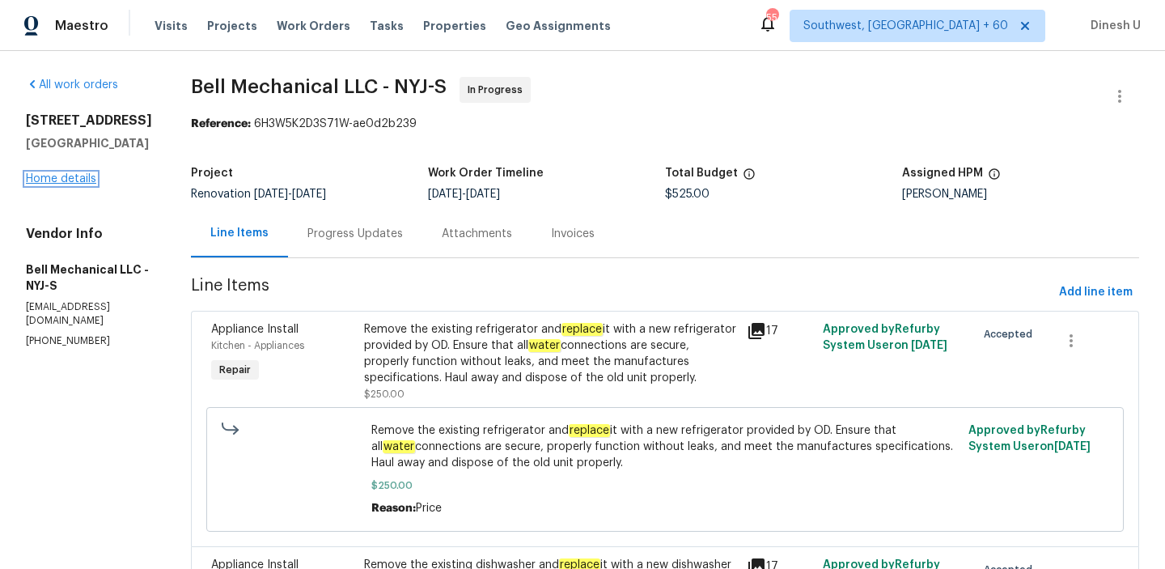
click at [55, 178] on link "Home details" at bounding box center [61, 178] width 70 height 11
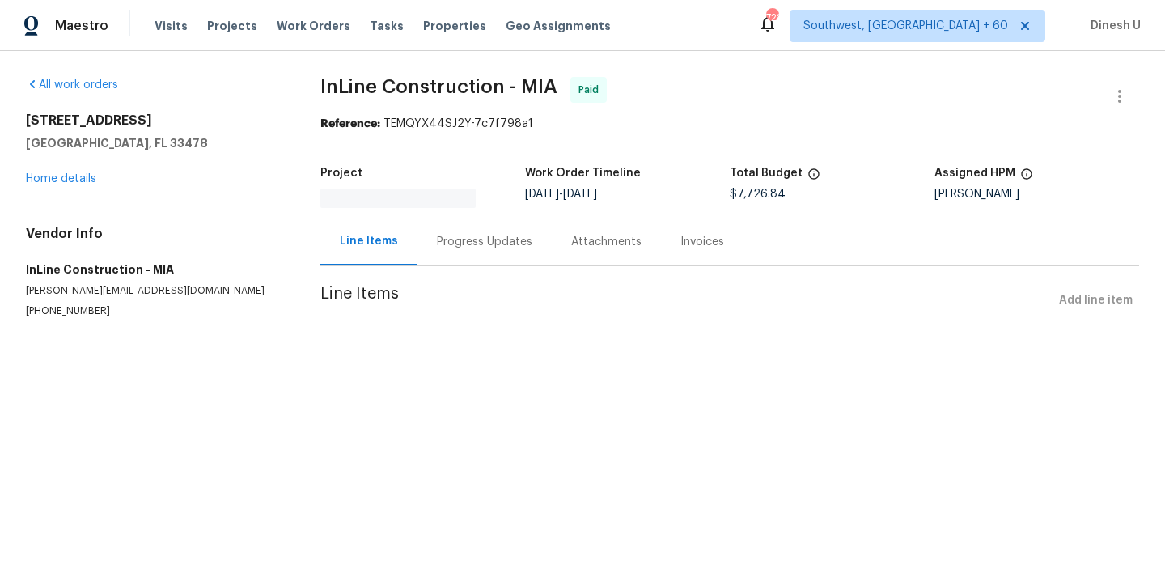
click at [457, 239] on div "Progress Updates" at bounding box center [484, 242] width 95 height 16
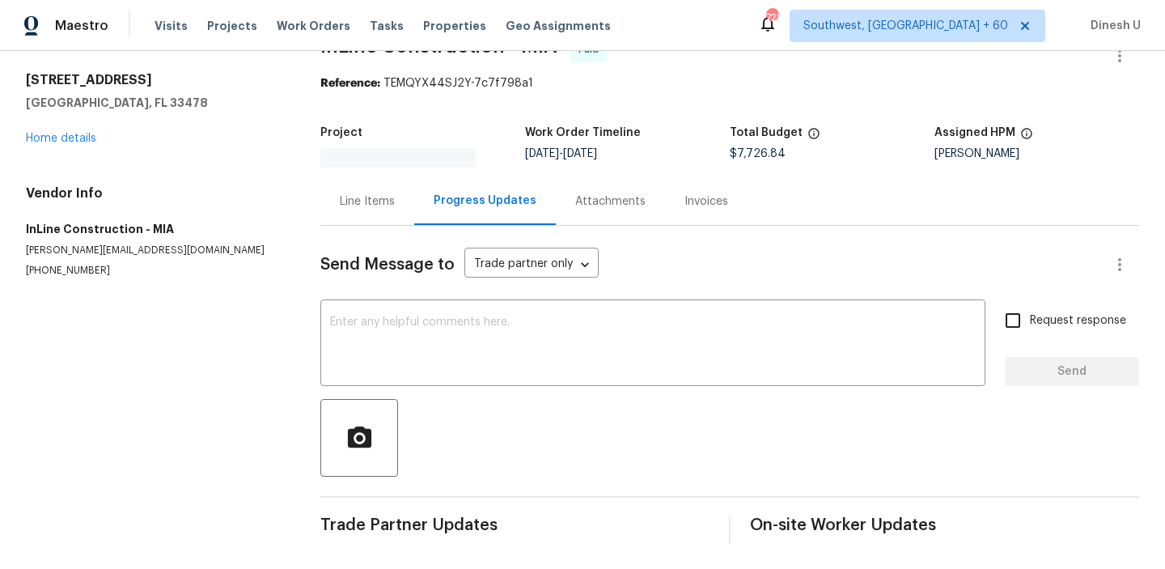
scroll to position [32, 0]
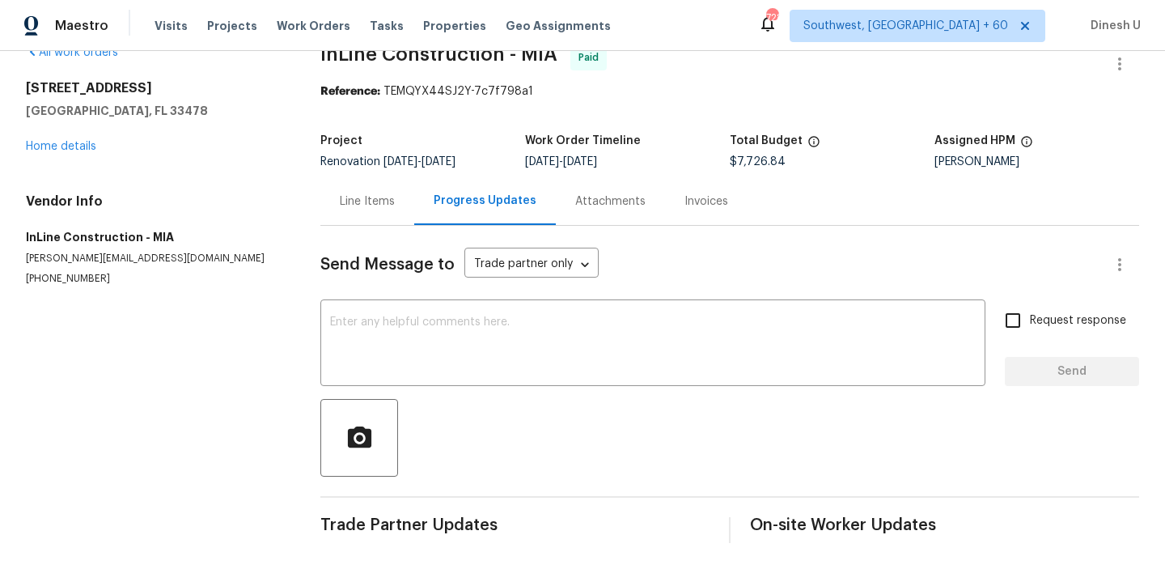
click at [381, 198] on div "Line Items" at bounding box center [367, 201] width 55 height 16
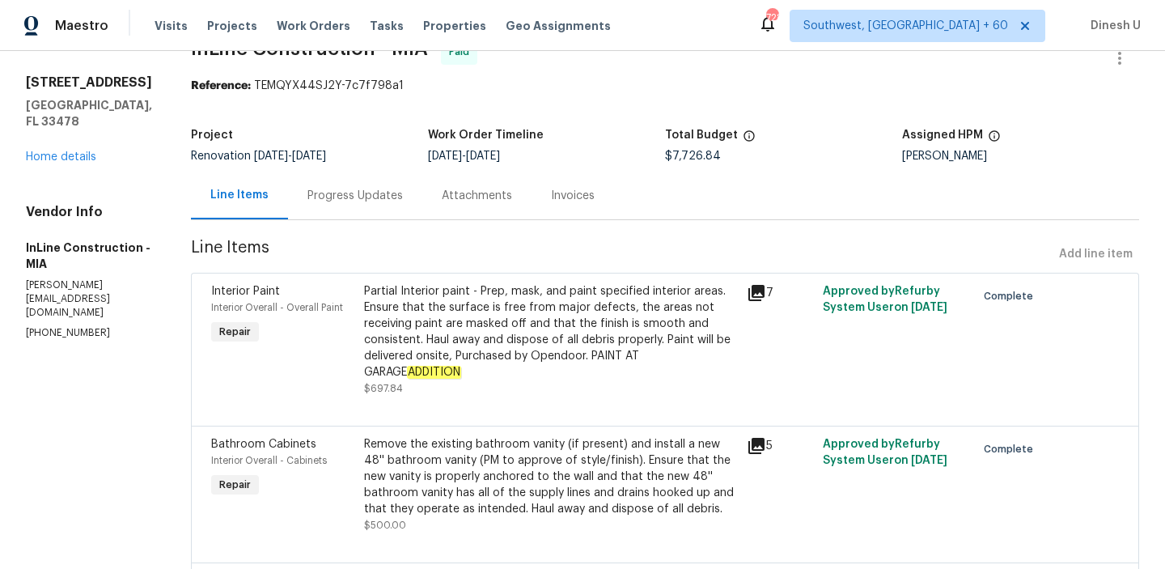
scroll to position [46, 0]
